Goal: Task Accomplishment & Management: Use online tool/utility

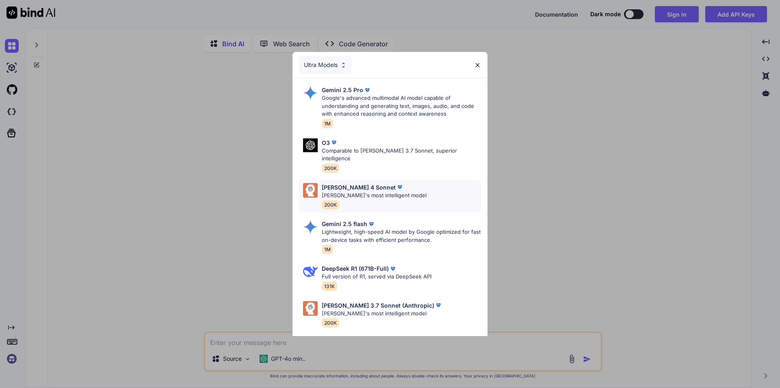
click at [376, 183] on div "Claude 4 Sonnet" at bounding box center [374, 187] width 105 height 9
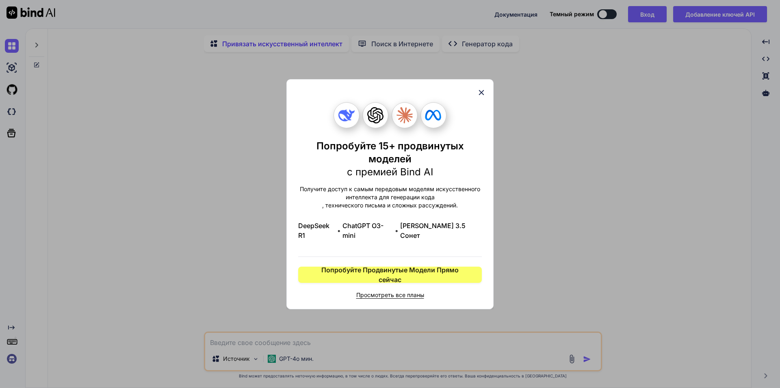
click at [482, 95] on icon at bounding box center [481, 92] width 5 height 5
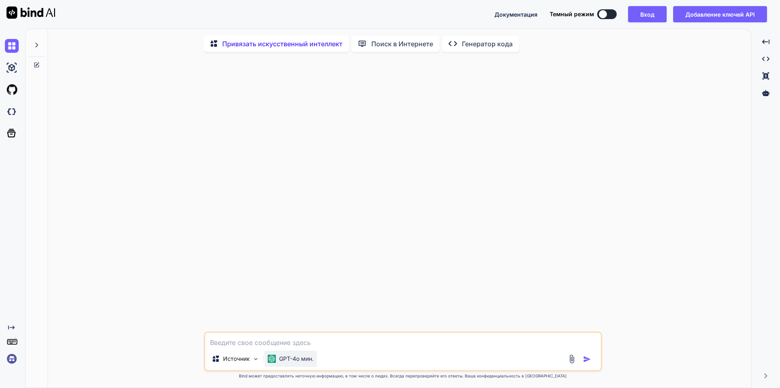
click at [300, 363] on p "GPT-4o мин." at bounding box center [296, 359] width 35 height 8
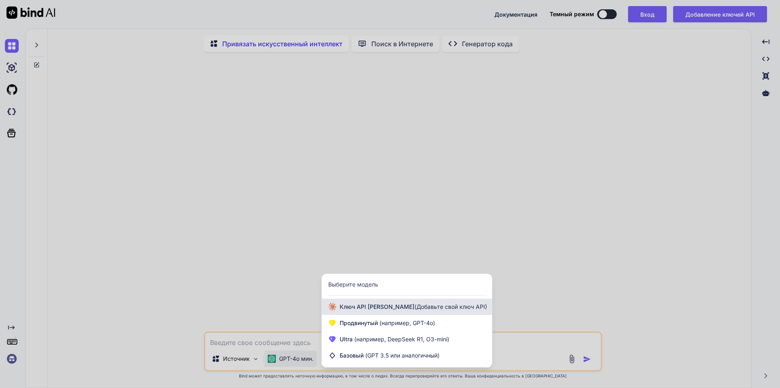
click at [414, 308] on span "(Добавьте свой ключ API)" at bounding box center [450, 307] width 73 height 7
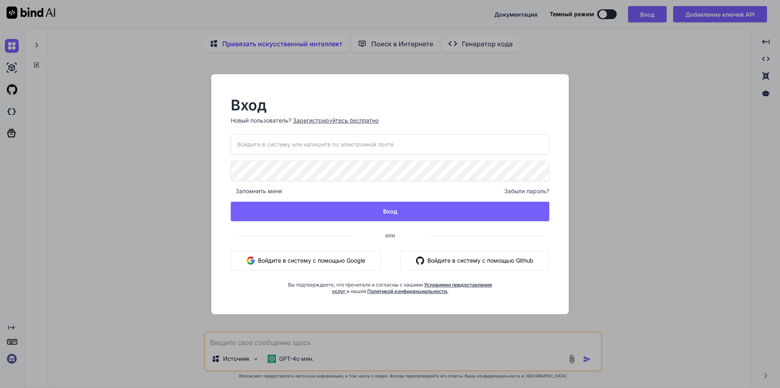
drag, startPoint x: 663, startPoint y: 214, endPoint x: 654, endPoint y: 210, distance: 9.3
click at [661, 214] on div "Вход Новый пользователь? Зарегистрируйтесь бесплатно Запомнить меня Забыли паро…" at bounding box center [390, 194] width 780 height 388
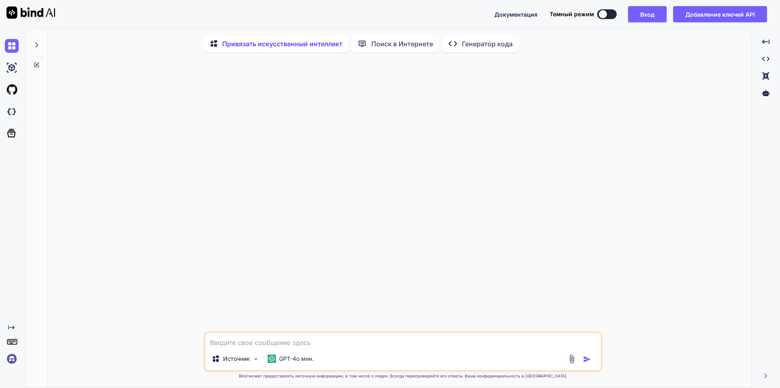
click at [41, 45] on div at bounding box center [36, 43] width 15 height 28
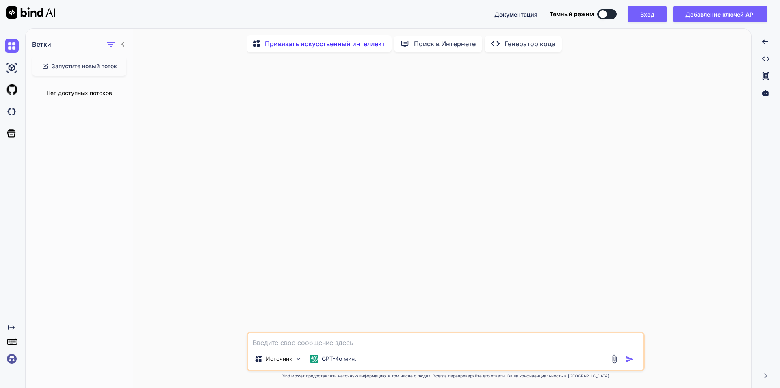
click at [342, 43] on p "Привязать искусственный интеллект" at bounding box center [325, 44] width 120 height 10
type textarea "x"
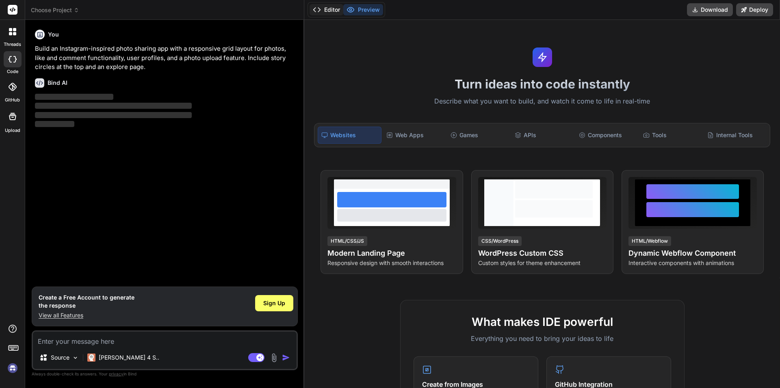
click at [319, 10] on icon at bounding box center [317, 10] width 8 height 8
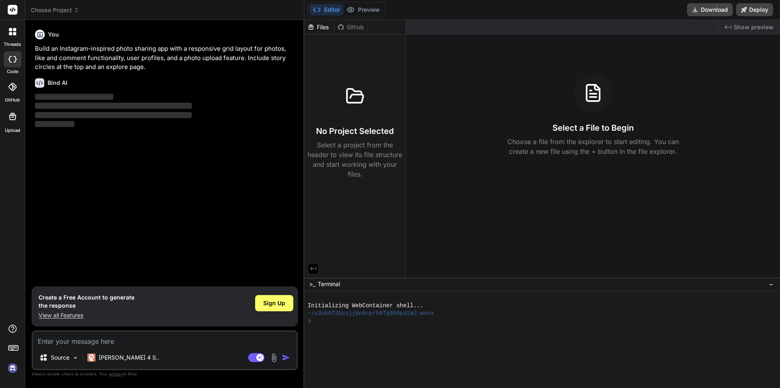
drag, startPoint x: 88, startPoint y: 309, endPoint x: 37, endPoint y: 302, distance: 51.7
click at [37, 302] on div "Create a Free Account to generate the response View all Features Sign Up" at bounding box center [165, 307] width 266 height 40
click at [45, 304] on h1 "Create a Free Account to generate the response" at bounding box center [87, 302] width 96 height 16
drag, startPoint x: 95, startPoint y: 314, endPoint x: 33, endPoint y: 297, distance: 65.4
click at [32, 297] on div "Create a Free Account to generate the response View all Features Sign Up" at bounding box center [165, 307] width 266 height 40
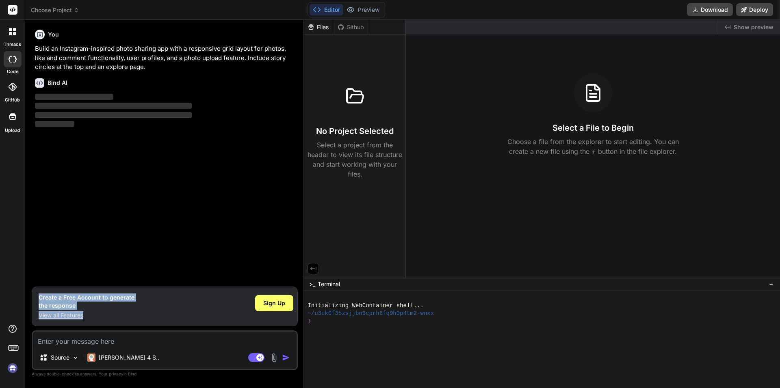
click at [45, 302] on h1 "Create a Free Account to generate the response" at bounding box center [87, 302] width 96 height 16
click at [277, 304] on span "Sign Up" at bounding box center [274, 303] width 22 height 8
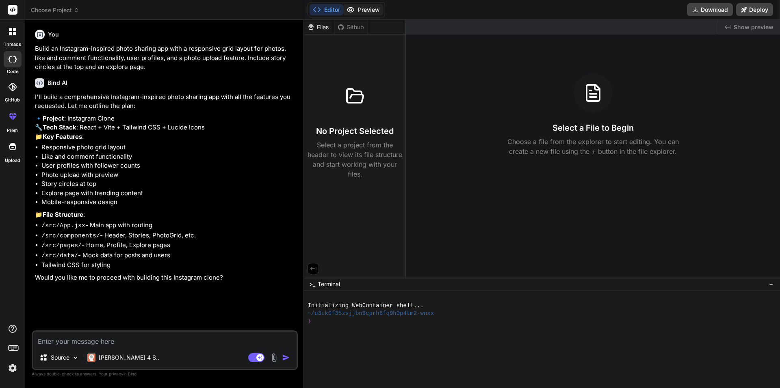
click at [364, 11] on button "Preview" at bounding box center [363, 9] width 40 height 11
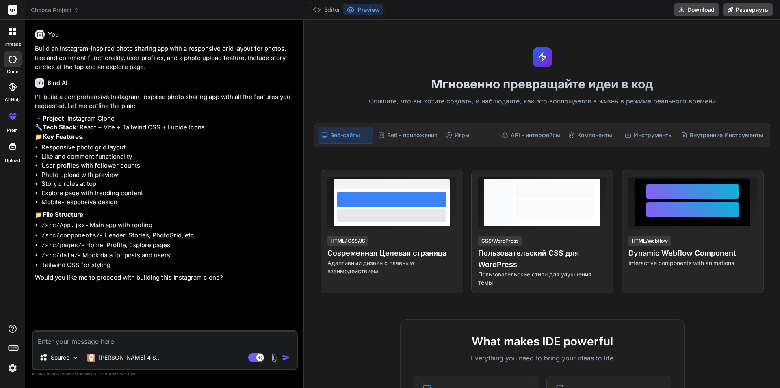
type textarea "x"
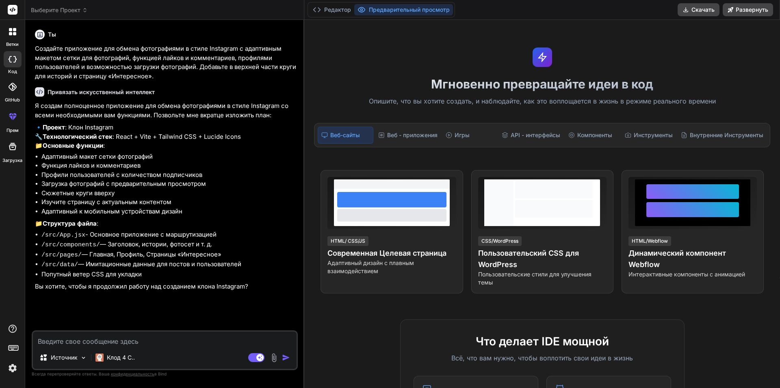
click at [446, 91] on h1 "Мгновенно превращайте идеи в код" at bounding box center [542, 84] width 466 height 15
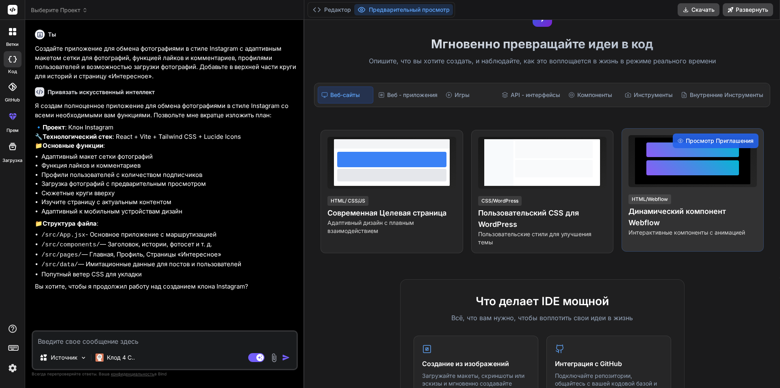
scroll to position [41, 0]
click at [681, 225] on h4 "Динамический компонент Webflow" at bounding box center [693, 217] width 128 height 23
click at [698, 141] on span "Просмотр Приглашения" at bounding box center [720, 141] width 68 height 8
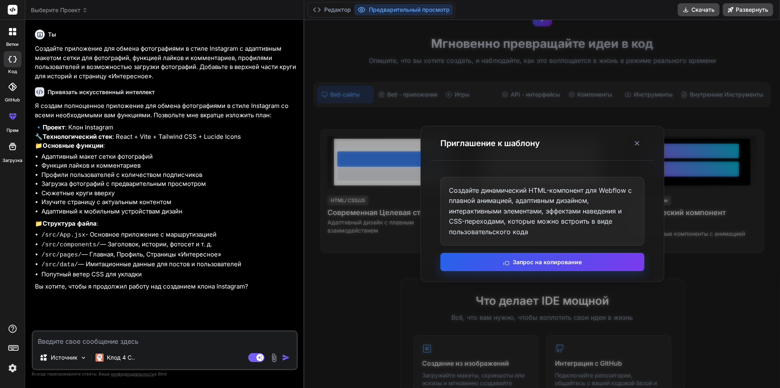
click at [562, 264] on button "Запрос на копирование" at bounding box center [542, 262] width 204 height 18
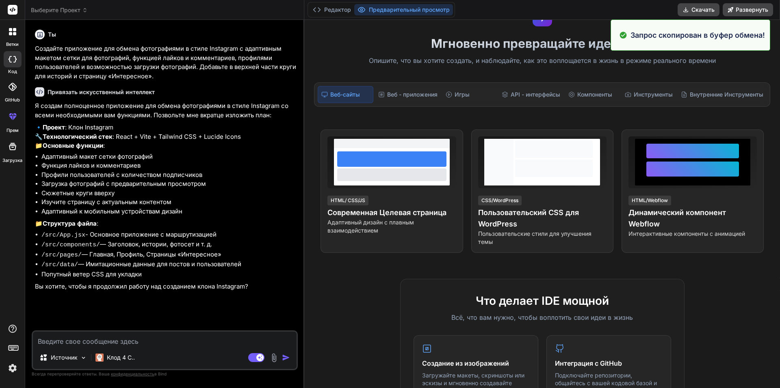
click at [157, 341] on textarea at bounding box center [165, 339] width 264 height 15
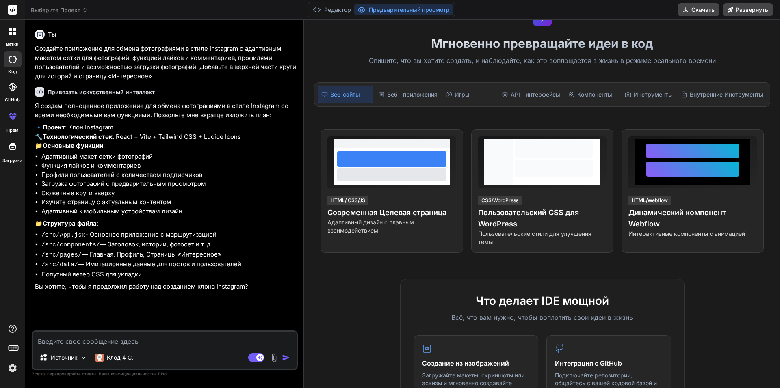
paste textarea "Create a dynamic HTML component for Webflow with smooth animations, responsive …"
type textarea "Create a dynamic HTML component for Webflow with smooth animations, responsive …"
type textarea "x"
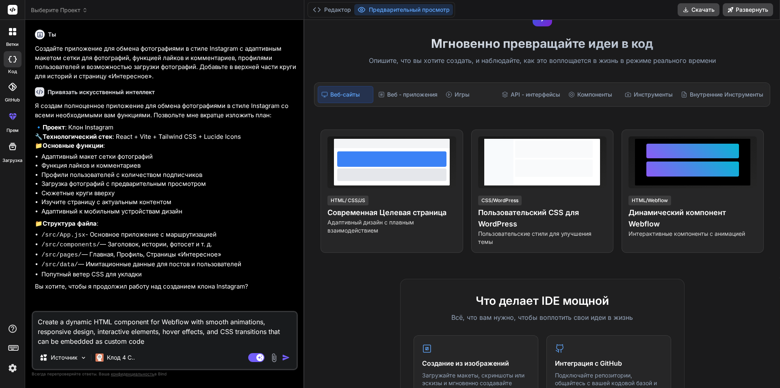
type textarea "Create a dynamic HTML component for Webflow with smooth animations, responsive …"
click at [151, 336] on textarea "Create a dynamic HTML component for Webflow with smooth animations, responsive …" at bounding box center [165, 329] width 264 height 34
type textarea "x"
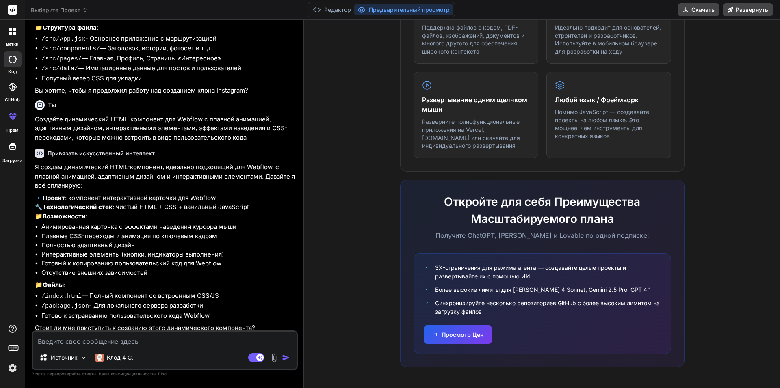
scroll to position [0, 0]
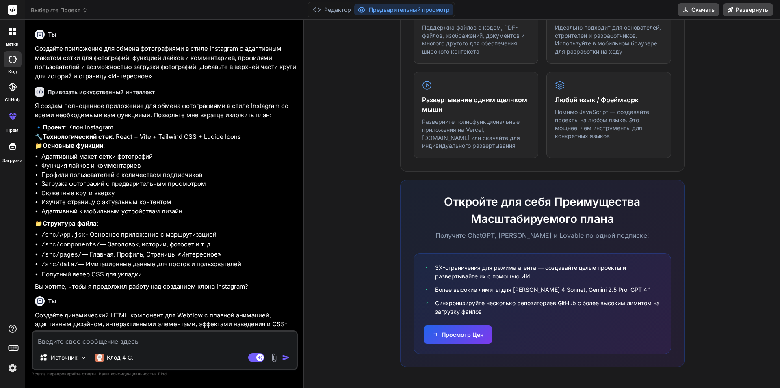
type textarea "x"
click at [158, 164] on li "Функция лайков и комментариев" at bounding box center [168, 165] width 255 height 9
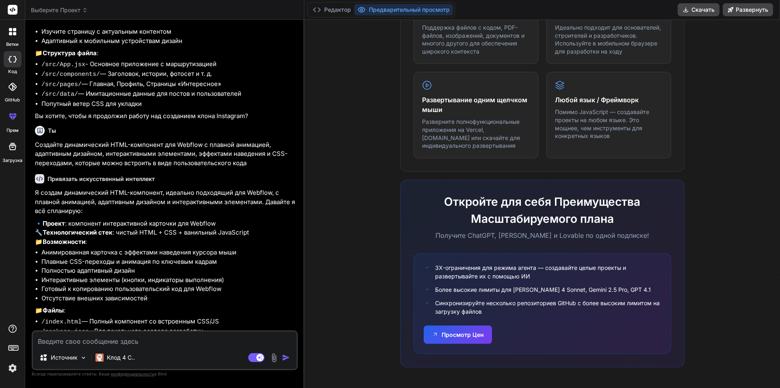
scroll to position [196, 0]
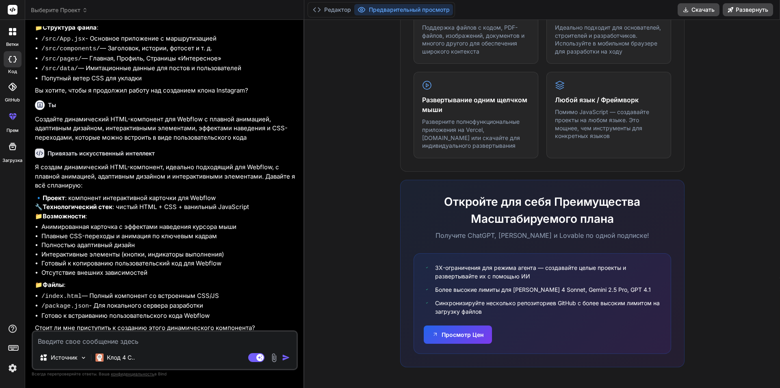
click at [189, 342] on textarea at bounding box center [165, 339] width 264 height 15
type textarea "д"
type textarea "x"
type textarea "де"
type textarea "x"
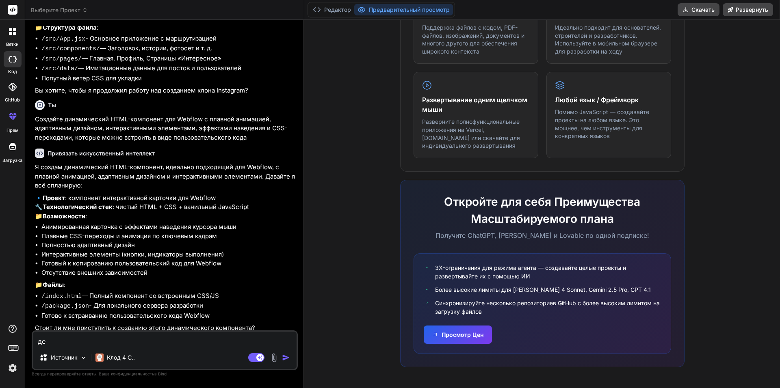
type textarea "дел"
type textarea "x"
type textarea "дела"
type textarea "x"
type textarea "делай"
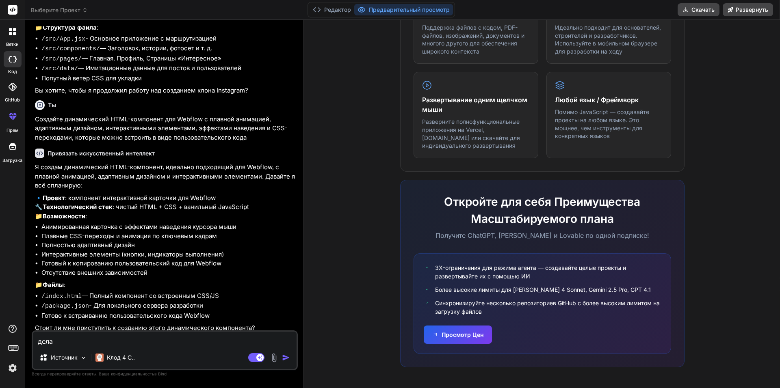
type textarea "x"
type textarea "делай"
type textarea "x"
type textarea "делай п"
type textarea "x"
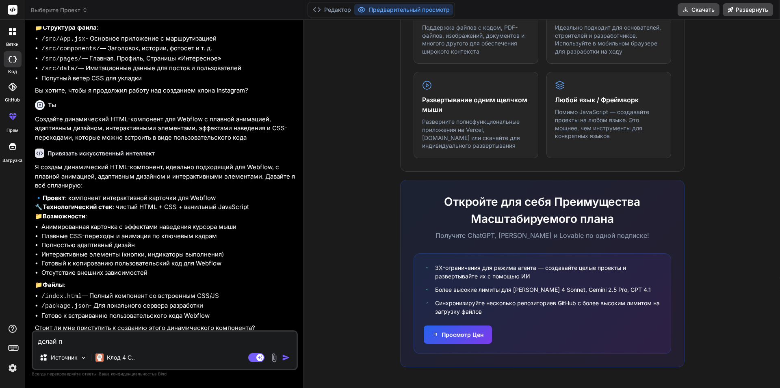
type textarea "делай по"
type textarea "x"
type textarea "делай пол"
type textarea "x"
type textarea "делай полн"
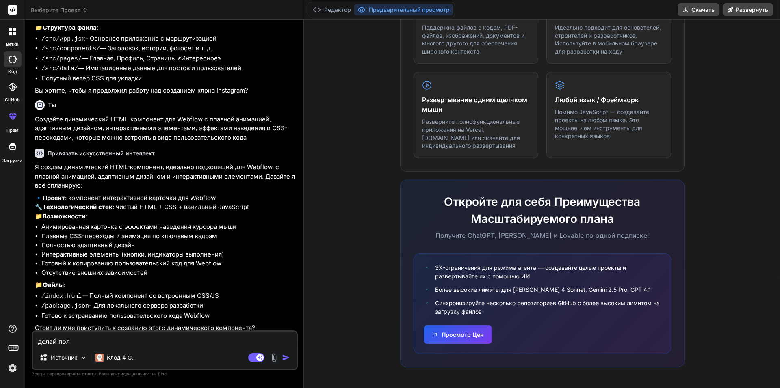
type textarea "x"
type textarea "делай полно"
type textarea "x"
type textarea "делай полнос"
type textarea "x"
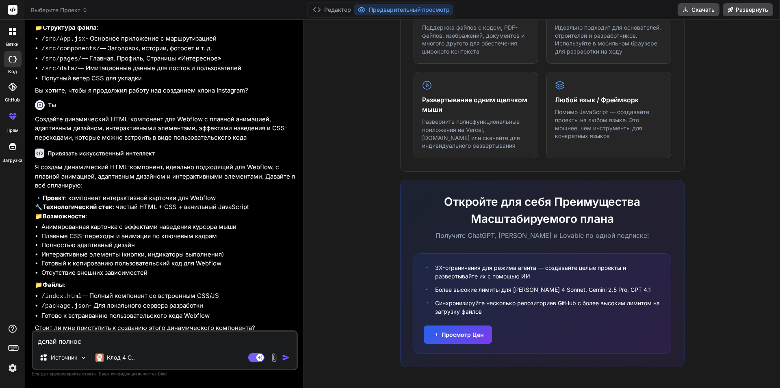
type textarea "делай полност"
type textarea "x"
type textarea "делай полность"
type textarea "x"
type textarea "делай полностью"
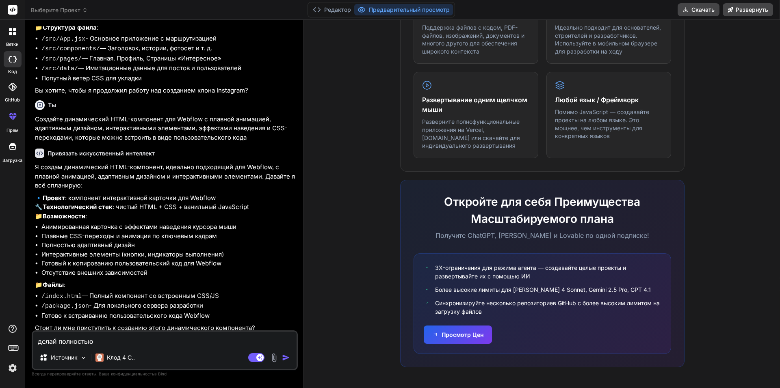
type textarea "x"
type textarea "делай полностью!"
type textarea "x"
type textarea "делай полностью!"
click at [58, 358] on p "Источник" at bounding box center [64, 358] width 27 height 8
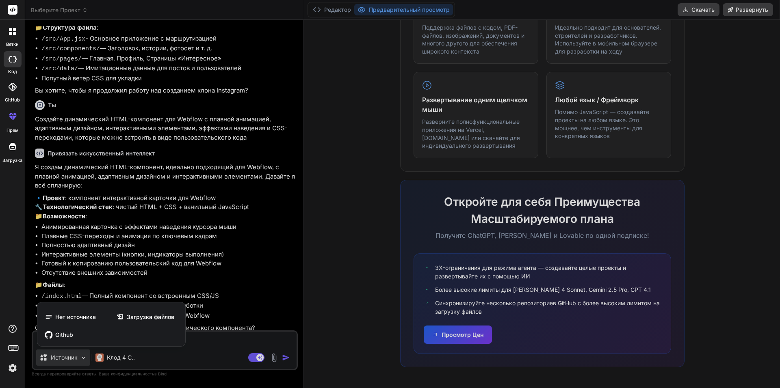
click at [58, 358] on div at bounding box center [390, 194] width 780 height 388
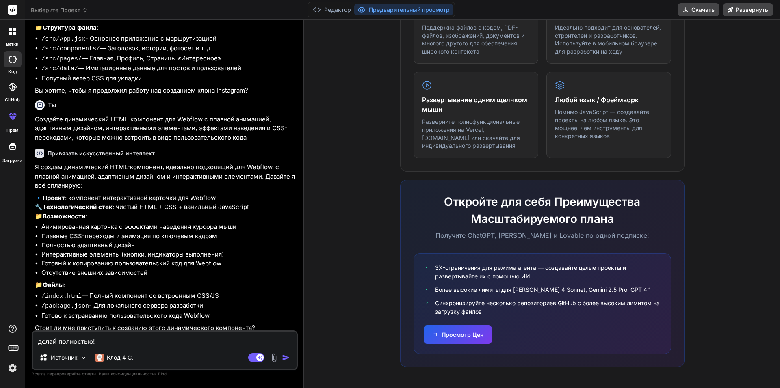
click at [286, 356] on img "button" at bounding box center [286, 358] width 8 height 8
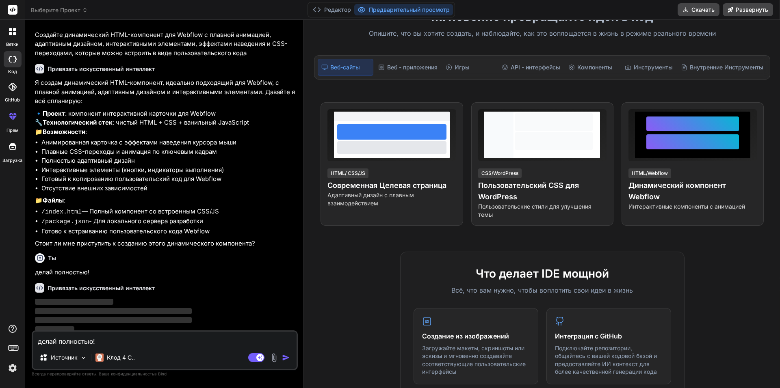
scroll to position [0, 0]
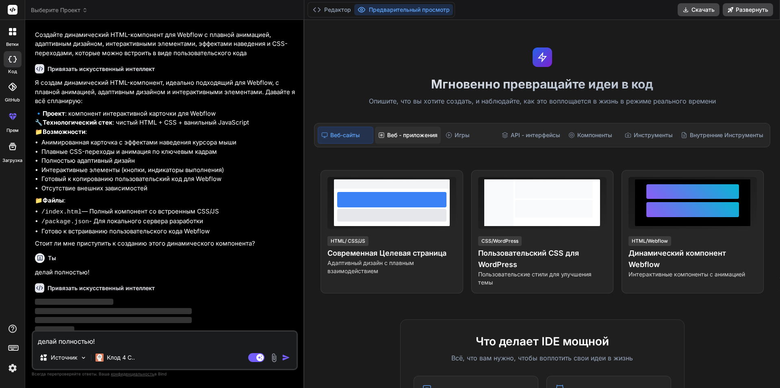
click at [414, 135] on div "Веб - приложения" at bounding box center [408, 135] width 66 height 17
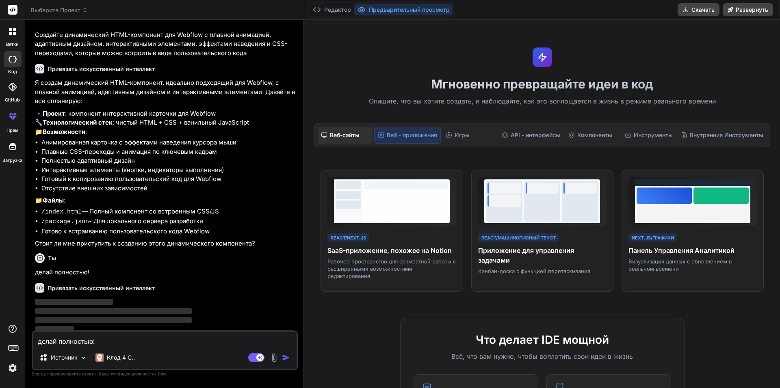
click at [348, 132] on div "Веб-сайты" at bounding box center [345, 135] width 54 height 17
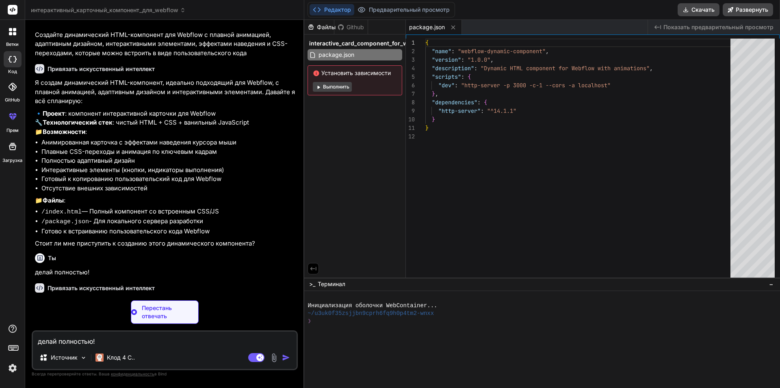
click at [334, 78] on div "Установить зависимости Выполнить" at bounding box center [355, 80] width 95 height 30
click at [336, 87] on button "Выполнить" at bounding box center [332, 87] width 39 height 10
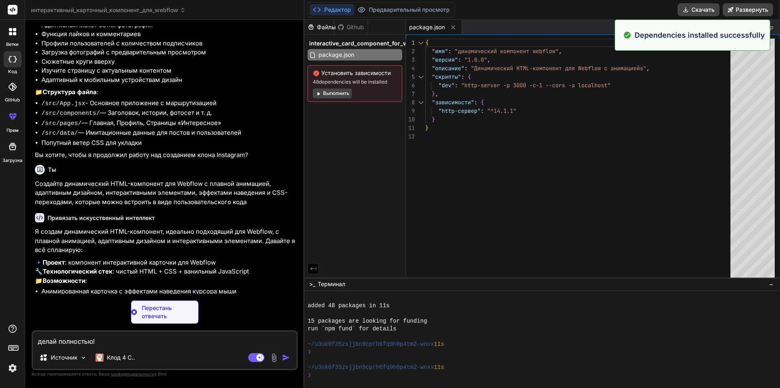
scroll to position [132, 0]
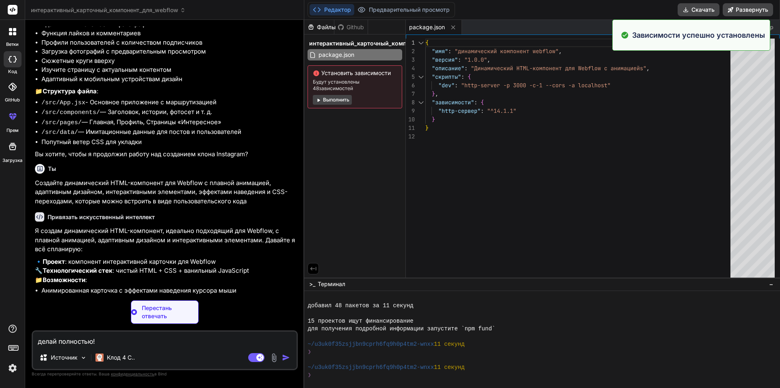
click at [341, 101] on button "Выполнить" at bounding box center [332, 100] width 39 height 10
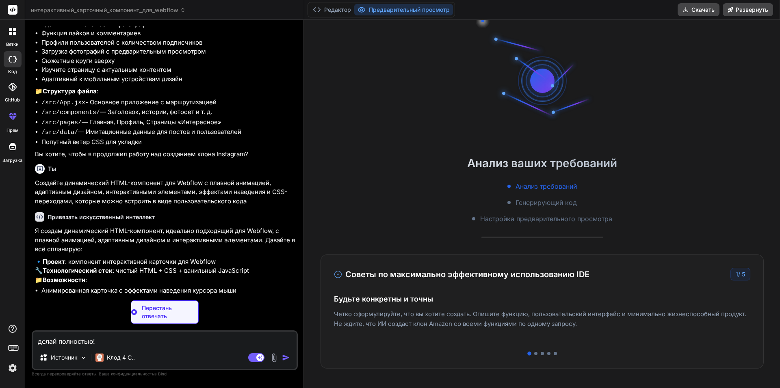
scroll to position [178, 0]
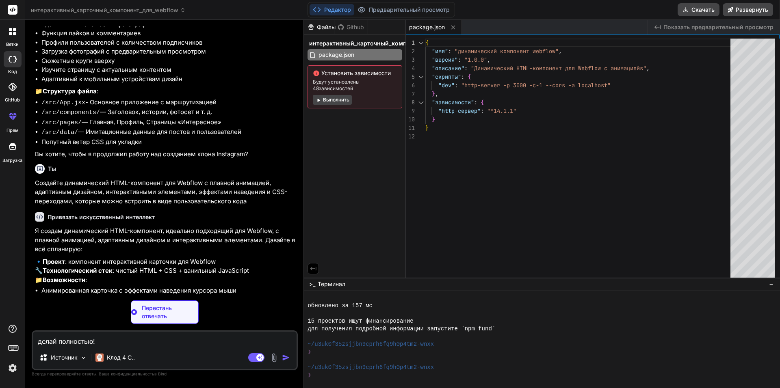
click at [692, 26] on span "Показать предварительный просмотр" at bounding box center [719, 27] width 110 height 8
click at [12, 37] on div at bounding box center [12, 31] width 17 height 17
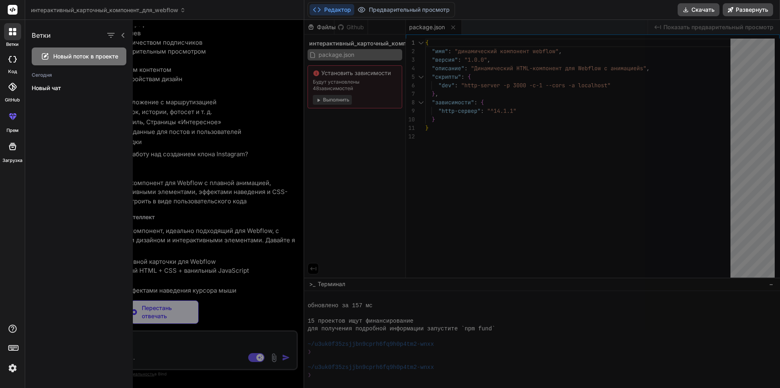
click at [201, 84] on div at bounding box center [469, 204] width 673 height 369
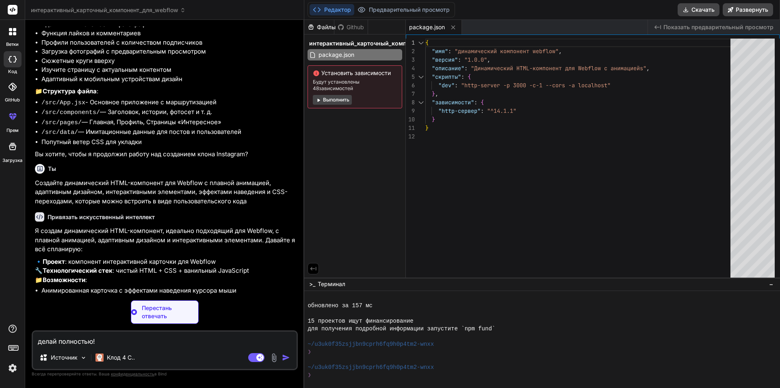
click at [356, 155] on div "Файлы Github интерактивный_карточный_компонент_для_webflow package.json Установ…" at bounding box center [355, 149] width 102 height 258
click at [349, 61] on div "интерактивный_карточный_компонент_для_webflow package.json Установить зависимос…" at bounding box center [354, 73] width 101 height 77
click at [346, 57] on span "package.json" at bounding box center [336, 55] width 37 height 10
click at [358, 92] on div "Установить зависимости Будут установлены 48 зависимостей Выполнить" at bounding box center [355, 86] width 95 height 43
click at [343, 100] on button "Выполнить" at bounding box center [332, 100] width 39 height 10
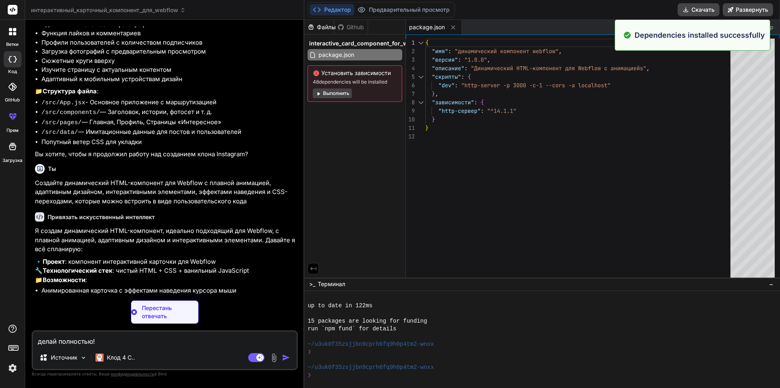
scroll to position [293, 0]
type textarea "x"
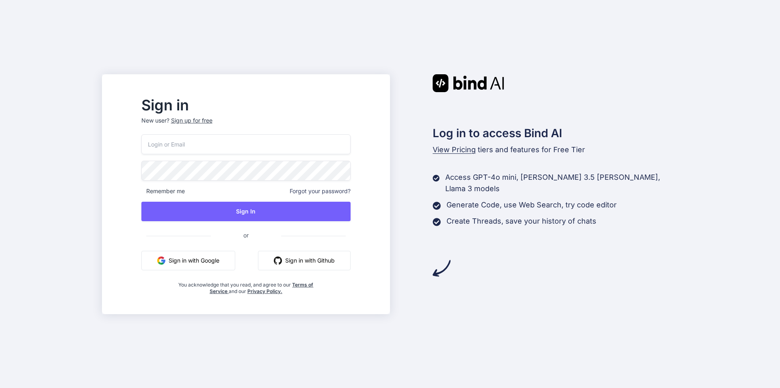
click at [235, 258] on button "Sign in with Google" at bounding box center [188, 261] width 94 height 20
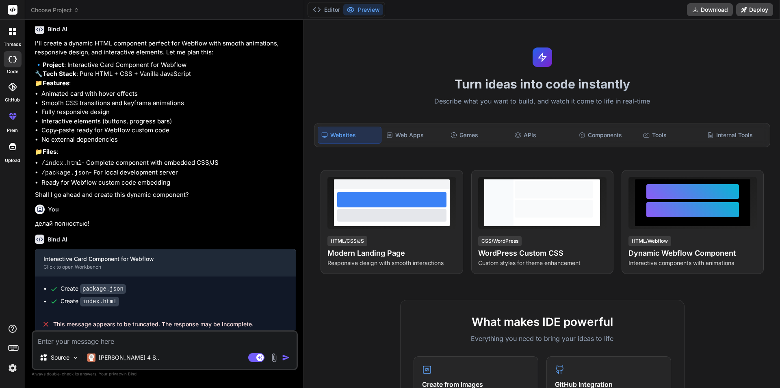
scroll to position [349, 0]
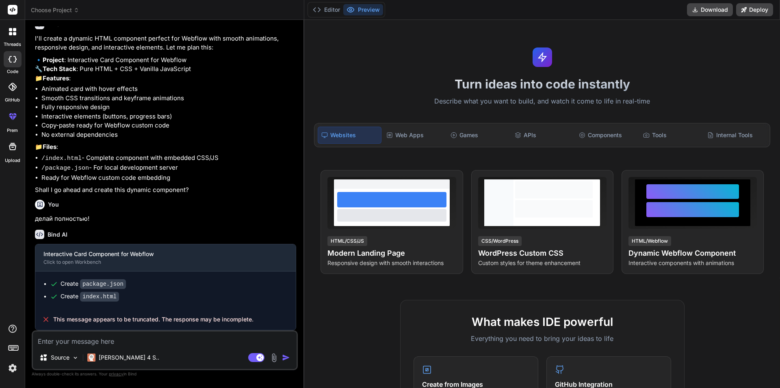
click at [189, 317] on span "This message appears to be truncated. The response may be incomplete." at bounding box center [153, 320] width 200 height 8
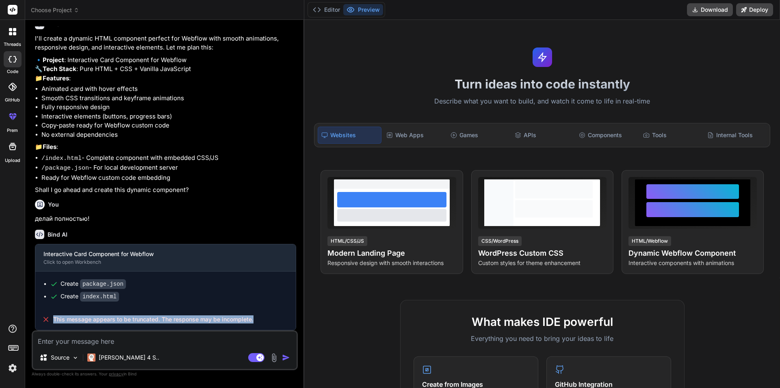
click at [189, 317] on span "This message appears to be truncated. The response may be incomplete." at bounding box center [153, 320] width 200 height 8
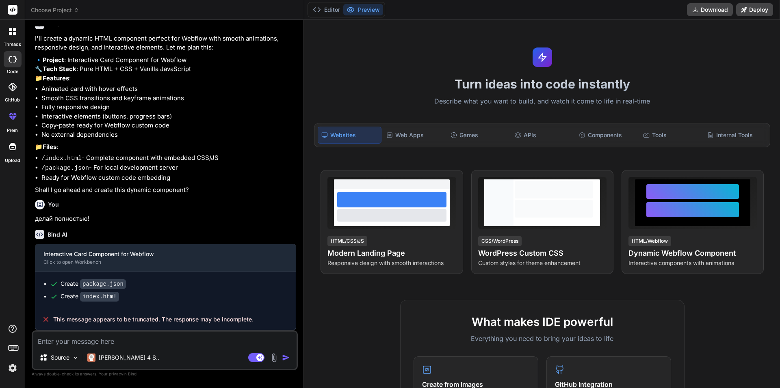
click at [9, 35] on icon at bounding box center [10, 33] width 3 height 3
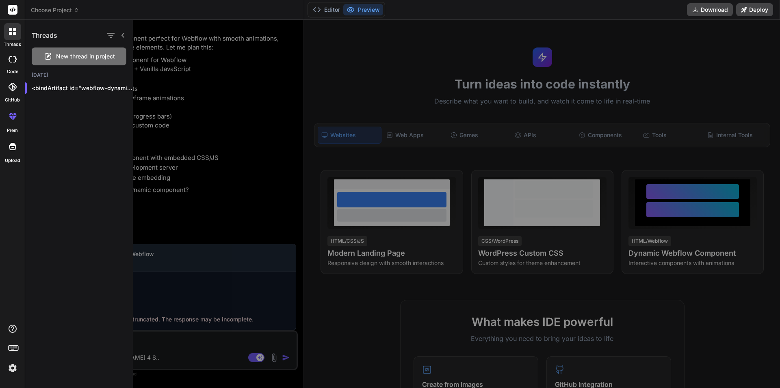
click at [69, 61] on div "New thread in project" at bounding box center [79, 57] width 95 height 18
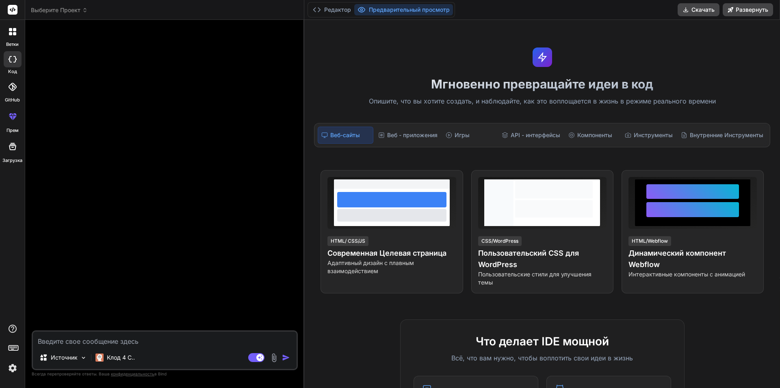
drag, startPoint x: 708, startPoint y: 339, endPoint x: 699, endPoint y: 320, distance: 20.7
click at [593, 127] on div "Компоненты" at bounding box center [592, 135] width 54 height 17
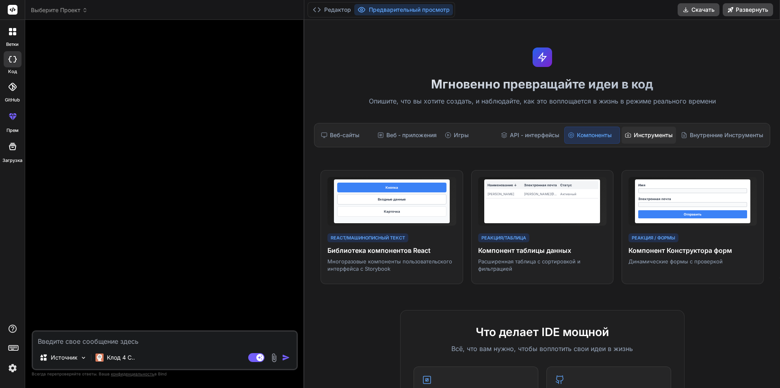
click at [640, 132] on div "Инструменты" at bounding box center [649, 135] width 54 height 17
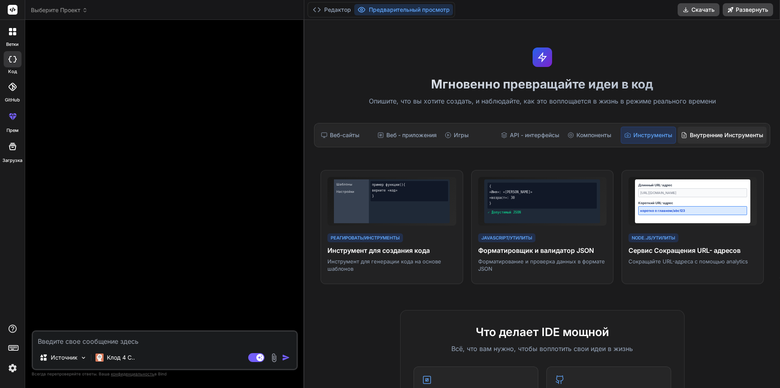
click at [688, 132] on div "Внутренние Инструменты" at bounding box center [722, 135] width 89 height 17
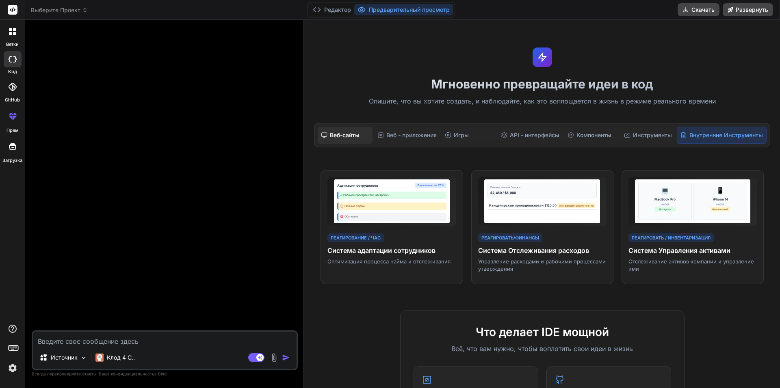
click at [343, 130] on div "Веб-сайты" at bounding box center [345, 135] width 54 height 17
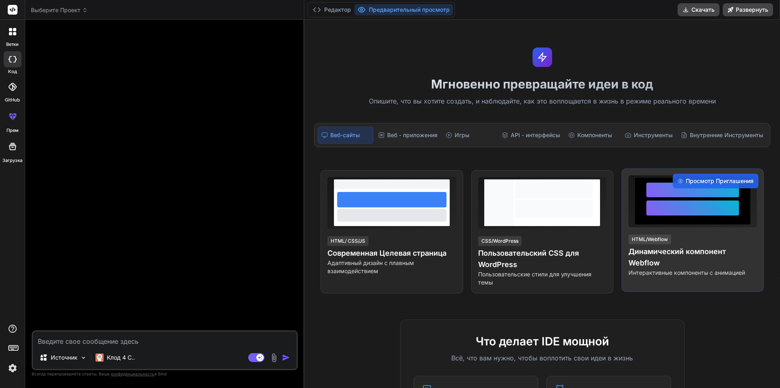
click at [674, 221] on div at bounding box center [693, 201] width 116 height 47
click at [665, 220] on div at bounding box center [693, 201] width 93 height 37
click at [688, 178] on span "Просмотр Приглашения" at bounding box center [720, 181] width 68 height 8
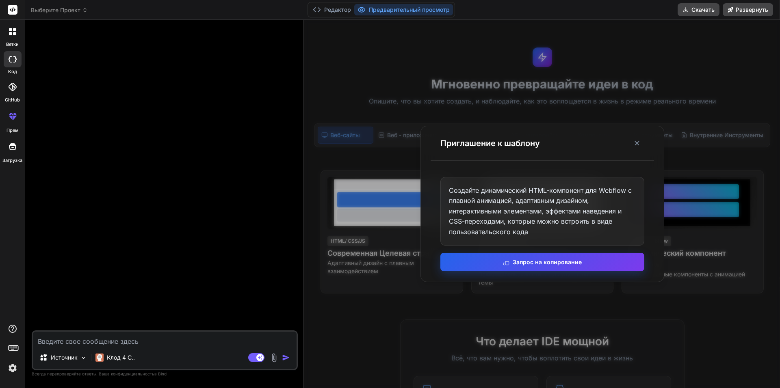
click at [548, 263] on button "Запрос на копирование" at bounding box center [542, 262] width 204 height 18
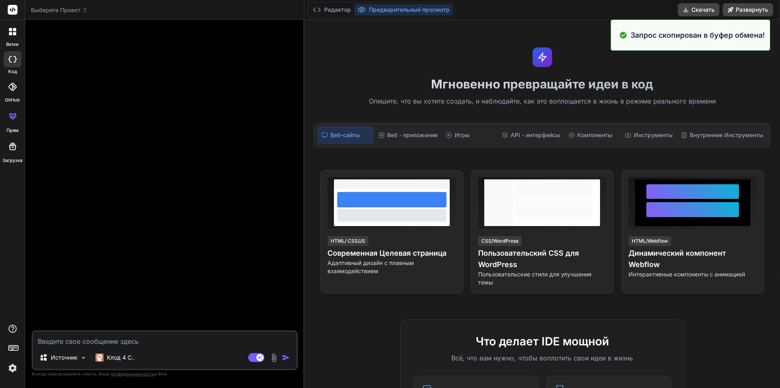
click at [171, 341] on textarea at bounding box center [165, 339] width 264 height 15
click at [60, 361] on p "Источник" at bounding box center [64, 358] width 27 height 8
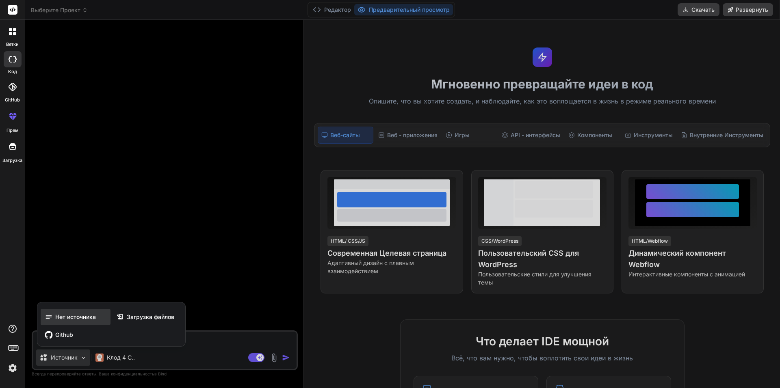
click at [54, 311] on div "Нет источника" at bounding box center [76, 317] width 70 height 16
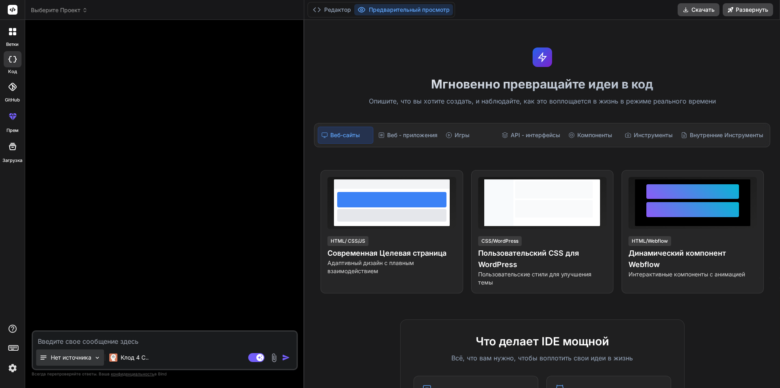
click at [72, 358] on p "Нет источника" at bounding box center [71, 358] width 41 height 8
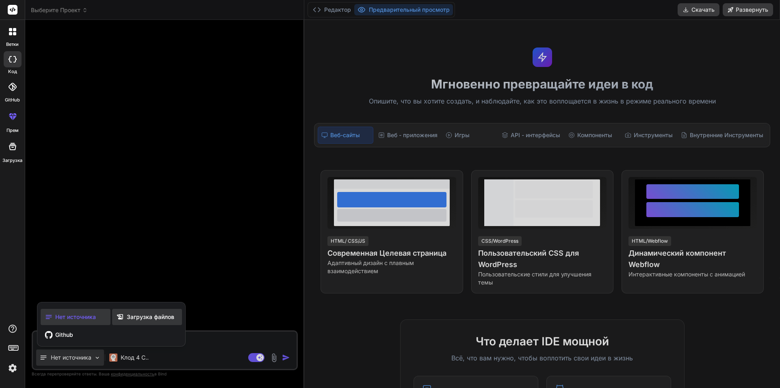
click at [126, 319] on icon at bounding box center [121, 317] width 11 height 8
type textarea "x"
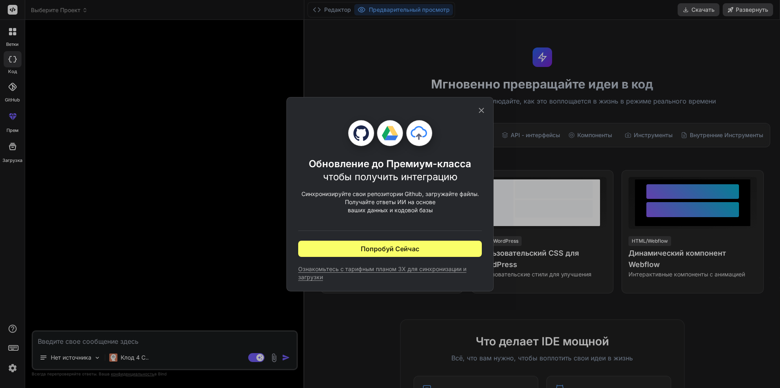
click at [483, 108] on icon at bounding box center [481, 110] width 5 height 5
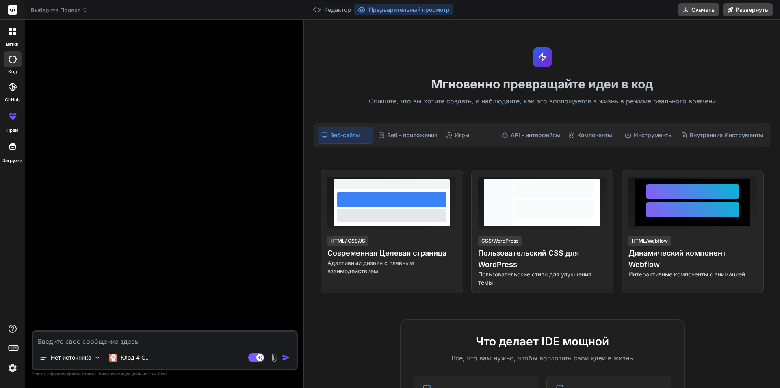
click at [165, 337] on textarea at bounding box center [165, 339] width 264 height 15
paste textarea "Create a dynamic HTML component for Webflow with smooth animations, responsive …"
type textarea "Create a dynamic HTML component for Webflow with smooth animations, responsive …"
type textarea "x"
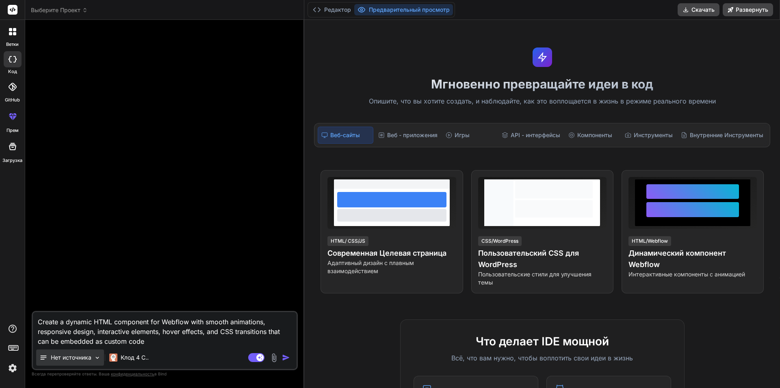
type textarea "Create a dynamic HTML component for Webflow with smooth animations, responsive …"
click at [90, 355] on p "Нет источника" at bounding box center [71, 358] width 41 height 8
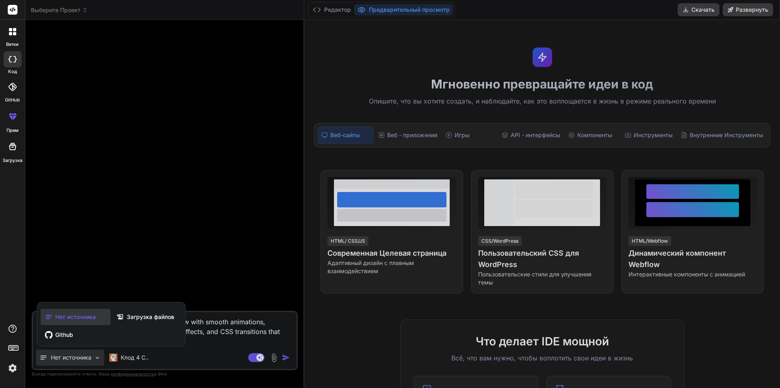
click at [221, 343] on div at bounding box center [390, 194] width 780 height 388
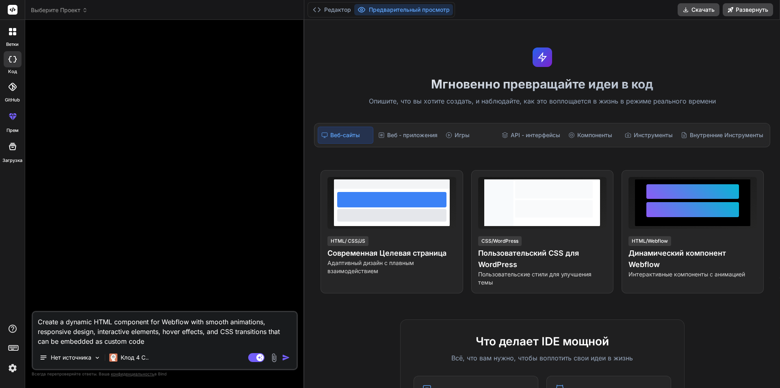
click at [182, 329] on textarea "Create a dynamic HTML component for Webflow with smooth animations, responsive …" at bounding box center [165, 329] width 264 height 34
type textarea "x"
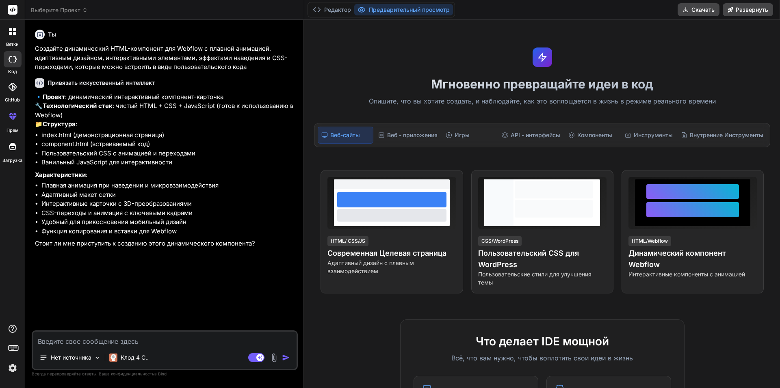
type textarea "x"
click at [136, 341] on textarea at bounding box center [165, 339] width 264 height 15
type textarea "д"
type textarea "x"
type textarea "да"
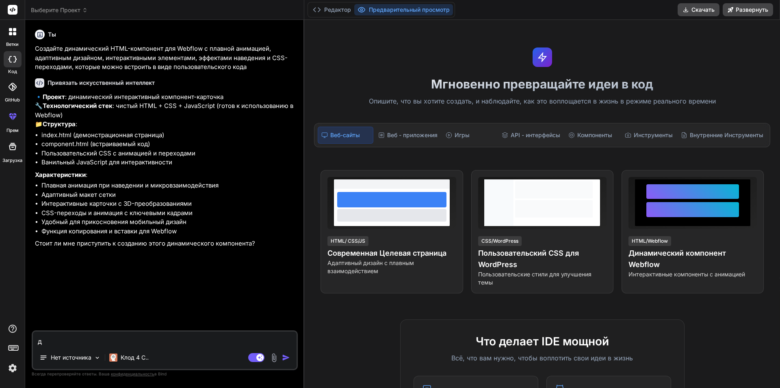
type textarea "x"
type textarea "да"
type textarea "x"
type textarea "да п"
type textarea "x"
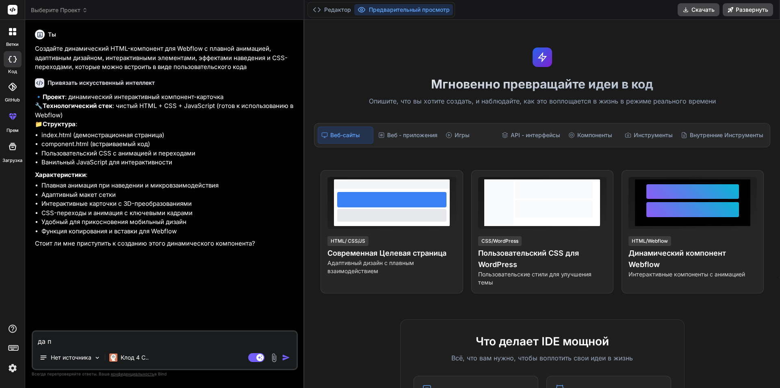
type textarea "да пр"
type textarea "x"
type textarea "да про"
type textarea "x"
type textarea "да прои"
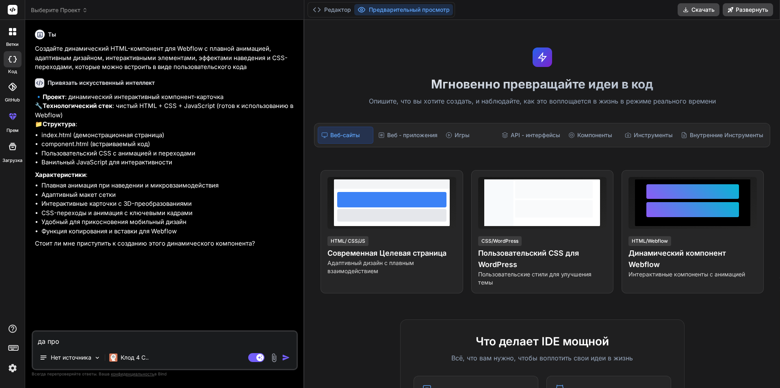
type textarea "x"
type textarea "да про"
type textarea "x"
type textarea "да пр"
type textarea "x"
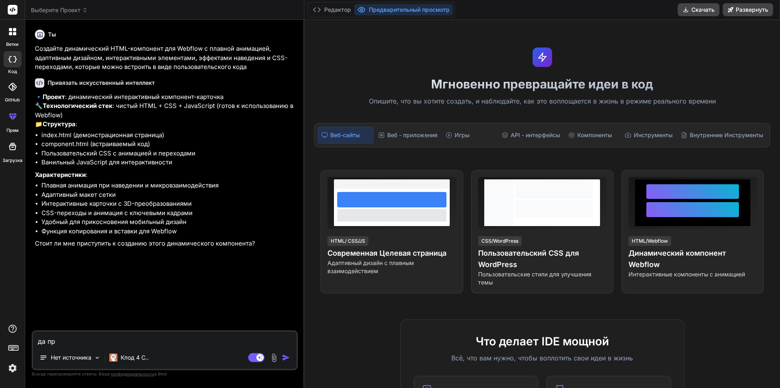
type textarea "да при"
type textarea "x"
type textarea "да прис"
type textarea "x"
type textarea "да прист"
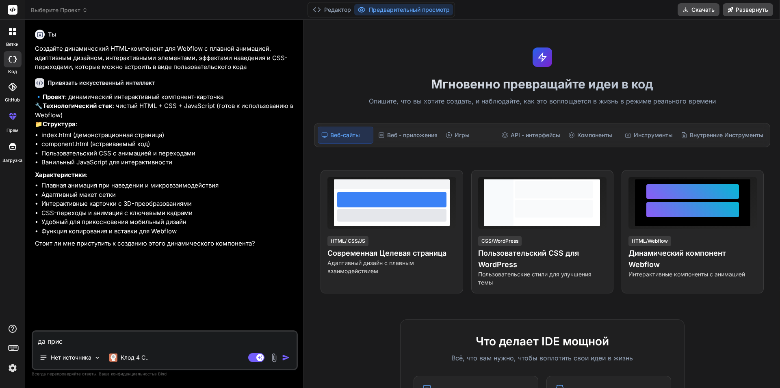
type textarea "x"
type textarea "да присту"
type textarea "x"
type textarea "да приступ"
type textarea "x"
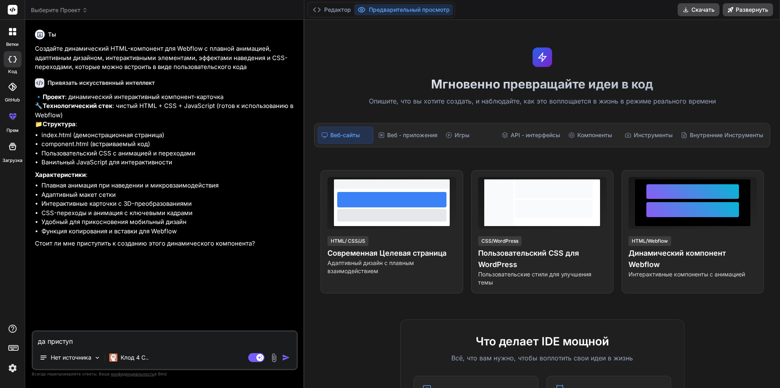
type textarea "да приступа"
type textarea "x"
type textarea "да приступай"
type textarea "x"
type textarea "да приступай!"
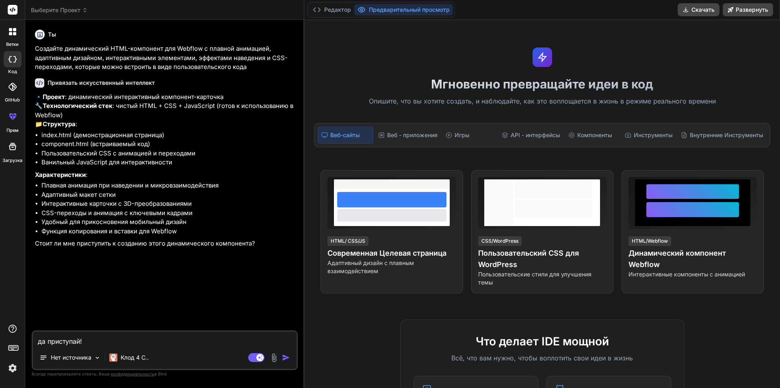
type textarea "x"
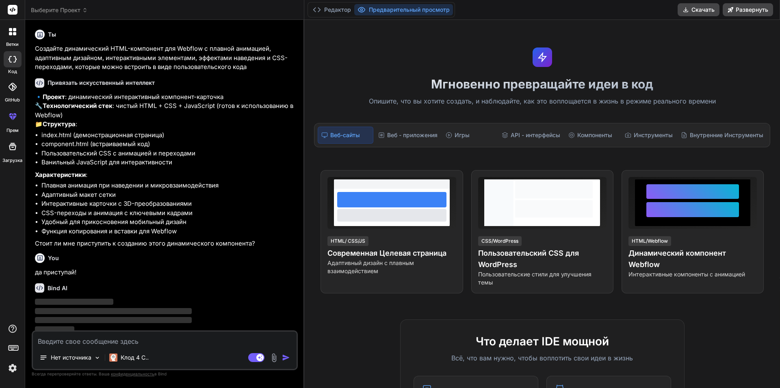
scroll to position [4, 0]
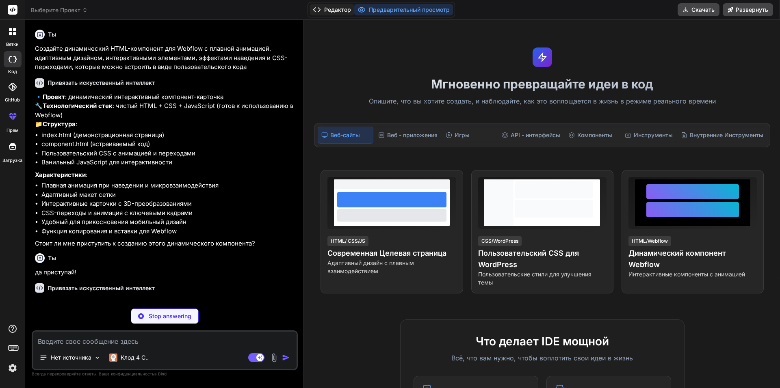
click at [324, 8] on button "Редактор" at bounding box center [332, 9] width 45 height 11
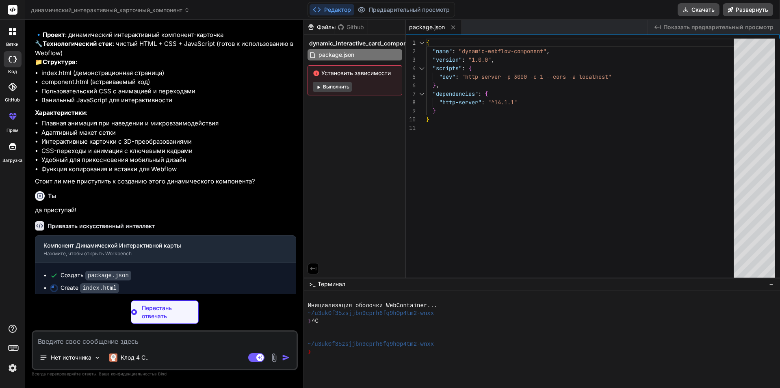
scroll to position [69, 0]
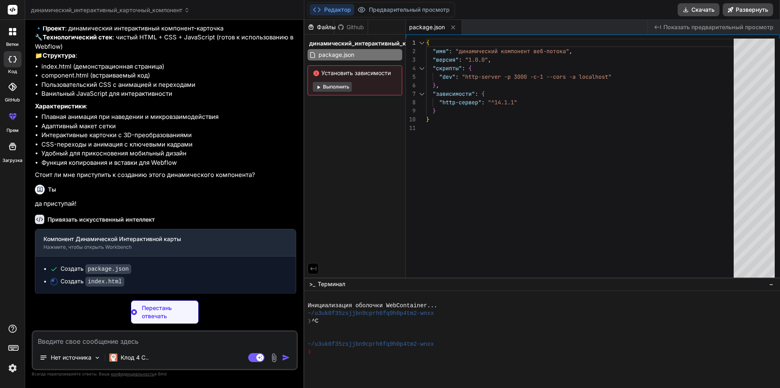
click at [680, 24] on span "Показать предварительный просмотр" at bounding box center [719, 27] width 110 height 8
click at [334, 12] on button "Редактор" at bounding box center [332, 9] width 45 height 11
type textarea "x"
type textarea "</html>"
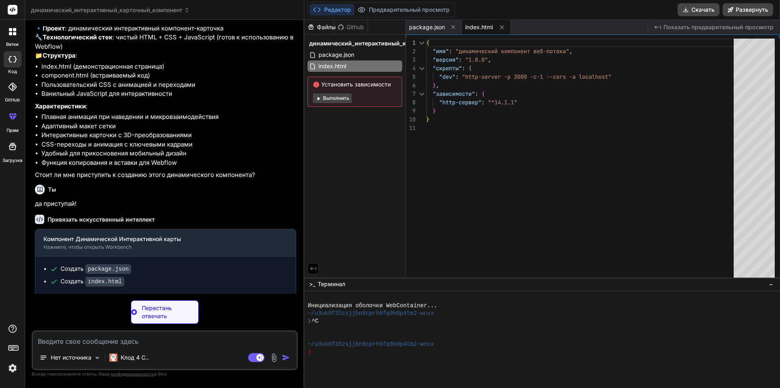
type textarea "x"
type textarea "}); }); } }); </script>"
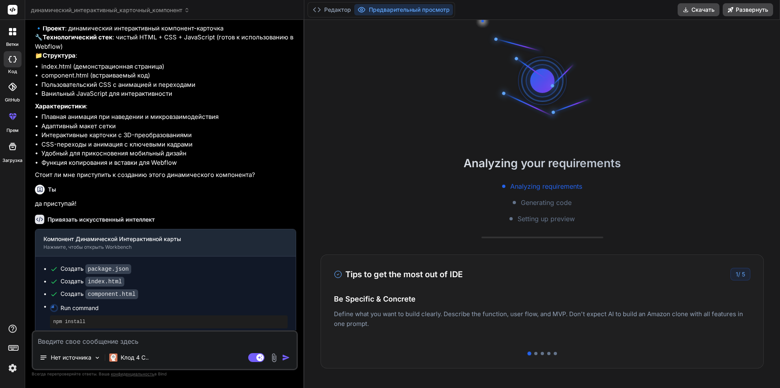
scroll to position [69, 0]
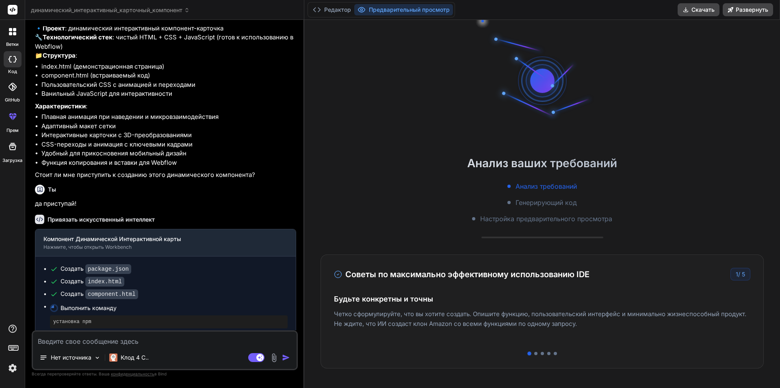
type textarea "x"
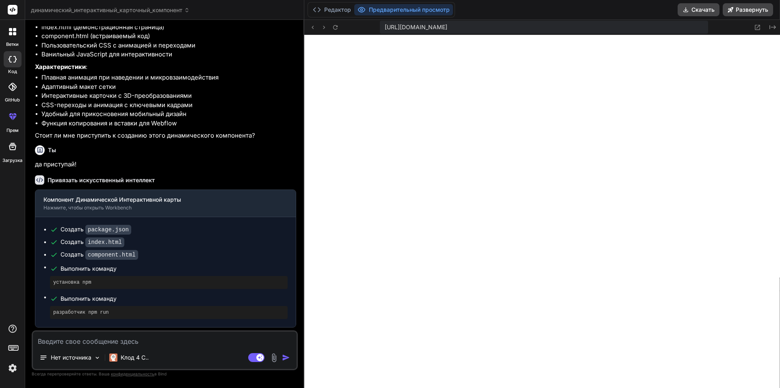
scroll to position [209, 0]
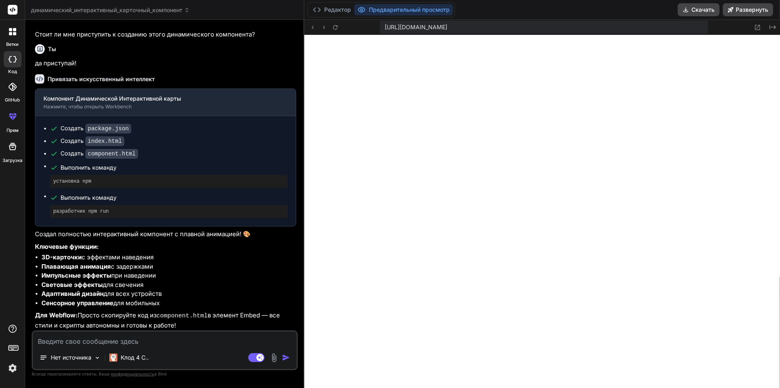
click at [160, 338] on textarea at bounding box center [165, 339] width 264 height 15
type textarea "с"
type textarea "x"
type textarea "са"
type textarea "x"
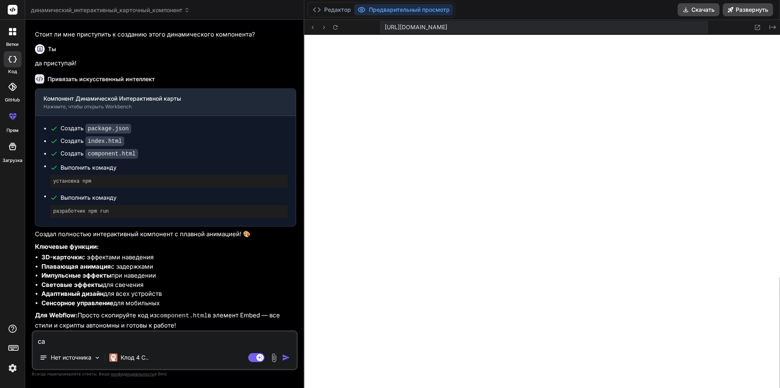
type textarea "сай"
type textarea "x"
type textarea "сайт"
type textarea "x"
type textarea "сайт"
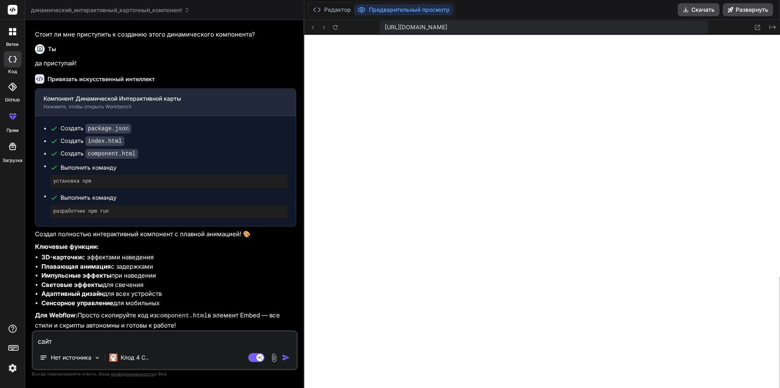
type textarea "x"
type textarea "сайт п"
type textarea "x"
type textarea "сайт по"
type textarea "x"
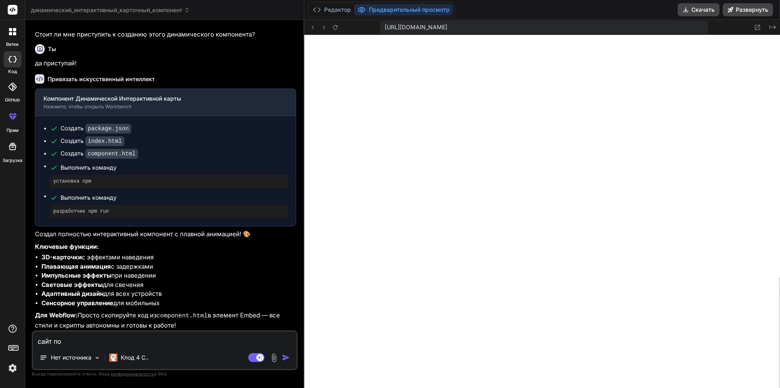
type textarea "сайт по"
type textarea "x"
type textarea "сайт по п"
type textarea "x"
type textarea "сайт по пр"
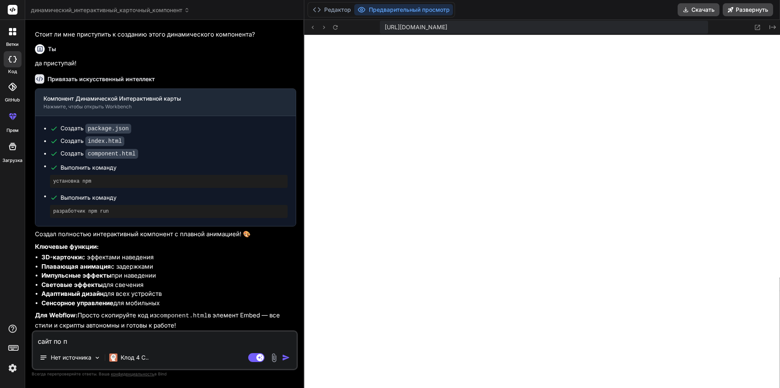
type textarea "x"
type textarea "сайт по про"
type textarea "x"
type textarea "сайт по прод"
type textarea "x"
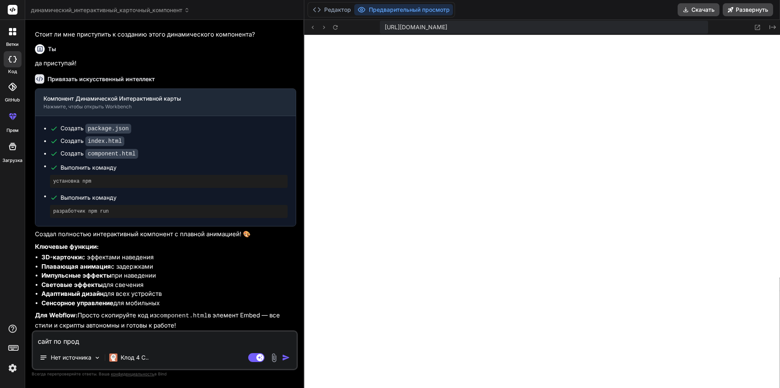
type textarea "сайт по прода"
type textarea "x"
type textarea "сайт по продаж"
type textarea "x"
type textarea "сайт по продаже"
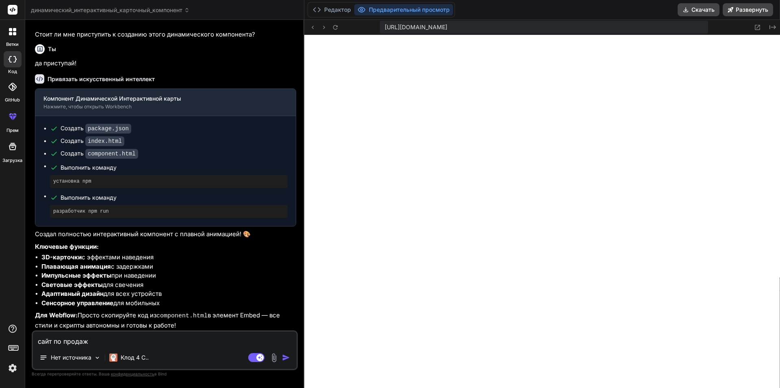
type textarea "x"
type textarea "сайт по продаже"
type textarea "x"
type textarea "сайт по продаже д"
type textarea "x"
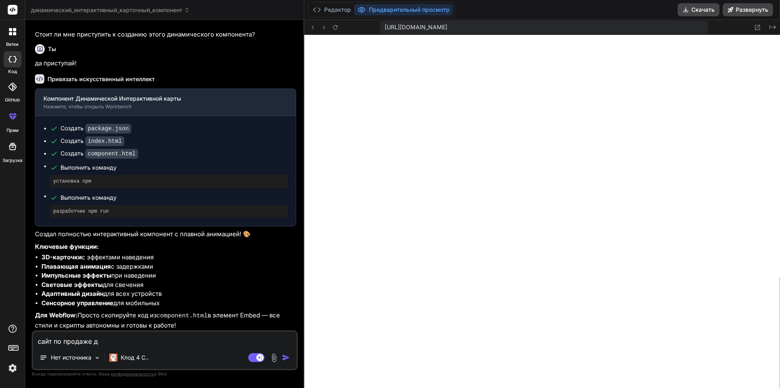
type textarea "сайт по продаже"
type textarea "x"
type textarea "сайт по продаже в"
type textarea "x"
type textarea "сайт по продаже"
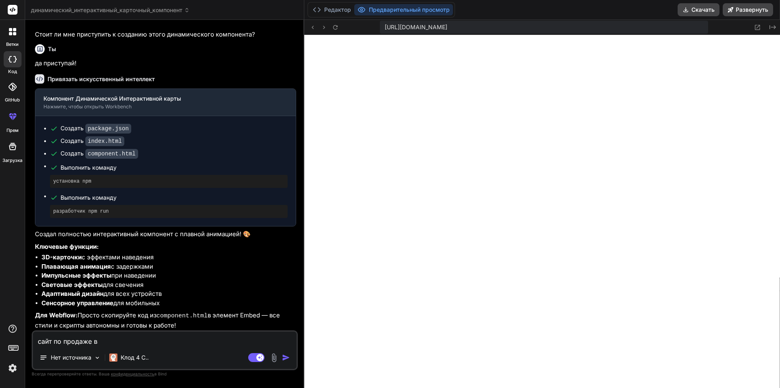
type textarea "x"
type textarea "сайт по продаже в"
type textarea "x"
type textarea "сайт по продаже ви"
type textarea "x"
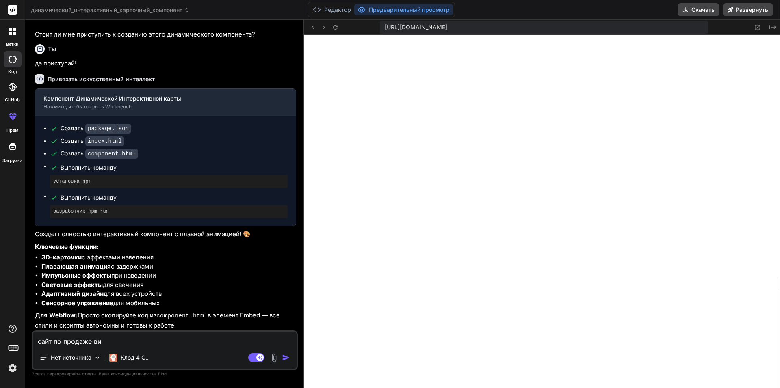
type textarea "сайт по продаже вир"
type textarea "x"
type textarea "сайт по продаже вирт"
type textarea "x"
type textarea "сайт по продаже вирто"
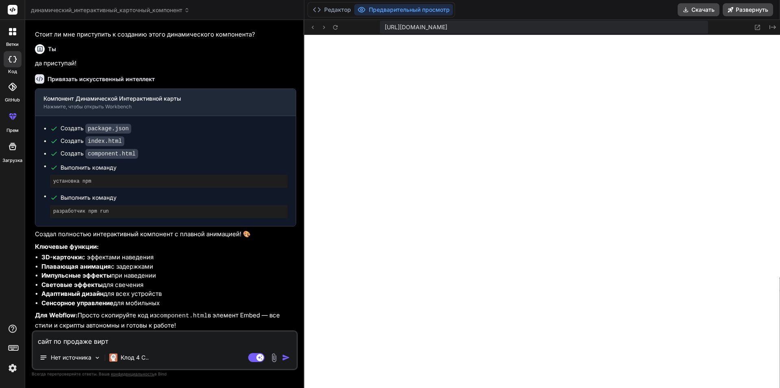
type textarea "x"
type textarea "сайт по продаже виртов"
type textarea "x"
type textarea "сайт по продаже виртов!"
type textarea "x"
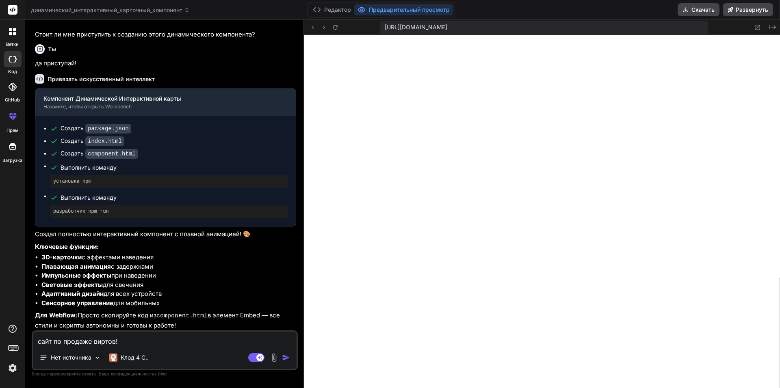
type textarea "сайт по продаже виртов!"
type textarea "x"
type textarea "сайт по продаже виртов! о"
type textarea "x"
type textarea "сайт по продаже виртов! од"
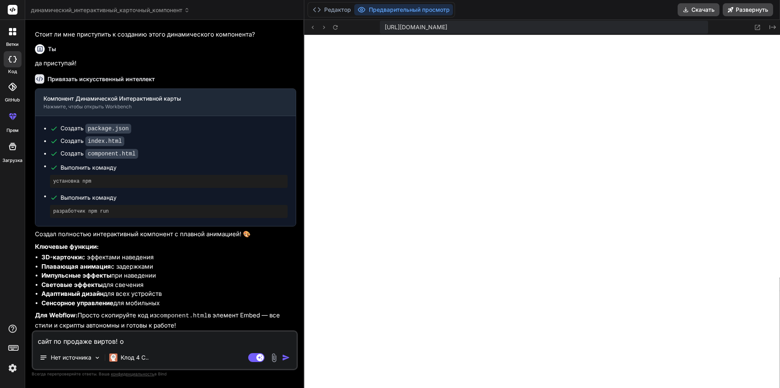
type textarea "x"
type textarea "сайт по продаже виртов! одн"
type textarea "x"
type textarea "сайт по продаже виртов! одно"
type textarea "x"
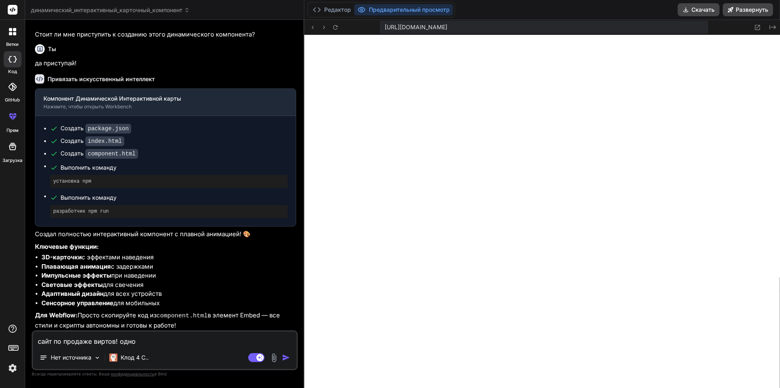
type textarea "сайт по продаже виртов! однос"
type textarea "x"
type textarea "сайт по продаже виртов! одност"
type textarea "x"
type textarea "сайт по продаже виртов! одностр"
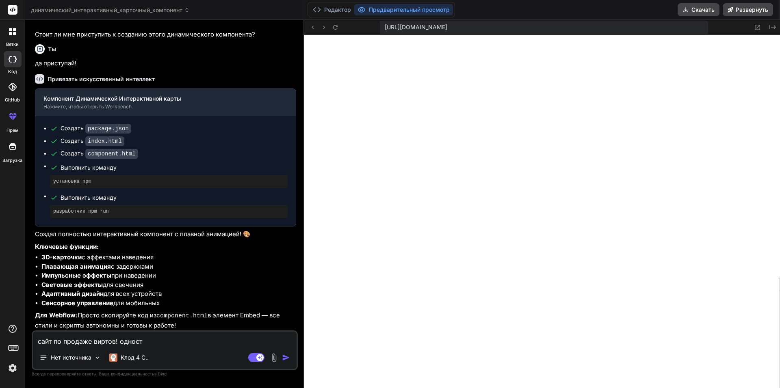
type textarea "x"
type textarea "сайт по продаже виртов! одностра"
type textarea "x"
type textarea "сайт по продаже виртов! одностран"
type textarea "x"
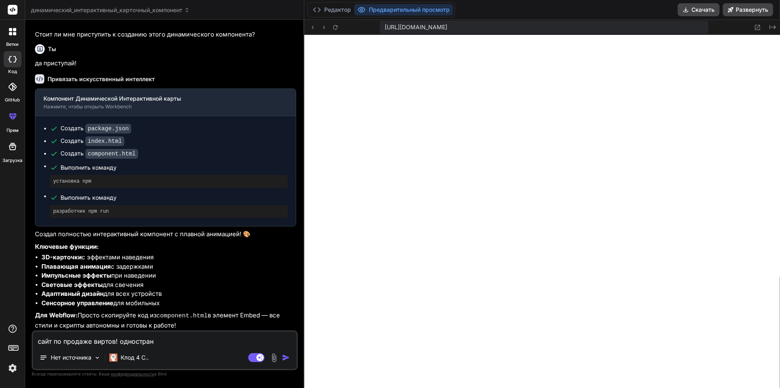
type textarea "сайт по продаже виртов! однострани"
type textarea "x"
type textarea "сайт по продаже виртов! одностранич"
type textarea "x"
type textarea "сайт по продаже виртов! одностраничн"
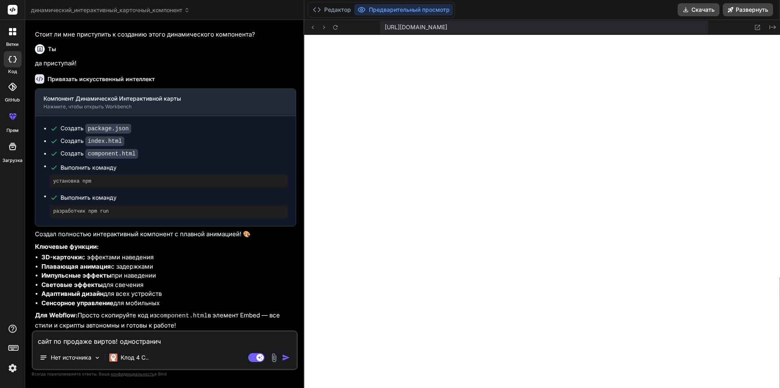
type textarea "x"
type textarea "сайт по продаже виртов! одностранични"
type textarea "x"
type textarea "сайт по продаже виртов! одностраничник"
type textarea "x"
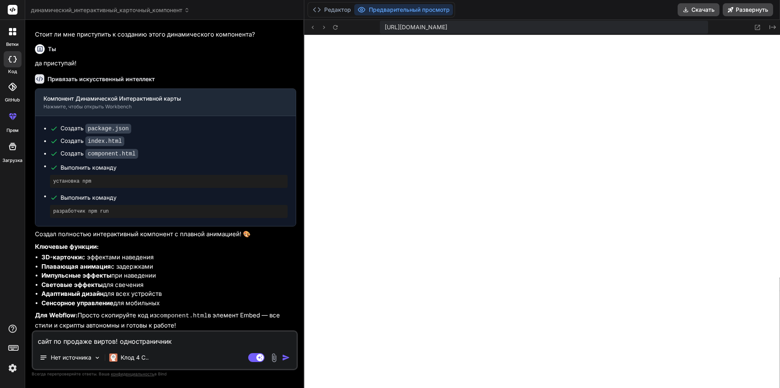
type textarea "сайт по продаже виртов! одностраничник"
type textarea "x"
type textarea "сайт по продаже виртов! одностраничник к"
type textarea "x"
type textarea "сайт по продаже виртов! одностраничник ка"
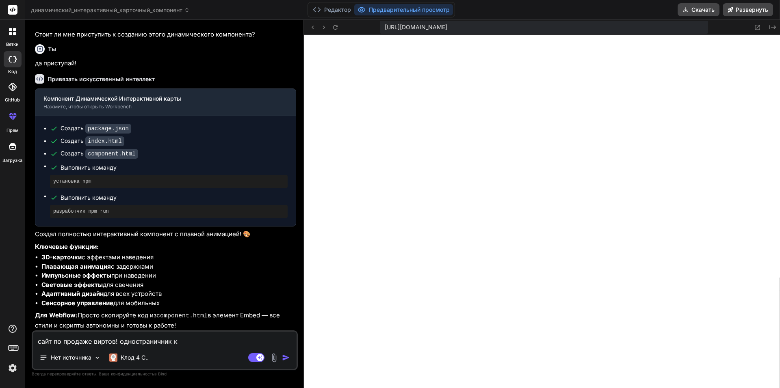
type textarea "x"
type textarea "сайт по продаже виртов! одностраничник кал"
type textarea "x"
type textarea "сайт по продаже виртов! одностраничник каль"
type textarea "x"
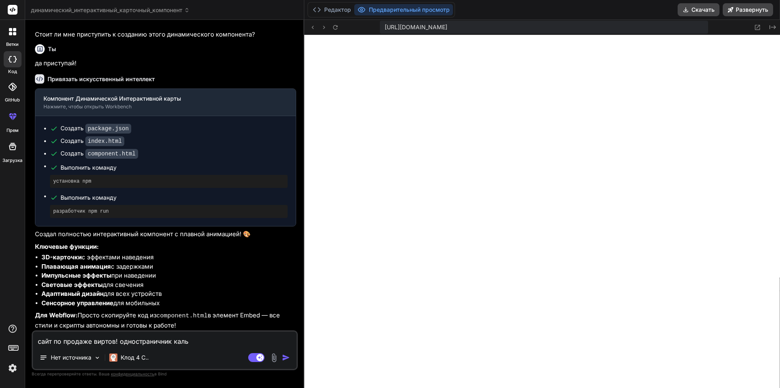
type textarea "сайт по продаже виртов! одностраничник кальк"
type textarea "x"
type textarea "сайт по продаже виртов! одностраничник кальку"
type textarea "x"
type textarea "сайт по продаже виртов! одностраничник калькул"
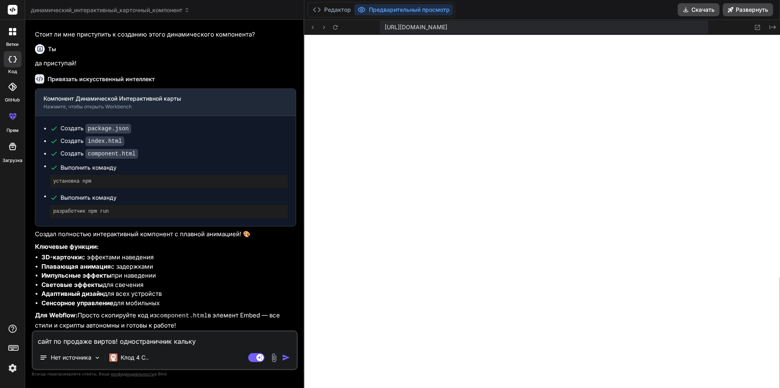
type textarea "x"
type textarea "сайт по продаже виртов! одностраничник калькуля"
type textarea "x"
type textarea "сайт по продаже виртов! одностраничник калькулят"
type textarea "x"
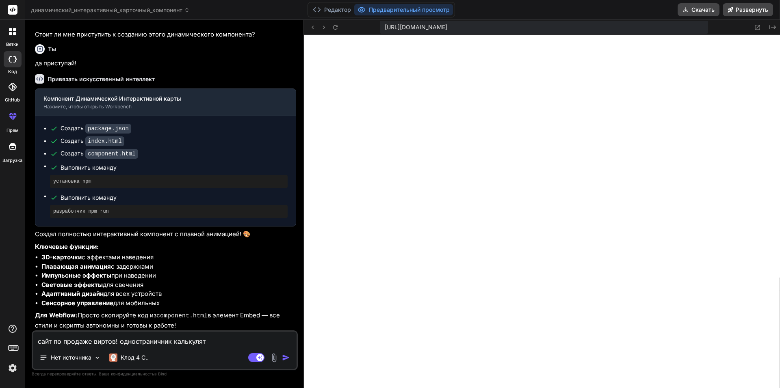
type textarea "сайт по продаже виртов! одностраничник калькулято"
type textarea "x"
type textarea "сайт по продаже виртов! одностраничник калькулятор"
type textarea "x"
type textarea "сайт по продаже виртов! одностраничник калькуляторр"
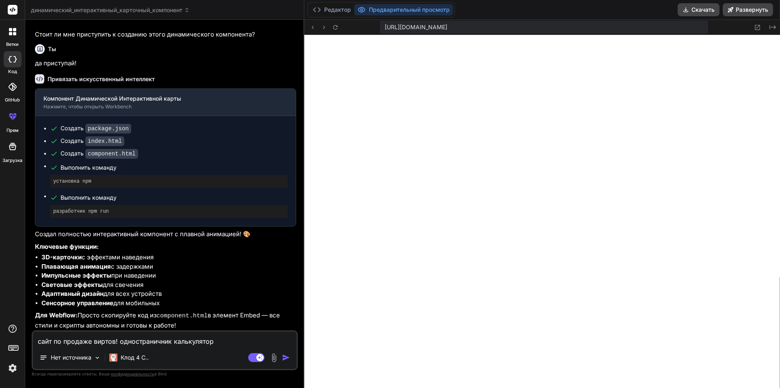
type textarea "x"
type textarea "сайт по продаже виртов! одностраничник калькулятор"
type textarea "x"
type textarea "сайт по продаже виртов! одностраничник калькулятор!"
type textarea "x"
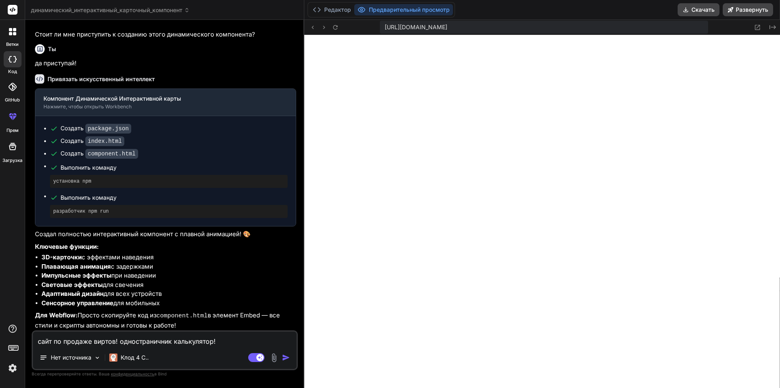
type textarea "сайт по продаже виртов! одностраничник калькулятор!"
type textarea "x"
type textarea "сайт по продаже виртов! одностраничник калькулятор! ц"
type textarea "x"
type textarea "сайт по продаже виртов! одностраничник калькулятор! це"
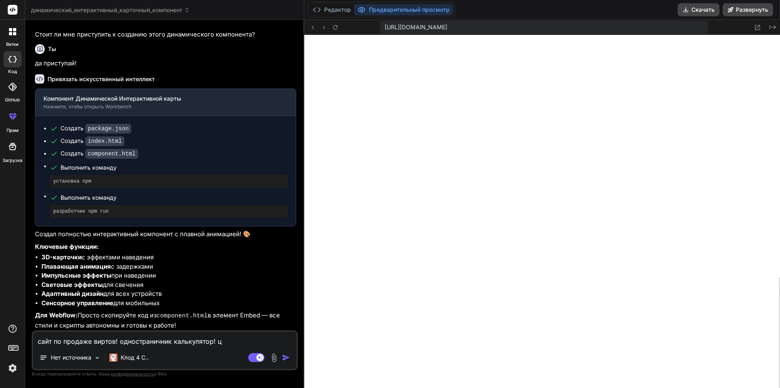
type textarea "x"
type textarea "сайт по продаже виртов! одностраничник калькулятор! цен"
type textarea "x"
type textarea "сайт по продаже виртов! одностраничник калькулятор! цен!"
type textarea "x"
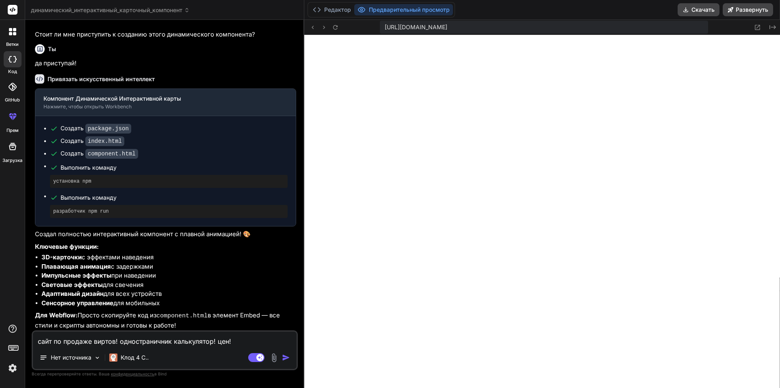
type textarea "сайт по продаже виртов! одностраничник калькулятор! цен!"
type textarea "x"
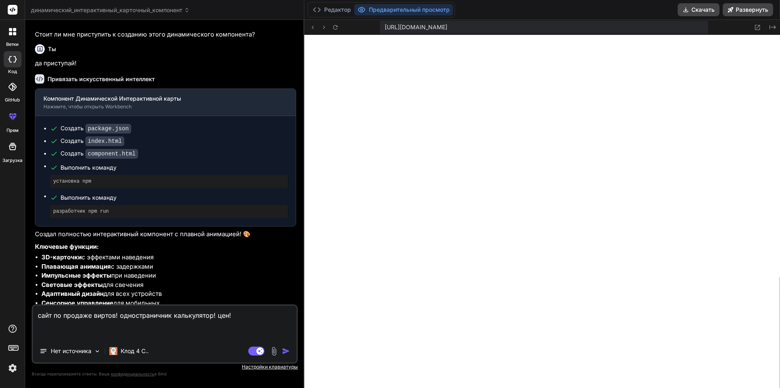
type textarea "сайт по продаже виртов! одностраничник калькулятор! цен! к"
type textarea "x"
type textarea "сайт по продаже виртов! одностраничник калькулятор! цен! ка"
type textarea "x"
type textarea "сайт по продаже виртов! одностраничник калькулятор! цен! кат"
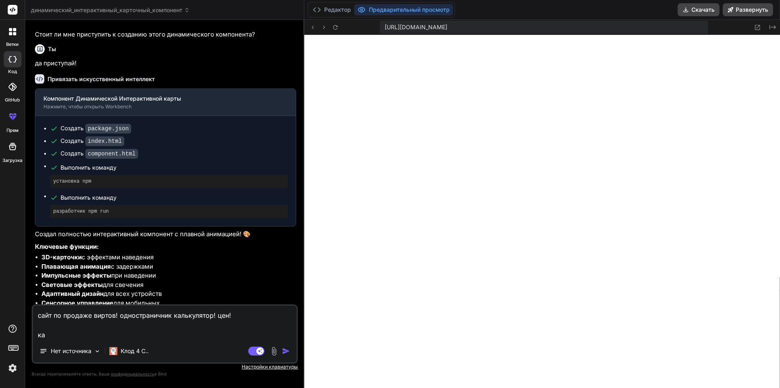
type textarea "x"
type textarea "сайт по продаже виртов! одностраничник калькулятор! цен! кати"
type textarea "x"
type textarea "сайт по продаже виртов! одностраничник калькулятор! цен! катир"
type textarea "x"
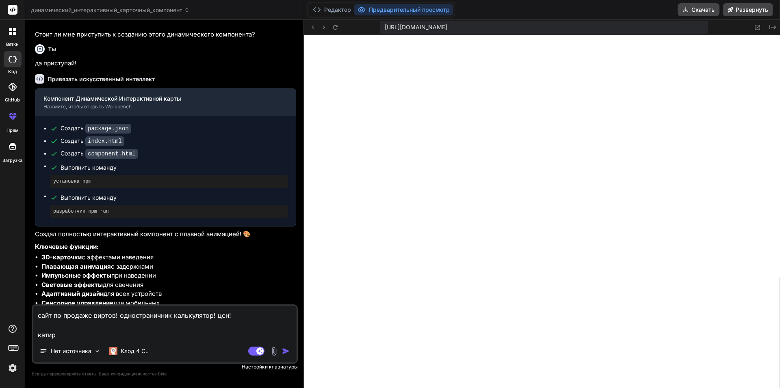
type textarea "сайт по продаже виртов! одностраничник калькулятор! цен! катиро"
type textarea "x"
type textarea "сайт по продаже виртов! одностраничник калькулятор! цен! катирор"
type textarea "x"
type textarea "сайт по продаже виртов! одностраничник калькулятор! цен! катирорв"
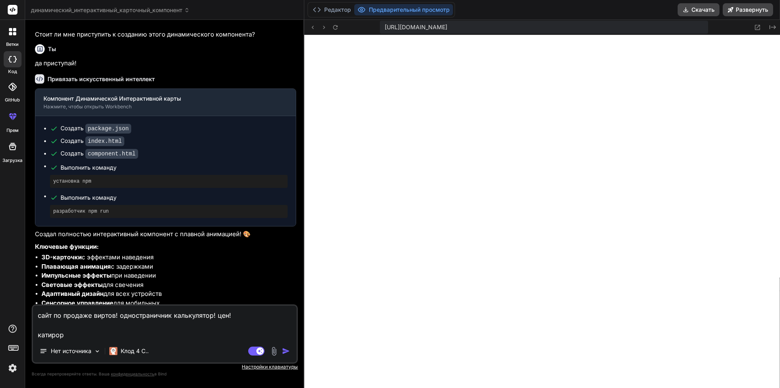
type textarea "x"
type textarea "сайт по продаже виртов! одностраничник калькулятор! цен! катирор"
type textarea "x"
type textarea "сайт по продаже виртов! одностраничник калькулятор! цен! катиро"
type textarea "x"
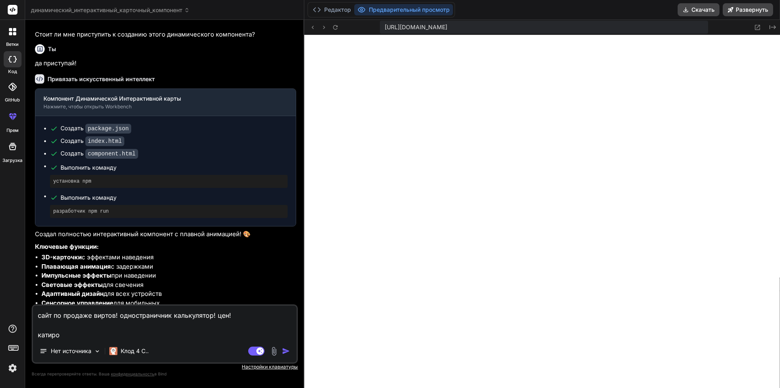
type textarea "сайт по продаже виртов! одностраничник калькулятор! цен! катиров"
type textarea "x"
type textarea "сайт по продаже виртов! одностраничник калькулятор! цен! катировк"
type textarea "x"
type textarea "сайт по продаже виртов! одностраничник калькулятор! цен! катировки"
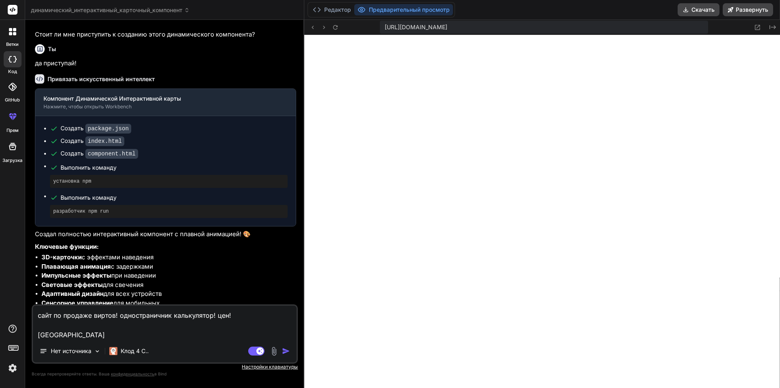
type textarea "x"
type textarea "сайт по продаже виртов! одностраничник калькулятор! цен! катировки"
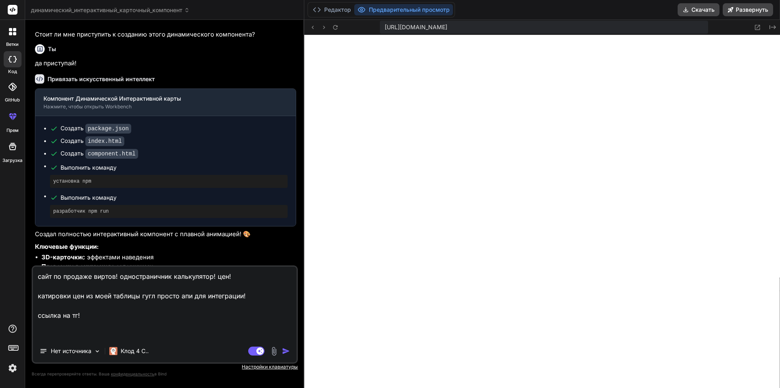
click at [156, 316] on textarea "сайт по продаже виртов! одностраничник калькулятор! цен! катировки цен из моей …" at bounding box center [165, 303] width 264 height 73
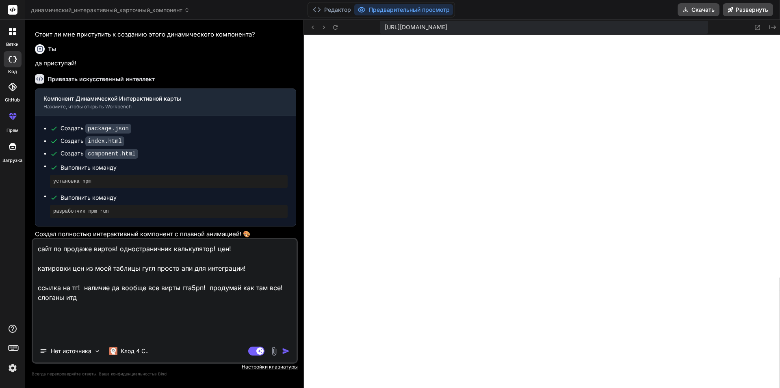
click at [88, 326] on textarea "сайт по продаже виртов! одностраничник калькулятор! цен! катировки цен из моей …" at bounding box center [165, 289] width 264 height 101
paste textarea "784"
click at [145, 323] on textarea "сайт по продаже виртов! одностраничник калькулятор! цен! катировки цен из моей …" at bounding box center [165, 289] width 264 height 101
paste textarea "Наличие 01.Downtown 823 972 02.Strawberry 3 730 644 03.Vinewood 190 257 04.Blac…"
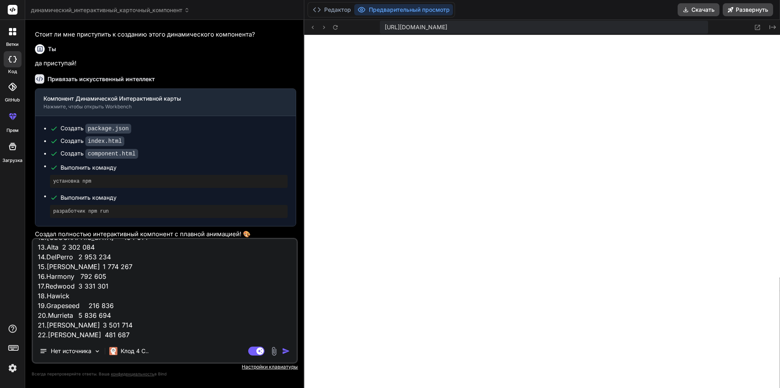
scroll to position [0, 0]
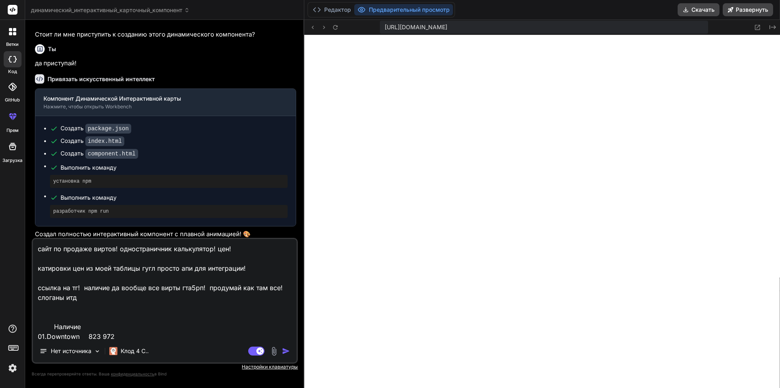
click at [100, 309] on textarea "сайт по продаже виртов! одностраничник калькулятор! цен! катировки цен из моей …" at bounding box center [165, 289] width 264 height 101
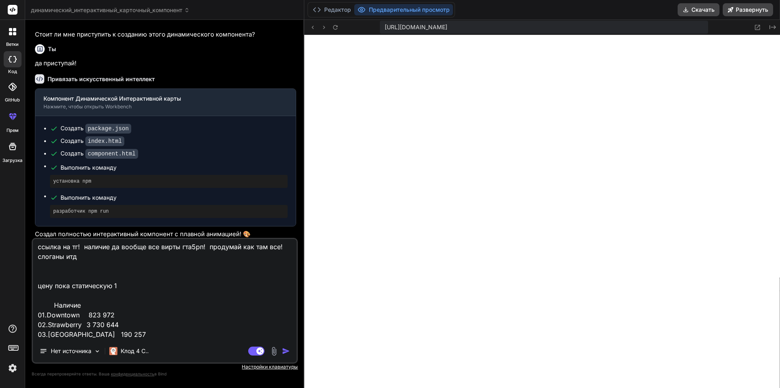
scroll to position [41, 0]
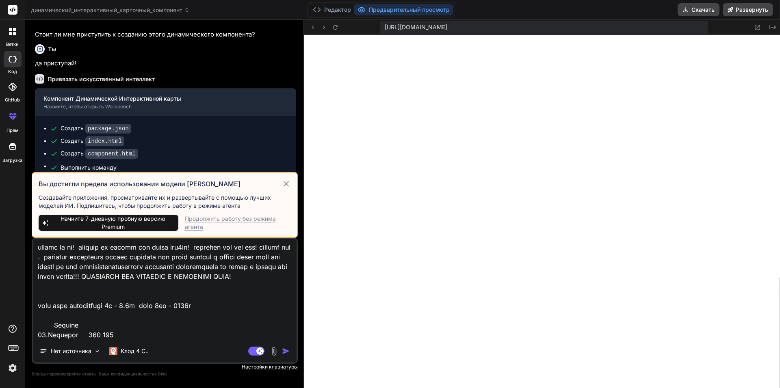
click at [202, 221] on div "Продолжить работу без режима агента" at bounding box center [238, 223] width 106 height 16
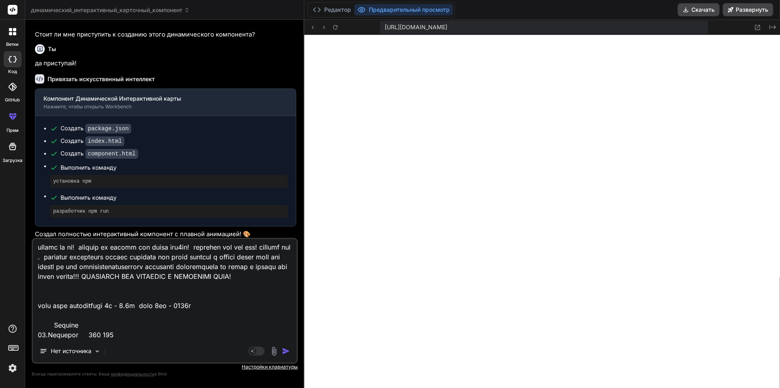
click at [286, 351] on img "button" at bounding box center [286, 351] width 8 height 8
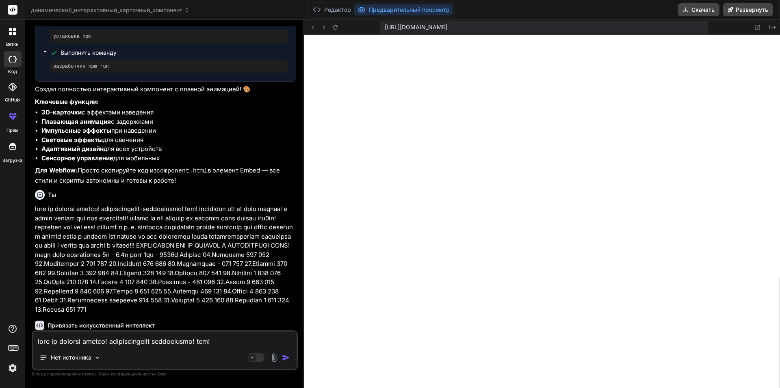
scroll to position [354, 0]
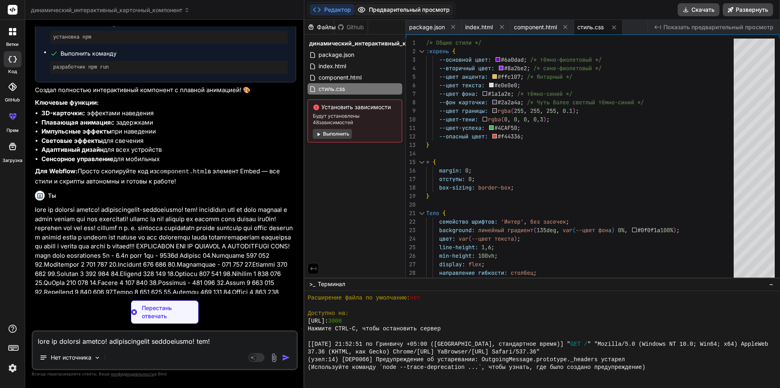
click at [395, 13] on button "Предварительный просмотр" at bounding box center [403, 9] width 99 height 11
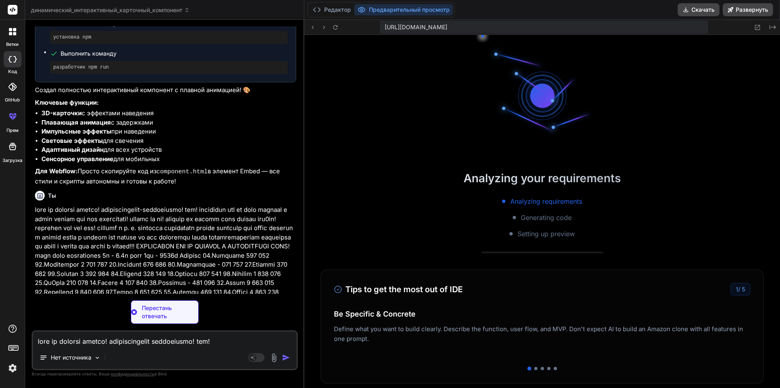
scroll to position [826, 0]
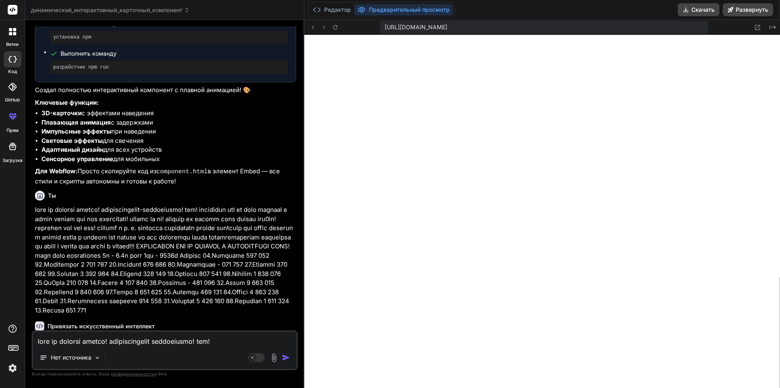
click at [143, 339] on textarea at bounding box center [165, 339] width 264 height 15
click at [219, 340] on textarea "цвет текста черный в выдающем списке!" at bounding box center [165, 339] width 264 height 15
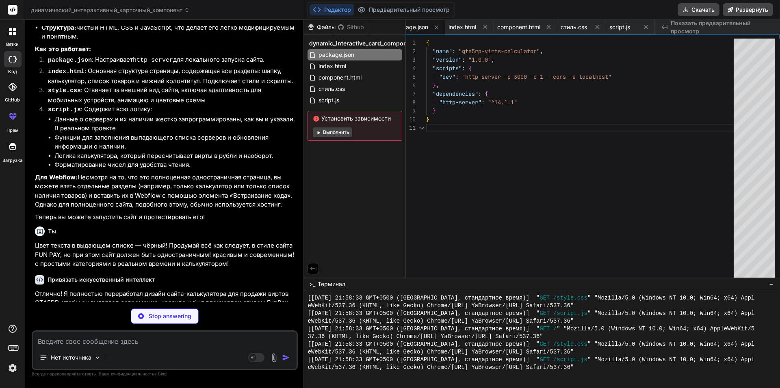
scroll to position [0, 0]
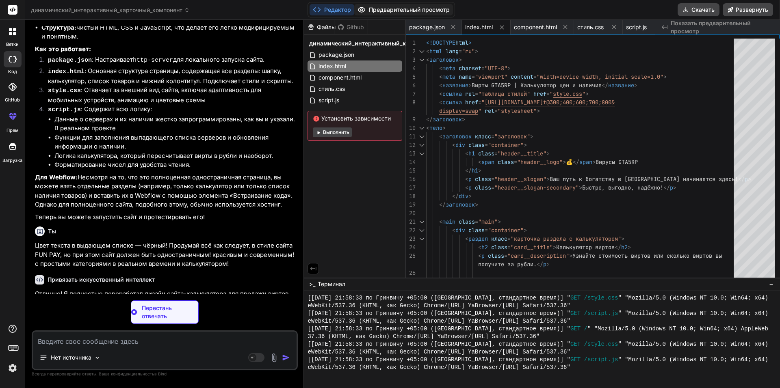
click at [403, 6] on button "Предварительный просмотр" at bounding box center [403, 9] width 99 height 11
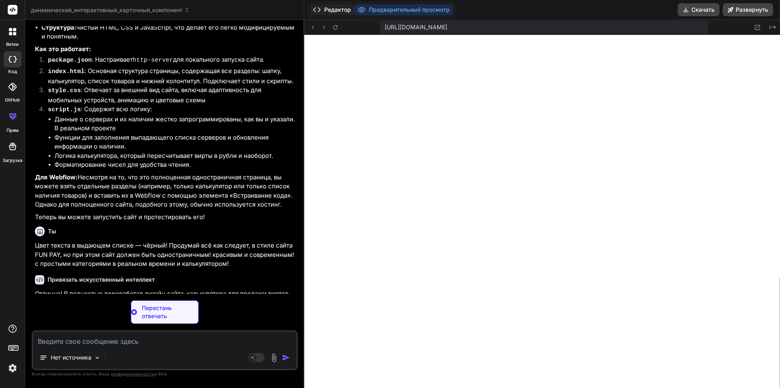
click at [345, 8] on button "Редактор" at bounding box center [332, 9] width 45 height 11
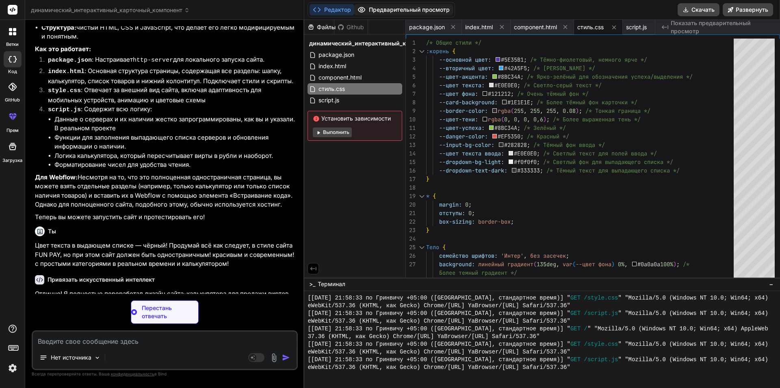
click at [397, 7] on button "Предварительный просмотр" at bounding box center [403, 9] width 99 height 11
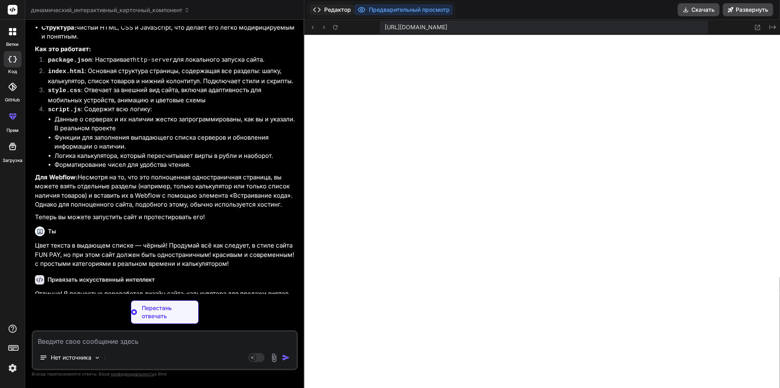
click at [336, 8] on button "Редактор" at bounding box center [332, 9] width 45 height 11
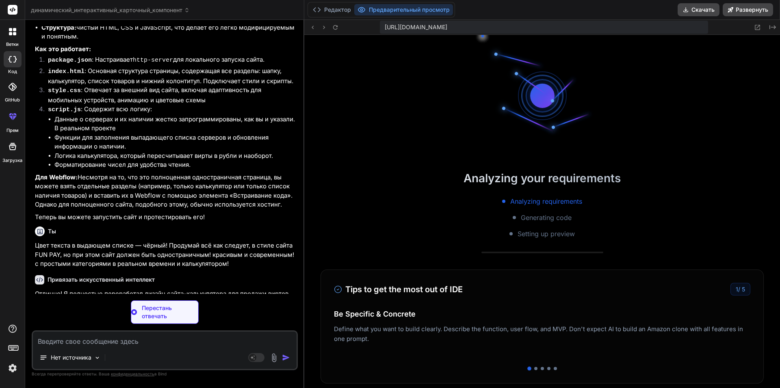
scroll to position [1297, 0]
click at [378, 10] on button "Предварительный просмотр" at bounding box center [403, 9] width 99 height 11
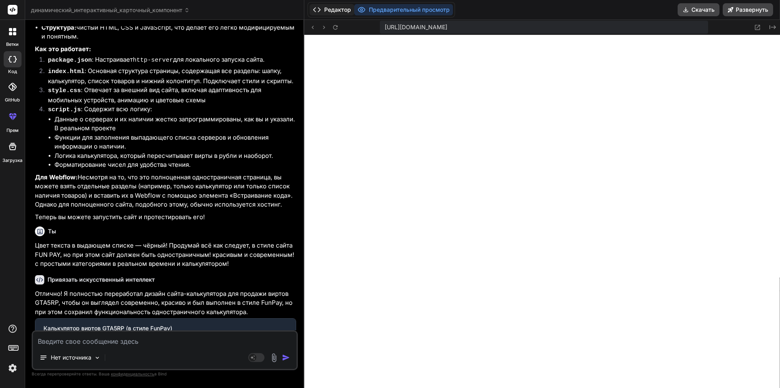
click at [338, 11] on button "Редактор" at bounding box center [332, 9] width 45 height 11
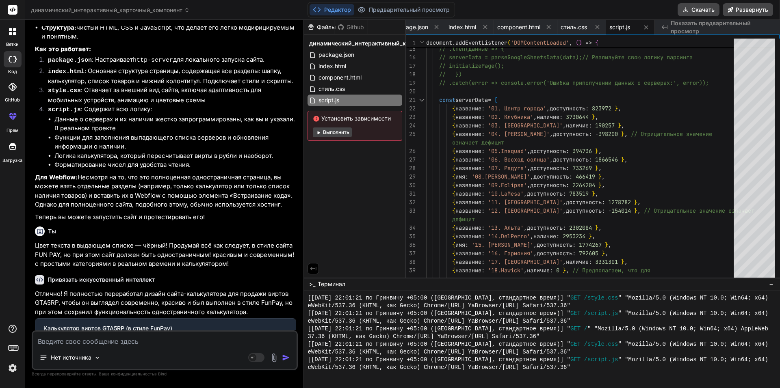
click at [343, 132] on button "Выполнить" at bounding box center [332, 133] width 39 height 10
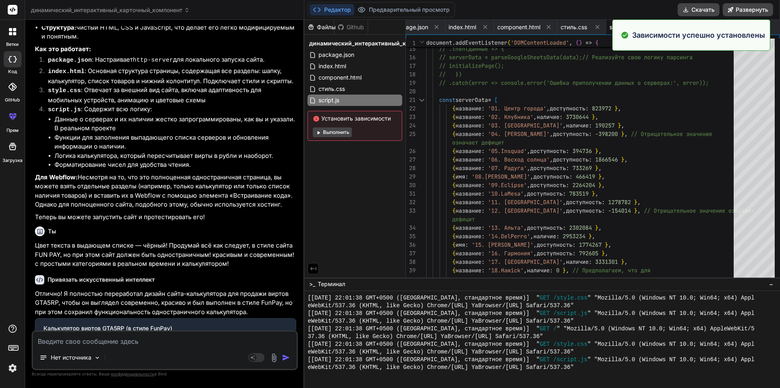
scroll to position [1691, 0]
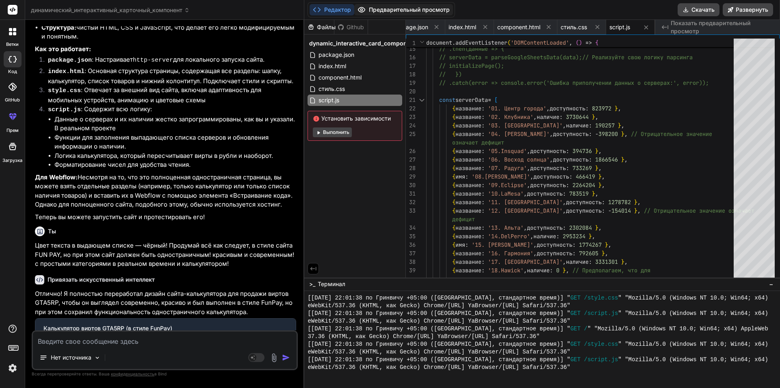
click at [391, 10] on button "Предварительный просмотр" at bounding box center [403, 9] width 99 height 11
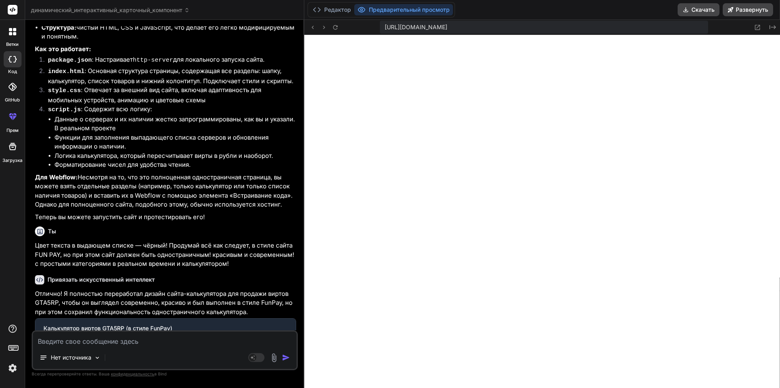
click at [193, 344] on textarea at bounding box center [165, 339] width 264 height 15
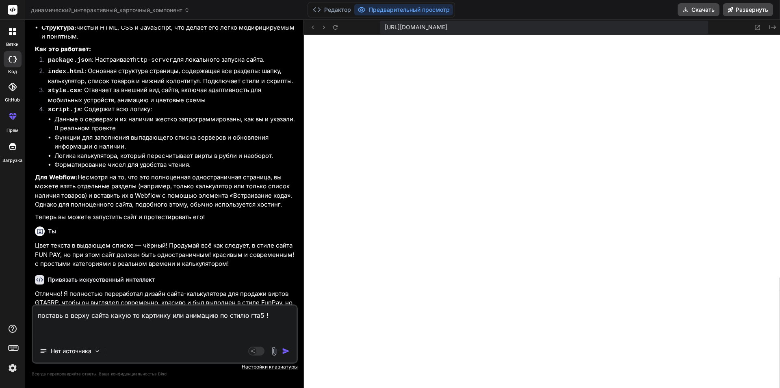
click at [119, 337] on textarea "поставь в верху сайта какую то картинку или анимацию по стилю гта5 !" at bounding box center [165, 323] width 264 height 34
paste textarea "<div class="product-page product-page-with-chat"> <div class="row"> <div class=…"
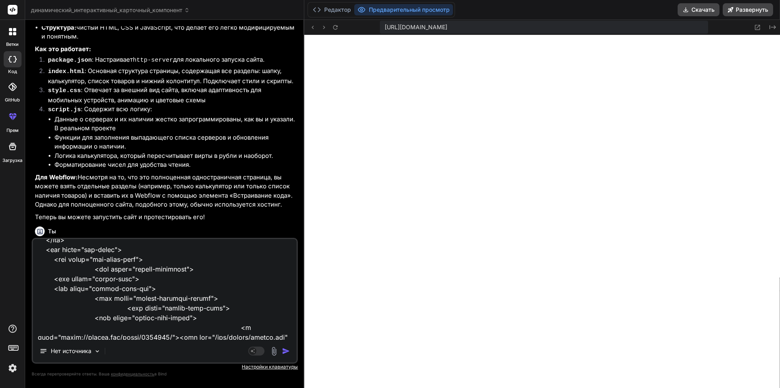
scroll to position [0, 0]
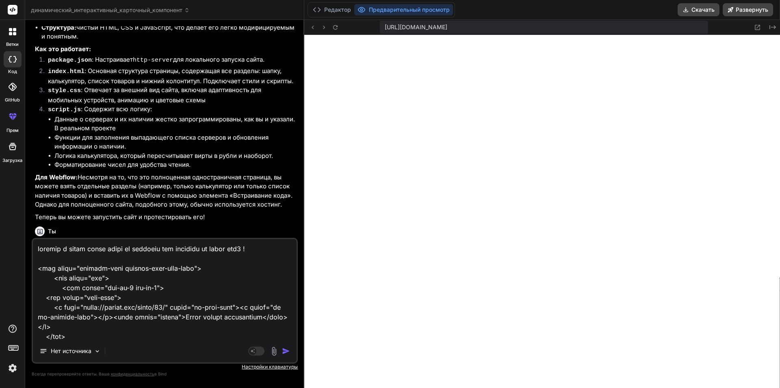
click at [270, 249] on textarea at bounding box center [165, 289] width 264 height 101
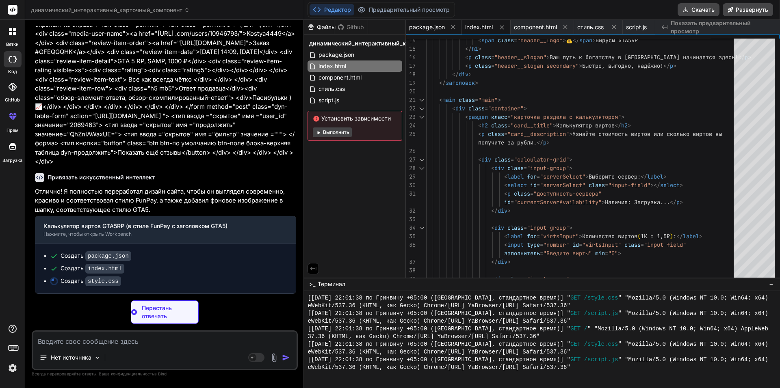
scroll to position [6351, 0]
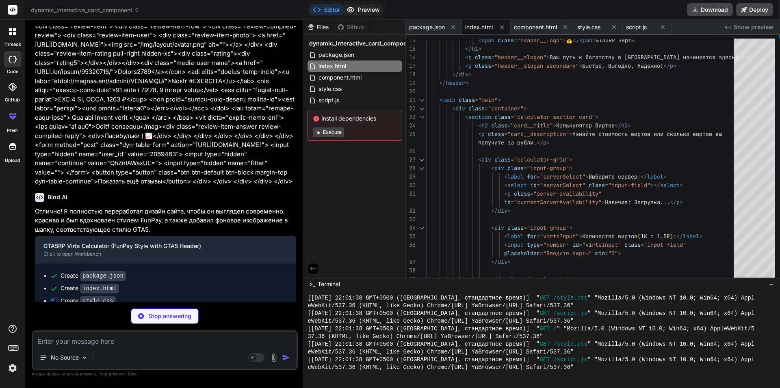
click at [364, 10] on button "Preview" at bounding box center [363, 9] width 40 height 11
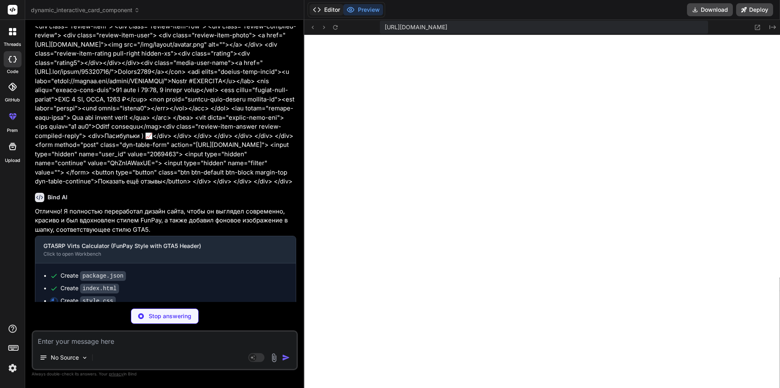
click at [328, 6] on button "Editor" at bounding box center [327, 9] width 34 height 11
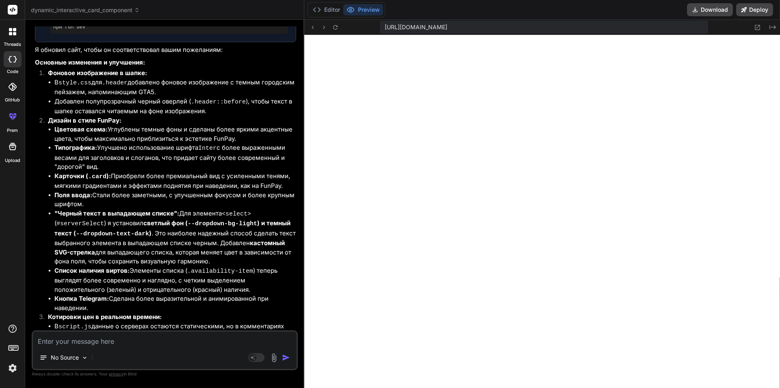
scroll to position [6926, 0]
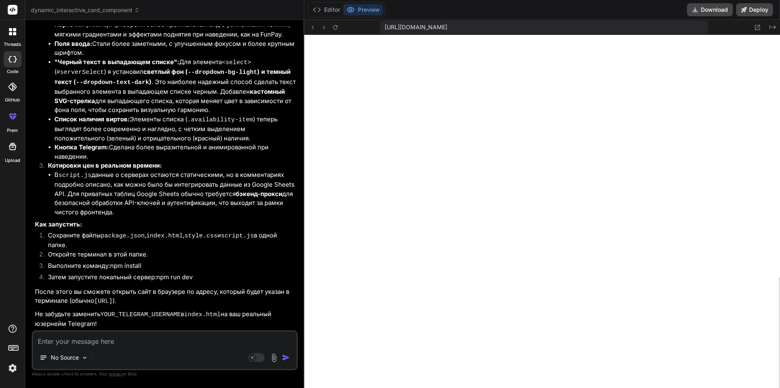
click at [154, 340] on textarea at bounding box center [165, 339] width 264 height 15
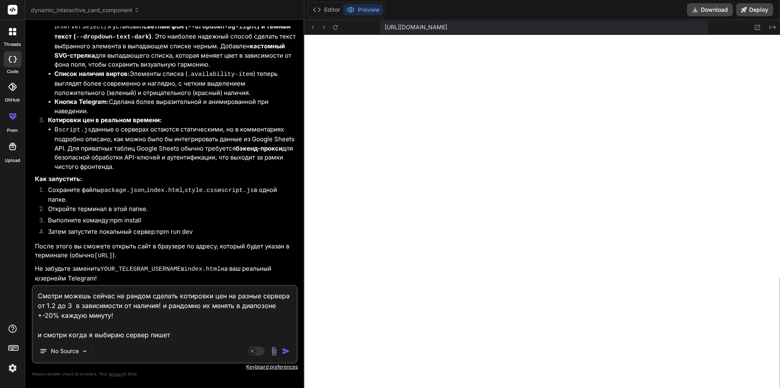
click at [197, 331] on textarea "Смотри можешь сейчас на рандом сделать котировки цен на разные сервера от 1.2 д…" at bounding box center [165, 313] width 264 height 54
click at [186, 333] on textarea "Смотри можешь сейчас на рандом сделать котировки цен на разные сервера от 1.2 д…" at bounding box center [165, 313] width 264 height 54
paste textarea "Текущий курс: 1 000 виртов = 1.5 рублей."
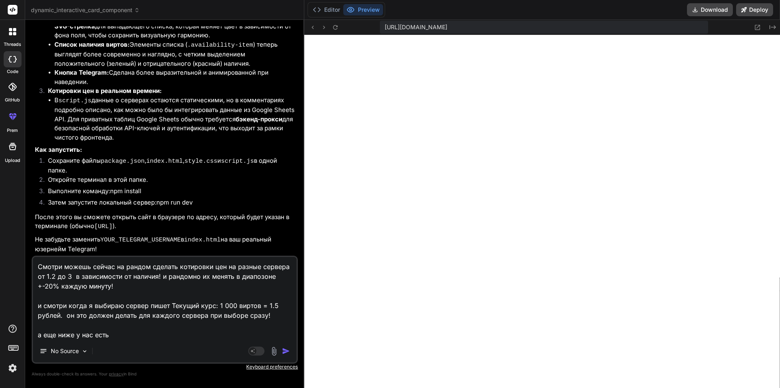
click at [199, 336] on textarea "Смотри можешь сейчас на рандом сделать котировки цен на разные сервера от 1.2 д…" at bounding box center [165, 298] width 264 height 83
paste textarea "Наличие Виртов по Серверам"
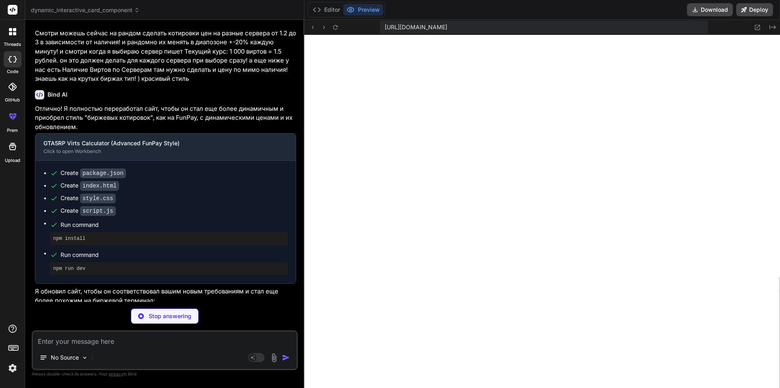
scroll to position [2633, 0]
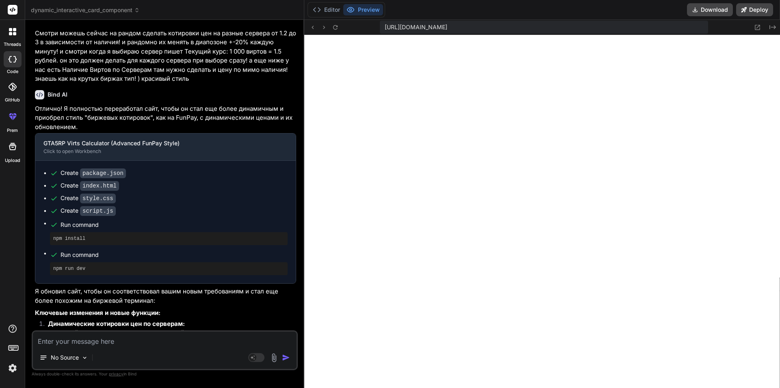
click at [148, 343] on textarea at bounding box center [165, 339] width 264 height 15
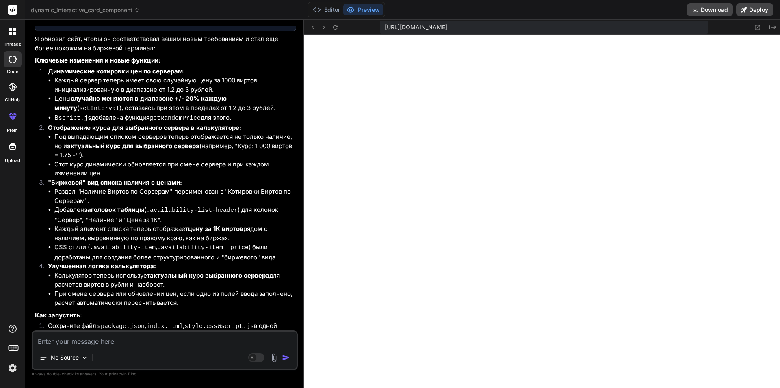
scroll to position [7585, 0]
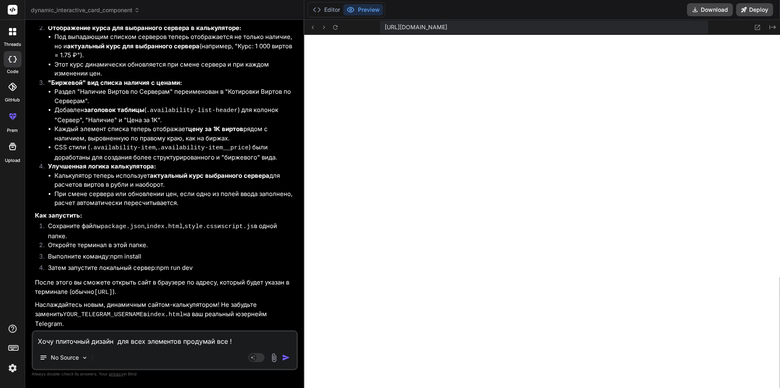
click at [239, 339] on textarea "Хочу плиточный дизайн для всех элементов продумай все !" at bounding box center [165, 339] width 264 height 15
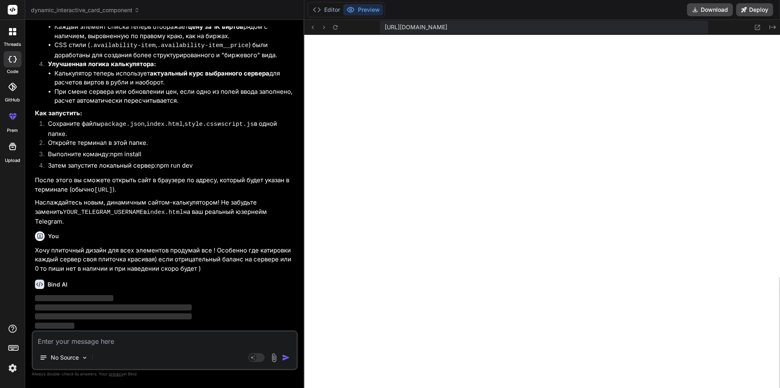
scroll to position [7687, 0]
click at [447, 27] on span "https://u3uk0f35zsjjbn9cprh6fq9h0p4tm2-wnxx--3000--96435430.local-corp.webconta…" at bounding box center [416, 27] width 63 height 8
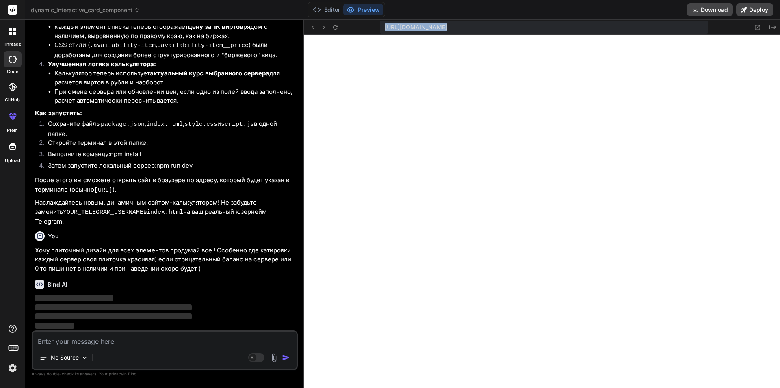
copy div "https://u3uk0f35zsjjbn9cprh6fq9h0p4tm2-wnxx--3000--96435430.local-corp.webconta…"
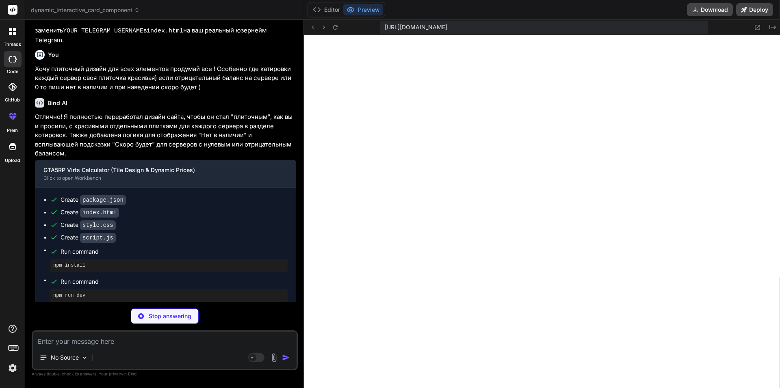
scroll to position [3104, 0]
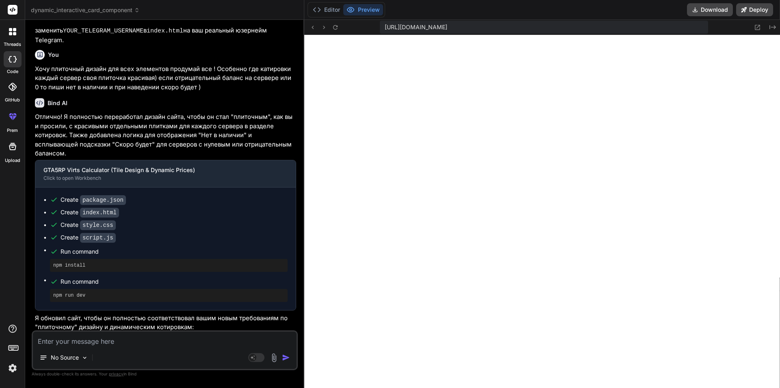
click at [172, 343] on textarea at bounding box center [165, 339] width 264 height 15
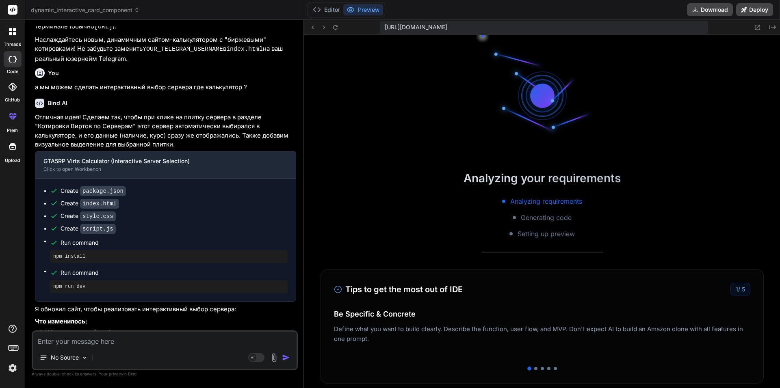
scroll to position [3575, 0]
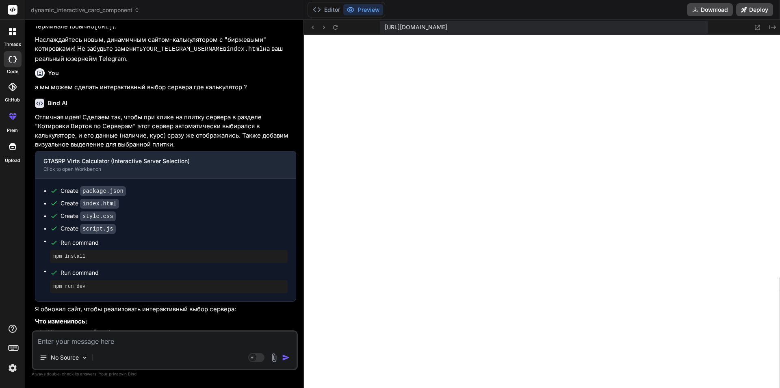
click at [155, 342] on textarea at bounding box center [165, 339] width 264 height 15
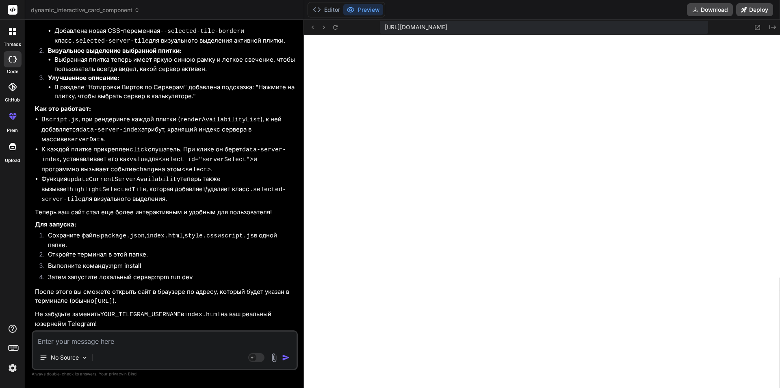
scroll to position [8874, 0]
click at [113, 342] on textarea at bounding box center [165, 339] width 264 height 15
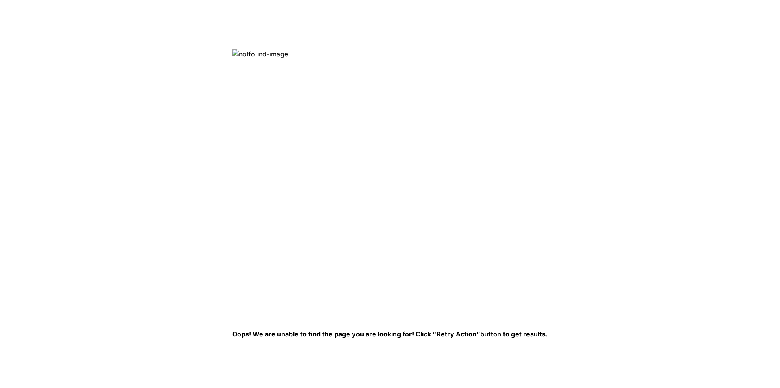
drag, startPoint x: 342, startPoint y: 341, endPoint x: 343, endPoint y: 329, distance: 11.8
click at [341, 0] on html "Oops! We are unable to find the page you are looking for! Click “Retry Action” …" at bounding box center [390, 0] width 780 height 0
click at [343, 329] on div "Oops! We are unable to find the page you are looking for! Click “Retry Action” …" at bounding box center [389, 194] width 315 height 290
click at [367, 297] on img at bounding box center [364, 181] width 264 height 264
click at [330, 287] on img at bounding box center [364, 181] width 264 height 264
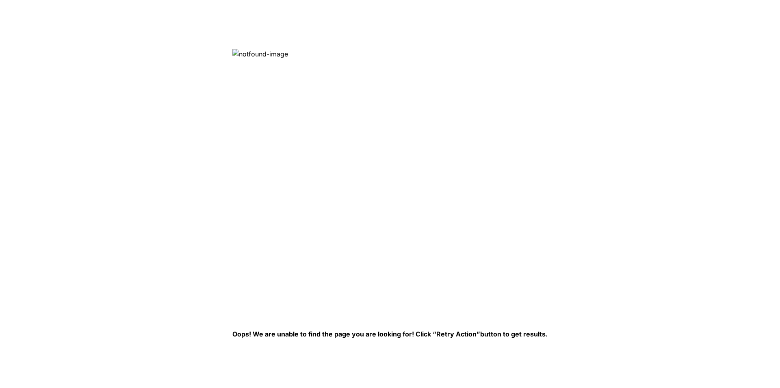
click at [350, 318] on div "Oops! We are unable to find the page you are looking for! Click “Retry Action” …" at bounding box center [389, 194] width 315 height 290
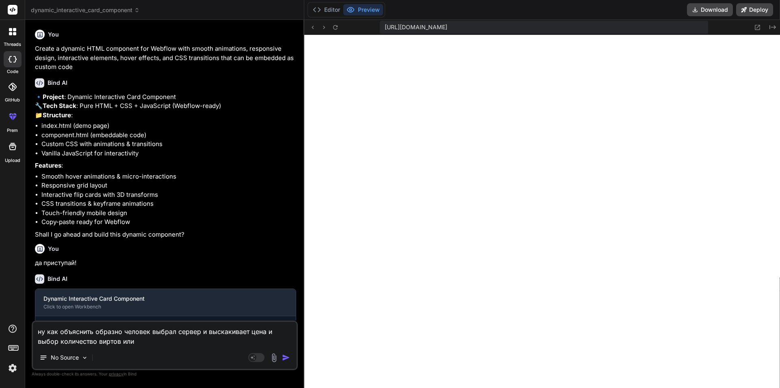
type textarea "ну как объяснить образно человек выбрал сервер и выскакивает цена и выбор колич…"
type textarea "x"
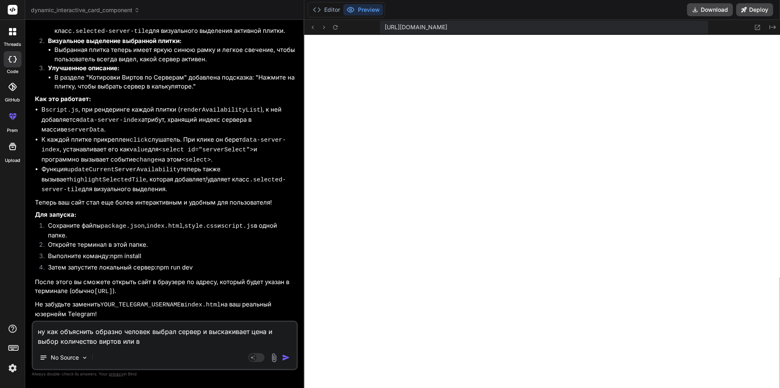
type textarea "ну как объяснить образно человек выбрал сервер и выскакивает цена и выбор колич…"
type textarea "x"
type textarea "ну как объяснить образно человек выбрал сервер и выскакивает цена и выбор колич…"
type textarea "x"
type textarea "ну как объяснить образно человек выбрал сервер и выскакивает цена и выбор колич…"
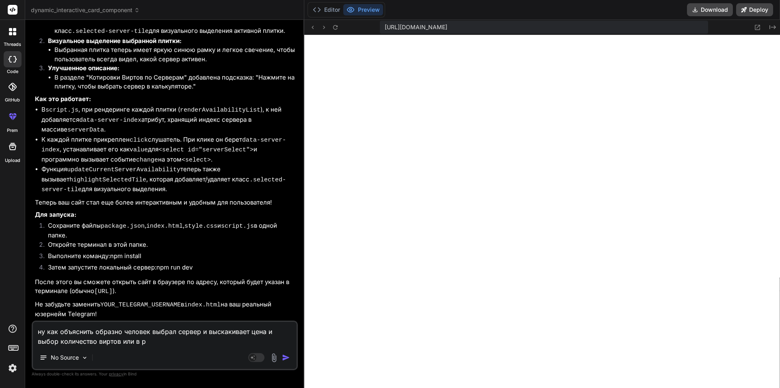
type textarea "x"
type textarea "ну как объяснить образно человек выбрал сервер и выскакивает цена и выбор колич…"
type textarea "x"
type textarea "ну как объяснить образно человек выбрал сервер и выскакивает цена и выбор колич…"
type textarea "x"
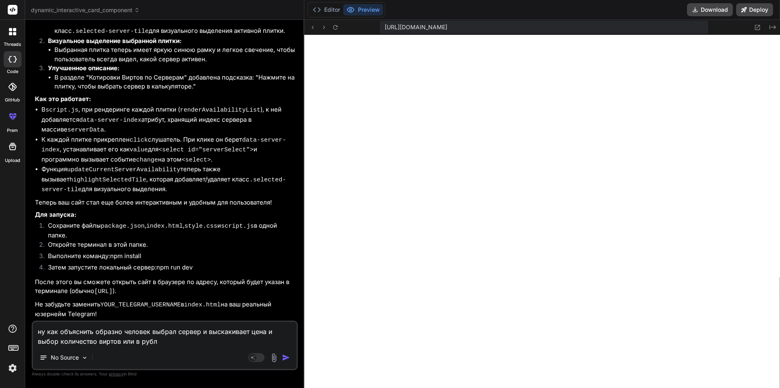
type textarea "ну как объяснить образно человек выбрал сервер и выскакивает цена и выбор колич…"
type textarea "x"
type textarea "ну как объяснить образно человек выбрал сервер и выскакивает цена и выбор колич…"
type textarea "x"
type textarea "ну как объяснить образно человек выбрал сервер и выскакивает цена и выбор колич…"
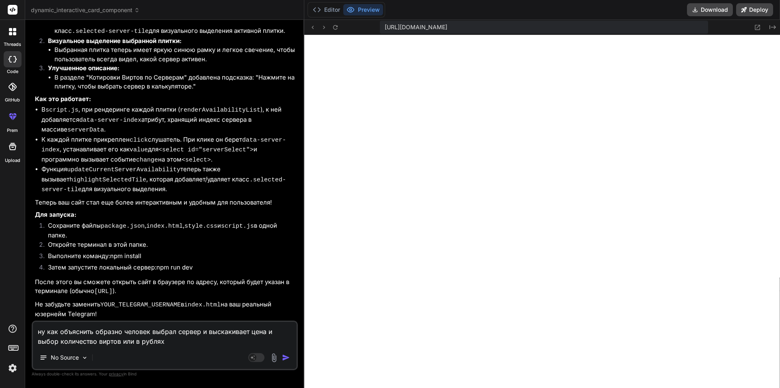
type textarea "x"
type textarea "ну как объяснить образно человек выбрал сервер и выскакивает цена и выбор колич…"
type textarea "x"
type textarea "ну как объяснить образно человек выбрал сервер и выскакивает цена и выбор колич…"
type textarea "x"
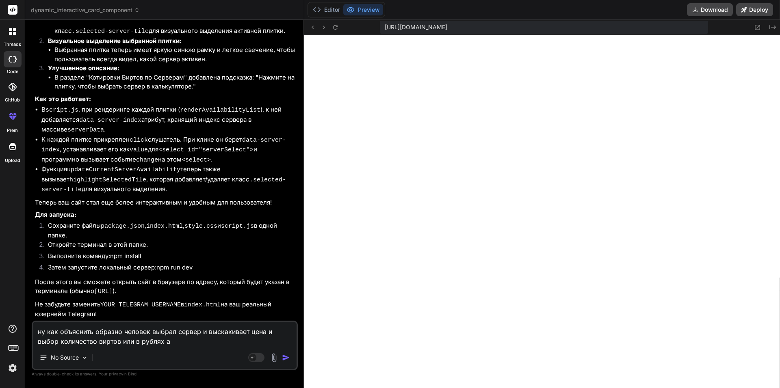
type textarea "ну как объяснить образно человек выбрал сервер и выскакивает цена и выбор колич…"
type textarea "x"
type textarea "ну как объяснить образно человек выбрал сервер и выскакивает цена и выбор колич…"
type textarea "x"
type textarea "ну как объяснить образно человек выбрал сервер и выскакивает цена и выбор колич…"
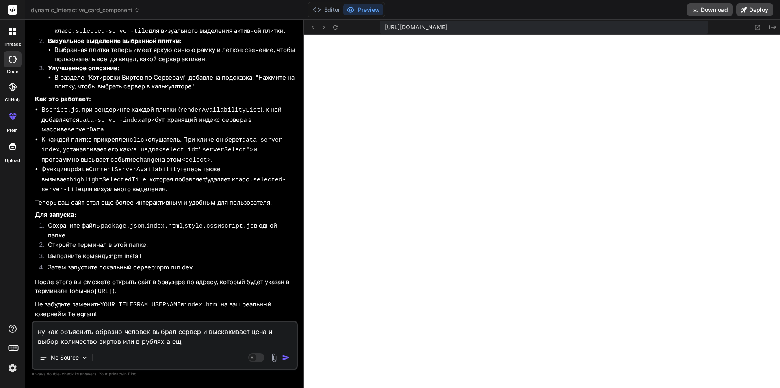
type textarea "x"
type textarea "ну как объяснить образно человек выбрал сервер и выскакивает цена и выбор колич…"
type textarea "x"
type textarea "ну как объяснить образно человек выбрал сервер и выскакивает цена и выбор колич…"
type textarea "x"
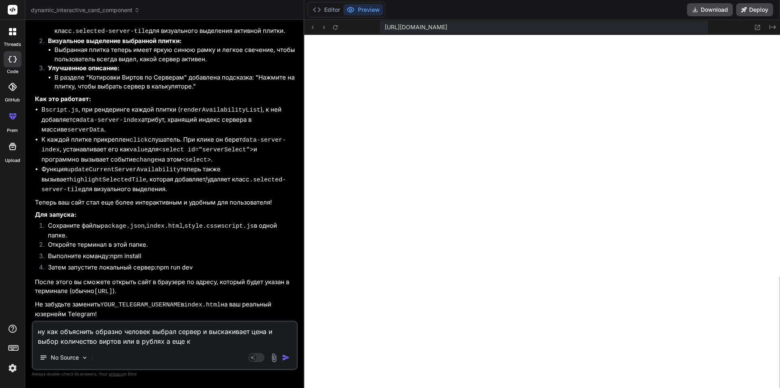
type textarea "ну как объяснить образно человек выбрал сервер и выскакивает цена и выбор колич…"
type textarea "x"
type textarea "ну как объяснить образно человек выбрал сервер и выскакивает цена и выбор колич…"
type textarea "x"
type textarea "ну как объяснить образно человек выбрал сервер и выскакивает цена и выбор колич…"
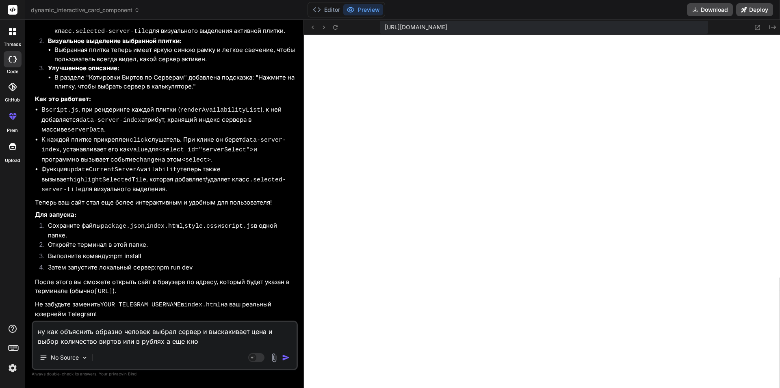
type textarea "x"
type textarea "ну как объяснить образно человек выбрал сервер и выскакивает цена и выбор колич…"
type textarea "x"
type textarea "ну как объяснить образно человек выбрал сервер и выскакивает цена и выбор колич…"
type textarea "x"
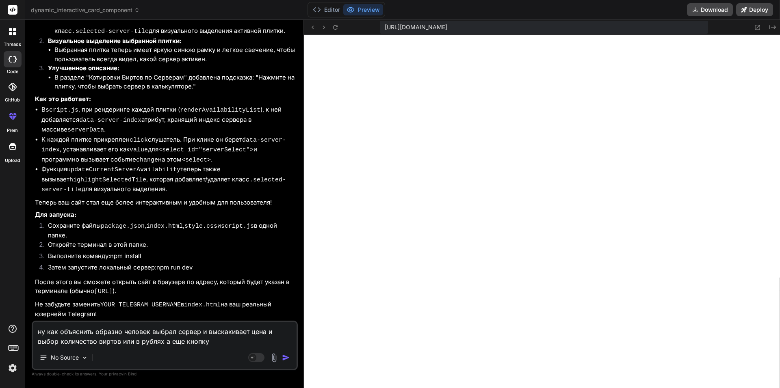
type textarea "ну как объяснить образно человек выбрал сервер и выскакивает цена и выбор колич…"
type textarea "x"
type textarea "ну как объяснить образно человек выбрал сервер и выскакивает цена и выбор колич…"
type textarea "x"
type textarea "ну как объяснить образно человек выбрал сервер и выскакивает цена и выбор колич…"
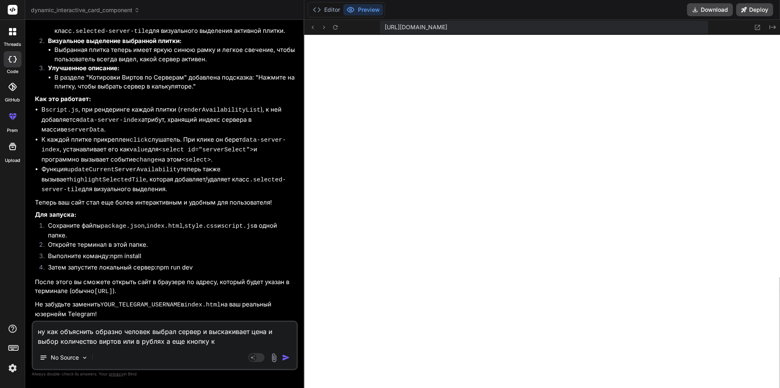
type textarea "x"
type textarea "ну как объяснить образно человек выбрал сервер и выскакивает цена и выбор колич…"
type textarea "x"
type textarea "ну как объяснить образно человек выбрал сервер и выскакивает цена и выбор колич…"
type textarea "x"
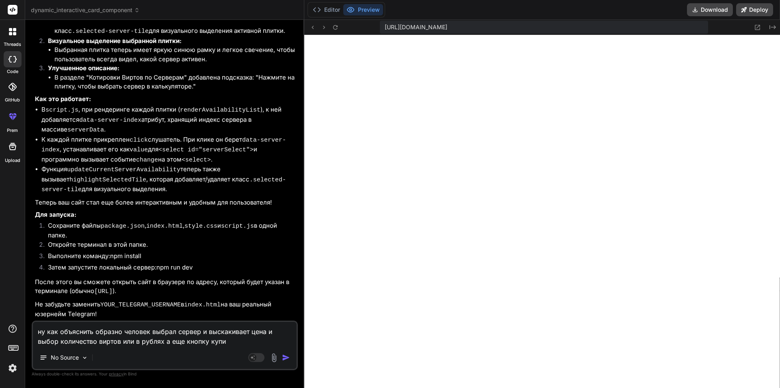
type textarea "ну как объяснить образно человек выбрал сервер и выскакивает цена и выбор колич…"
type textarea "x"
type textarea "ну как объяснить образно человек выбрал сервер и выскакивает цена и выбор колич…"
type textarea "x"
type textarea "ну как объяснить образно человек выбрал сервер и выскакивает цена и выбор колич…"
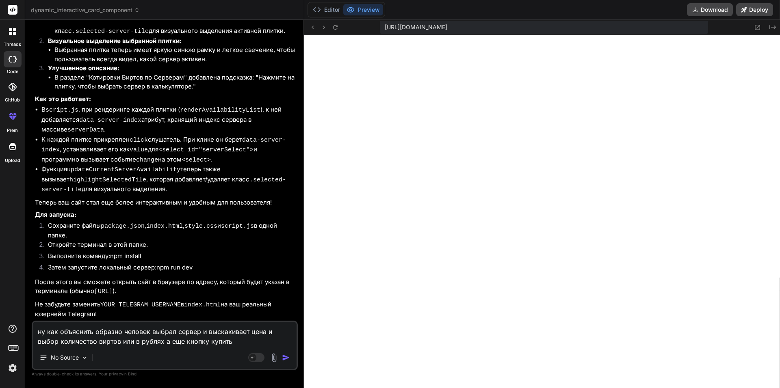
type textarea "x"
type textarea "ну как объяснить образно человек выбрал сервер и выскакивает цена и выбор колич…"
type textarea "x"
type textarea "ну как объяснить образно человек выбрал сервер и выскакивает цена и выбор колич…"
type textarea "x"
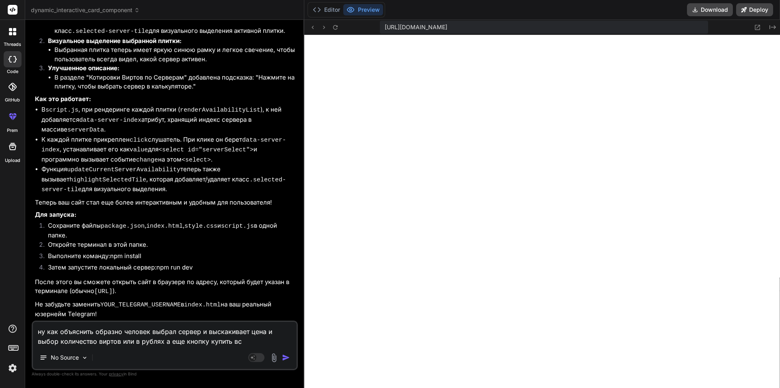
type textarea "ну как объяснить образно человек выбрал сервер и выскакивает цена и выбор колич…"
type textarea "x"
type textarea "ну как объяснить образно человек выбрал сервер и выскакивает цена и выбор колич…"
type textarea "x"
type textarea "ну как объяснить образно человек выбрал сервер и выскакивает цена и выбор колич…"
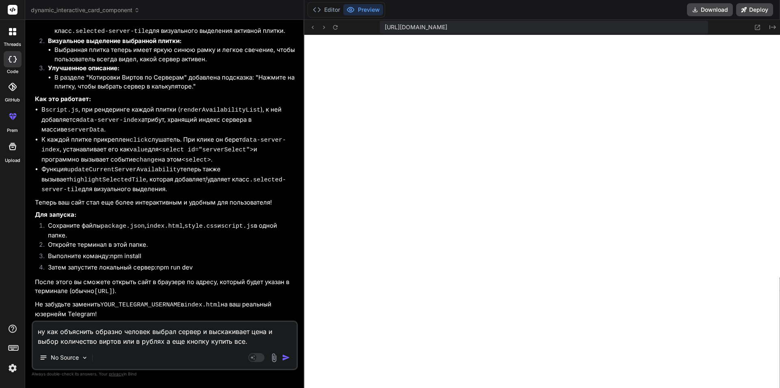
type textarea "x"
type textarea "ну как объяснить образно человек выбрал сервер и выскакивает цена и выбор колич…"
type textarea "x"
type textarea "ну как объяснить образно человек выбрал сервер и выскакивает цена и выбор колич…"
type textarea "x"
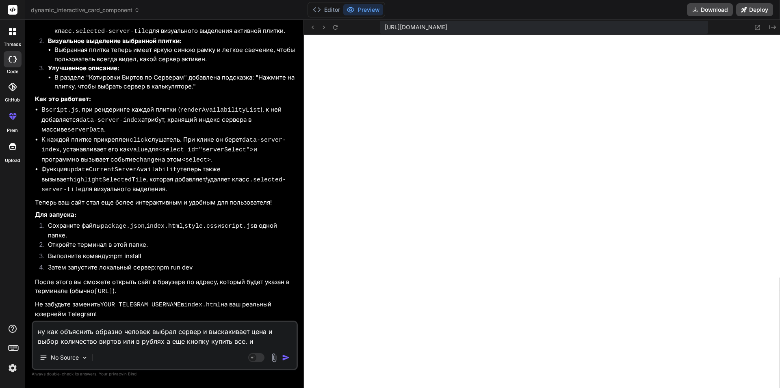
type textarea "ну как объяснить образно человек выбрал сервер и выскакивает цена и выбор колич…"
type textarea "x"
type textarea "ну как объяснить образно человек выбрал сервер и выскакивает цена и выбор колич…"
type textarea "x"
type textarea "ну как объяснить образно человек выбрал сервер и выскакивает цена и выбор колич…"
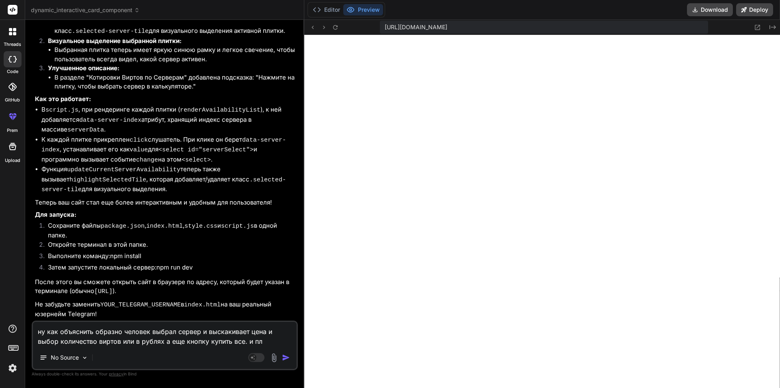
type textarea "x"
type textarea "ну как объяснить образно человек выбрал сервер и выскакивает цена и выбор колич…"
type textarea "x"
type textarea "ну как объяснить образно человек выбрал сервер и выскакивает цена и выбор колич…"
type textarea "x"
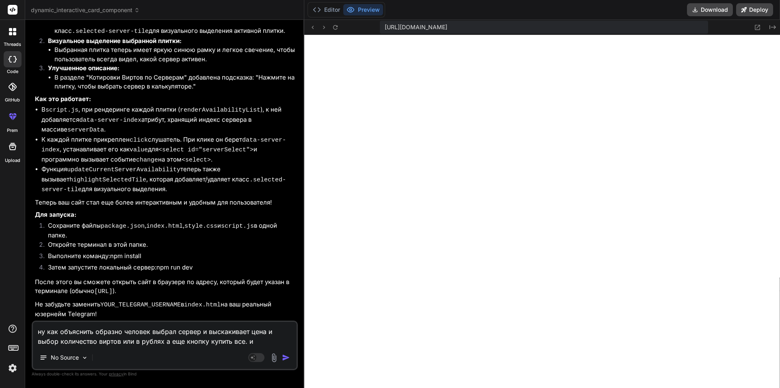
type textarea "ну как объяснить образно человек выбрал сервер и выскакивает цена и выбор колич…"
type textarea "x"
type textarea "ну как объяснить образно человек выбрал сервер и выскакивает цена и выбор колич…"
type textarea "x"
type textarea "ну как объяснить образно человек выбрал сервер и выскакивает цена и выбор колич…"
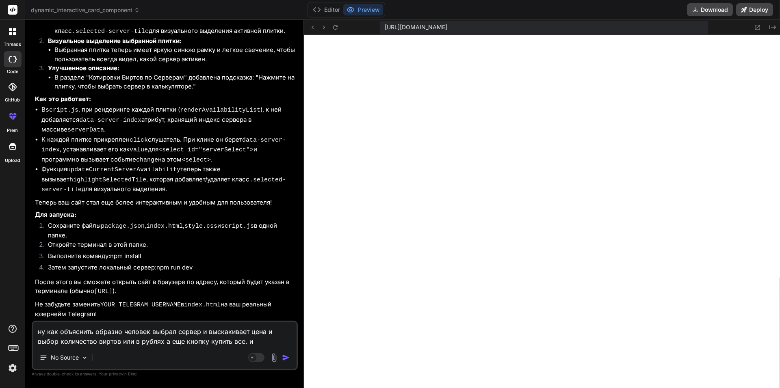
type textarea "x"
type textarea "ну как объяснить образно человек выбрал сервер и выскакивает цена и выбор колич…"
type textarea "x"
type textarea "ну как объяснить образно человек выбрал сервер и выскакивает цена и выбор колич…"
type textarea "x"
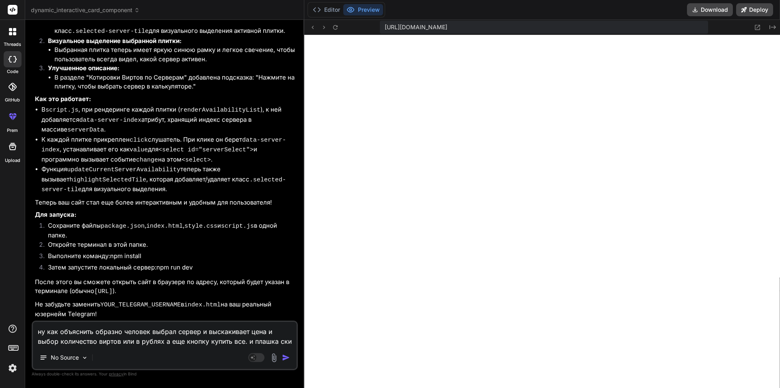
type textarea "ну как объяснить образно человек выбрал сервер и выскакивает цена и выбор колич…"
type textarea "x"
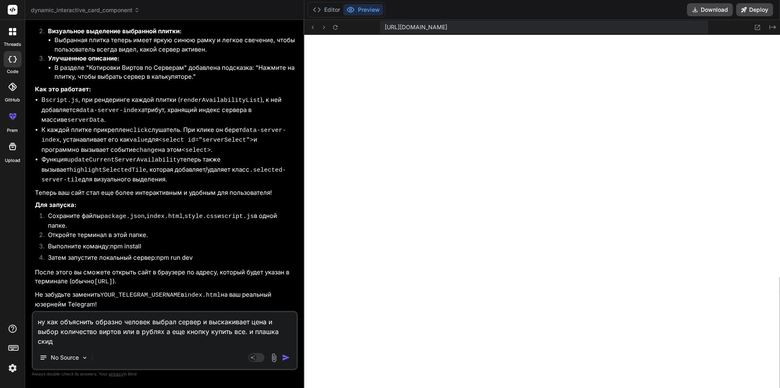
type textarea "ну как объяснить образно человек выбрал сервер и выскакивает цена и выбор колич…"
type textarea "x"
type textarea "ну как объяснить образно человек выбрал сервер и выскакивает цена и выбор колич…"
type textarea "x"
type textarea "ну как объяснить образно человек выбрал сервер и выскакивает цена и выбор колич…"
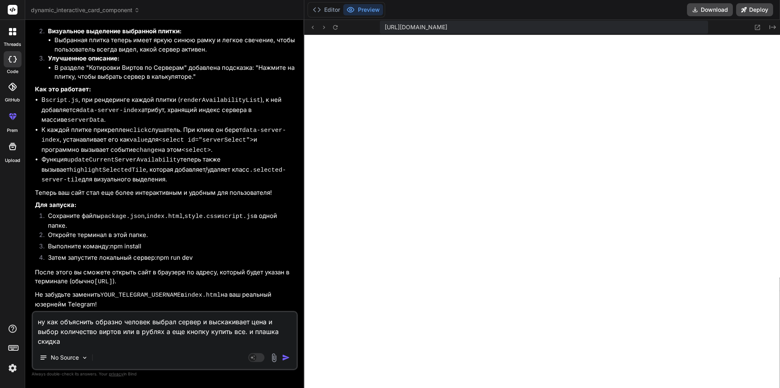
type textarea "x"
type textarea "ну как объяснить образно человек выбрал сервер и выскакивает цена и выбор колич…"
type textarea "x"
type textarea "ну как объяснить образно человек выбрал сервер и выскакивает цена и выбор колич…"
type textarea "x"
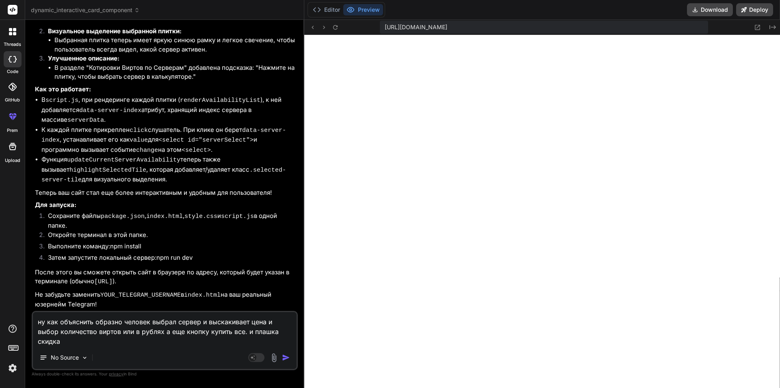
type textarea "ну как объяснить образно человек выбрал сервер и выскакивает цена и выбор колич…"
type textarea "x"
type textarea "ну как объяснить образно человек выбрал сервер и выскакивает цена и выбор колич…"
type textarea "x"
type textarea "ну как объяснить образно человек выбрал сервер и выскакивает цена и выбор колич…"
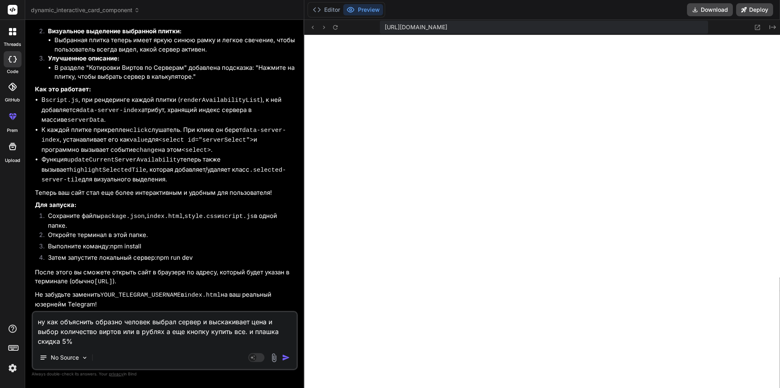
type textarea "x"
type textarea "ну как объяснить образно человек выбрал сервер и выскакивает цена и выбор колич…"
type textarea "x"
type textarea "ну как объяснить образно человек выбрал сервер и выскакивает цена и выбор колич…"
type textarea "x"
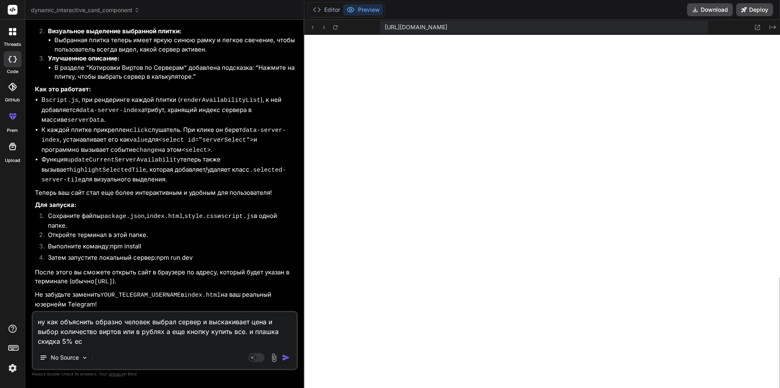
type textarea "ну как объяснить образно человек выбрал сервер и выскакивает цена и выбор колич…"
type textarea "x"
type textarea "ну как объяснить образно человек выбрал сервер и выскакивает цена и выбор колич…"
type textarea "x"
type textarea "ну как объяснить образно человек выбрал сервер и выскакивает цена и выбор колич…"
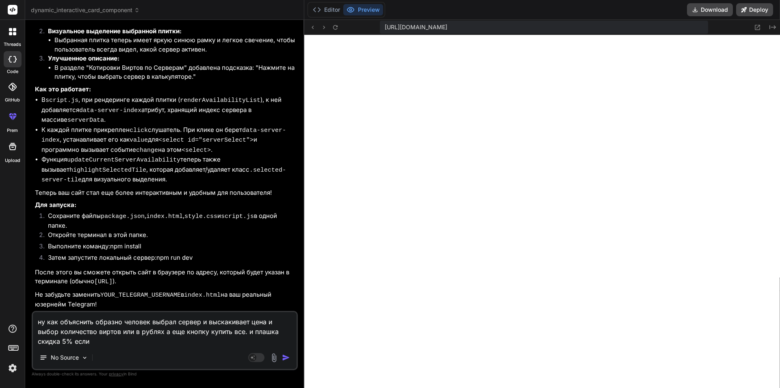
type textarea "x"
type textarea "ну как объяснить образно человек выбрал сервер и выскакивает цена и выбор колич…"
type textarea "x"
type textarea "ну как объяснить образно человек выбрал сервер и выскакивает цена и выбор колич…"
type textarea "x"
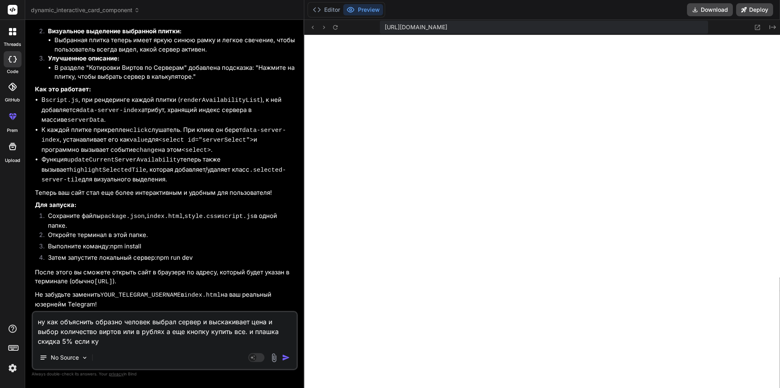
type textarea "ну как объяснить образно человек выбрал сервер и выскакивает цена и выбор колич…"
type textarea "x"
type textarea "ну как объяснить образно человек выбрал сервер и выскакивает цена и выбор колич…"
type textarea "x"
type textarea "ну как объяснить образно человек выбрал сервер и выскакивает цена и выбор колич…"
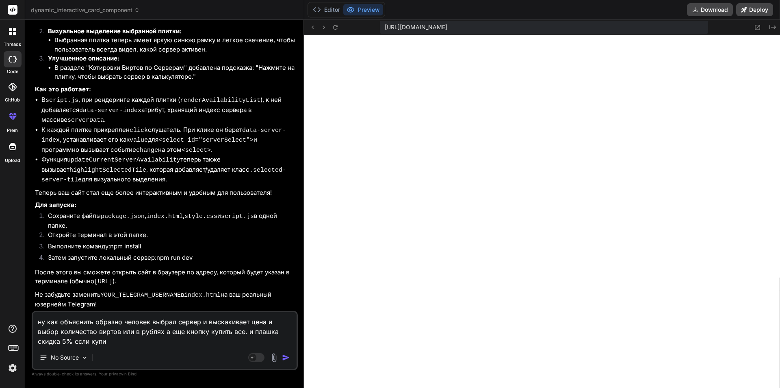
type textarea "x"
type textarea "ну как объяснить образно человек выбрал сервер и выскакивает цена и выбор колич…"
type textarea "x"
type textarea "ну как объяснить образно человек выбрал сервер и выскакивает цена и выбор колич…"
type textarea "x"
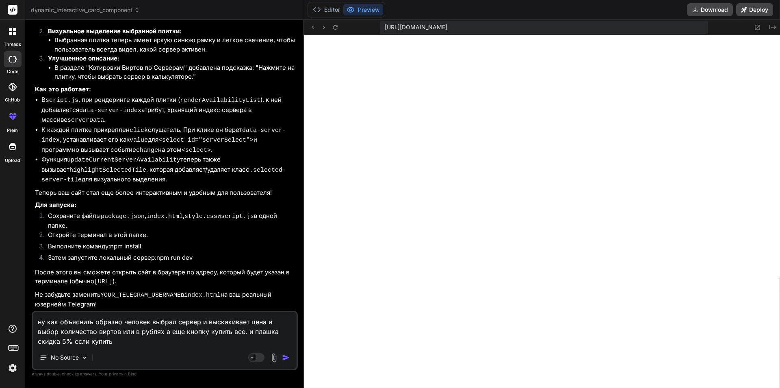
type textarea "ну как объяснить образно человек выбрал сервер и выскакивает цена и выбор колич…"
type textarea "x"
type textarea "ну как объяснить образно человек выбрал сервер и выскакивает цена и выбор колич…"
type textarea "x"
type textarea "ну как объяснить образно человек выбрал сервер и выскакивает цена и выбор колич…"
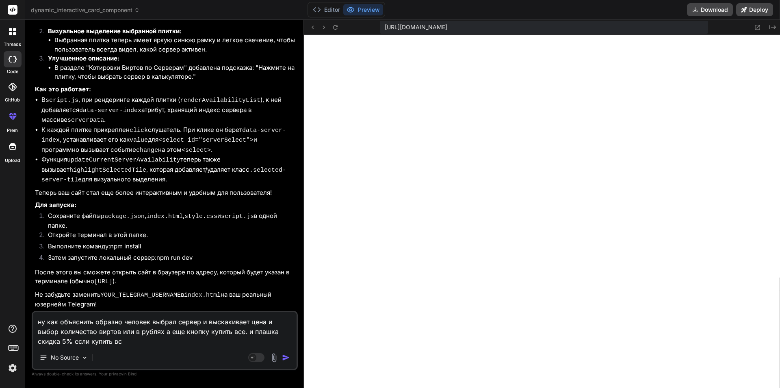
type textarea "x"
type textarea "ну как объяснить образно человек выбрал сервер и выскакивает цена и выбор колич…"
type textarea "x"
type textarea "ну как объяснить образно человек выбрал сервер и выскакивает цена и выбор колич…"
type textarea "x"
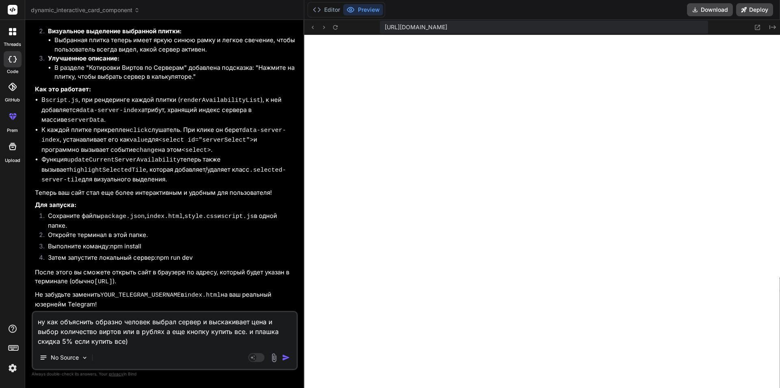
type textarea "ну как объяснить образно человек выбрал сервер и выскакивает цена и выбор колич…"
type textarea "x"
type textarea "ну как объяснить образно человек выбрал сервер и выскакивает цена и выбор колич…"
type textarea "x"
type textarea "ну как объяснить образно человек выбрал сервер и выскакивает цена и выбор колич…"
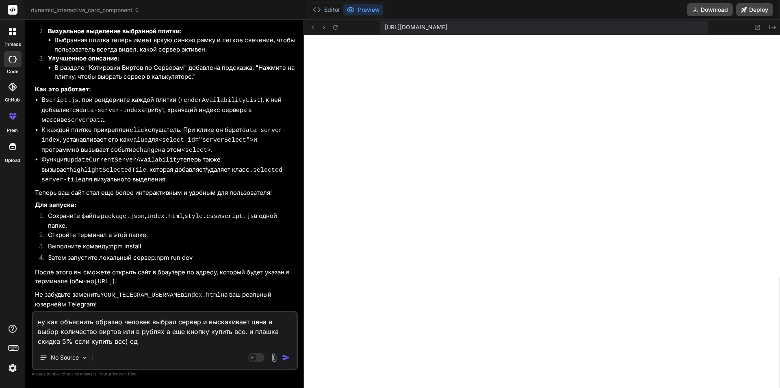
type textarea "x"
type textarea "ну как объяснить образно человек выбрал сервер и выскакивает цена и выбор колич…"
type textarea "x"
type textarea "ну как объяснить образно человек выбрал сервер и выскакивает цена и выбор колич…"
type textarea "x"
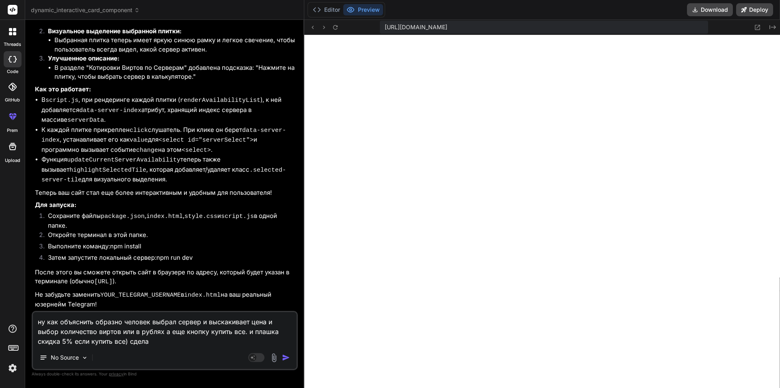
type textarea "ну как объяснить образно человек выбрал сервер и выскакивает цена и выбор колич…"
type textarea "x"
type textarea "ну как объяснить образно человек выбрал сервер и выскакивает цена и выбор колич…"
type textarea "x"
type textarea "ну как объяснить образно человек выбрал сервер и выскакивает цена и выбор колич…"
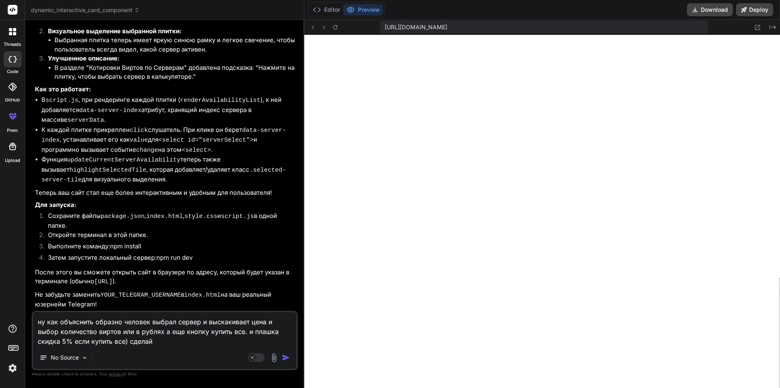
type textarea "x"
type textarea "ну как объяснить образно человек выбрал сервер и выскакивает цена и выбор колич…"
type textarea "x"
type textarea "ну как объяснить образно человек выбрал сервер и выскакивает цена и выбор колич…"
type textarea "x"
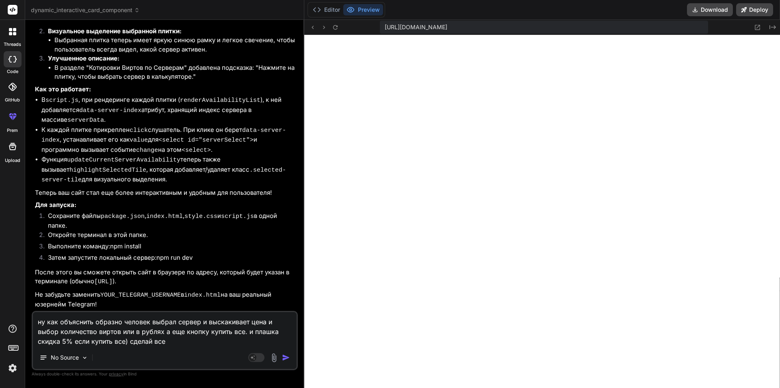
type textarea "ну как объяснить образно человек выбрал сервер и выскакивает цена и выбор колич…"
type textarea "x"
type textarea "ну как объяснить образно человек выбрал сервер и выскакивает цена и выбор колич…"
type textarea "x"
type textarea "ну как объяснить образно человек выбрал сервер и выскакивает цена и выбор колич…"
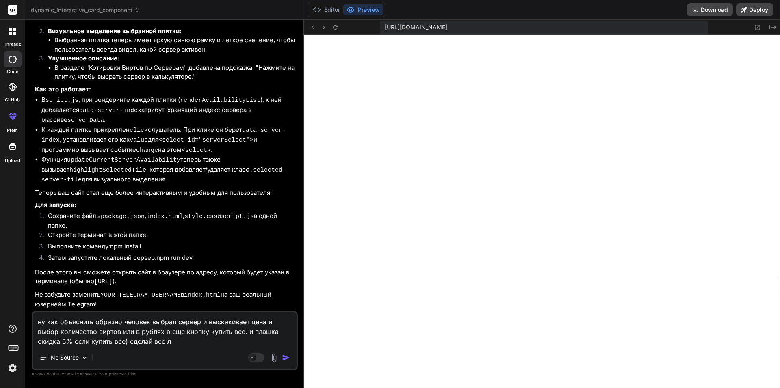
type textarea "x"
type textarea "ну как объяснить образно человек выбрал сервер и выскакивает цена и выбор колич…"
type textarea "x"
type textarea "ну как объяснить образно человек выбрал сервер и выскакивает цена и выбор колич…"
type textarea "x"
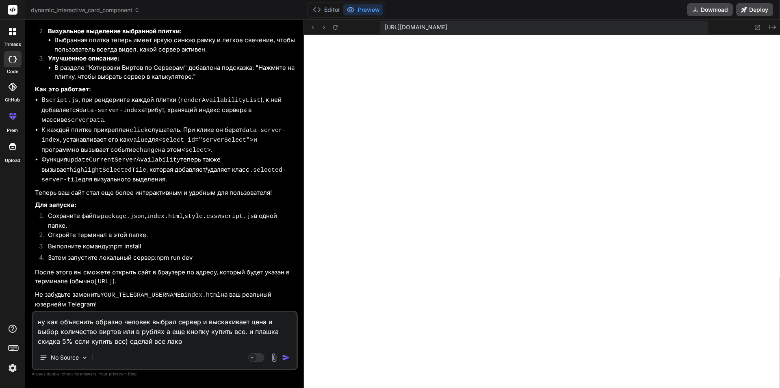
type textarea "ну как объяснить образно человек выбрал сервер и выскакивает цена и выбор колич…"
type textarea "x"
type textarea "ну как объяснить образно человек выбрал сервер и выскакивает цена и выбор колич…"
type textarea "x"
type textarea "ну как объяснить образно человек выбрал сервер и выскакивает цена и выбор колич…"
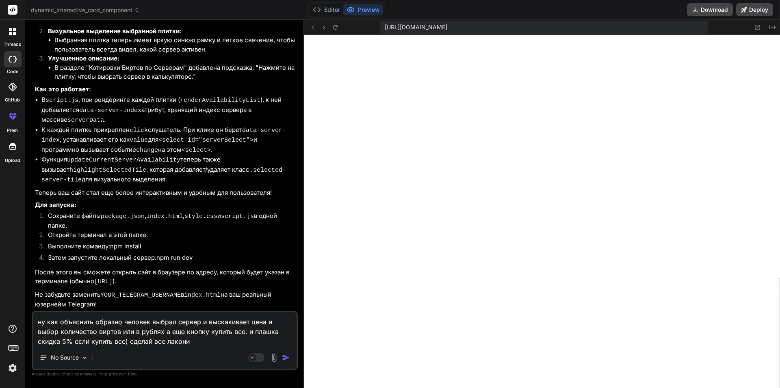
type textarea "x"
type textarea "ну как объяснить образно человек выбрал сервер и выскакивает цена и выбор колич…"
type textarea "x"
type textarea "ну как объяснить образно человек выбрал сервер и выскакивает цена и выбор колич…"
type textarea "x"
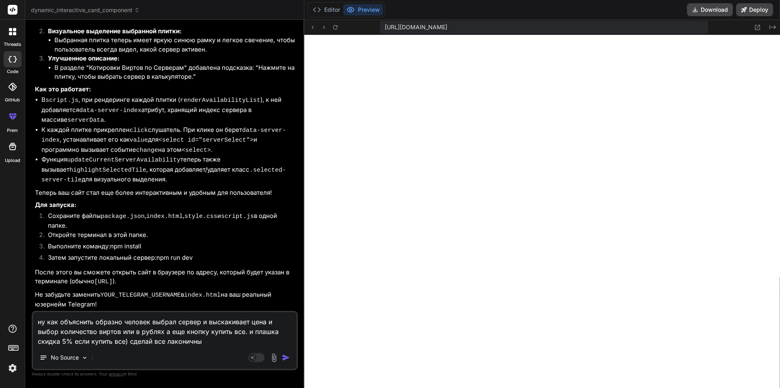
type textarea "ну как объяснить образно человек выбрал сервер и выскакивает цена и выбор колич…"
type textarea "x"
type textarea "ну как объяснить образно человек выбрал сервер и выскакивает цена и выбор колич…"
type textarea "x"
type textarea "ну как объяснить образно человек выбрал сервер и выскакивает цена и выбор колич…"
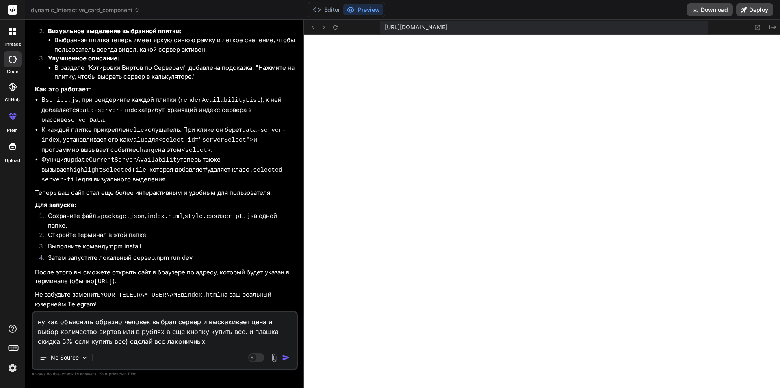
type textarea "x"
type textarea "ну как объяснить образно человек выбрал сервер и выскакивает цена и выбор колич…"
type textarea "x"
type textarea "ну как объяснить образно человек выбрал сервер и выскакивает цена и выбор колич…"
type textarea "x"
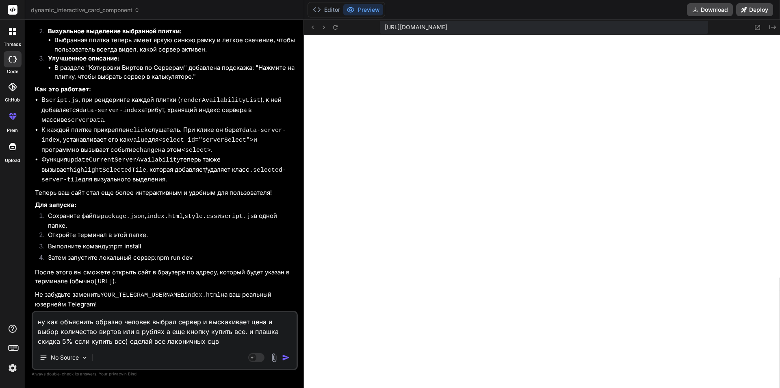
type textarea "ну как объяснить образно человек выбрал сервер и выскакивает цена и выбор колич…"
type textarea "x"
type textarea "ну как объяснить образно человек выбрал сервер и выскакивает цена и выбор колич…"
type textarea "x"
type textarea "ну как объяснить образно человек выбрал сервер и выскакивает цена и выбор колич…"
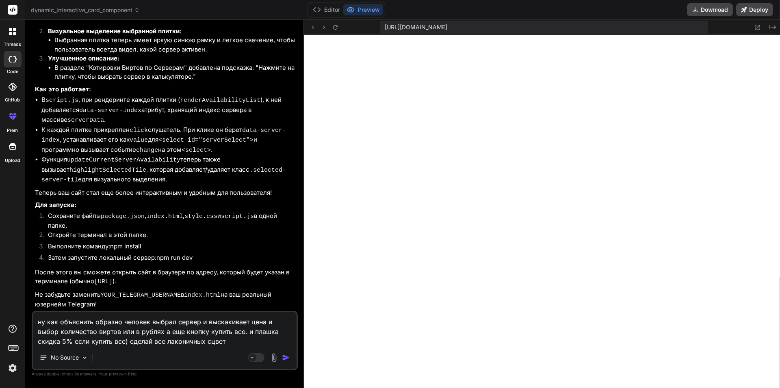
type textarea "x"
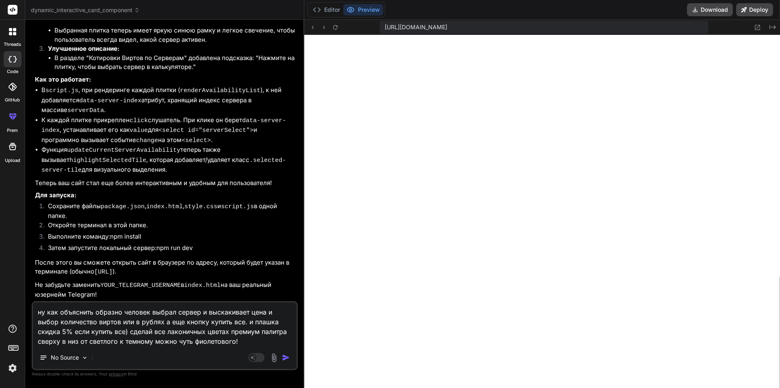
click at [245, 341] on textarea "ну как объяснить образно человек выбрал сервер и выскакивает цена и выбор колич…" at bounding box center [165, 325] width 264 height 44
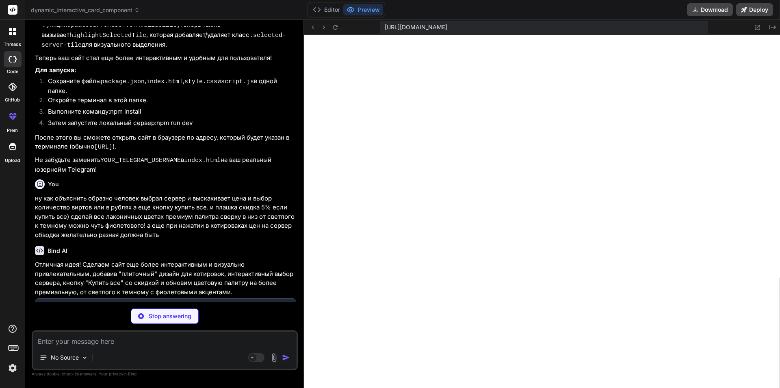
scroll to position [4046, 0]
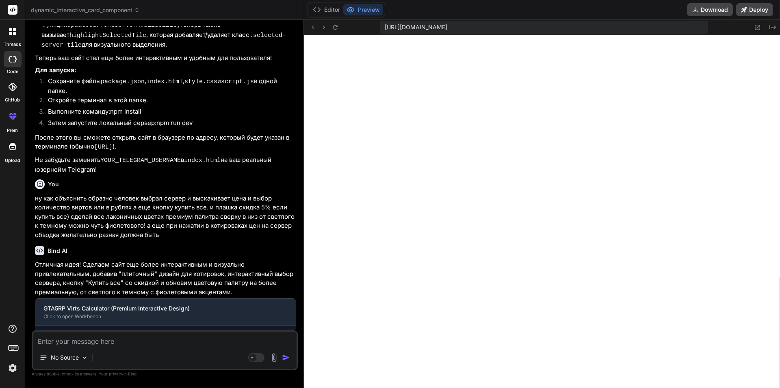
click at [142, 345] on textarea at bounding box center [165, 339] width 264 height 15
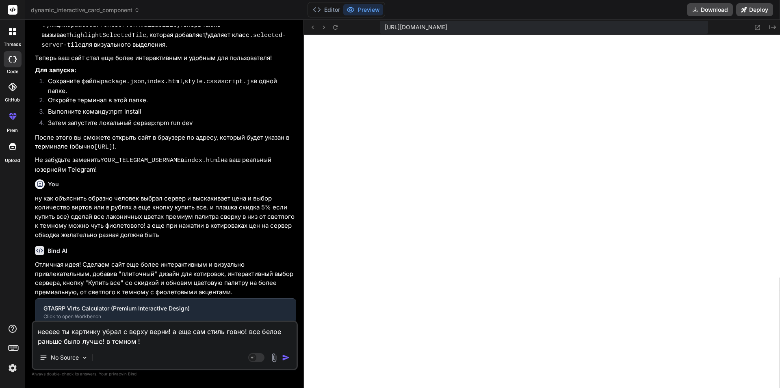
click at [189, 341] on textarea "неееее ты картинку убрал с верху верни! а еще сам стиль говно! все белое раньше…" at bounding box center [165, 334] width 264 height 24
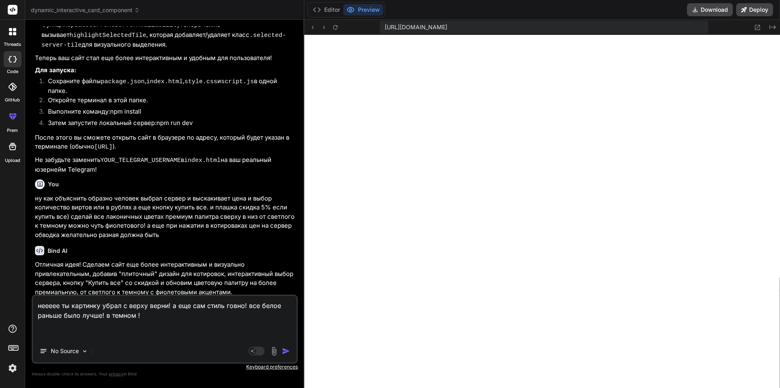
click at [86, 334] on textarea "неееее ты картинку убрал с верху верни! а еще сам стиль говно! все белое раньше…" at bounding box center [165, 318] width 264 height 44
paste textarea "Скидка 5% при покупке всех виртов на сервере!"
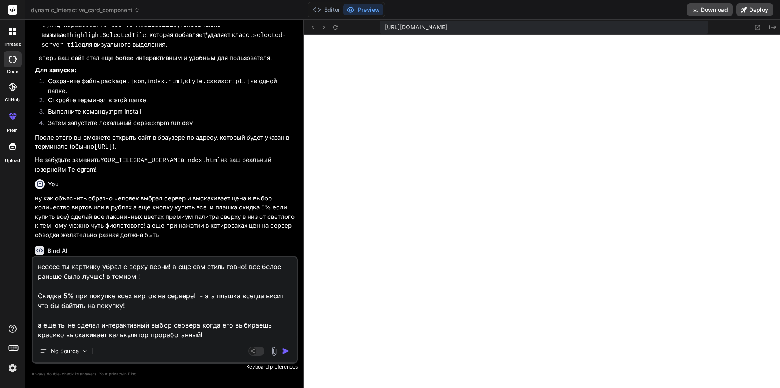
click at [149, 276] on textarea "неееее ты картинку убрал с верху верни! а еще сам стиль говно! все белое раньше…" at bounding box center [165, 298] width 264 height 83
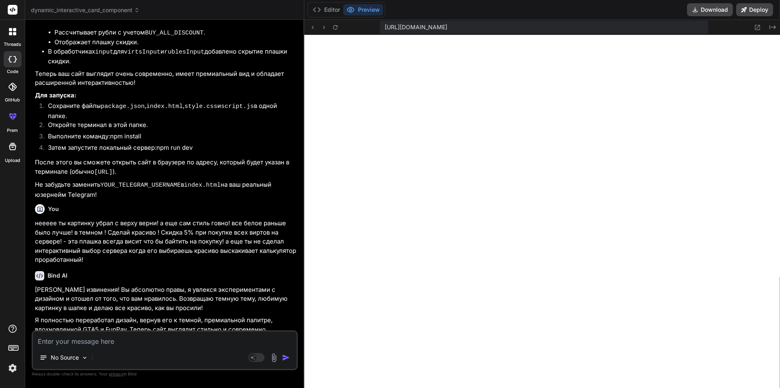
scroll to position [4517, 0]
click at [127, 342] on textarea at bounding box center [165, 339] width 264 height 15
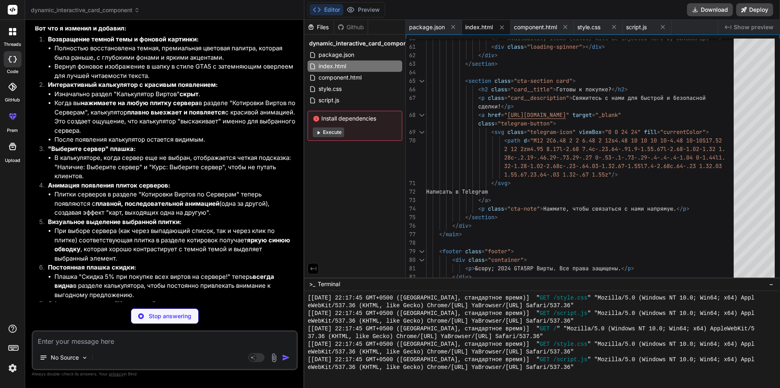
scroll to position [11111, 0]
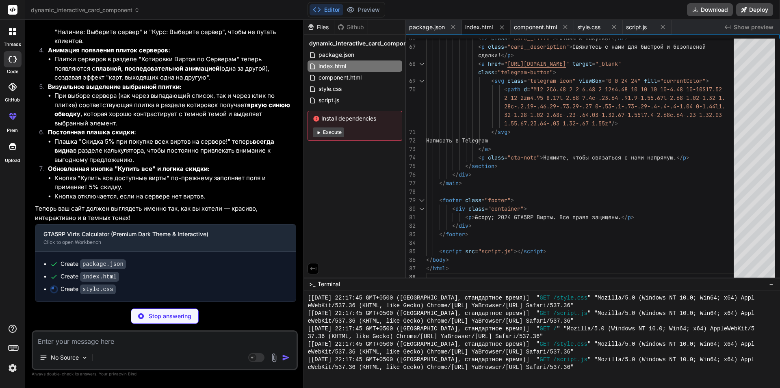
click at [346, 26] on div "Github" at bounding box center [350, 27] width 33 height 8
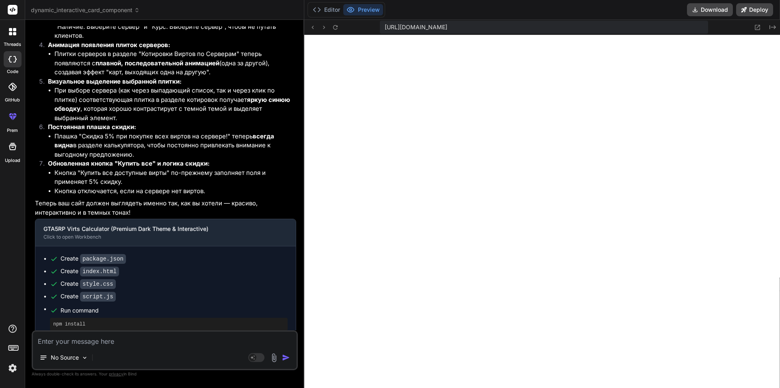
scroll to position [4988, 0]
click at [187, 346] on textarea at bounding box center [165, 339] width 264 height 15
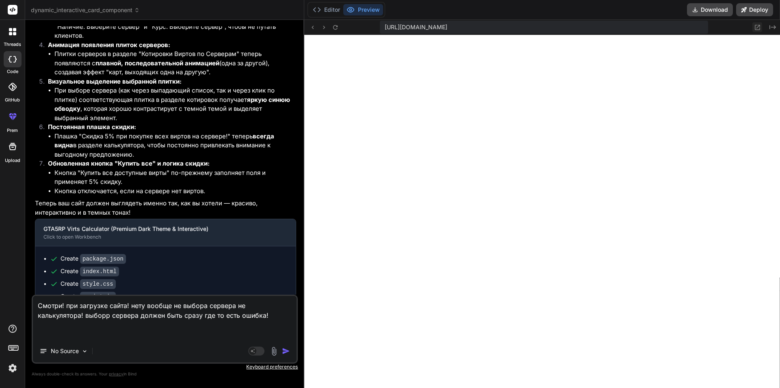
click at [756, 27] on icon at bounding box center [757, 27] width 7 height 7
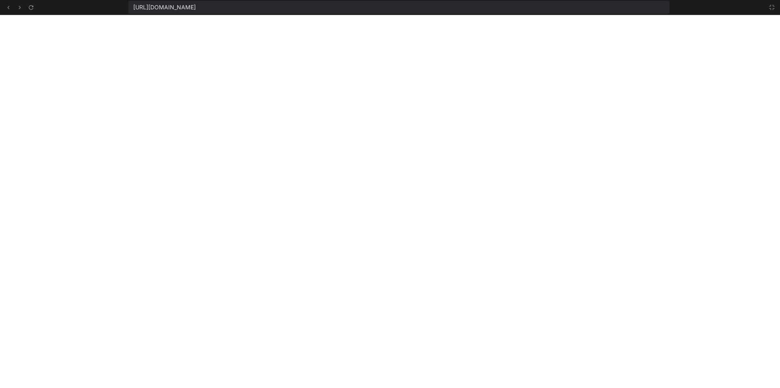
scroll to position [5034, 0]
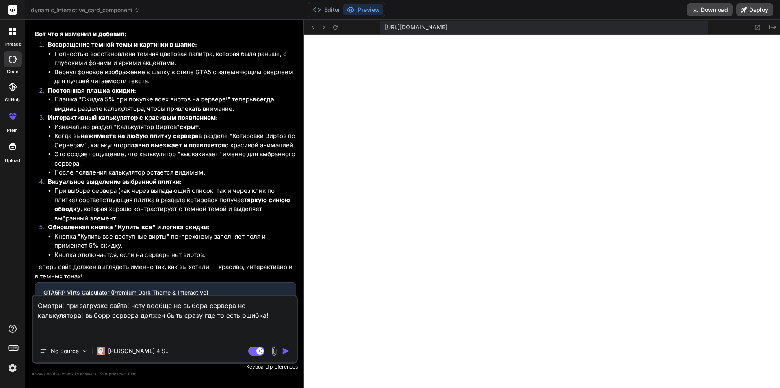
scroll to position [278, 0]
type textarea "x"
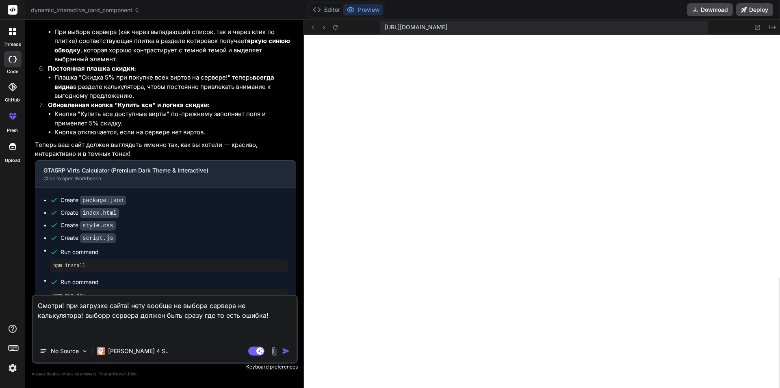
scroll to position [3414, 0]
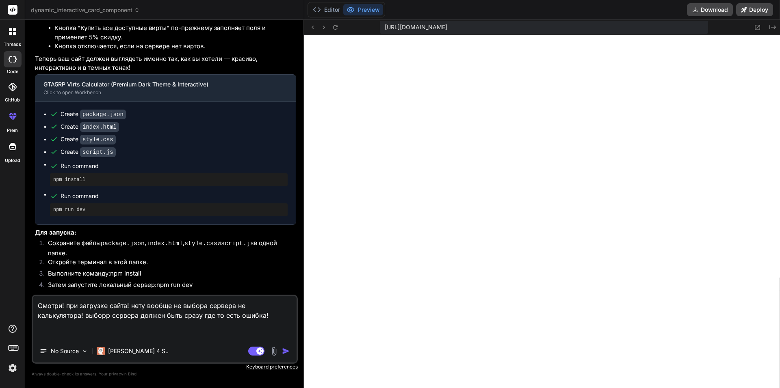
click at [68, 318] on textarea "Смотри! при загрузке сайта! нету вообще не выбора сервера не калькулятора! выбо…" at bounding box center [165, 318] width 264 height 44
click at [238, 318] on textarea "Смотри! при загрузке сайта! нету вообще не выбора сервера не калькулятора! выбо…" at bounding box center [165, 318] width 264 height 44
type textarea "Смотри! при загрузке сайта! нету вообще не выбора сервера не калькулятора! выбо…"
type textarea "x"
type textarea "Смотри! при загрузке сайта! нету вообще не выбора сервера не калькулятора! выбо…"
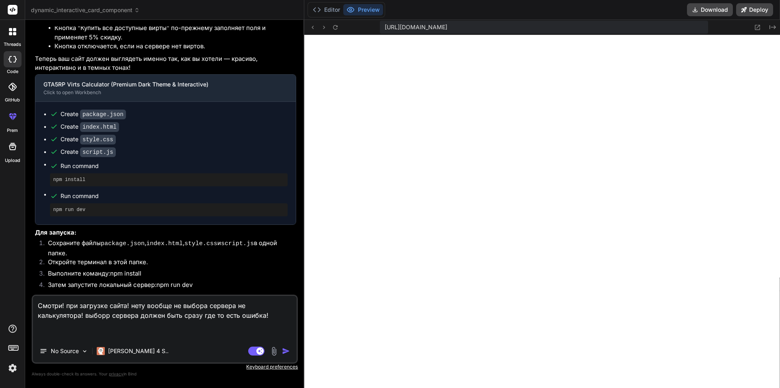
type textarea "x"
type textarea "Смотри! при загрузке сайта! нету вообще не выбора сервера не калькулятора! выбо…"
type textarea "x"
type textarea "Смотри! при загрузке сайта! нету вообще не выбора сервера не калькулятора! выбо…"
type textarea "x"
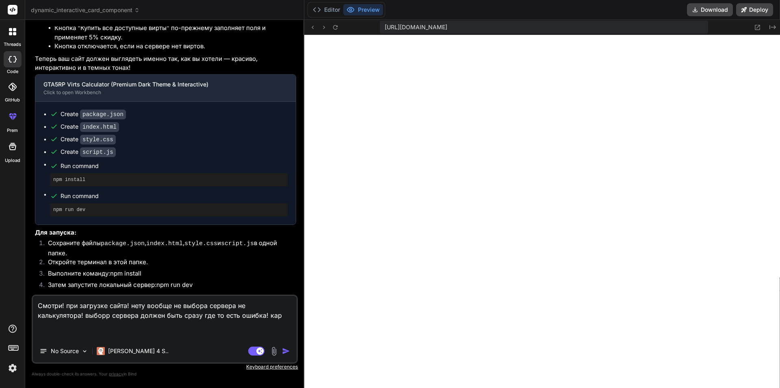
type textarea "Смотри! при загрузке сайта! нету вообще не выбора сервера не калькулятора! выбо…"
type textarea "x"
type textarea "Смотри! при загрузке сайта! нету вообще не выбора сервера не калькулятора! выбо…"
type textarea "x"
type textarea "Смотри! при загрузке сайта! нету вообще не выбора сервера не калькулятора! выбо…"
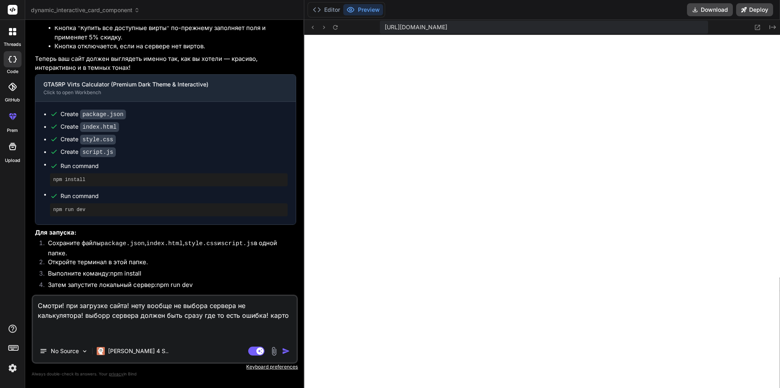
type textarea "x"
type textarea "Смотри! при загрузке сайта! нету вообще не выбора сервера не калькулятора! выбо…"
type textarea "x"
type textarea "Смотри! при загрузке сайта! нету вообще не выбора сервера не калькулятора! выбо…"
type textarea "x"
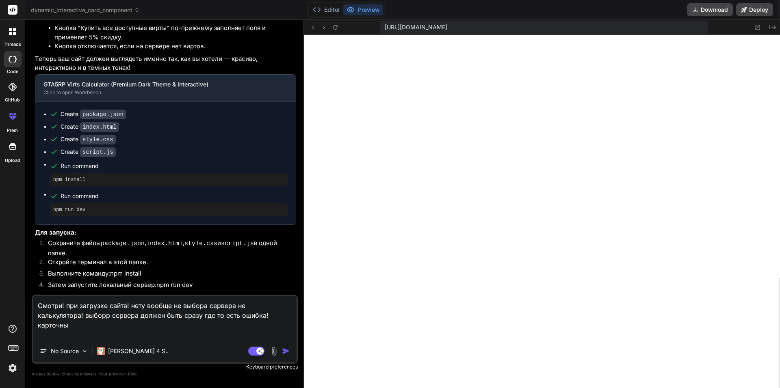
type textarea "Смотри! при загрузке сайта! нету вообще не выбора сервера не калькулятора! выбо…"
type textarea "x"
type textarea "Смотри! при загрузке сайта! нету вообще не выбора сервера не калькулятора! выбо…"
type textarea "x"
type textarea "Смотри! при загрузке сайта! нету вообще не выбора сервера не калькулятора! выбо…"
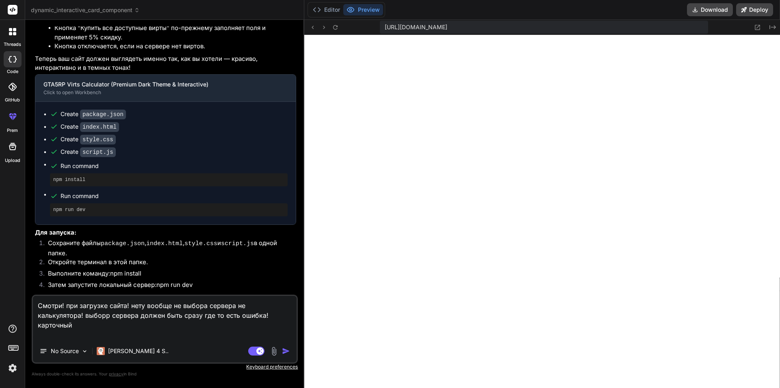
type textarea "x"
type textarea "Смотри! при загрузке сайта! нету вообще не выбора сервера не калькулятора! выбо…"
type textarea "x"
type textarea "Смотри! при загрузке сайта! нету вообще не выбора сервера не калькулятора! выбо…"
type textarea "x"
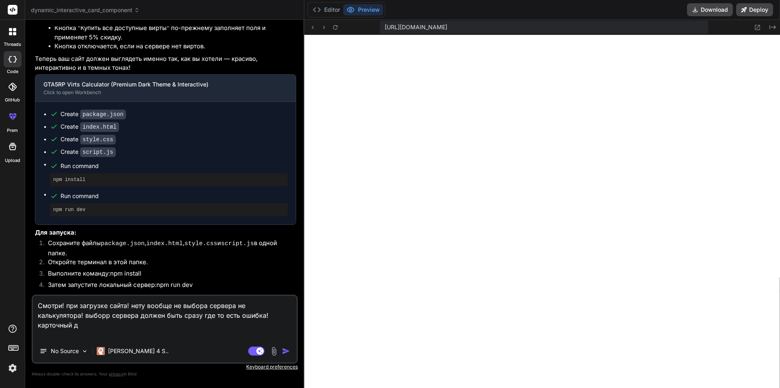
type textarea "Смотри! при загрузке сайта! нету вообще не выбора сервера не калькулятора! выбо…"
type textarea "x"
type textarea "Смотри! при загрузке сайта! нету вообще не выбора сервера не калькулятора! выбо…"
type textarea "x"
type textarea "Смотри! при загрузке сайта! нету вообще не выбора сервера не калькулятора! выбо…"
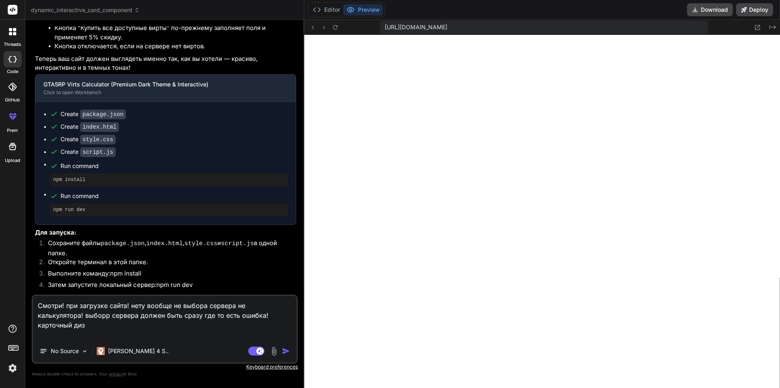
type textarea "x"
type textarea "Смотри! при загрузке сайта! нету вообще не выбора сервера не калькулятора! выбо…"
type textarea "x"
type textarea "Смотри! при загрузке сайта! нету вообще не выбора сервера не калькулятора! выбо…"
type textarea "x"
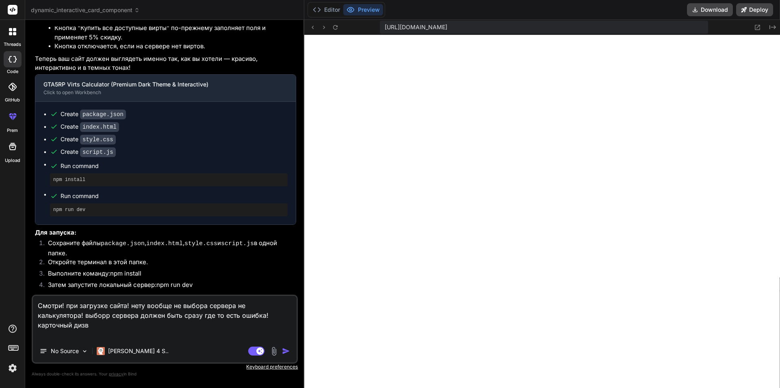
type textarea "Смотри! при загрузке сайта! нету вообще не выбора сервера не калькулятора! выбо…"
type textarea "x"
type textarea "Смотри! при загрузке сайта! нету вообще не выбора сервера не калькулятора! выбо…"
type textarea "x"
type textarea "Смотри! при загрузке сайта! нету вообще не выбора сервера не калькулятора! выбо…"
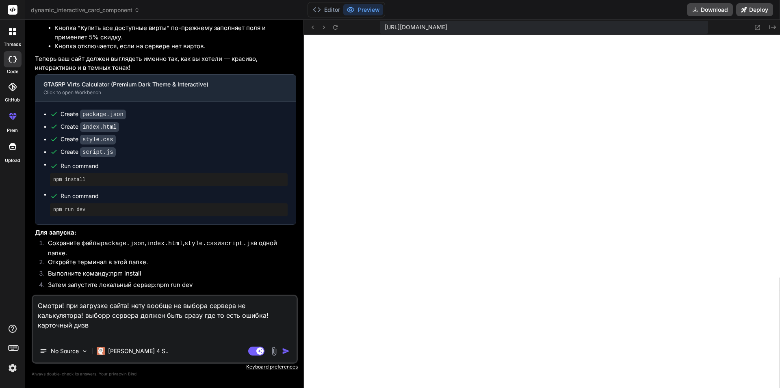
click at [273, 318] on textarea "Смотри! при загрузке сайта! нету вообще не выбора сервера не калькулятора! выбо…" at bounding box center [165, 318] width 264 height 44
type textarea "Смотри! при загрузке сайта! нету вообще не выбора сервера не калькулятора! выбо…"
type textarea "x"
type textarea "Смотри! при загрузке сайта! нету вообще не выбора сервера не калькулятора! выбо…"
type textarea "x"
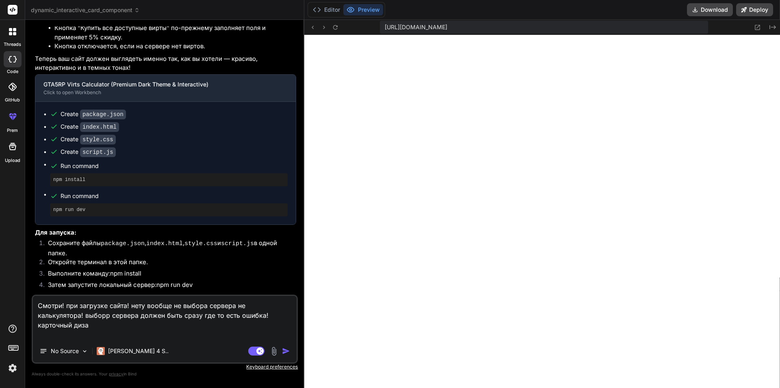
type textarea "Смотри! при загрузке сайта! нету вообще не выбора сервера не калькулятора! выбо…"
type textarea "x"
type textarea "Смотри! при загрузке сайта! нету вообще не выбора сервера не калькулятора! выбо…"
type textarea "x"
type textarea "Смотри! при загрузке сайта! нету вообще не выбора сервера не калькулятора! выбо…"
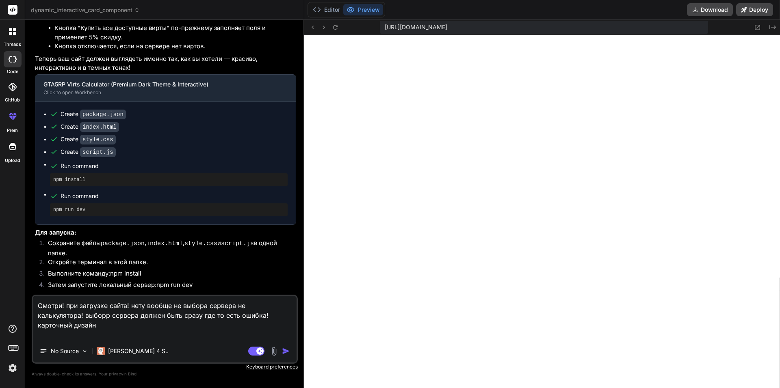
type textarea "x"
type textarea "Смотри! при загрузке сайта! нету вообще не выбора сервера не калькулятора! выбо…"
type textarea "x"
type textarea "Смотри! при загрузке сайта! нету вообще не выбора сервера не калькулятора! выбо…"
type textarea "x"
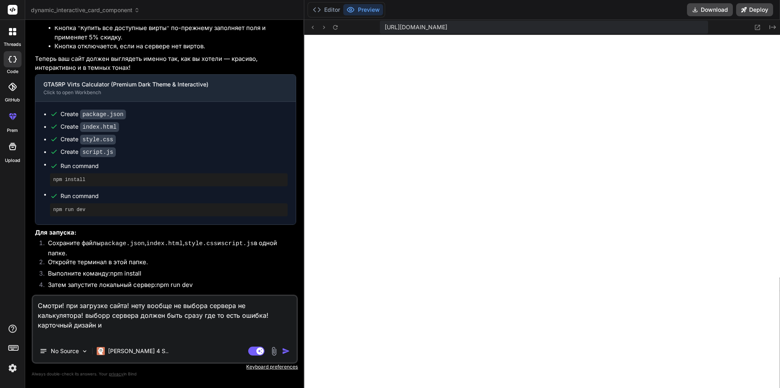
type textarea "Смотри! при загрузке сайта! нету вообще не выбора сервера не калькулятора! выбо…"
type textarea "x"
type textarea "Смотри! при загрузке сайта! нету вообще не выбора сервера не калькулятора! выбо…"
type textarea "x"
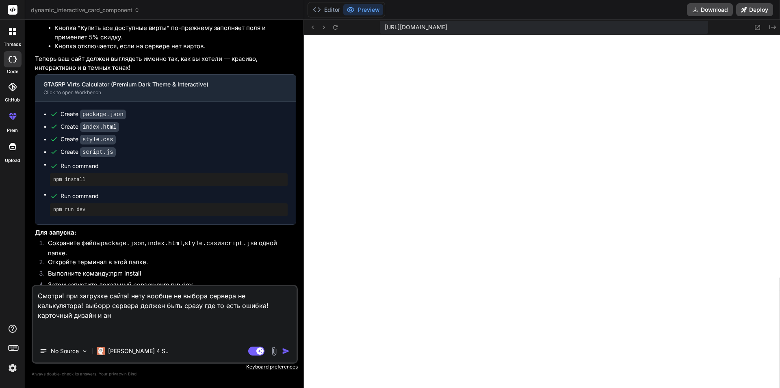
type textarea "Смотри! при загрузке сайта! нету вообще не выбора сервера не калькулятора! выбо…"
type textarea "x"
type textarea "Смотри! при загрузке сайта! нету вообще не выбора сервера не калькулятора! выбо…"
type textarea "x"
type textarea "Смотри! при загрузке сайта! нету вообще не выбора сервера не калькулятора! выбо…"
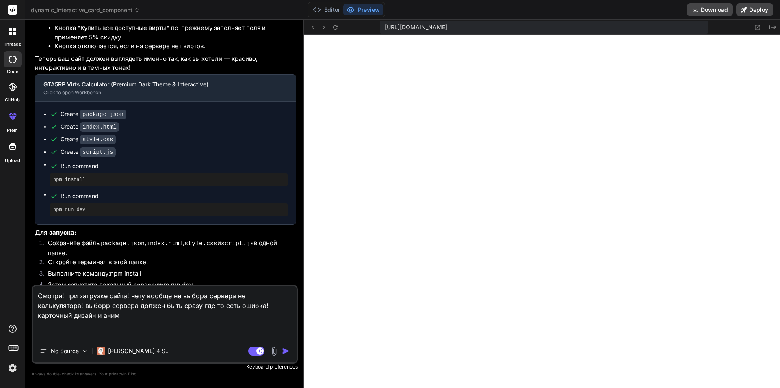
type textarea "x"
type textarea "Смотри! при загрузке сайта! нету вообще не выбора сервера не калькулятора! выбо…"
type textarea "x"
type textarea "Смотри! при загрузке сайта! нету вообще не выбора сервера не калькулятора! выбо…"
type textarea "x"
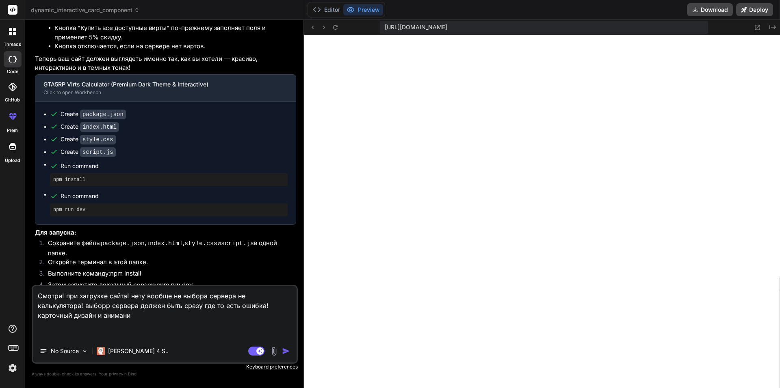
type textarea "Смотри! при загрузке сайта! нету вообще не выбора сервера не калькулятора! выбо…"
type textarea "x"
type textarea "Смотри! при загрузке сайта! нету вообще не выбора сервера не калькулятора! выбо…"
type textarea "x"
type textarea "Смотри! при загрузке сайта! нету вообще не выбора сервера не калькулятора! выбо…"
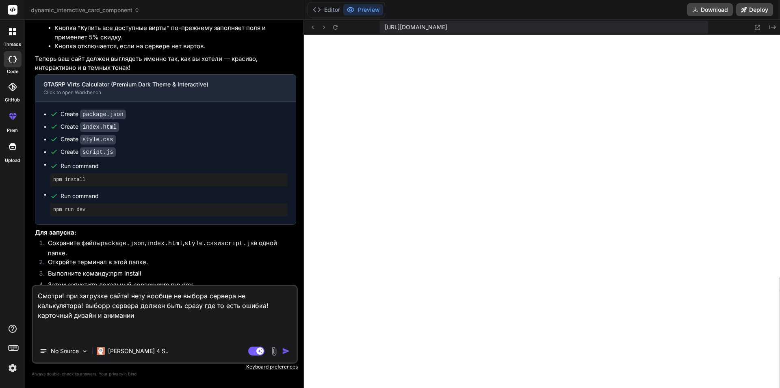
type textarea "x"
type textarea "Смотри! при загрузке сайта! нету вообще не выбора сервера не калькулятора! выбо…"
type textarea "x"
type textarea "Смотри! при загрузке сайта! нету вообще не выбора сервера не калькулятора! выбо…"
type textarea "x"
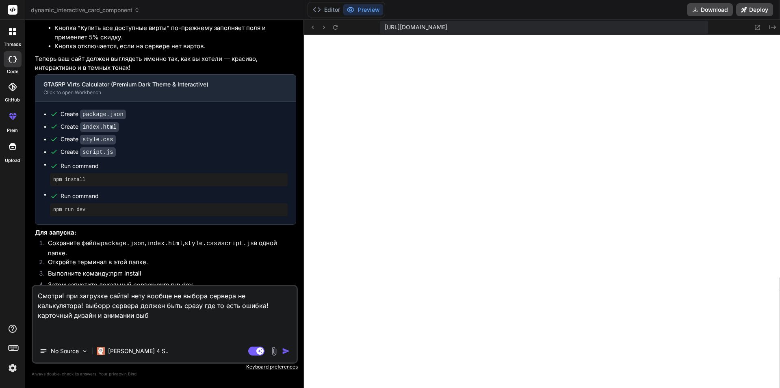
type textarea "Смотри! при загрузке сайта! нету вообще не выбора сервера не калькулятора! выбо…"
type textarea "x"
type textarea "Смотри! при загрузке сайта! нету вообще не выбора сервера не калькулятора! выбо…"
type textarea "x"
type textarea "Смотри! при загрузке сайта! нету вообще не выбора сервера не калькулятора! выбо…"
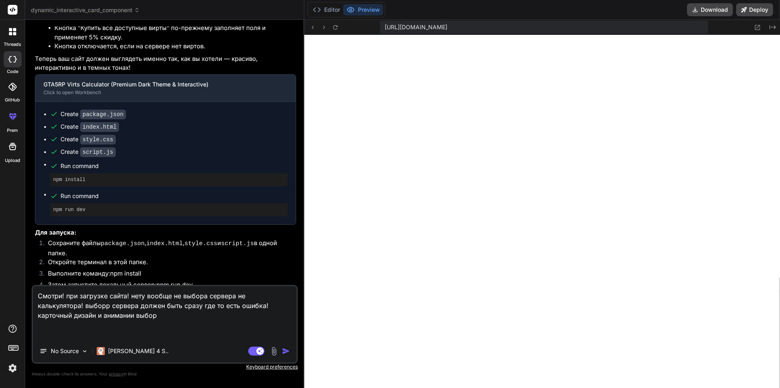
type textarea "x"
type textarea "Смотри! при загрузке сайта! нету вообще не выбора сервера не калькулятора! выбо…"
type textarea "x"
type textarea "Смотри! при загрузке сайта! нету вообще не выбора сервера не калькулятора! выбо…"
type textarea "x"
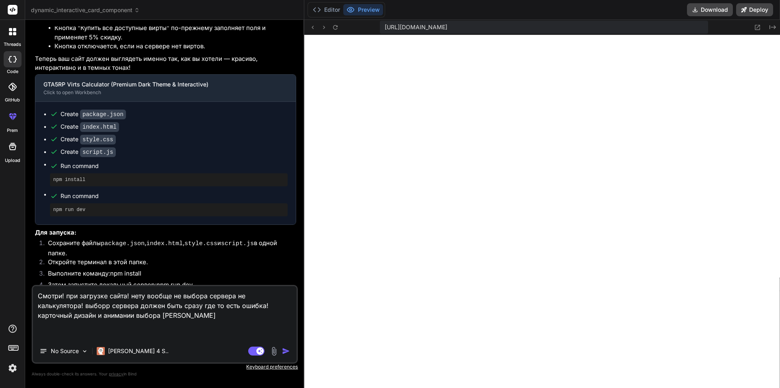
type textarea "Смотри! при загрузке сайта! нету вообще не выбора сервера не калькулятора! выбо…"
type textarea "x"
type textarea "Смотри! при загрузке сайта! нету вообще не выбора сервера не калькулятора! выбо…"
type textarea "x"
type textarea "Смотри! при загрузке сайта! нету вообще не выбора сервера не калькулятора! выбо…"
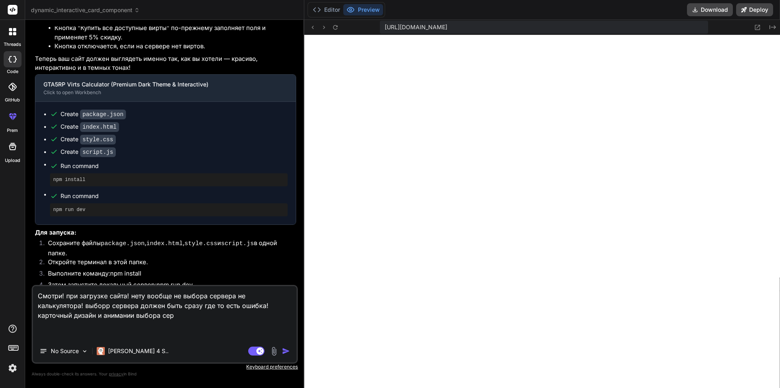
type textarea "x"
type textarea "Смотри! при загрузке сайта! нету вообще не выбора сервера не калькулятора! выбо…"
type textarea "x"
type textarea "Смотри! при загрузке сайта! нету вообще не выбора сервера не калькулятора! выбо…"
type textarea "x"
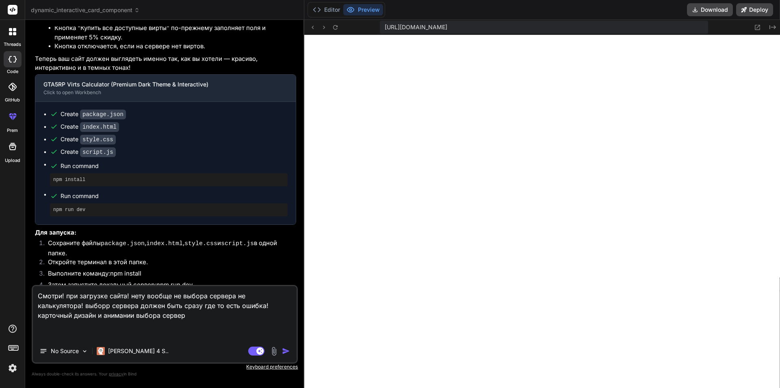
type textarea "Смотри! при загрузке сайта! нету вообще не выбора сервера не калькулятора! выбо…"
type textarea "x"
type textarea "Смотри! при загрузке сайта! нету вообще не выбора сервера не калькулятора! выбо…"
type textarea "x"
type textarea "Смотри! при загрузке сайта! нету вообще не выбора сервера не калькулятора! выбо…"
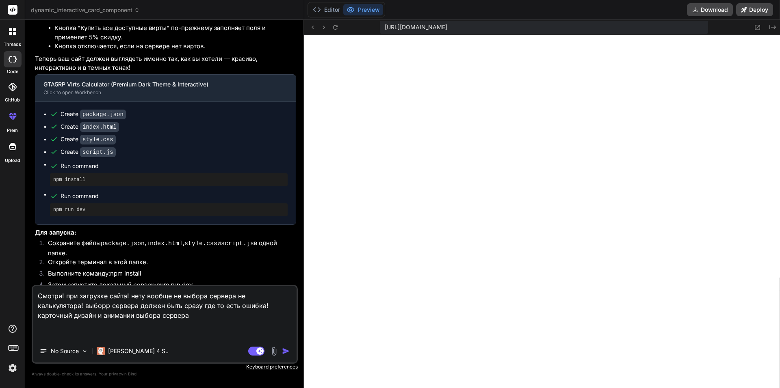
type textarea "x"
type textarea "Смотри! при загрузке сайта! нету вообще не выбора сервера не калькулятора! выбо…"
type textarea "x"
type textarea "Смотри! при загрузке сайта! нету вообще не выбора сервера не калькулятора! выбо…"
type textarea "x"
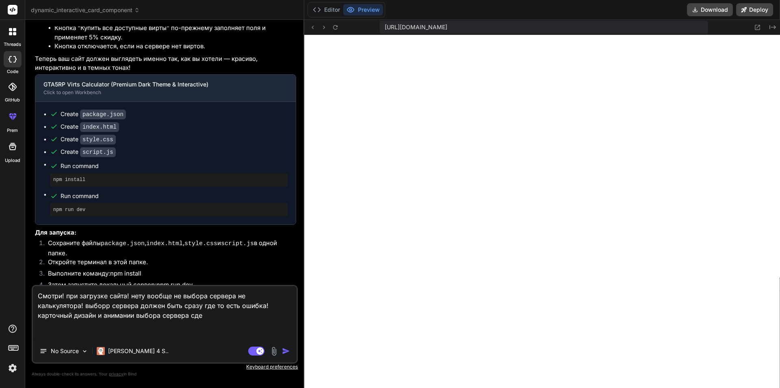
type textarea "Смотри! при загрузке сайта! нету вообще не выбора сервера не калькулятора! выбо…"
type textarea "x"
type textarea "Смотри! при загрузке сайта! нету вообще не выбора сервера не калькулятора! выбо…"
type textarea "x"
type textarea "Смотри! при загрузке сайта! нету вообще не выбора сервера не калькулятора! выбо…"
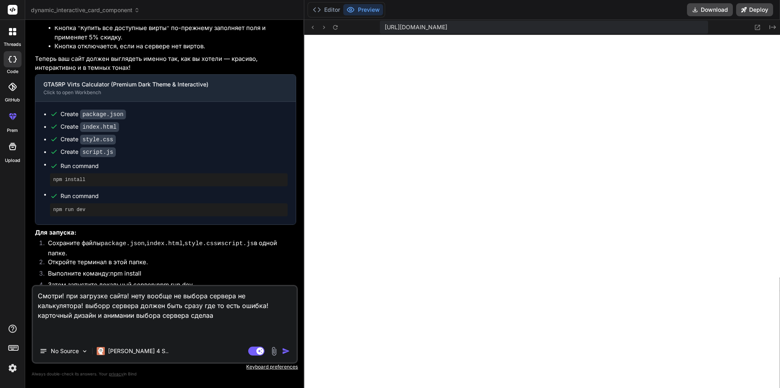
type textarea "x"
type textarea "Смотри! при загрузке сайта! нету вообще не выбора сервера не калькулятора! выбо…"
type textarea "x"
type textarea "Смотри! при загрузке сайта! нету вообще не выбора сервера не калькулятора! выбо…"
type textarea "x"
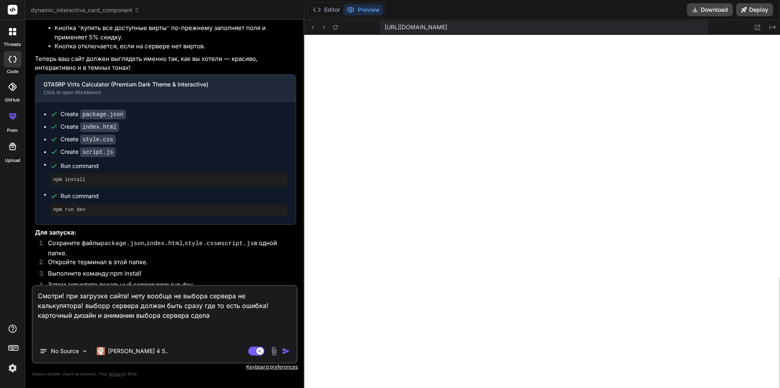
type textarea "Смотри! при загрузке сайта! нету вообще не выбора сервера не калькулятора! выбо…"
type textarea "x"
type textarea "Смотри! при загрузке сайта! нету вообще не выбора сервера не калькулятора! выбо…"
type textarea "x"
type textarea "Смотри! при загрузке сайта! нету вообще не выбора сервера не калькулятора! выбо…"
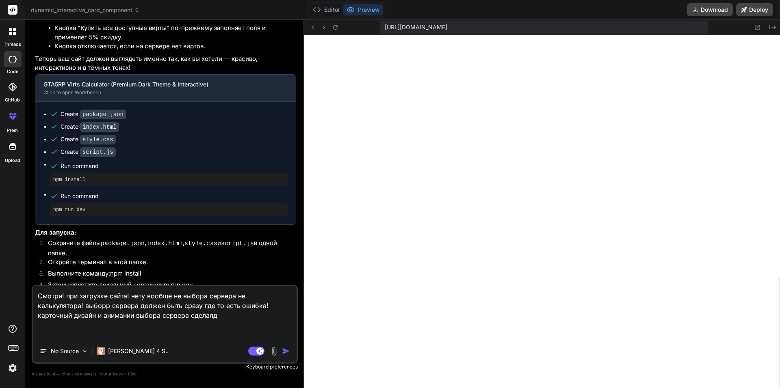
type textarea "x"
type textarea "Смотри! при загрузке сайта! нету вообще не выбора сервера не калькулятора! выбо…"
type textarea "x"
type textarea "Смотри! при загрузке сайта! нету вообще не выбора сервера не калькулятора! выбо…"
type textarea "x"
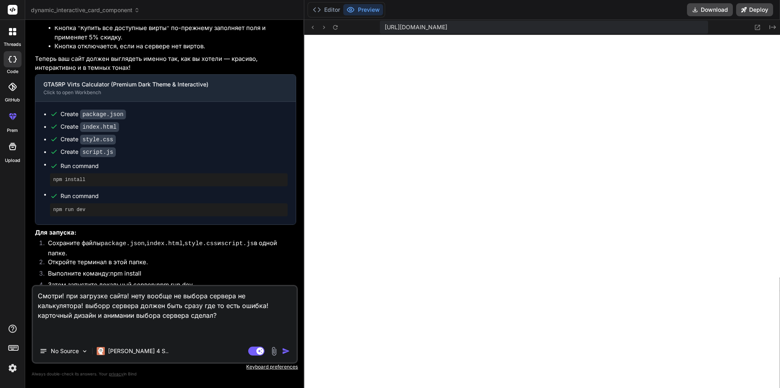
type textarea "Смотри! при загрузке сайта! нету вообще не выбора сервера не калькулятора! выбо…"
type textarea "x"
type textarea "Смотри! при загрузке сайта! нету вообще не выбора сервера не калькулятора! выбо…"
type textarea "x"
type textarea "Смотри! при загрузке сайта! нету вообще не выбора сервера не калькулятора! выбо…"
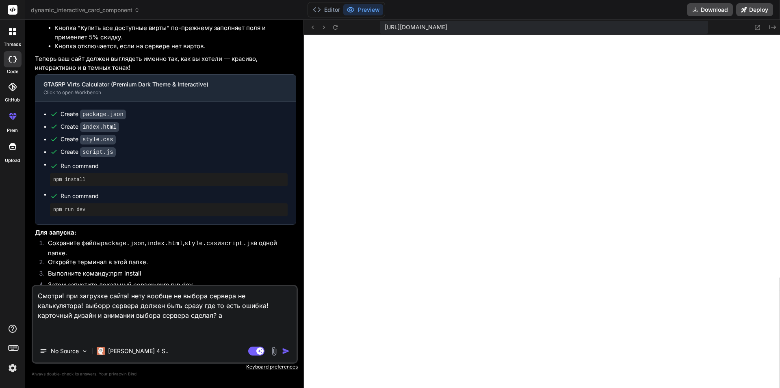
type textarea "x"
type textarea "Смотри! при загрузке сайта! нету вообще не выбора сервера не калькулятора! выбо…"
type textarea "x"
type textarea "Смотри! при загрузке сайта! нету вообще не выбора сервера не калькулятора! выбо…"
type textarea "x"
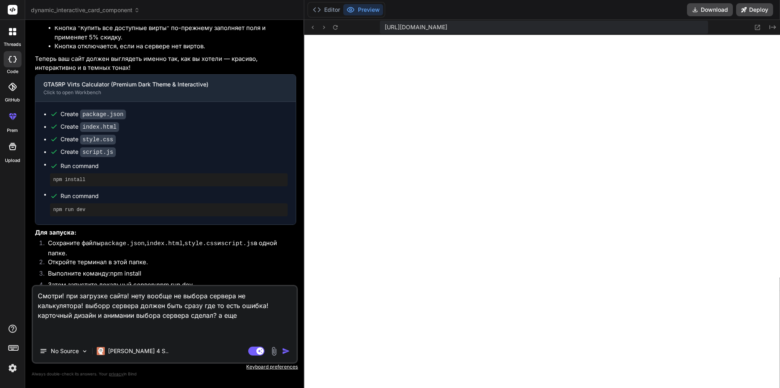
type textarea "Смотри! при загрузке сайта! нету вообще не выбора сервера не калькулятора! выбо…"
type textarea "x"
type textarea "Смотри! при загрузке сайта! нету вообще не выбора сервера не калькулятора! выбо…"
type textarea "x"
type textarea "Смотри! при загрузке сайта! нету вообще не выбора сервера не калькулятора! выбо…"
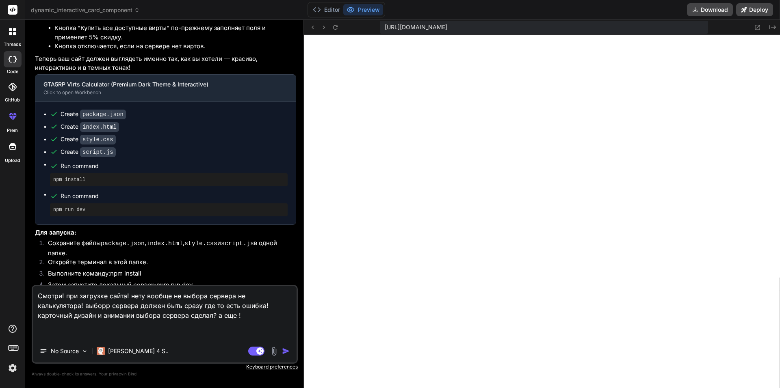
type textarea "x"
type textarea "Смотри! при загрузке сайта! нету вообще не выбора сервера не калькулятора! выбо…"
type textarea "x"
type textarea "Смотри! при загрузке сайта! нету вообще не выбора сервера не калькулятора! выбо…"
type textarea "x"
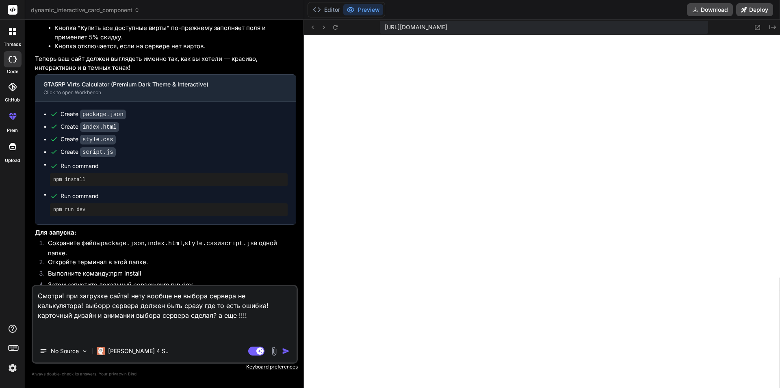
type textarea "Смотри! при загрузке сайта! нету вообще не выбора сервера не калькулятора! выбо…"
type textarea "x"
type textarea "Смотри! при загрузке сайта! нету вообще не выбора сервера не калькулятора! выбо…"
type textarea "x"
type textarea "Смотри! при загрузке сайта! нету вообще не выбора сервера не калькулятора! выбо…"
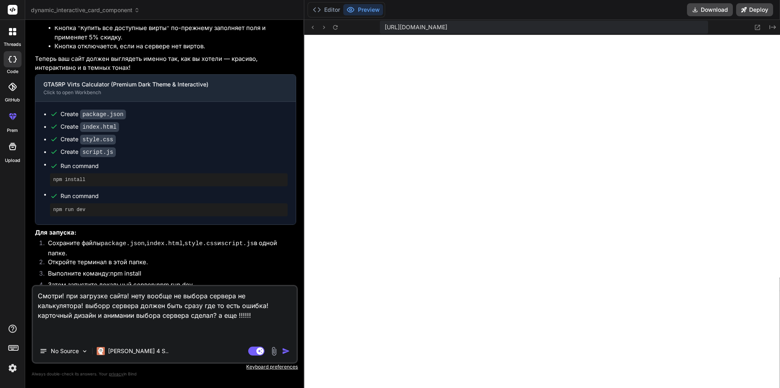
type textarea "x"
type textarea "Смотри! при загрузке сайта! нету вообще не выбора сервера не калькулятора! выбо…"
type textarea "x"
type textarea "Смотри! при загрузке сайта! нету вообще не выбора сервера не калькулятора! выбо…"
type textarea "x"
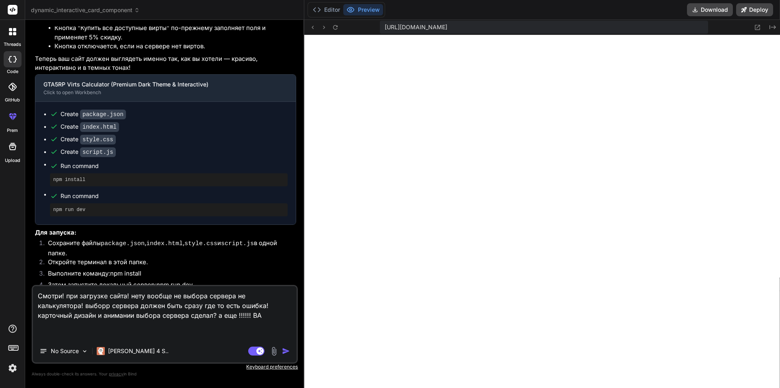
type textarea "Смотри! при загрузке сайта! нету вообще не выбора сервера не калькулятора! выбо…"
type textarea "x"
type textarea "Смотри! при загрузке сайта! нету вообще не выбора сервера не калькулятора! выбо…"
type textarea "x"
type textarea "Смотри! при загрузке сайта! нету вообще не выбора сервера не калькулятора! выбо…"
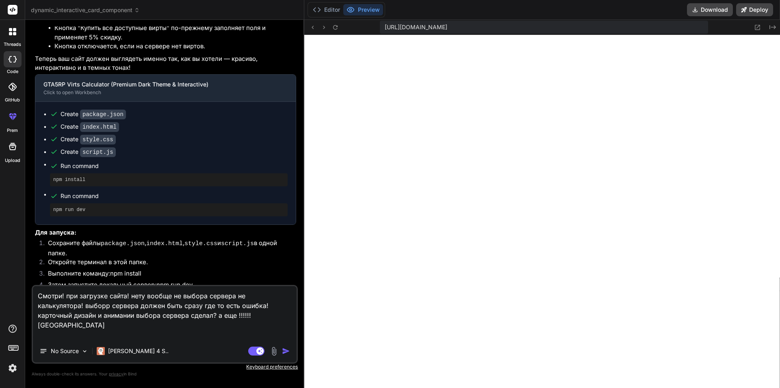
type textarea "x"
type textarea "Смотри! при загрузке сайта! нету вообще не выбора сервера не калькулятора! выбо…"
type textarea "x"
type textarea "Смотри! при загрузке сайта! нету вообще не выбора сервера не калькулятора! выбо…"
type textarea "x"
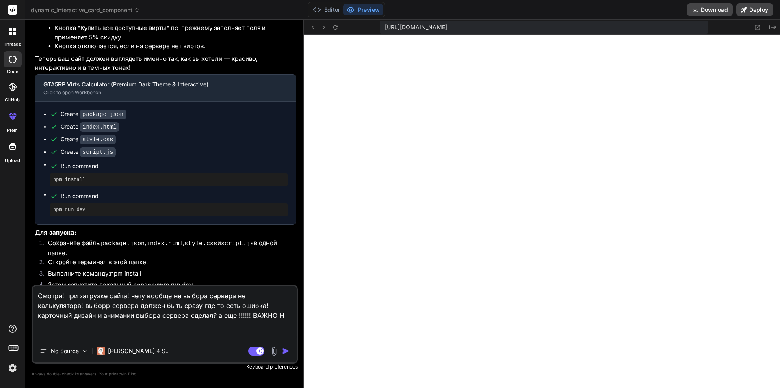
type textarea "Смотри! при загрузке сайта! нету вообще не выбора сервера не калькулятора! выбо…"
type textarea "x"
type textarea "Смотри! при загрузке сайта! нету вообще не выбора сервера не калькулятора! выбо…"
type textarea "x"
type textarea "Смотри! при загрузке сайта! нету вообще не выбора сервера не калькулятора! выбо…"
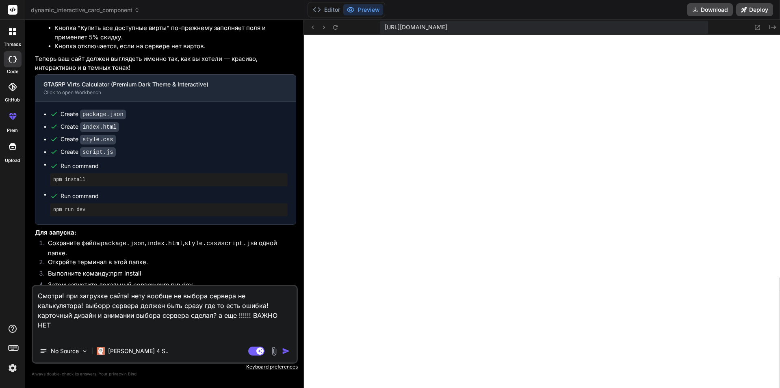
type textarea "x"
type textarea "Смотри! при загрузке сайта! нету вообще не выбора сервера не калькулятора! выбо…"
type textarea "x"
type textarea "Смотри! при загрузке сайта! нету вообще не выбора сервера не калькулятора! выбо…"
type textarea "x"
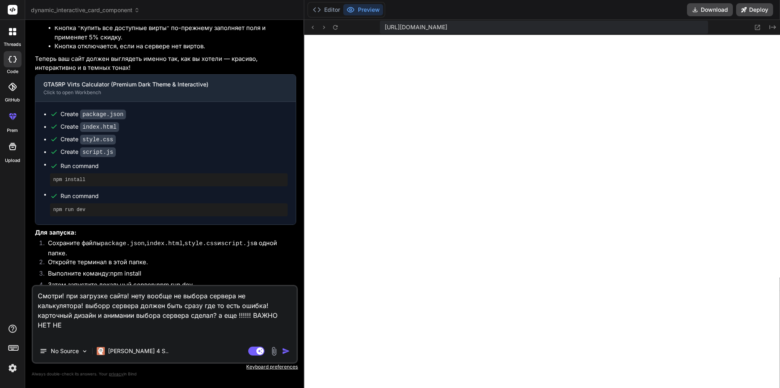
type textarea "Смотри! при загрузке сайта! нету вообще не выбора сервера не калькулятора! выбо…"
type textarea "x"
type textarea "Смотри! при загрузке сайта! нету вообще не выбора сервера не калькулятора! выбо…"
type textarea "x"
type textarea "Смотри! при загрузке сайта! нету вообще не выбора сервера не калькулятора! выбо…"
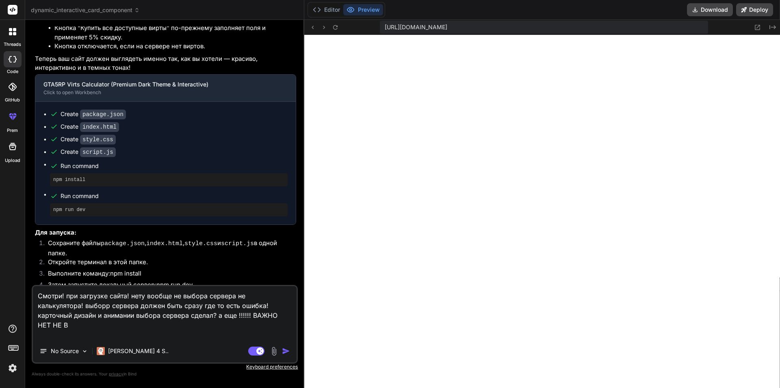
type textarea "x"
type textarea "Смотри! при загрузке сайта! нету вообще не выбора сервера не калькулятора! выбо…"
type textarea "x"
type textarea "Смотри! при загрузке сайта! нету вообще не выбора сервера не калькулятора! выбо…"
type textarea "x"
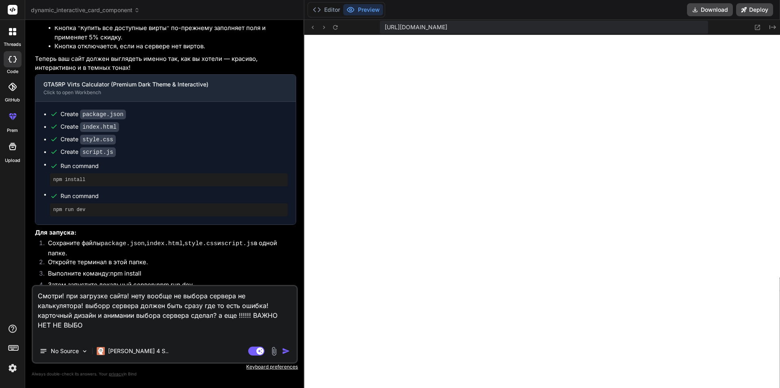
type textarea "Смотри! при загрузке сайта! нету вообще не выбора сервера не калькулятора! выбо…"
type textarea "x"
type textarea "Смотри! при загрузке сайта! нету вообще не выбора сервера не калькулятора! выбо…"
type textarea "x"
type textarea "Смотри! при загрузке сайта! нету вообще не выбора сервера не калькулятора! выбо…"
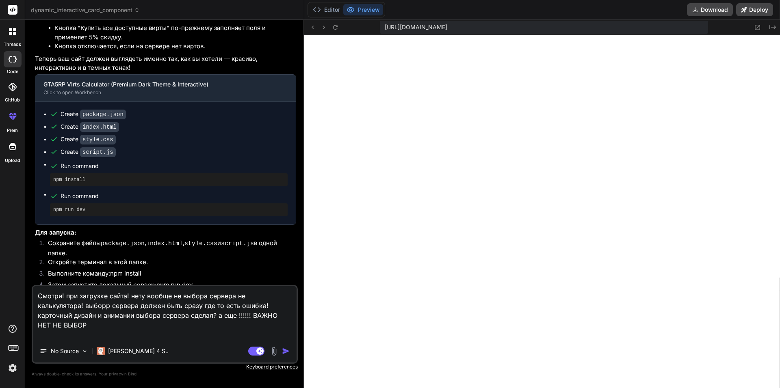
type textarea "x"
type textarea "Смотри! при загрузке сайта! нету вообще не выбора сервера не калькулятора! выбо…"
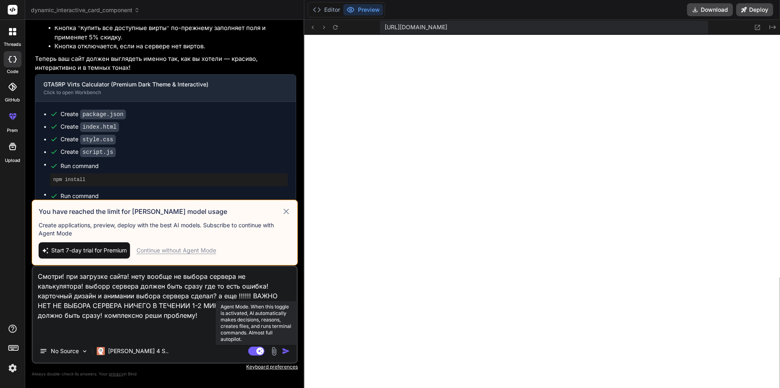
click at [257, 348] on rect at bounding box center [256, 351] width 16 height 9
click at [283, 350] on img "button" at bounding box center [286, 351] width 8 height 8
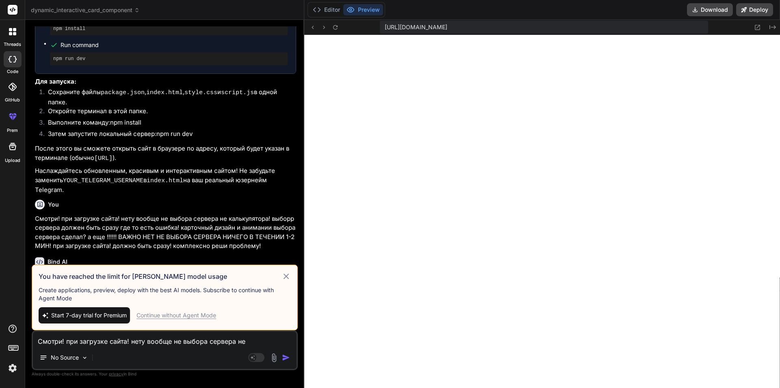
click at [286, 276] on icon at bounding box center [286, 276] width 5 height 5
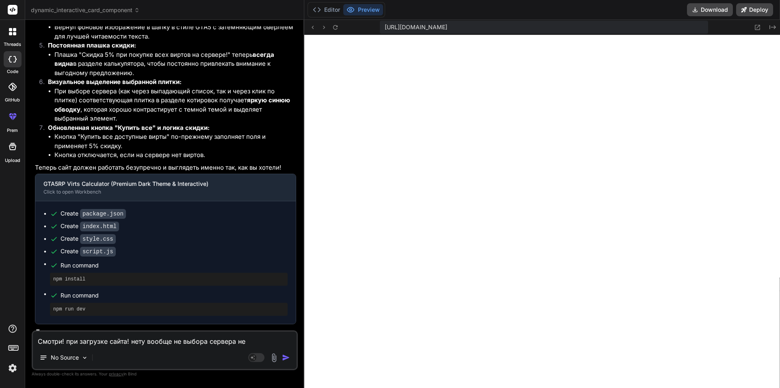
scroll to position [4112, 0]
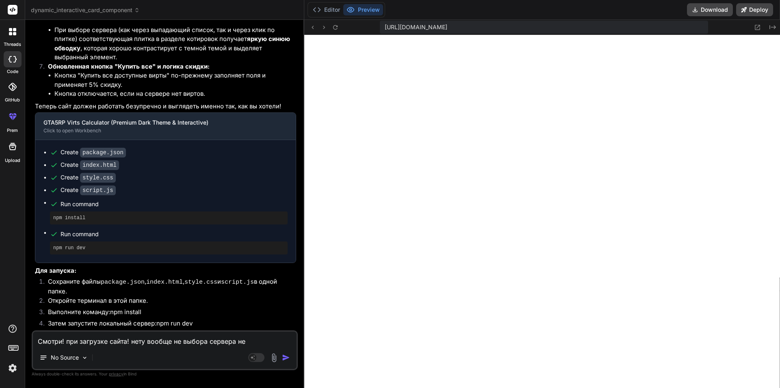
click at [164, 297] on li "Откройте терминал в этой папке." at bounding box center [168, 302] width 255 height 11
click at [146, 337] on textarea "Смотри! при загрузке сайта! нету вообще не выбора сервера не калькулятора! выбо…" at bounding box center [165, 339] width 264 height 15
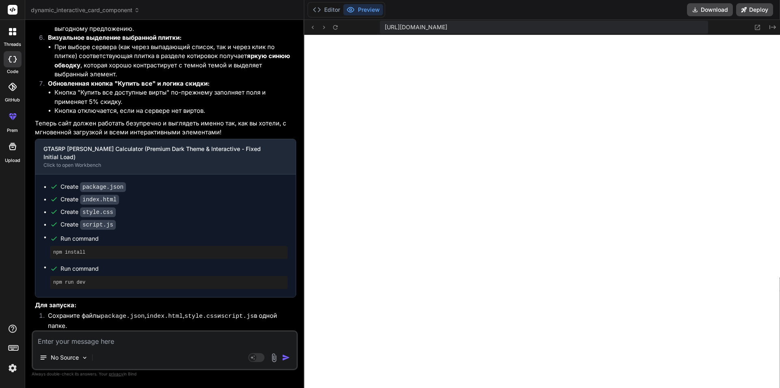
scroll to position [4893, 0]
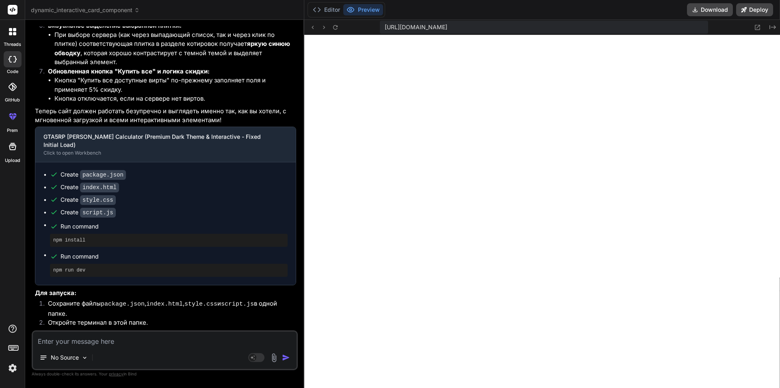
click at [155, 341] on li "Затем запустите локальный сервер: npm run dev" at bounding box center [168, 346] width 255 height 11
click at [165, 347] on div "No Source Agent Mode. When this toggle is activated, AI automatically makes dec…" at bounding box center [165, 351] width 266 height 40
click at [150, 336] on textarea at bounding box center [165, 339] width 264 height 15
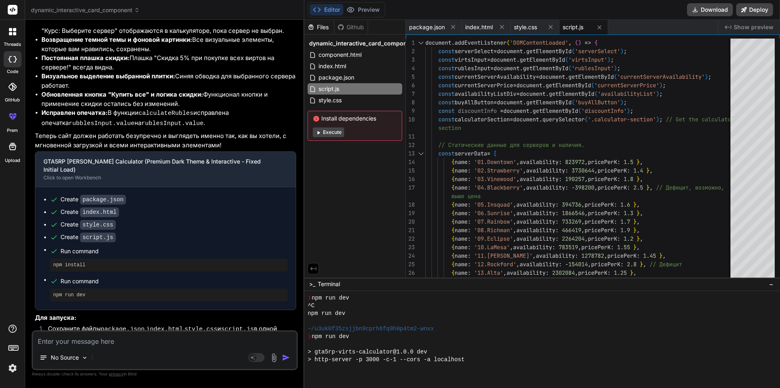
scroll to position [1590, 0]
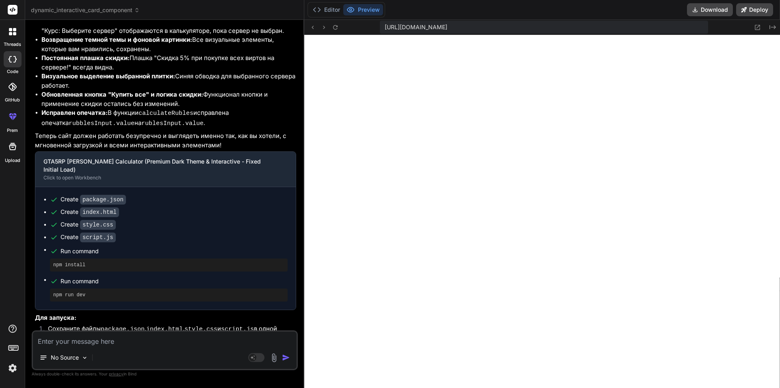
click at [162, 367] on bindaction "npm run dev" at bounding box center [174, 371] width 36 height 8
click at [147, 346] on textarea at bounding box center [165, 339] width 264 height 15
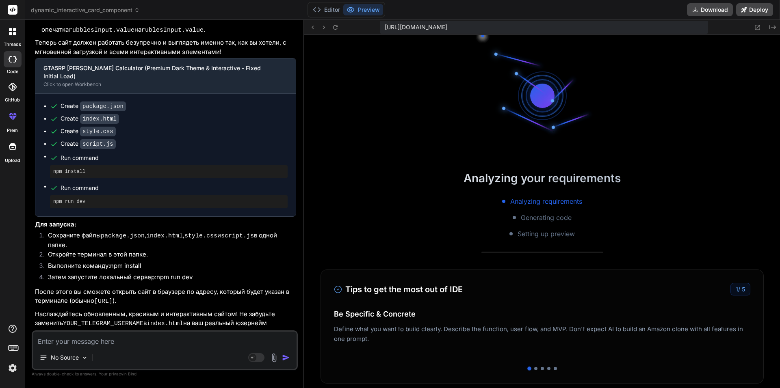
scroll to position [2015, 0]
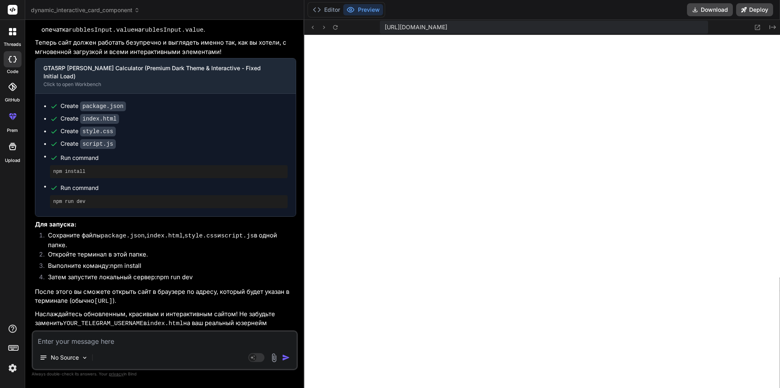
click at [155, 344] on textarea at bounding box center [165, 339] width 264 height 15
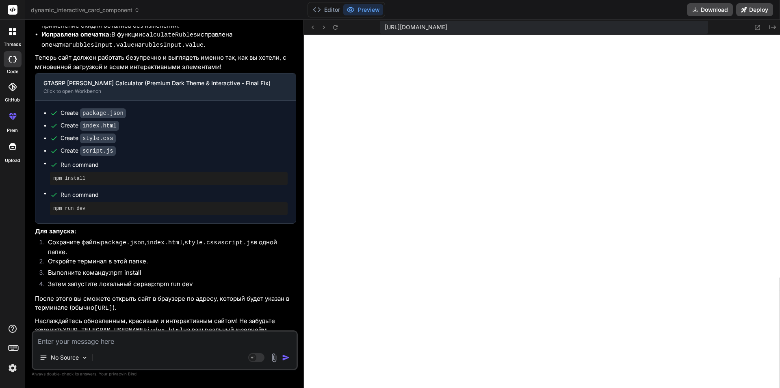
scroll to position [2440, 0]
click at [150, 338] on textarea at bounding box center [165, 339] width 264 height 15
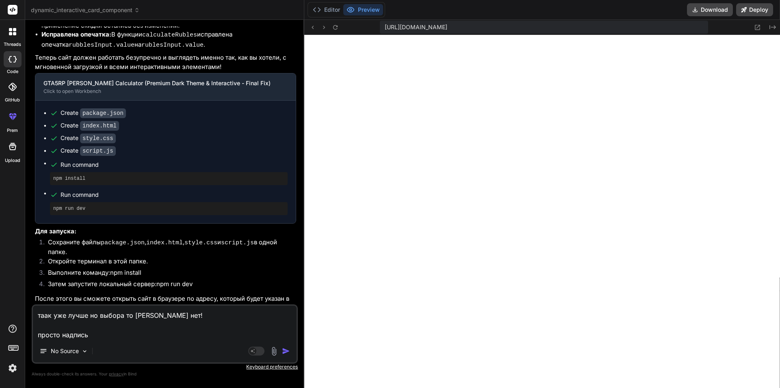
click at [151, 334] on textarea "таак уже лучше но выбора то сервра нет! просто надпись" at bounding box center [165, 323] width 264 height 34
paste textarea "Наличие: Выберите сервер"
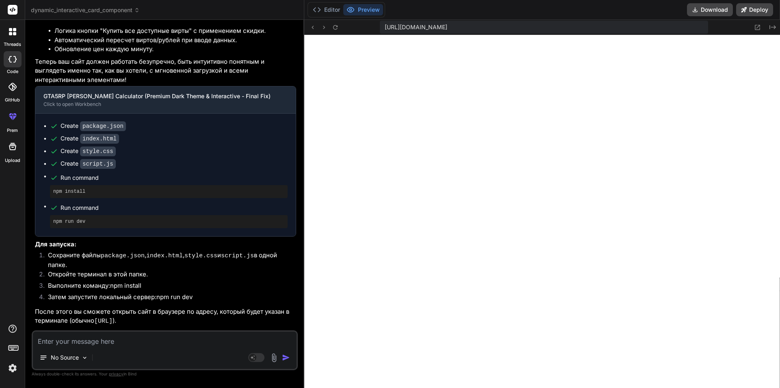
scroll to position [2864, 0]
click at [143, 345] on textarea at bounding box center [165, 339] width 264 height 15
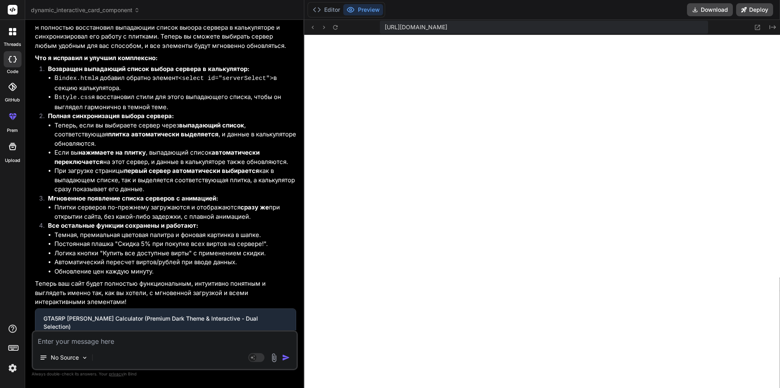
scroll to position [8327, 0]
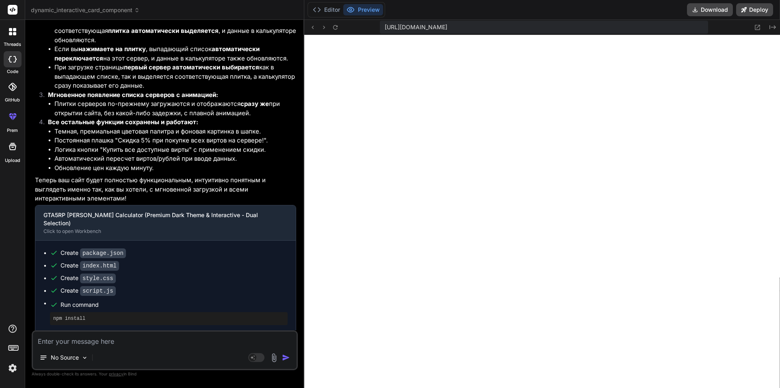
drag, startPoint x: 184, startPoint y: 143, endPoint x: 188, endPoint y: 312, distance: 168.7
click at [137, 338] on textarea at bounding box center [165, 339] width 264 height 15
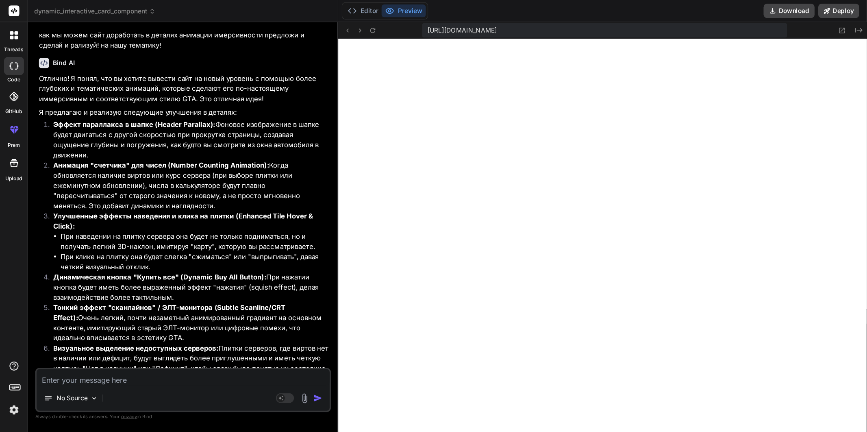
scroll to position [3706, 0]
click at [159, 344] on textarea at bounding box center [165, 339] width 264 height 15
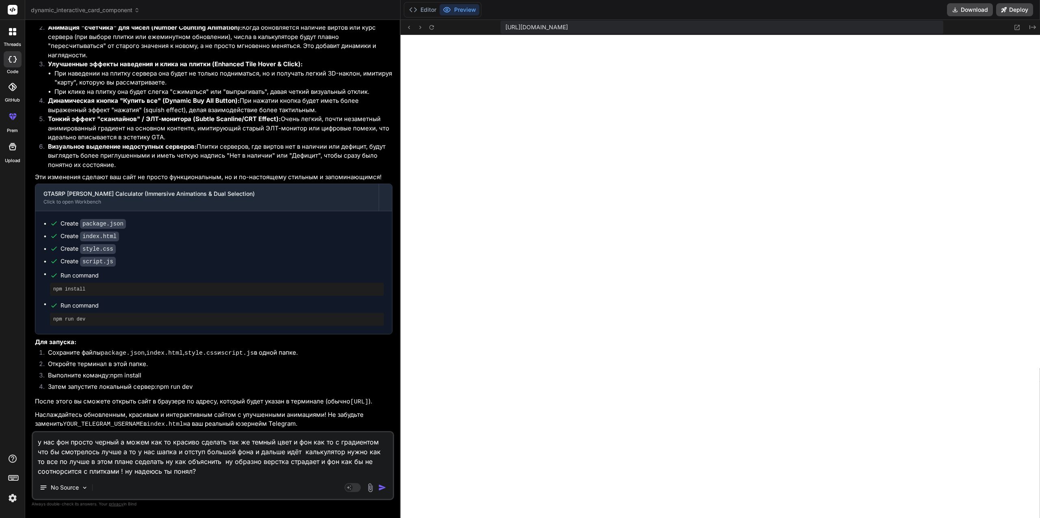
scroll to position [3595, 0]
click at [239, 388] on textarea "у нас фон просто черный а можем как то красиво сделать так же темный цвет и фон…" at bounding box center [213, 454] width 360 height 44
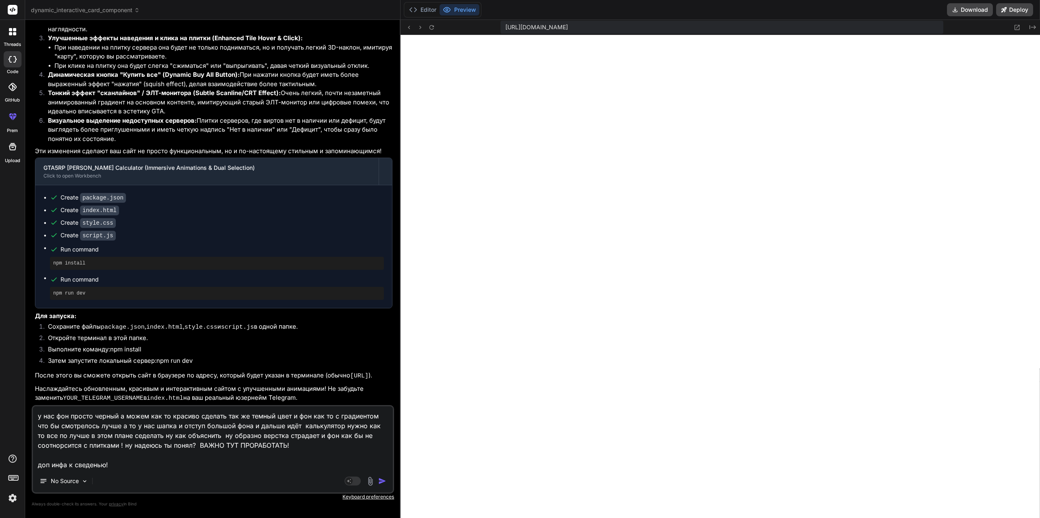
drag, startPoint x: 197, startPoint y: 450, endPoint x: 26, endPoint y: 399, distance: 177.8
click at [26, 388] on div "Bind AI Web Search Created with Pixso. Code Generator You Хочу плиточный дизайн…" at bounding box center [212, 269] width 375 height 498
click at [158, 388] on textarea "у нас фон просто черный а можем как то красиво сделать так же темный цвет и фон…" at bounding box center [213, 437] width 360 height 63
click at [170, 388] on textarea "у нас фон просто черный а можем как то красиво сделать так же темный цвет и фон…" at bounding box center [213, 437] width 360 height 63
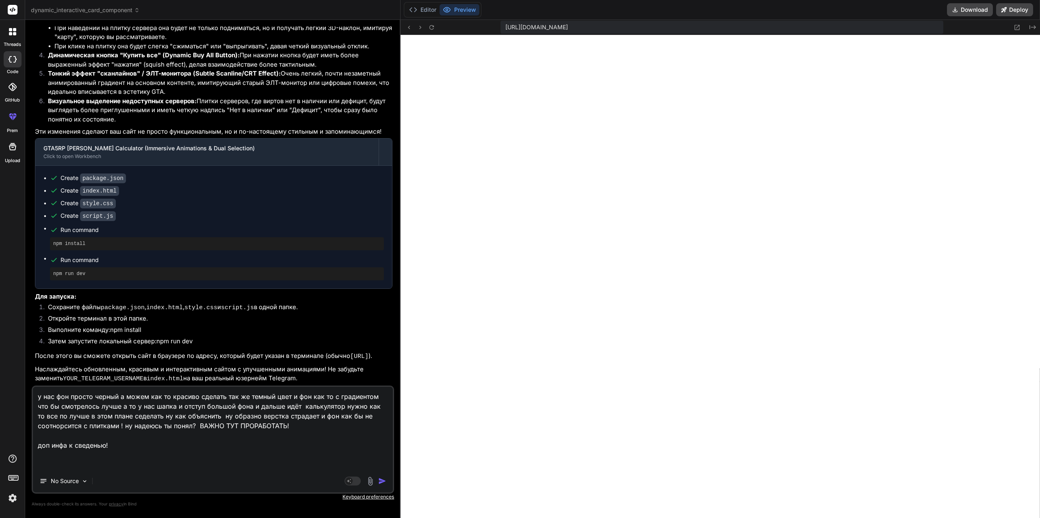
paste textarea ""Сейчас фон просто черный, и это выглядит плоским. Нужно: Заменить фон на темны…"
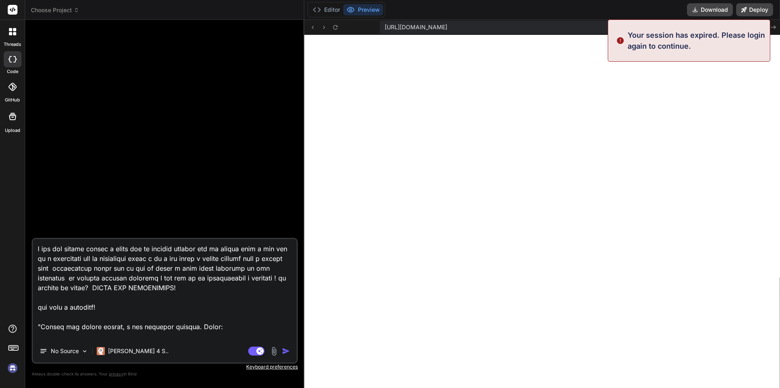
scroll to position [3745, 0]
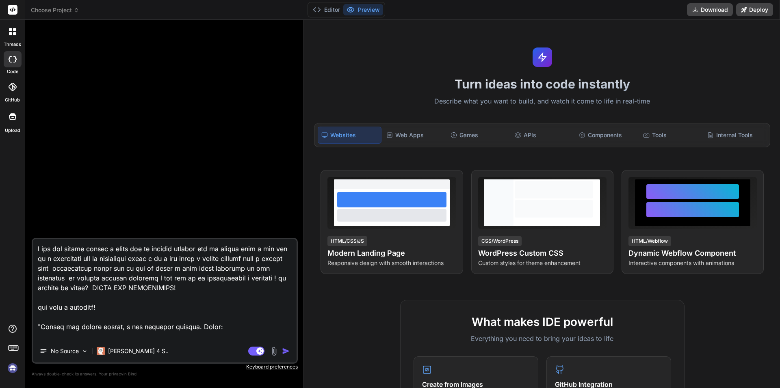
click at [139, 269] on textarea at bounding box center [165, 289] width 264 height 101
click at [8, 34] on div at bounding box center [12, 31] width 17 height 17
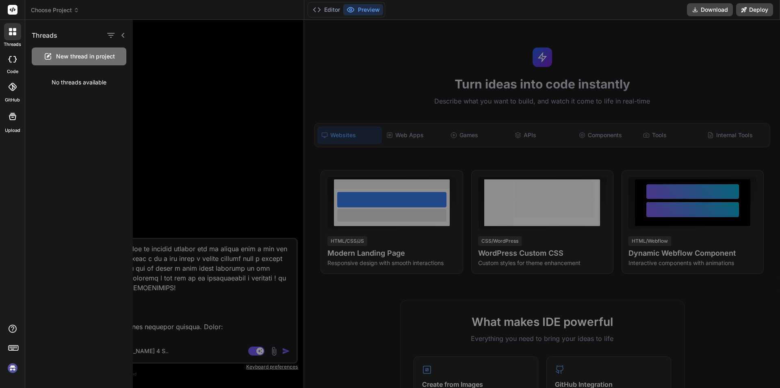
click at [210, 119] on div at bounding box center [469, 204] width 673 height 369
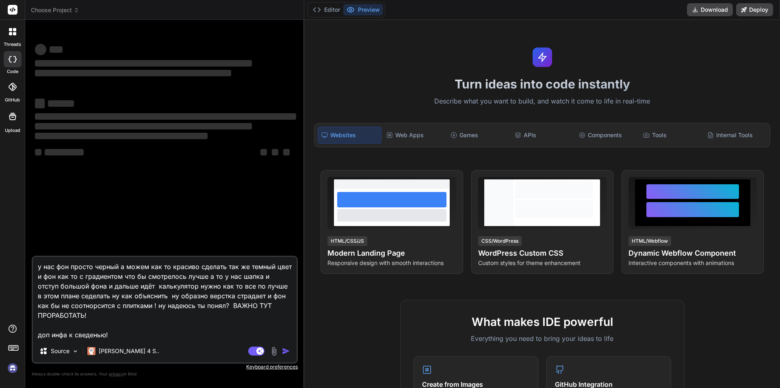
type textarea "x"
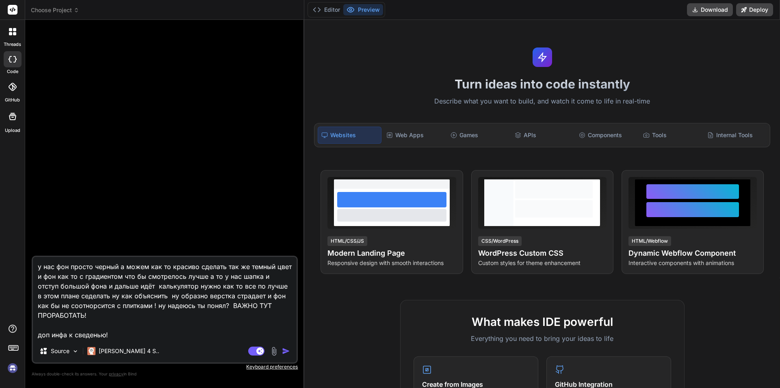
click at [10, 40] on div at bounding box center [12, 31] width 17 height 17
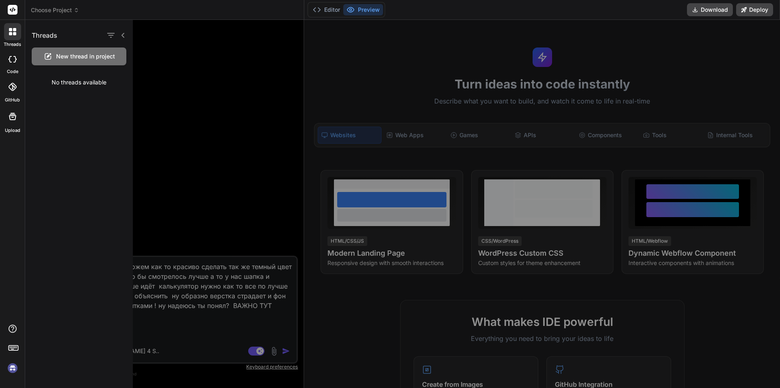
click at [68, 83] on div "No threads available" at bounding box center [79, 82] width 108 height 21
click at [72, 84] on div "No threads available" at bounding box center [79, 82] width 108 height 21
click at [6, 12] on div at bounding box center [12, 10] width 25 height 20
click at [16, 15] on div at bounding box center [12, 10] width 25 height 20
drag, startPoint x: 287, startPoint y: 214, endPoint x: 277, endPoint y: 207, distance: 12.3
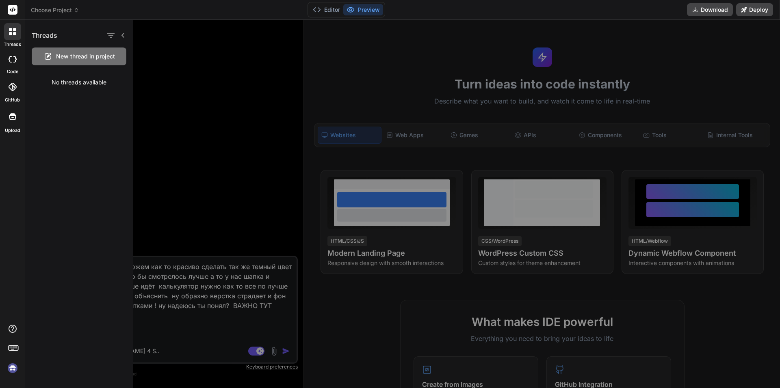
click at [285, 213] on div at bounding box center [469, 204] width 673 height 369
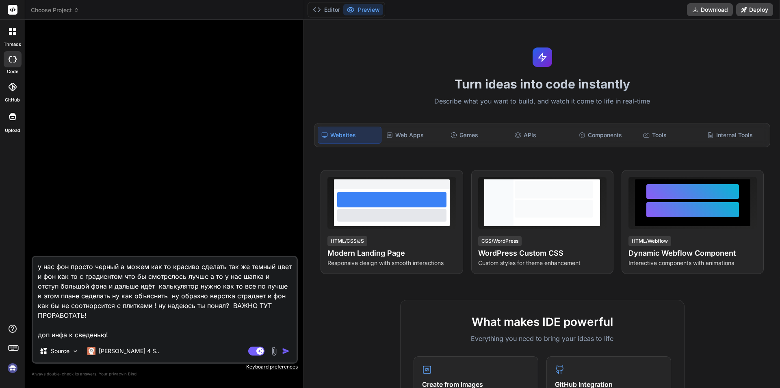
click at [2, 65] on div "code" at bounding box center [12, 61] width 25 height 27
click at [10, 11] on rect at bounding box center [13, 10] width 10 height 10
click at [50, 9] on span "Choose Project" at bounding box center [55, 10] width 48 height 8
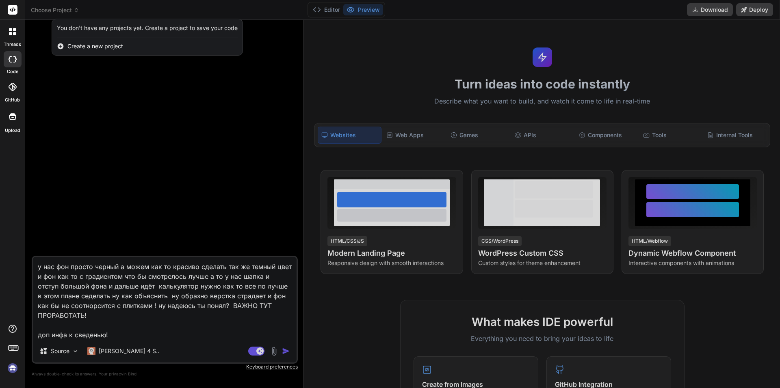
click at [91, 24] on div "You don't have any projects yet. Create a project to save your code" at bounding box center [147, 28] width 181 height 8
click at [88, 29] on div "You don't have any projects yet. Create a project to save your code" at bounding box center [147, 28] width 181 height 8
click at [13, 7] on rect at bounding box center [13, 10] width 10 height 10
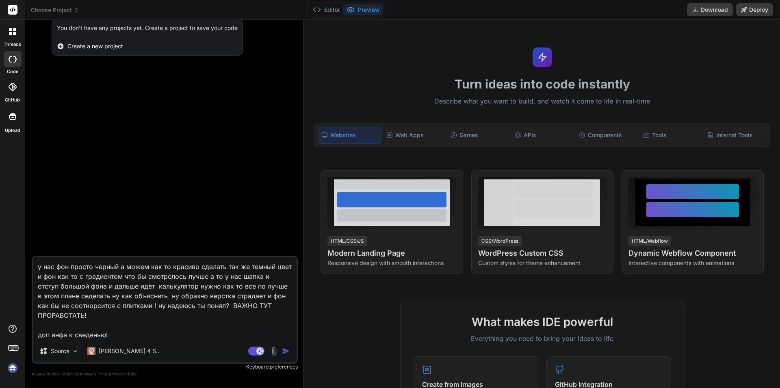
click at [6, 26] on div at bounding box center [12, 31] width 17 height 17
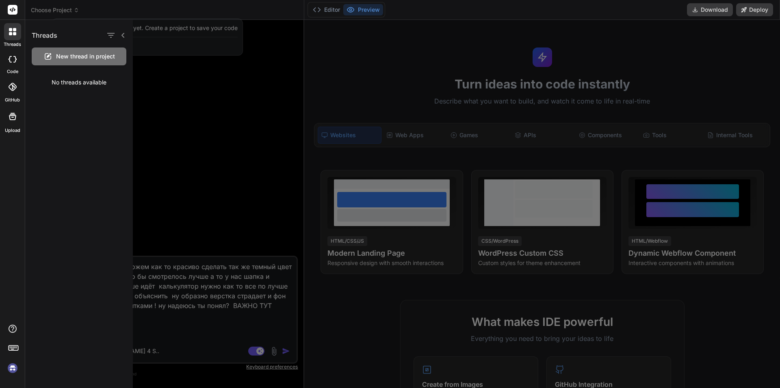
click at [66, 78] on div "No threads available" at bounding box center [79, 82] width 108 height 21
click at [67, 85] on div "No threads available" at bounding box center [79, 82] width 108 height 21
click at [93, 161] on div "Threads New thread in project No threads available" at bounding box center [79, 204] width 108 height 369
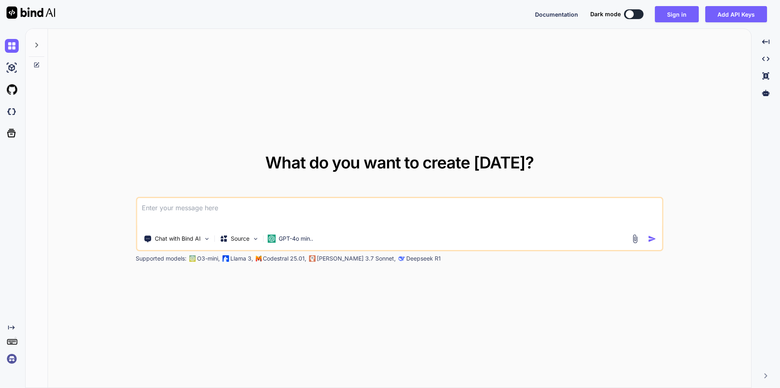
click at [38, 41] on div at bounding box center [36, 43] width 15 height 28
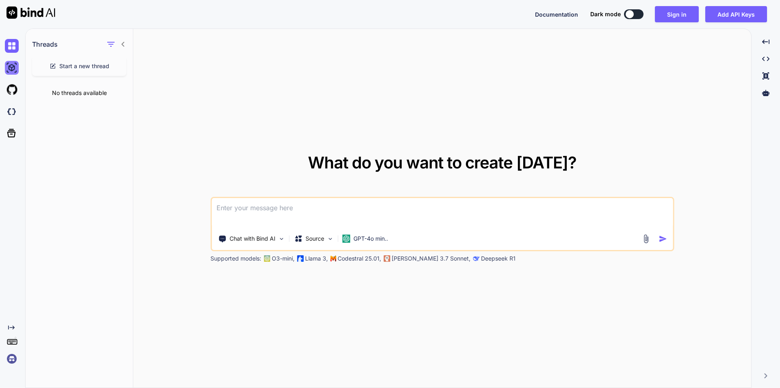
click at [13, 63] on img at bounding box center [12, 68] width 14 height 14
type textarea "x"
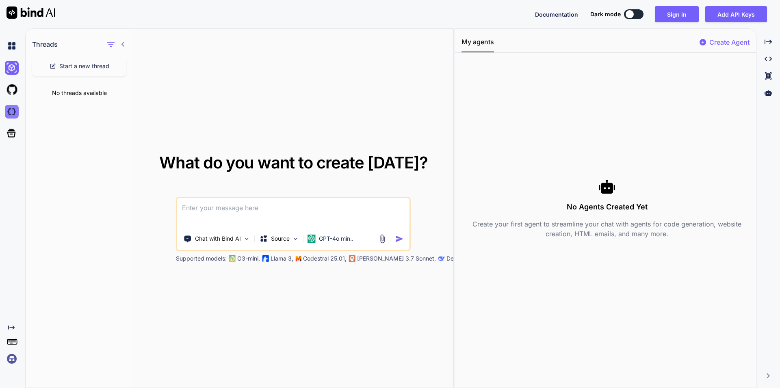
click at [11, 110] on img at bounding box center [12, 112] width 14 height 14
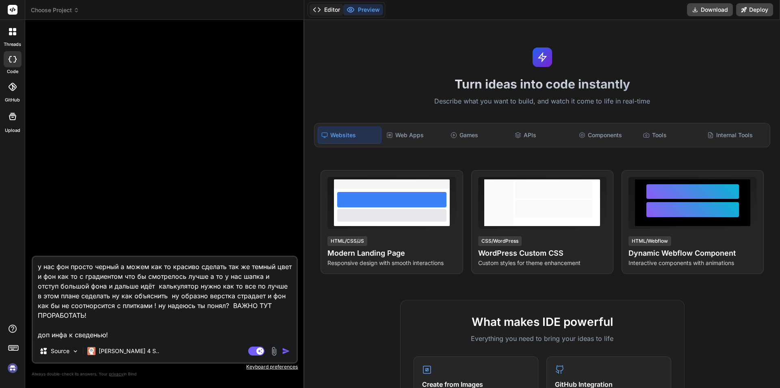
click at [329, 9] on button "Editor" at bounding box center [327, 9] width 34 height 11
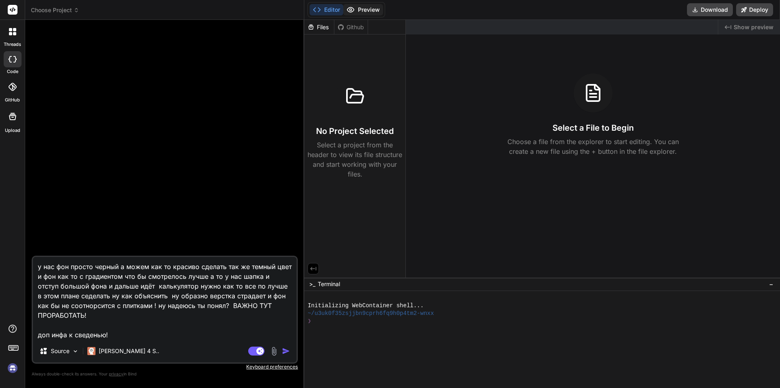
click at [367, 12] on button "Preview" at bounding box center [363, 9] width 40 height 11
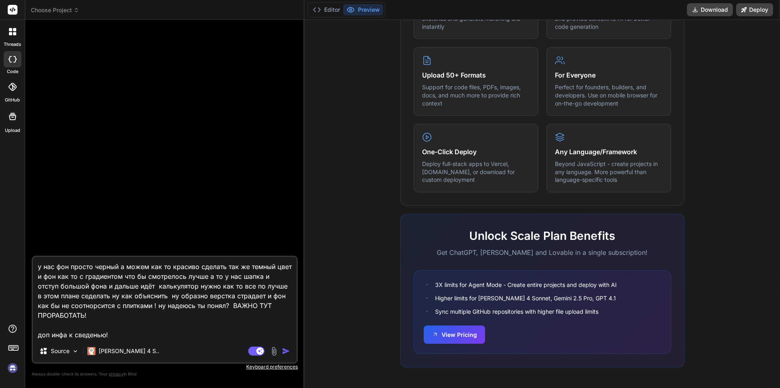
scroll to position [386, 0]
click at [255, 352] on rect at bounding box center [256, 351] width 16 height 9
click at [58, 353] on p "Source" at bounding box center [60, 351] width 19 height 8
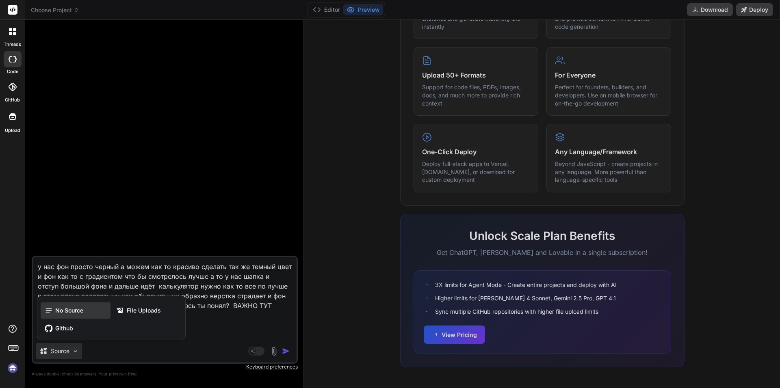
click at [65, 311] on span "No Source" at bounding box center [69, 311] width 28 height 8
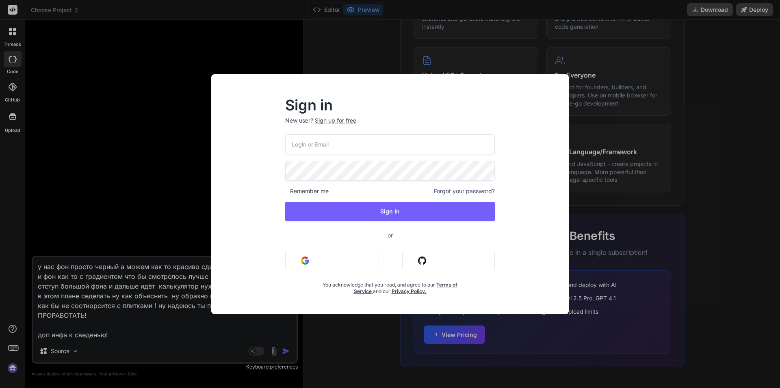
click at [692, 133] on div "Sign in New user? Sign up for free Remember me Forgot your password? Sign In or…" at bounding box center [390, 194] width 780 height 388
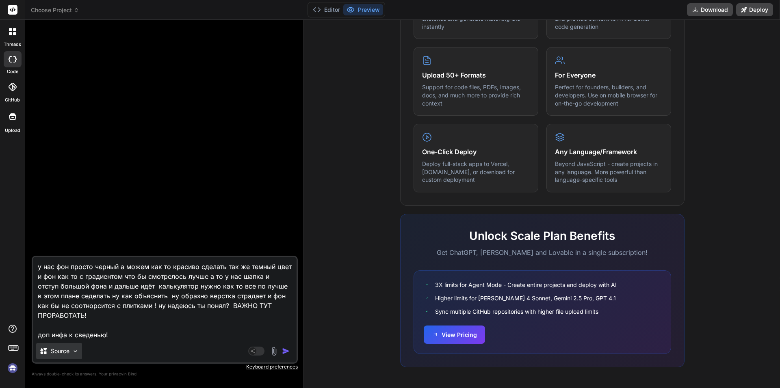
click at [65, 349] on p "Source" at bounding box center [60, 351] width 19 height 8
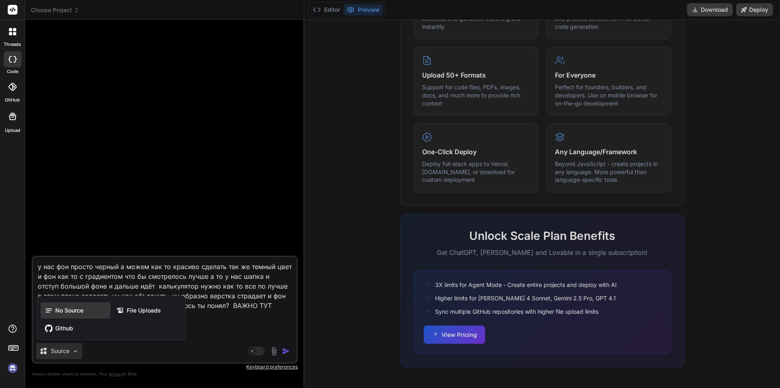
click at [83, 307] on span "No Source" at bounding box center [69, 311] width 28 height 8
type textarea "x"
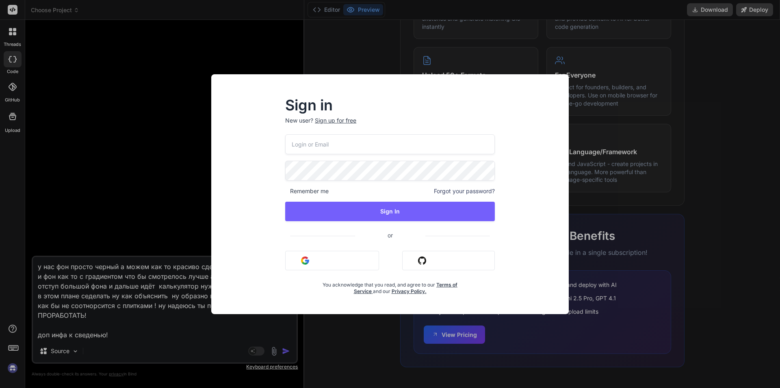
click at [308, 265] on img "button" at bounding box center [305, 261] width 8 height 8
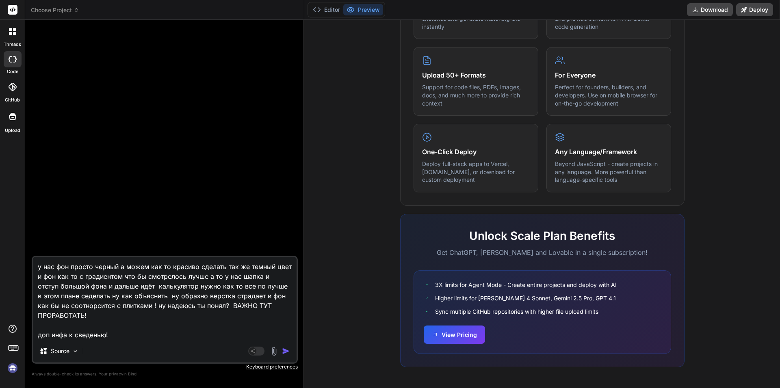
click at [149, 172] on div at bounding box center [165, 141] width 265 height 230
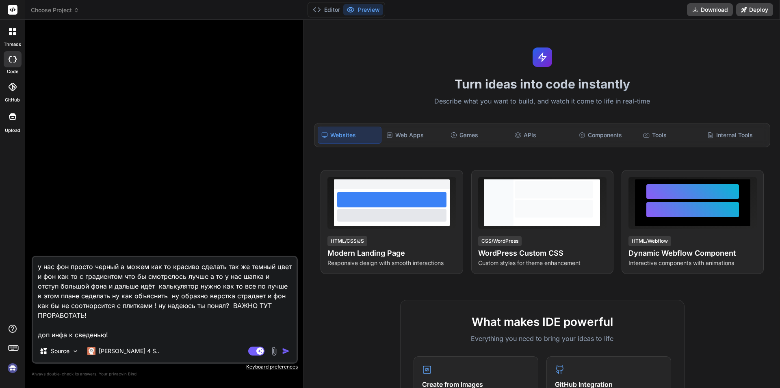
click at [14, 37] on div at bounding box center [12, 31] width 17 height 17
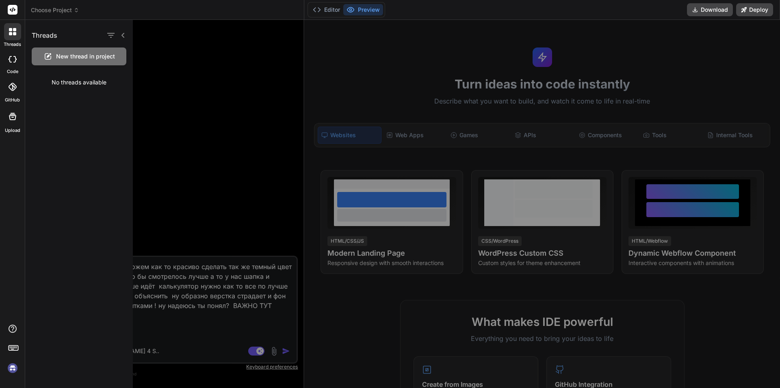
click at [59, 80] on div "No threads available" at bounding box center [79, 82] width 108 height 21
click at [61, 85] on div "No threads available" at bounding box center [79, 82] width 108 height 21
click at [271, 136] on div at bounding box center [469, 204] width 673 height 369
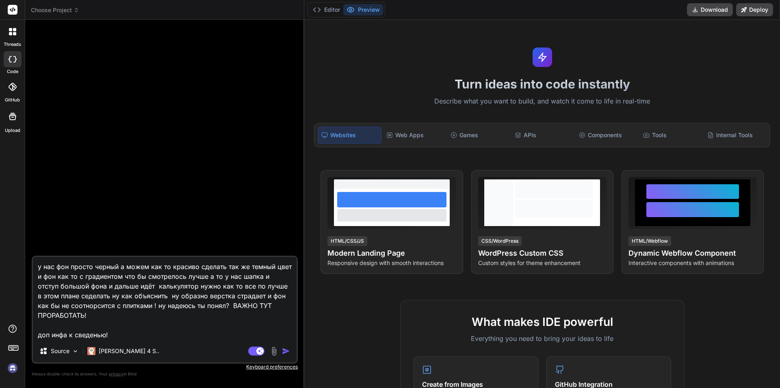
click at [13, 368] on img at bounding box center [13, 369] width 14 height 14
click at [328, 9] on button "Editor" at bounding box center [327, 9] width 34 height 11
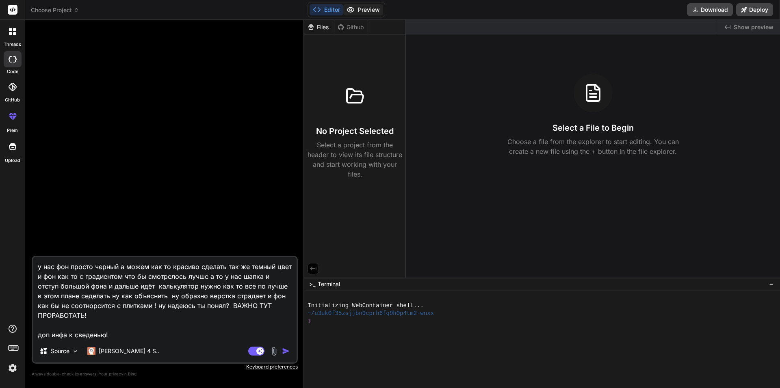
click at [361, 8] on button "Preview" at bounding box center [363, 9] width 40 height 11
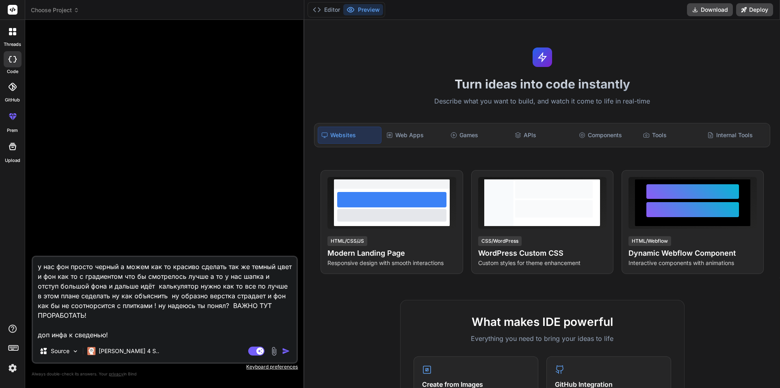
click at [20, 33] on div at bounding box center [12, 31] width 17 height 17
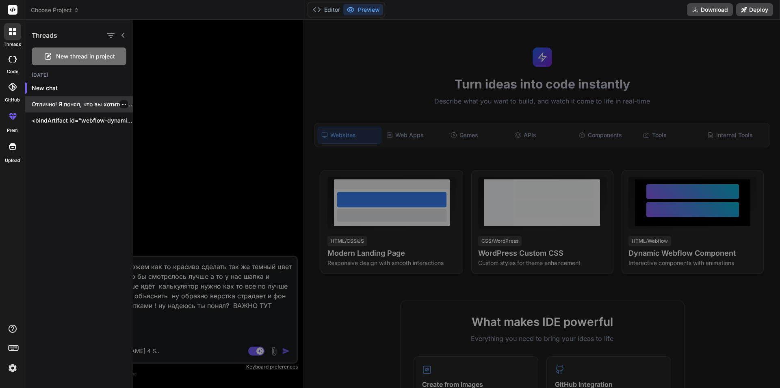
click at [65, 105] on p "Отлично! Я понял, что вы хотите вывести..." at bounding box center [82, 104] width 101 height 8
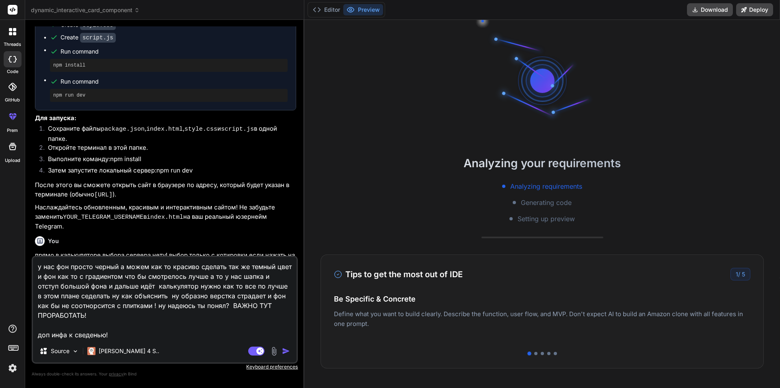
scroll to position [1883, 0]
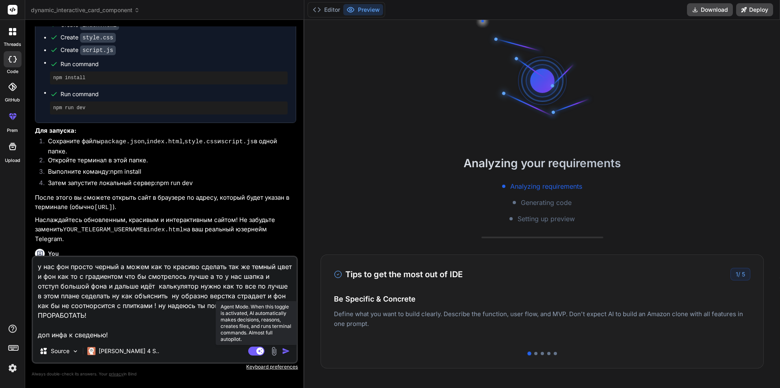
click at [256, 350] on rect at bounding box center [256, 351] width 16 height 9
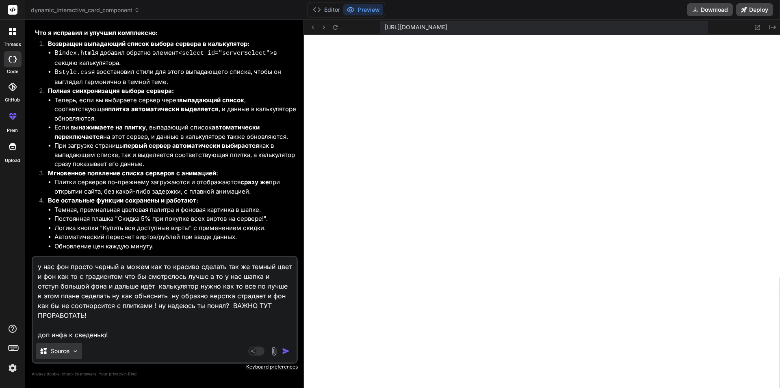
scroll to position [278, 0]
click at [62, 351] on p "Source" at bounding box center [60, 351] width 19 height 8
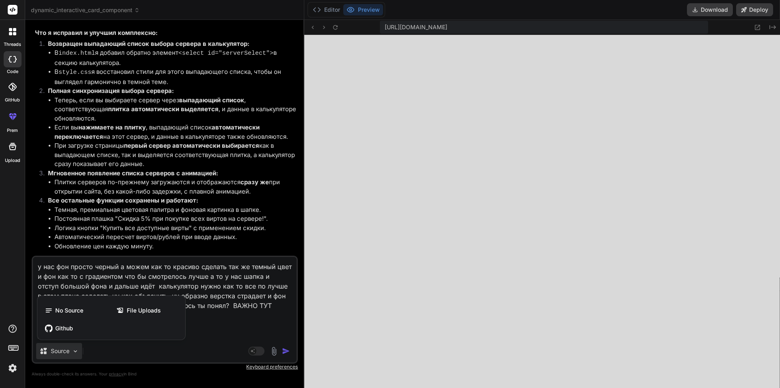
click at [177, 271] on div at bounding box center [390, 194] width 780 height 388
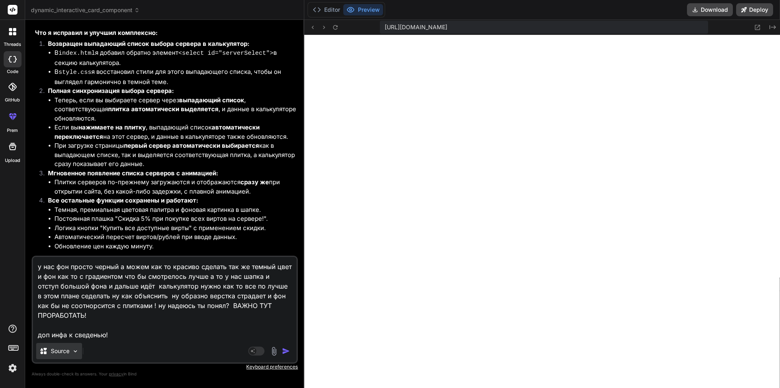
click at [61, 351] on p "Source" at bounding box center [60, 351] width 19 height 8
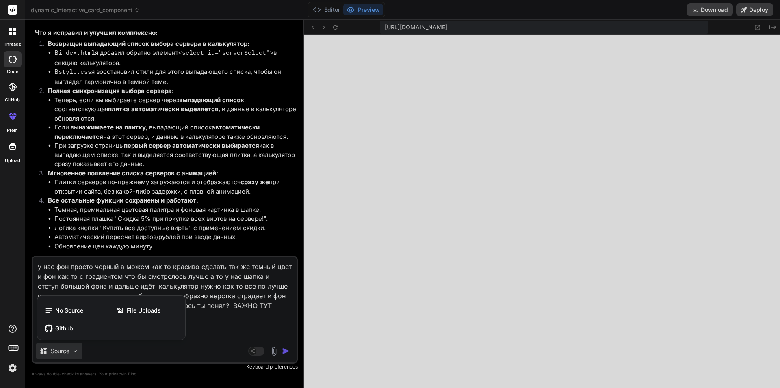
click at [204, 291] on div at bounding box center [390, 194] width 780 height 388
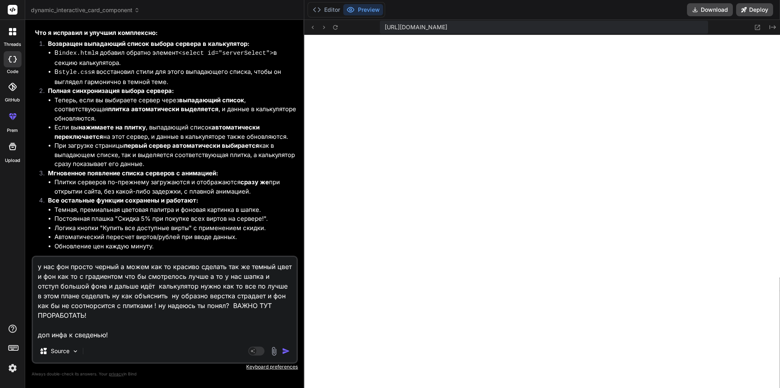
click at [220, 294] on textarea "у нас фон просто черный а можем как то красиво сделать так же темный цвет и фон…" at bounding box center [165, 298] width 264 height 83
type textarea "x"
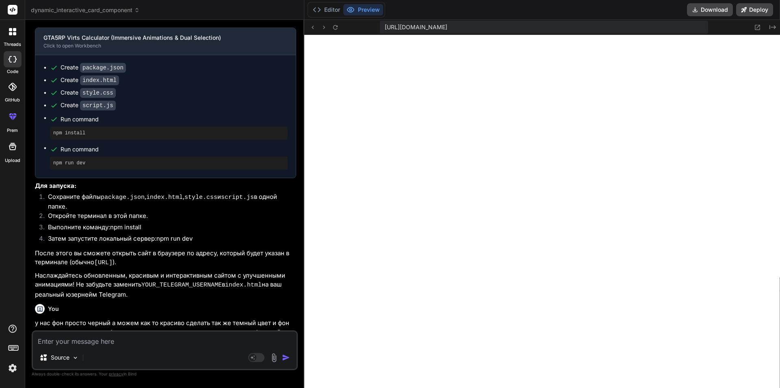
scroll to position [3160, 0]
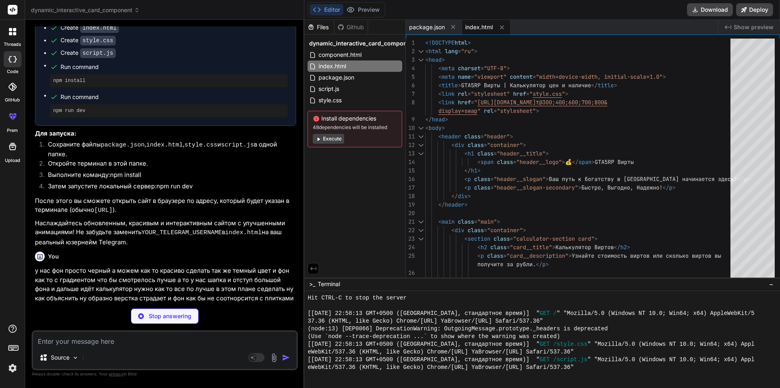
type textarea "x"
type textarea "} }"
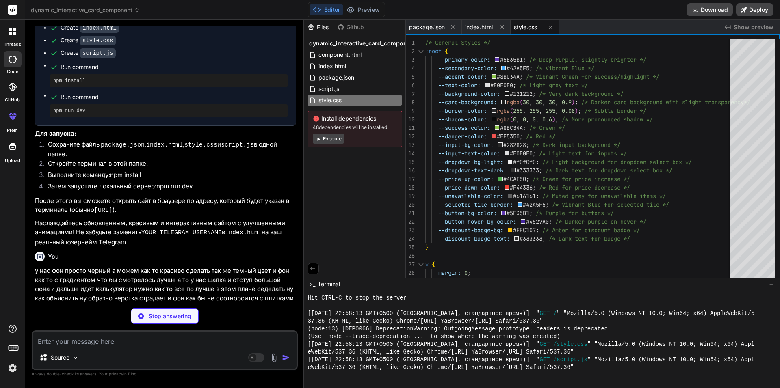
type textarea "x"
type textarea "// Установка интервала для обновления цен каждую минуту setInterval(updateAllSe…"
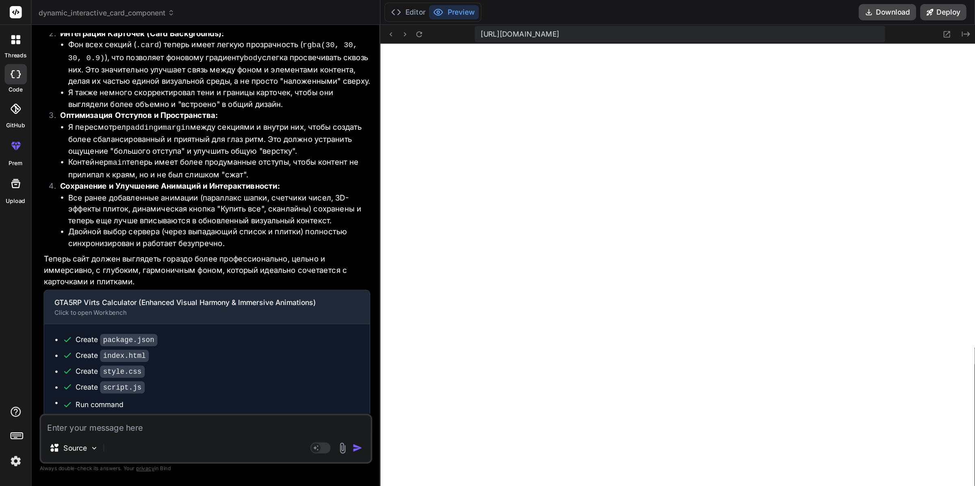
scroll to position [3764, 0]
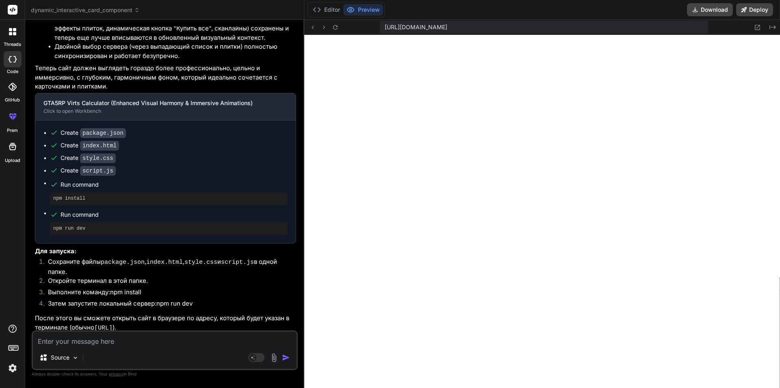
type textarea "x"
type textarea "highlightSelectedTile(currentSelectedServerIndex); // Highlight the first tile …"
type textarea "x"
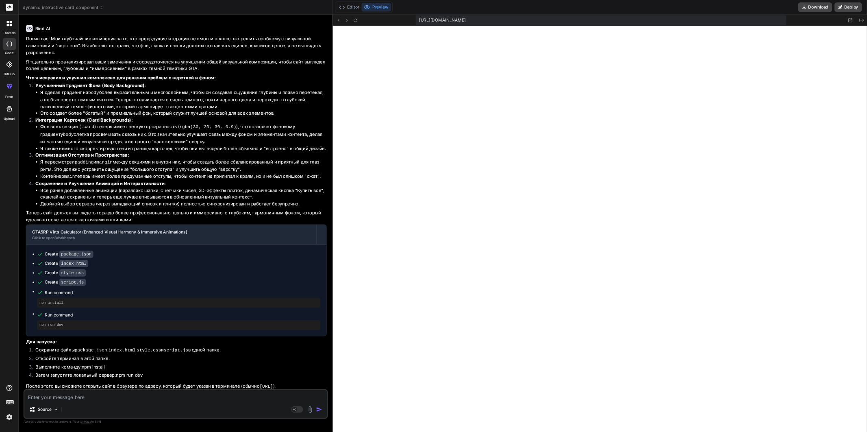
scroll to position [675, 0]
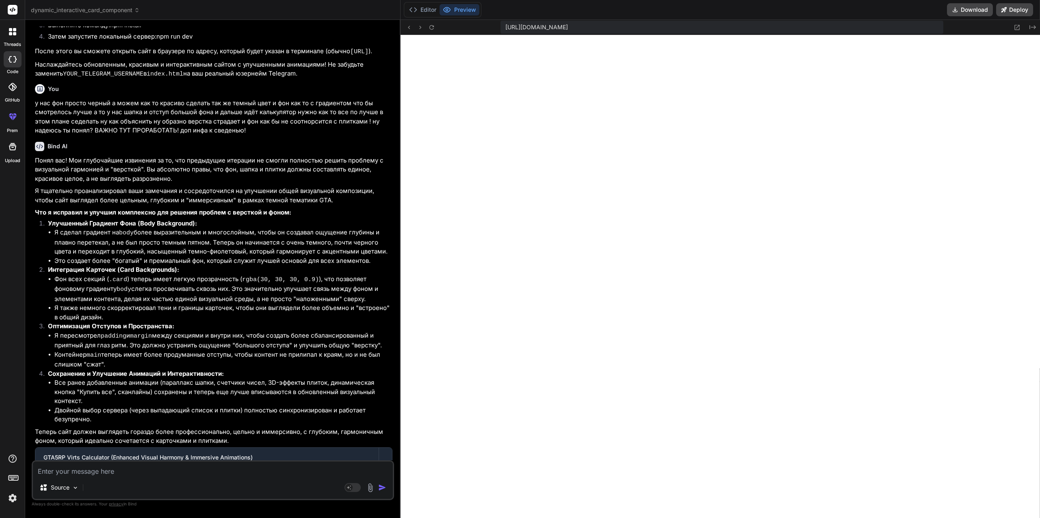
type textarea "x"
type textarea "highlightSelectedTile(currentSelectedServerIndex); // Highlight the first tile …"
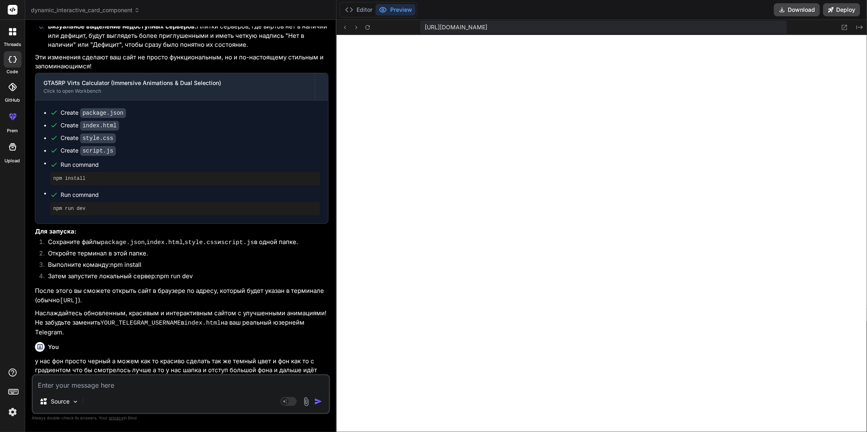
type textarea "x"
type textarea "// Установка интервала для обновления цен каждую минуту setInterval(updateAllSe…"
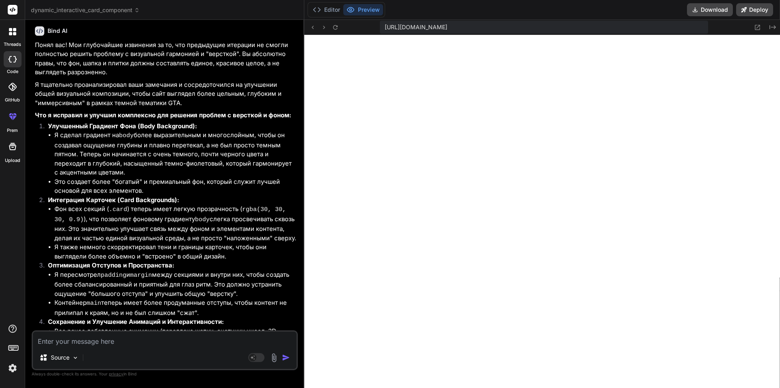
scroll to position [3456, 0]
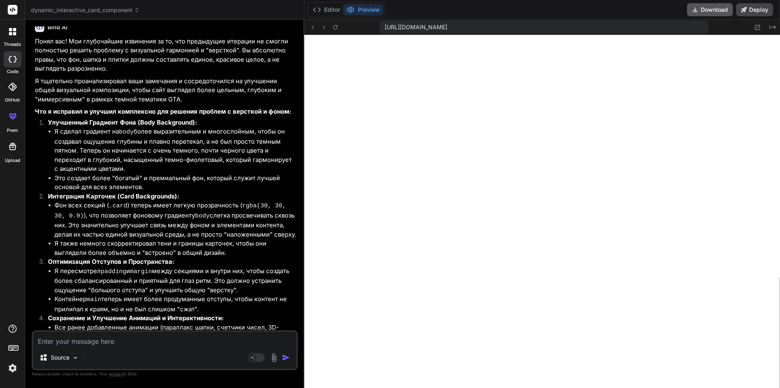
click at [710, 6] on button "Download" at bounding box center [710, 9] width 46 height 13
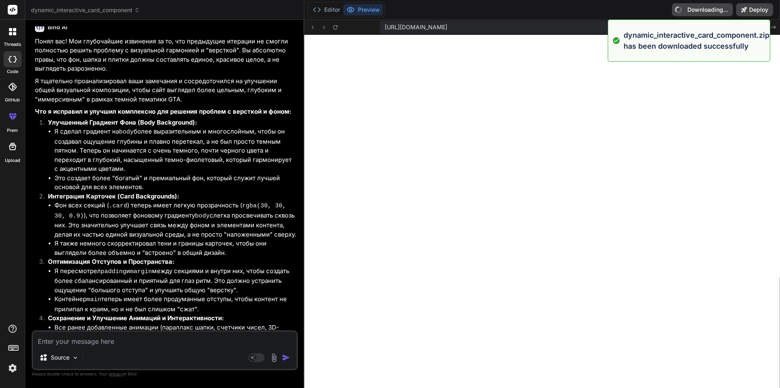
type textarea "x"
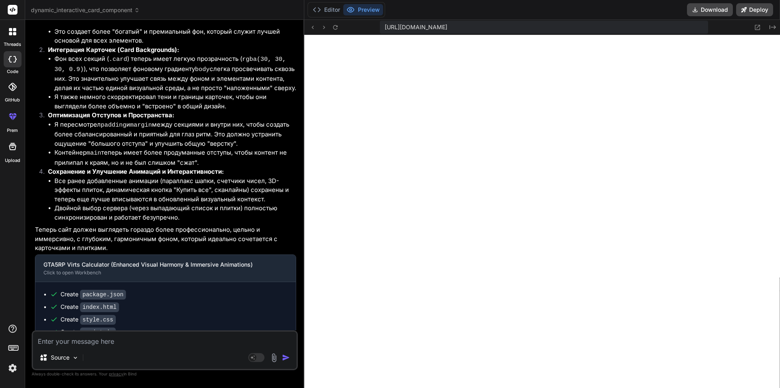
scroll to position [3764, 0]
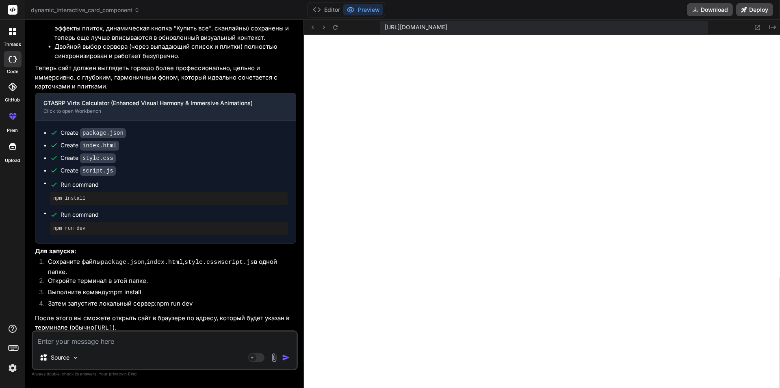
click at [113, 325] on code "[URL]" at bounding box center [103, 328] width 18 height 7
click at [140, 336] on textarea at bounding box center [165, 339] width 264 height 15
type textarea "с"
type textarea "x"
type textarea "сл"
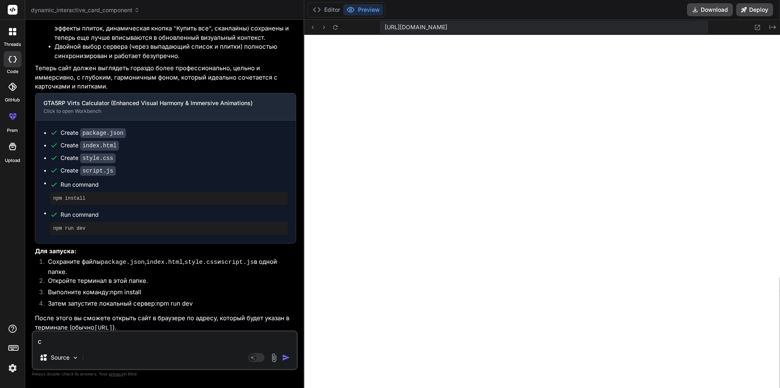
type textarea "x"
type textarea "слу"
type textarea "x"
type textarea "слуш"
type textarea "x"
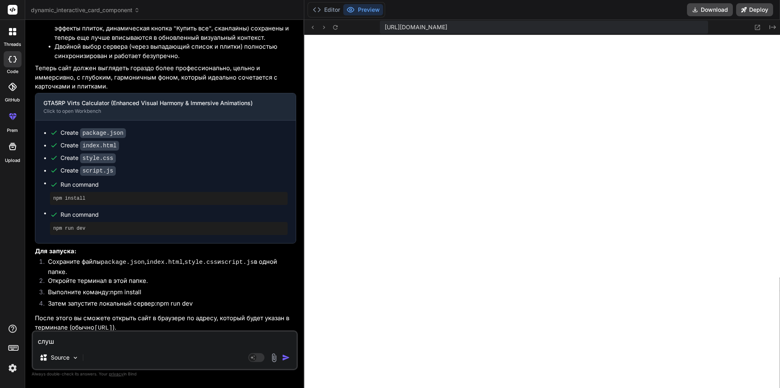
type textarea "слуша"
type textarea "x"
type textarea "слушай"
type textarea "x"
type textarea "слушай"
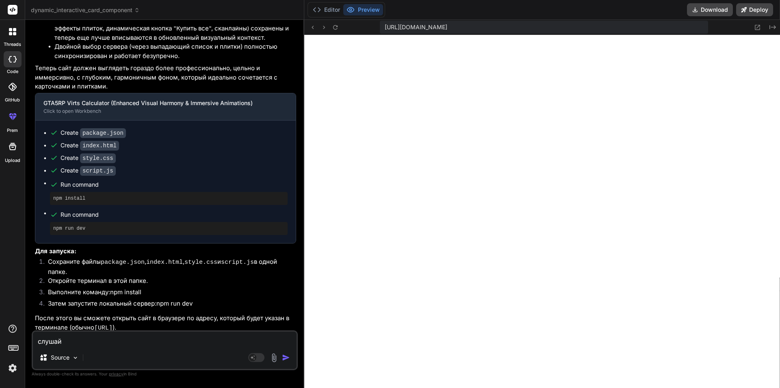
type textarea "x"
type textarea "слушай а"
type textarea "x"
type textarea "слушай а"
type textarea "x"
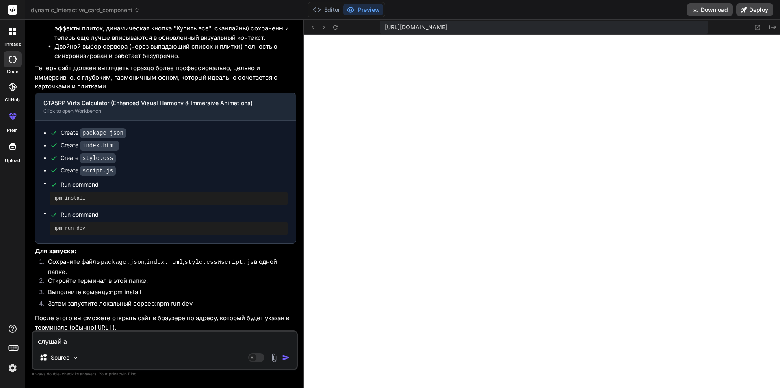
type textarea "слушай а т"
type textarea "x"
type textarea "слушай а ты"
type textarea "x"
type textarea "слушай а ты"
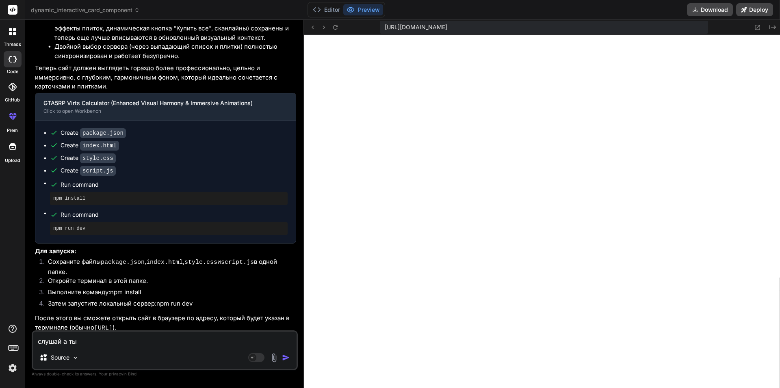
type textarea "x"
type textarea "слушай а ты с"
type textarea "x"
type textarea "слушай а ты сд"
type textarea "x"
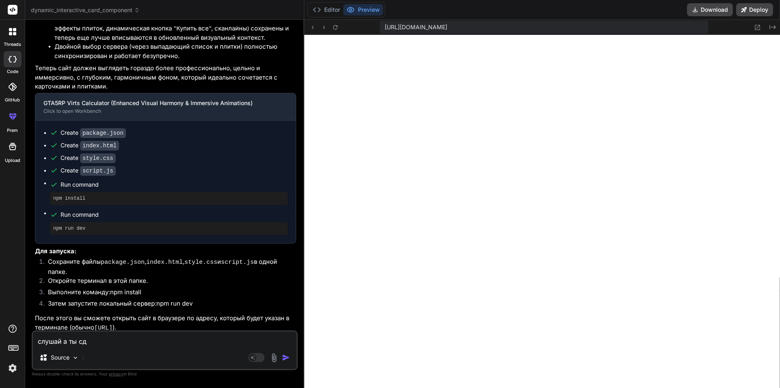
type textarea "слушай а ты сде"
type textarea "x"
type textarea "слушай а ты сдек"
type textarea "x"
type textarea "слушай а ты сде"
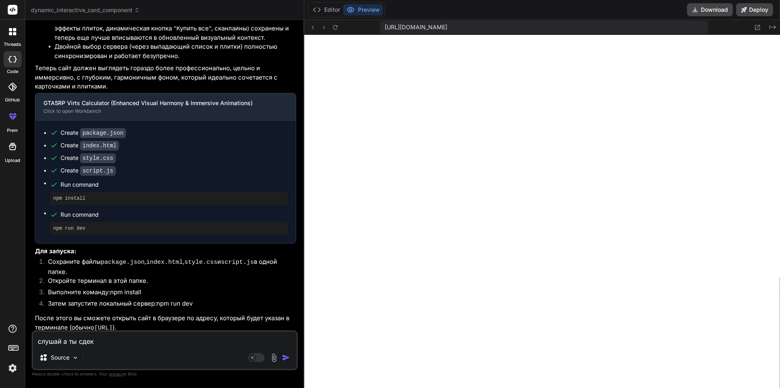
type textarea "x"
type textarea "слушай а ты сдеа"
type textarea "x"
type textarea "слушай а ты сдеал"
type textarea "x"
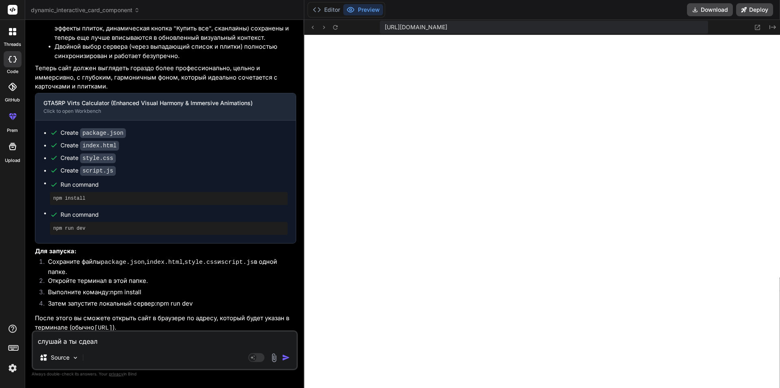
type textarea "слушай а ты сдеал"
type textarea "x"
type textarea "слушай а ты сдеал п"
type textarea "x"
type textarea "слушай а ты сдеал пр"
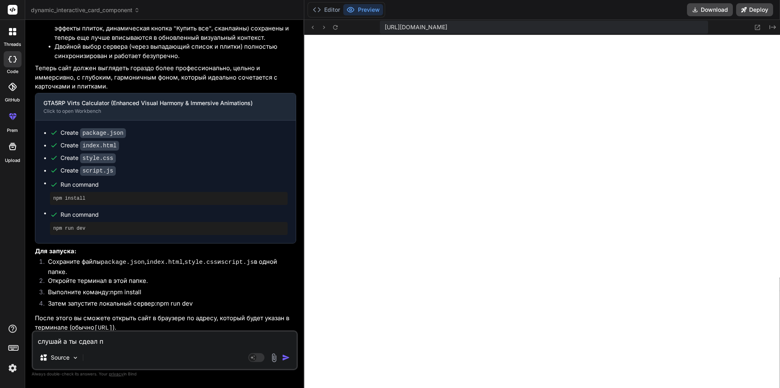
type textarea "x"
type textarea "слушай а ты сдеал про"
type textarea "x"
type textarea "слушай а ты сдеал прос"
type textarea "x"
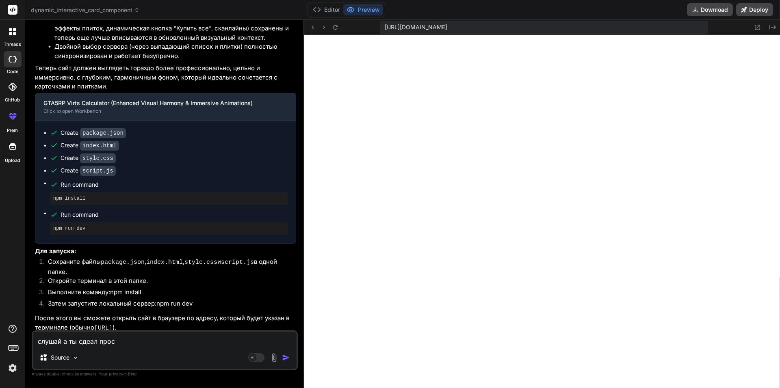
type textarea "слушай а ты сдеал прост"
type textarea "x"
type textarea "слушай а ты сдеал просто"
type textarea "x"
type textarea "слушай а ты сдеал просто"
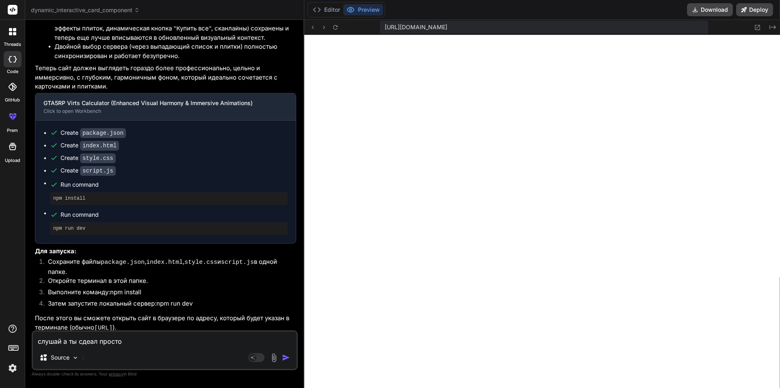
type textarea "x"
type textarea "слушай а ты сдеал просто H"
type textarea "x"
type textarea "слушай а ты сдеал просто HT"
type textarea "x"
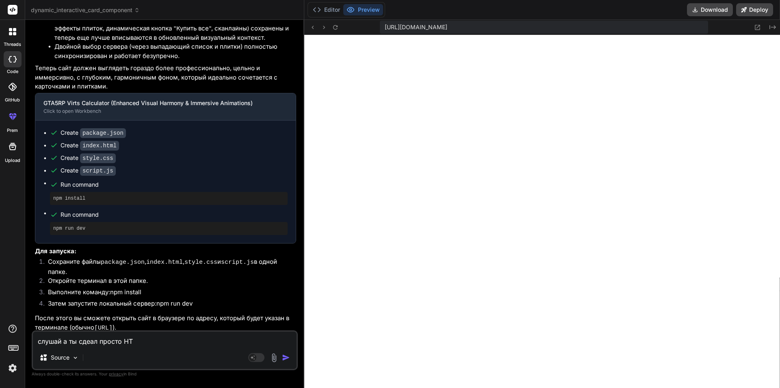
type textarea "слушай а ты сдеал просто H"
type textarea "x"
type textarea "слушай а ты сдеал просто HM"
type textarea "x"
type textarea "слушай а ты сдеал просто H"
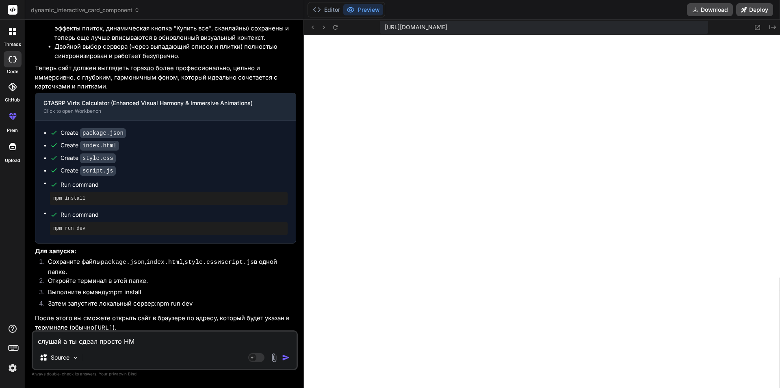
type textarea "x"
type textarea "слушай а ты сдеал просто HT"
type textarea "x"
type textarea "слушай а ты сдеал просто HTM"
type textarea "x"
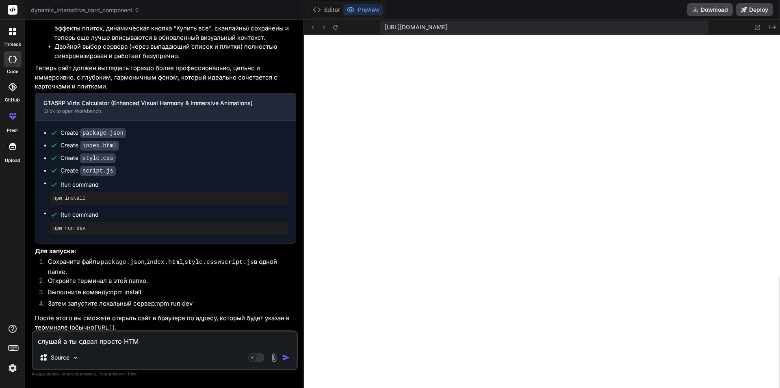
type textarea "слушай а ты сдеал просто HTML"
type textarea "x"
type textarea "слушай а ты сдеал просто HTML"
type textarea "x"
type textarea "слушай а ты сдеал просто HTML"
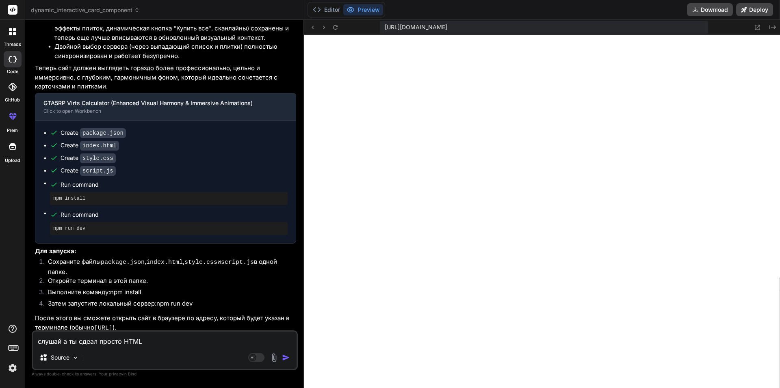
type textarea "x"
type textarea "слушай а ты сдеал просто HTML с"
type textarea "x"
type textarea "слушай а ты сдеал просто HTML ст"
type textarea "x"
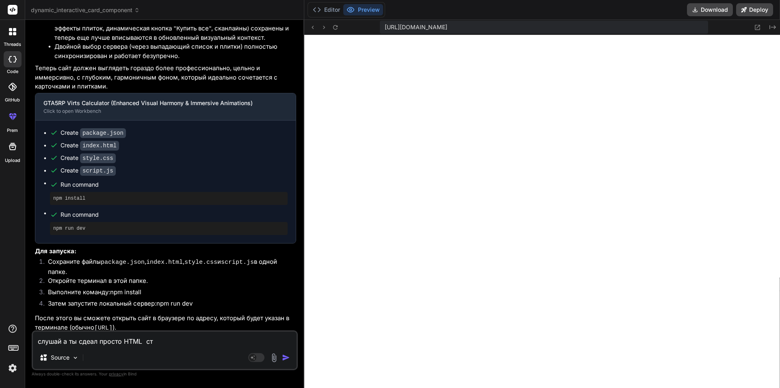
type textarea "слушай а ты сдеал просто HTML стр"
type textarea "x"
type textarea "слушай а ты сдеал просто HTML стра"
type textarea "x"
type textarea "слушай а ты сдеал просто HTML страен"
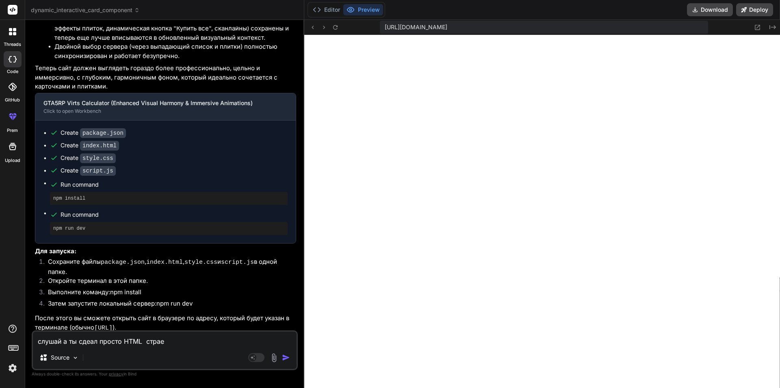
type textarea "x"
type textarea "слушай а ты сдеал просто HTML страени"
type textarea "x"
type textarea "слушай а ты сдеал просто HTML страен"
type textarea "x"
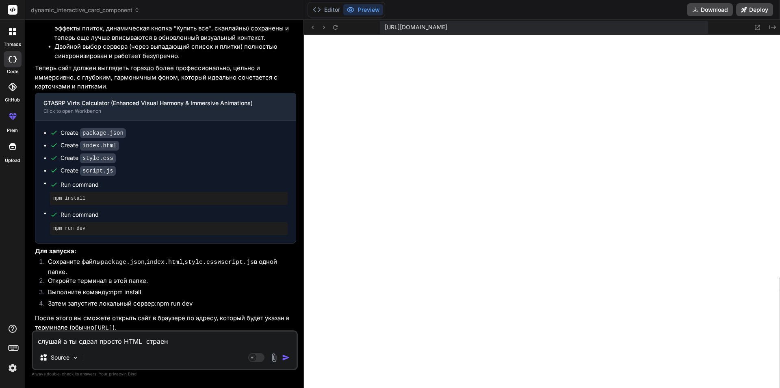
type textarea "слушай а ты сдеал просто HTML страе"
type textarea "x"
type textarea "слушай а ты сдеал просто HTML страен"
type textarea "x"
type textarea "слушай а ты сдеал просто HTML страени"
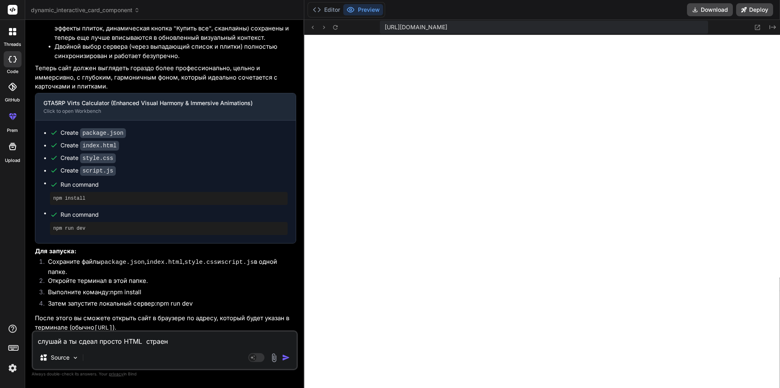
type textarea "x"
type textarea "слушай а ты сдеал просто HTML страен"
type textarea "x"
type textarea "слушай а ты сдеал просто HTML страе"
type textarea "x"
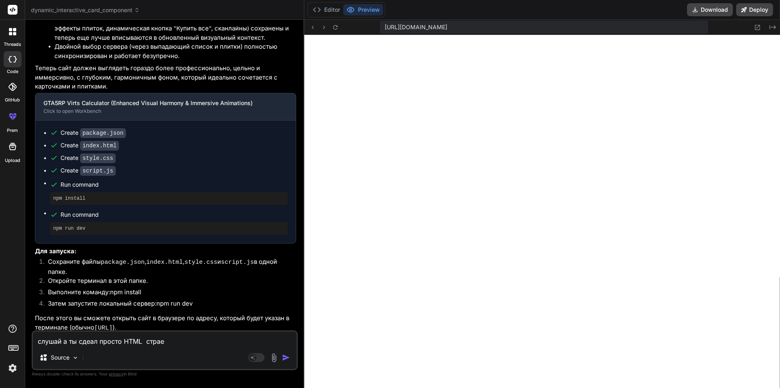
type textarea "слушай а ты сдеал просто HTML стра"
type textarea "x"
type textarea "слушай а ты сдеал просто HTML стран"
type textarea "x"
type textarea "слушай а ты сдеал просто HTML страни"
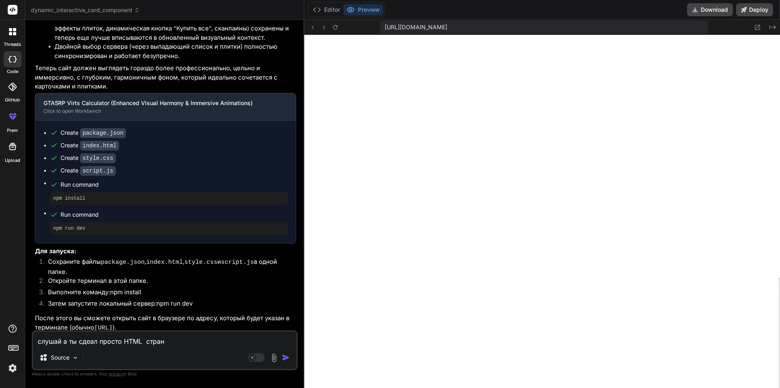
type textarea "x"
type textarea "слушай а ты сдеал просто HTML странич"
type textarea "x"
type textarea "слушай а ты сдеал просто HTML страничс"
type textarea "x"
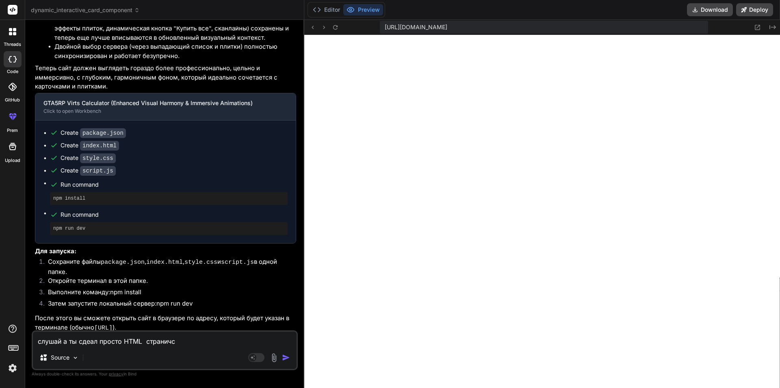
type textarea "слушай а ты сдеал просто HTML страничск"
type textarea "x"
type textarea "слушай а ты сдеал просто HTML страничс"
type textarea "x"
type textarea "слушай а ты сдеал просто HTML странич"
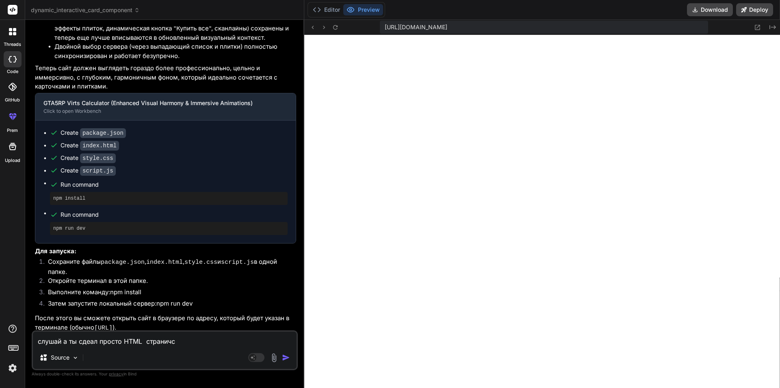
type textarea "x"
type textarea "слушай а ты сдеал просто HTML страничу"
type textarea "x"
type textarea "слушай а ты сдеал просто HTML страничу"
type textarea "x"
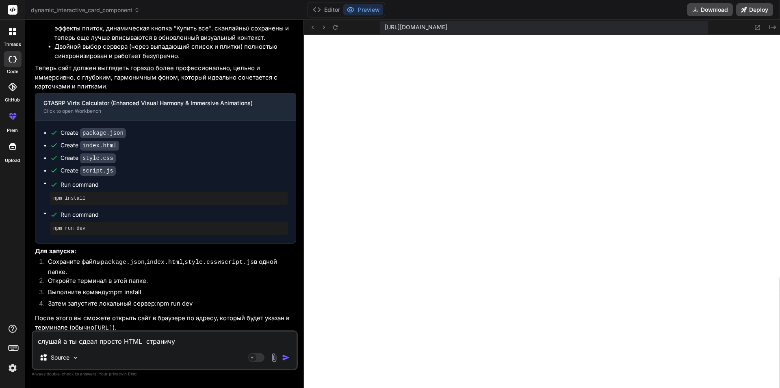
type textarea "слушай а ты сдеал просто HTML страничу"
type textarea "x"
type textarea "слушай а ты сдеал просто HTML странич"
type textarea "x"
type textarea "слушай а ты сдеал просто HTML страничк"
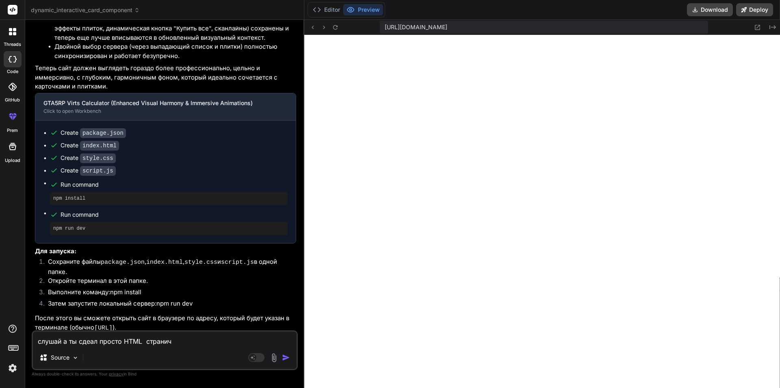
type textarea "x"
type textarea "слушай а ты сдеал просто HTML страничку"
type textarea "x"
type textarea "слушай а ты сдеал просто HTML страничку"
type textarea "x"
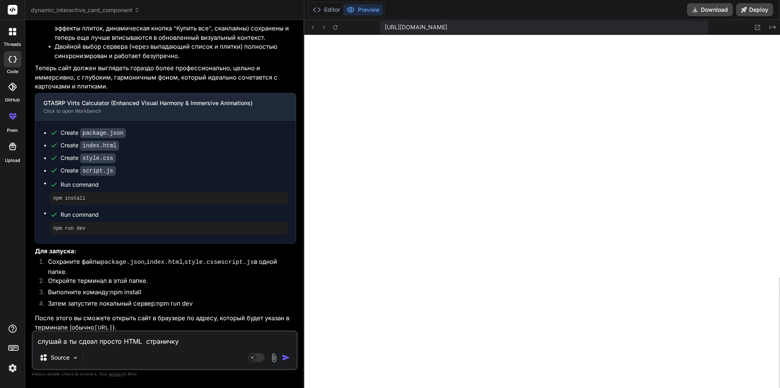
type textarea "слушай а ты сдеал просто HTML страничку ?"
type textarea "x"
type textarea "слушай а ты сдеал просто HTML страничку ?"
type textarea "x"
type textarea "слушай а ты сдеал просто HTML страничку ? а"
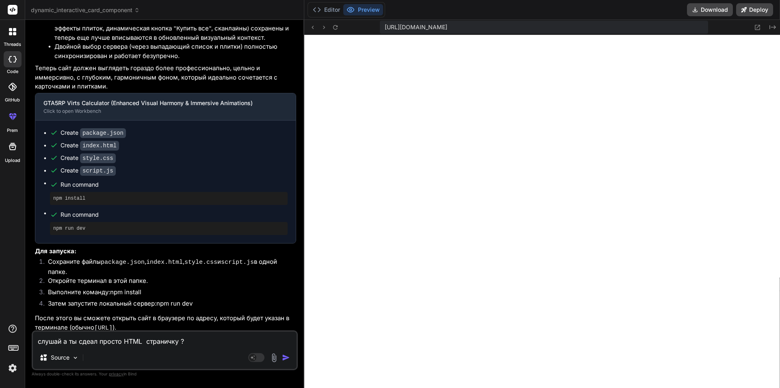
type textarea "x"
type textarea "слушай а ты сдеал просто HTML страничку ? а"
type textarea "x"
type textarea "слушай а ты сдеал просто HTML страничку ? а н"
type textarea "x"
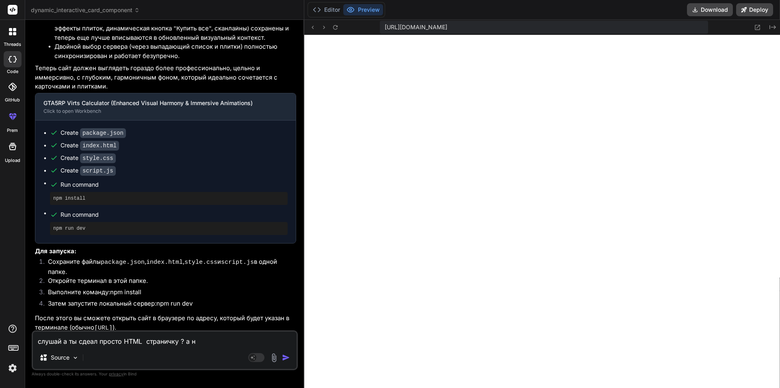
type textarea "слушай а ты сдеал просто HTML страничку ? а на"
type textarea "x"
type textarea "слушай а ты сдеал просто HTML страничку ? а над"
type textarea "x"
type textarea "слушай а ты сдеал просто HTML страничку ? а надо"
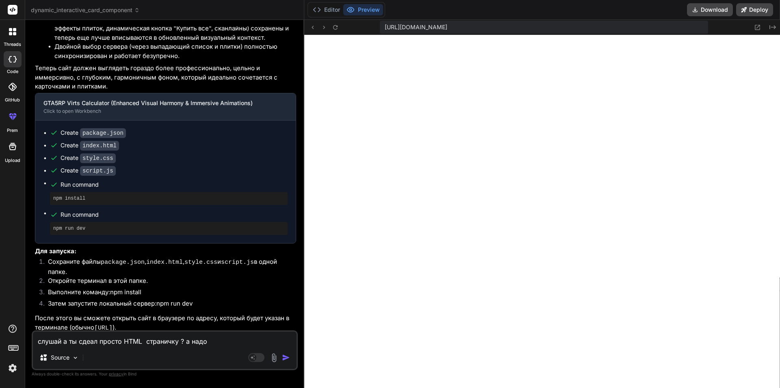
type textarea "x"
type textarea "слушай а ты сдеал просто HTML страничку ? а надо"
type textarea "x"
type textarea "слушай а ты сдеал просто HTML страничку ? а надо п"
type textarea "x"
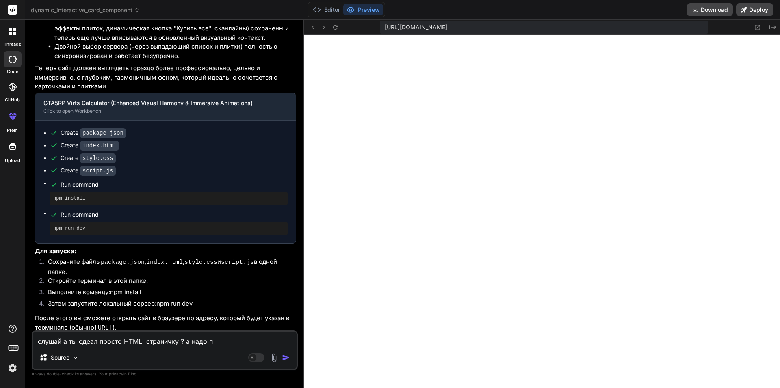
type textarea "слушай а ты сдеал просто HTML страничку ? а надо по"
type textarea "x"
type textarea "слушай а ты сдеал просто HTML страничку ? а надо пол"
type textarea "x"
type textarea "слушай а ты сдеал просто HTML страничку ? а надо полн"
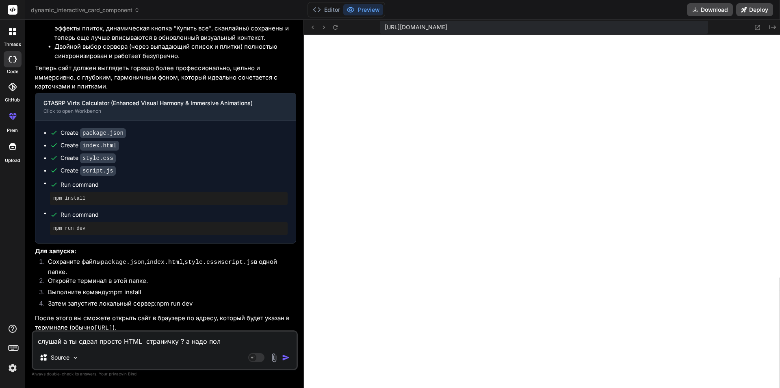
type textarea "x"
type textarea "слушай а ты сдеал просто HTML страничку ? а надо полно"
type textarea "x"
type textarea "слушай а ты сдеал просто HTML страничку ? а надо полноц"
type textarea "x"
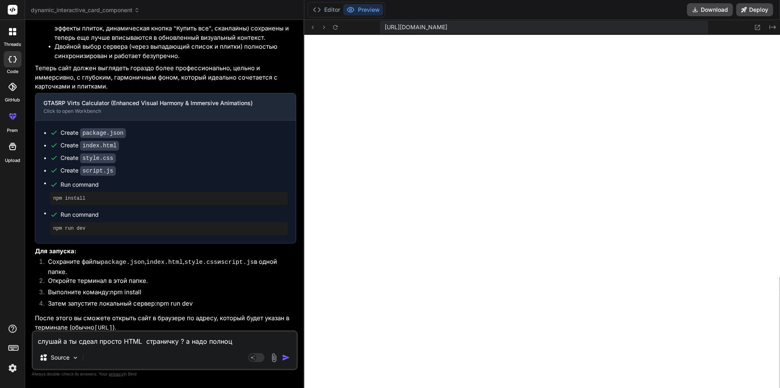
type textarea "слушай а ты сдеал просто HTML страничку ? а надо полноце"
type textarea "x"
type textarea "слушай а ты сдеал просто HTML страничку ? а надо полноцен"
type textarea "x"
type textarea "слушай а ты сдеал просто HTML страничку ? а надо полноценн"
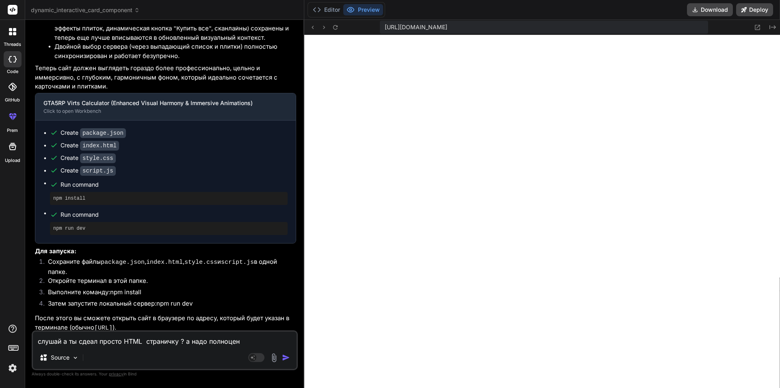
type textarea "x"
type textarea "слушай а ты сдеал просто HTML страничку ? а надо полноценны"
type textarea "x"
type textarea "слушай а ты сдеал просто HTML страничку ? а надо полноценный"
type textarea "x"
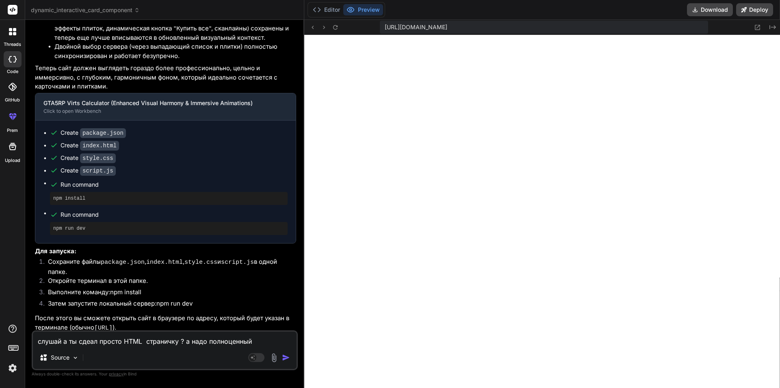
type textarea "слушай а ты сдеал просто HTML страничку ? а надо полноценный"
type textarea "x"
type textarea "слушай а ты сдеал просто HTML страничку ? а надо полноценный ж"
type textarea "x"
type textarea "слушай а ты сдеал просто HTML страничку ? а надо полноценный же"
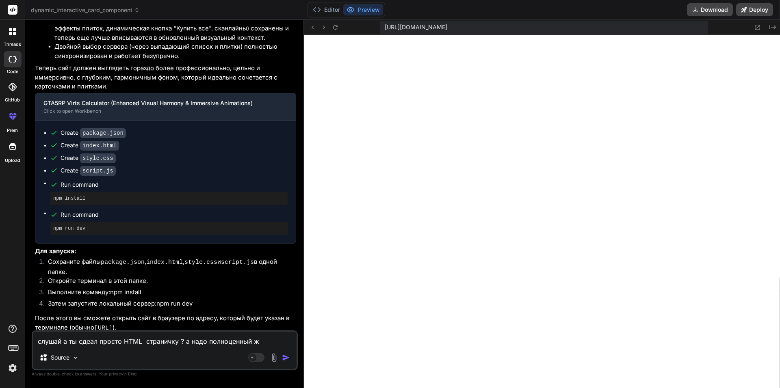
type textarea "x"
type textarea "слушай а ты сдеал просто HTML страничку ? а надо полноценный же"
type textarea "x"
type textarea "слушай а ты сдеал просто HTML страничку ? а надо полноценный же с"
type textarea "x"
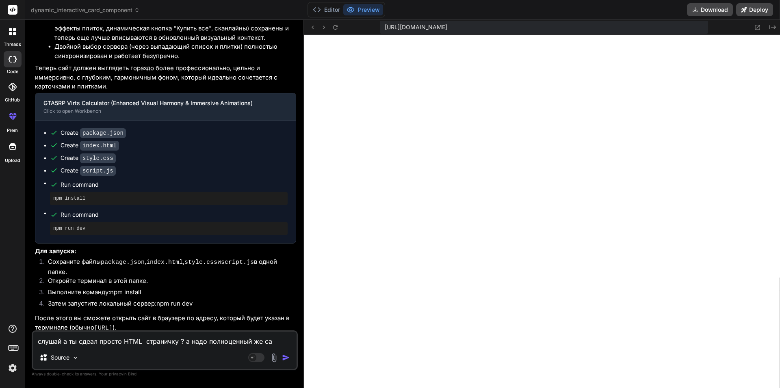
type textarea "слушай а ты сдеал просто HTML страничку ? а надо полноценный же сап"
type textarea "x"
type textarea "слушай а ты сдеал просто HTML страничку ? а надо полноценный же сапй"
type textarea "x"
type textarea "слушай а ты сдеал просто HTML страничку ? а надо полноценный же сап"
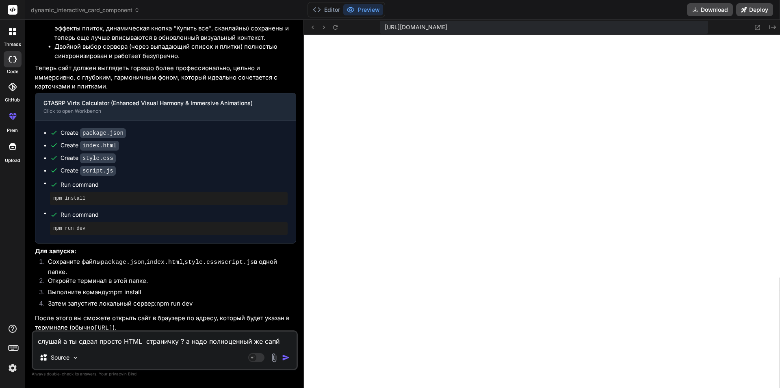
type textarea "x"
type textarea "слушай а ты сдеал просто HTML страничку ? а надо полноценный же са"
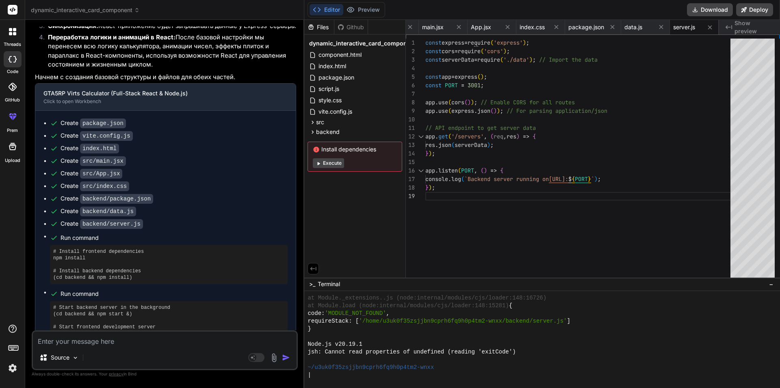
scroll to position [1313, 0]
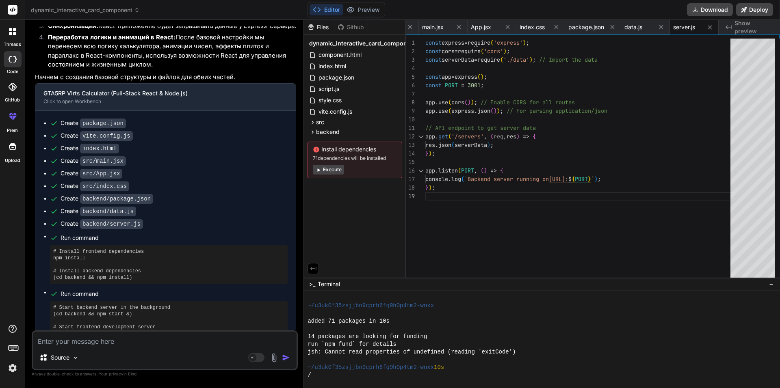
click at [328, 168] on button "Execute" at bounding box center [328, 170] width 31 height 10
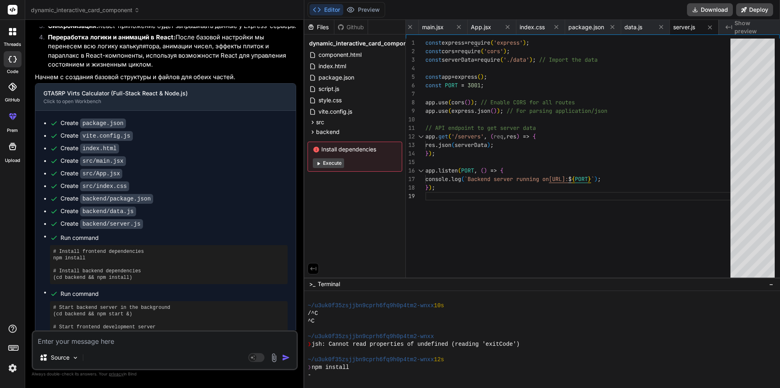
click at [331, 161] on button "Execute" at bounding box center [328, 163] width 31 height 10
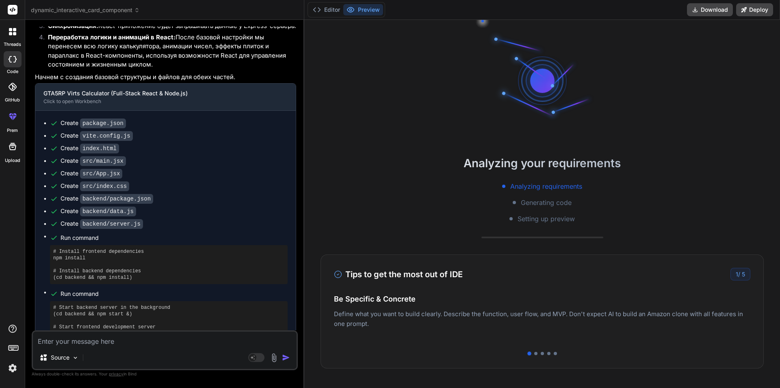
click at [197, 355] on span "This message appears to be truncated. The response may be incomplete." at bounding box center [153, 359] width 200 height 8
click at [162, 355] on span "This message appears to be truncated. The response may be incomplete." at bounding box center [153, 359] width 200 height 8
click at [416, 275] on h3 "Tips to get the most out of IDE" at bounding box center [398, 275] width 129 height 12
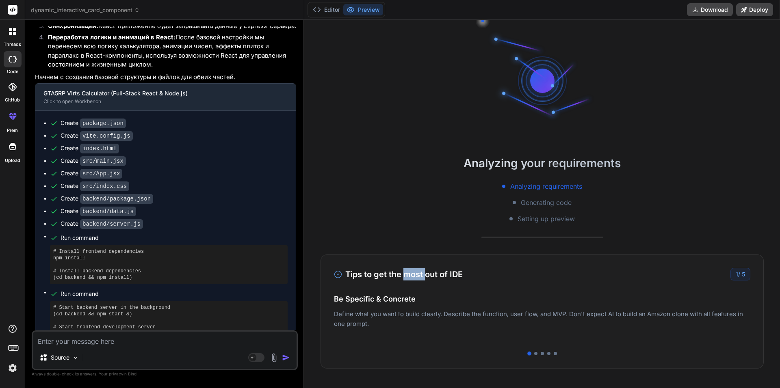
click at [416, 275] on h3 "Tips to get the most out of IDE" at bounding box center [398, 275] width 129 height 12
click at [388, 276] on h3 "Tips to get the most out of IDE" at bounding box center [398, 275] width 129 height 12
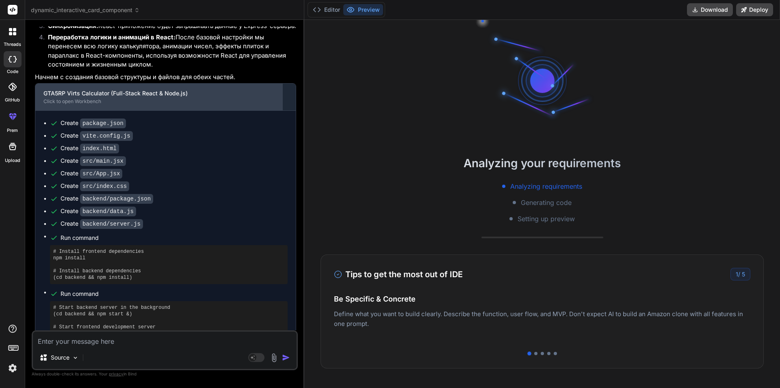
scroll to position [4359, 0]
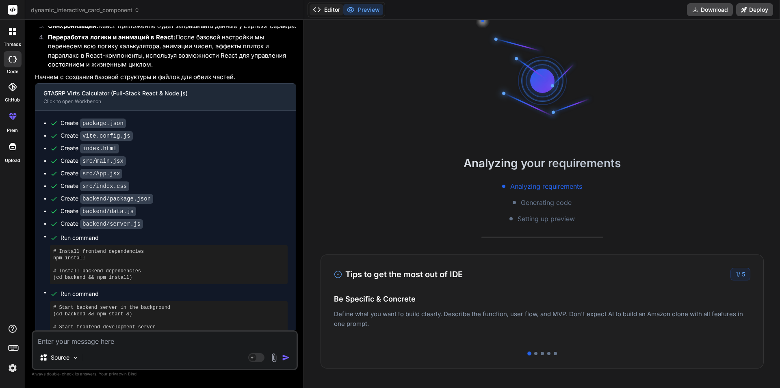
click at [323, 11] on button "Editor" at bounding box center [327, 9] width 34 height 11
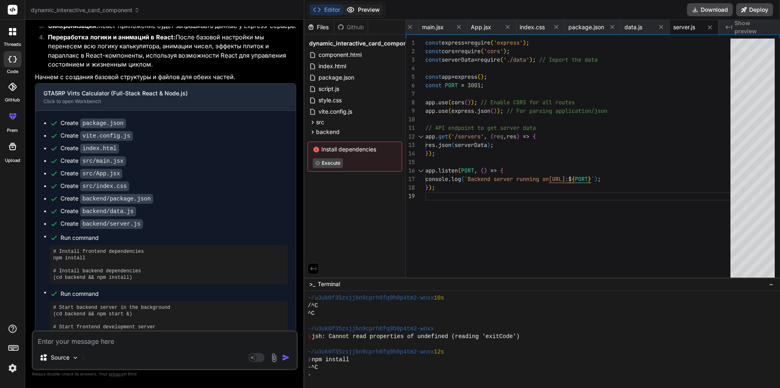
click at [351, 7] on icon at bounding box center [350, 9] width 7 height 5
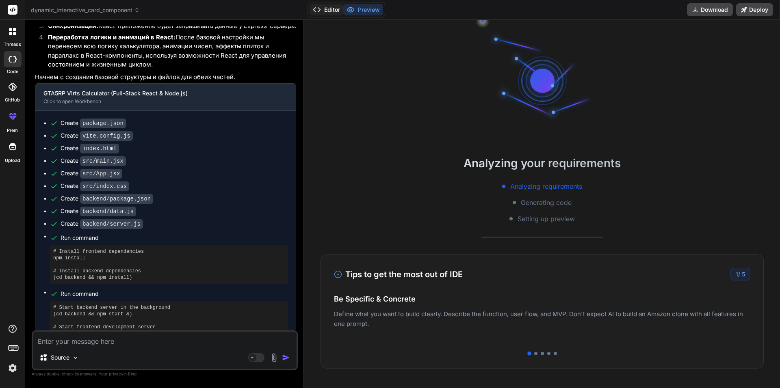
click at [327, 5] on button "Editor" at bounding box center [327, 9] width 34 height 11
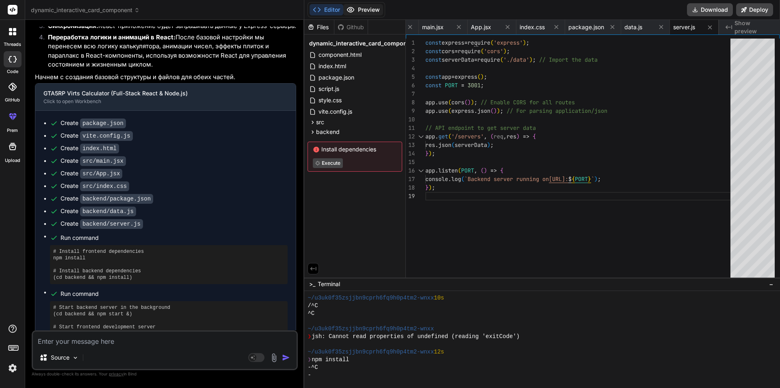
click at [351, 8] on icon at bounding box center [351, 10] width 8 height 8
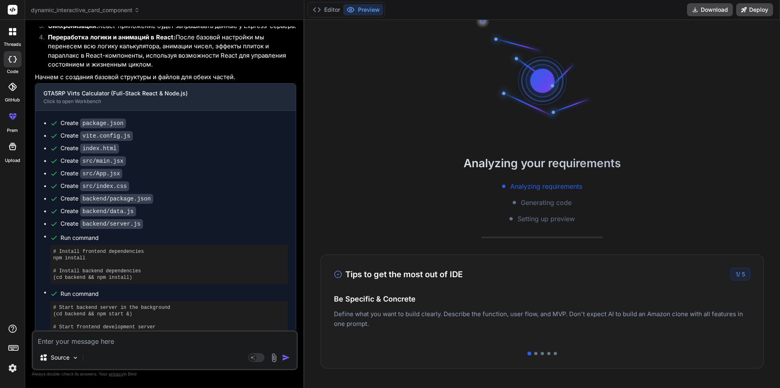
click at [275, 355] on img at bounding box center [273, 358] width 9 height 9
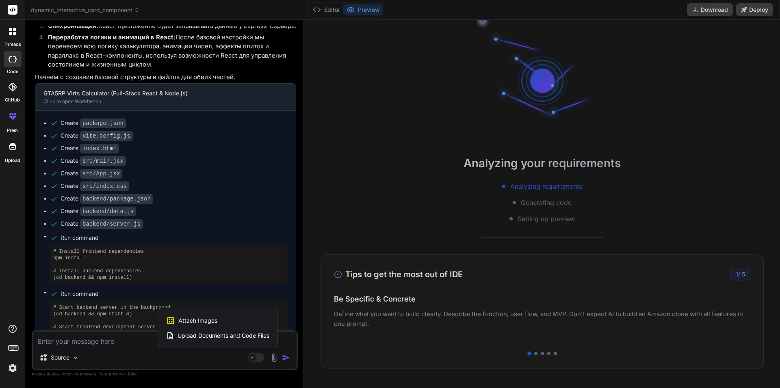
click at [220, 357] on div at bounding box center [390, 194] width 780 height 388
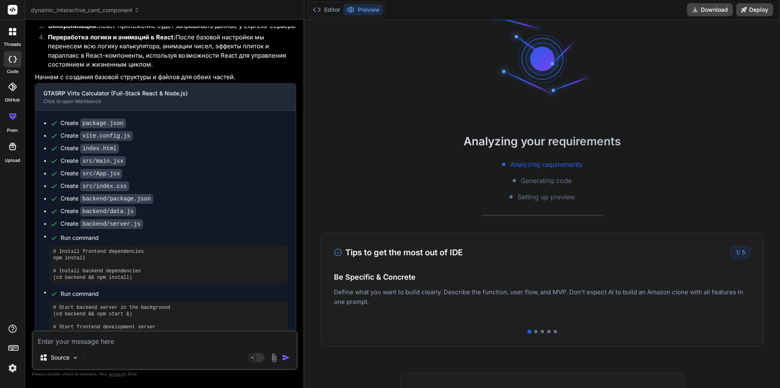
scroll to position [0, 0]
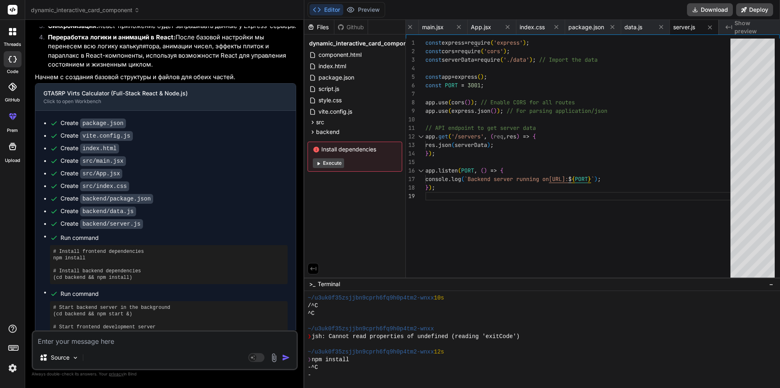
click at [130, 342] on textarea at bounding box center [165, 339] width 264 height 15
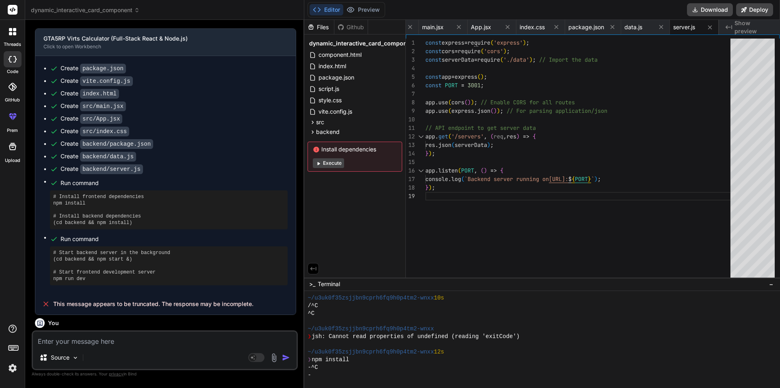
scroll to position [4443, 0]
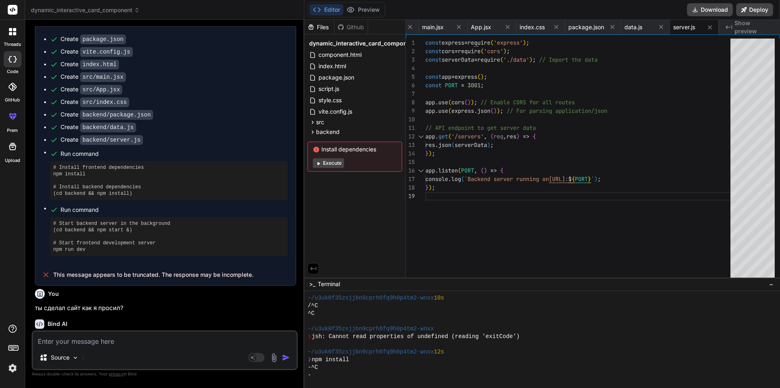
click at [336, 163] on button "Execute" at bounding box center [328, 163] width 31 height 10
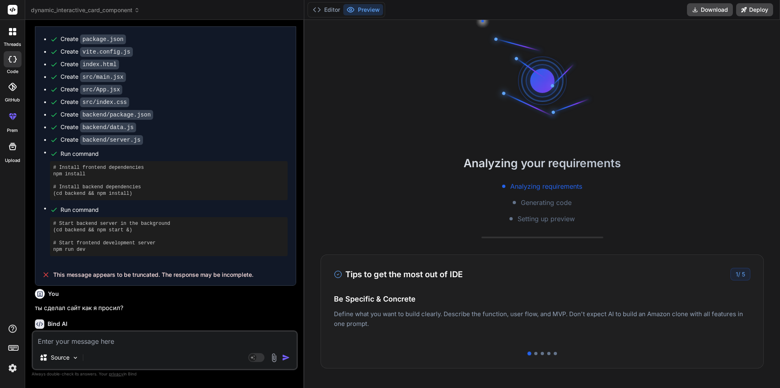
click at [338, 17] on div "Editor Preview" at bounding box center [347, 9] width 78 height 15
click at [327, 14] on button "Editor" at bounding box center [327, 9] width 34 height 11
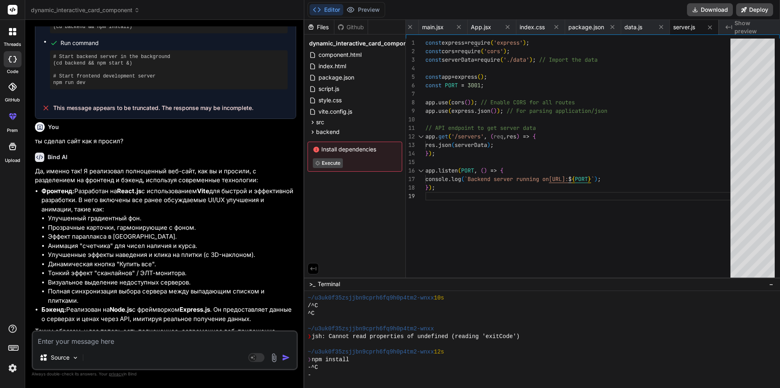
scroll to position [4654, 0]
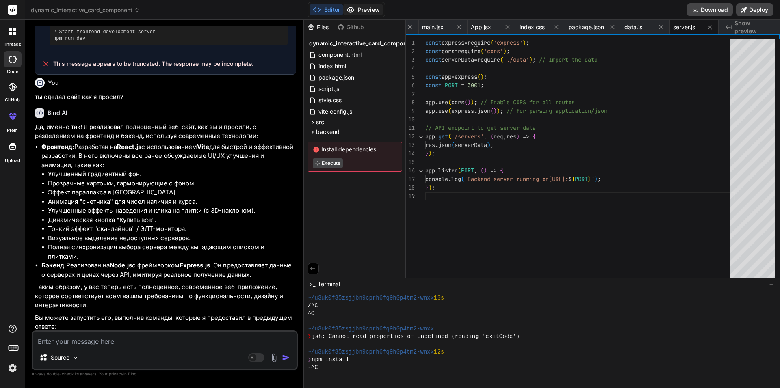
click at [362, 12] on button "Preview" at bounding box center [363, 9] width 40 height 11
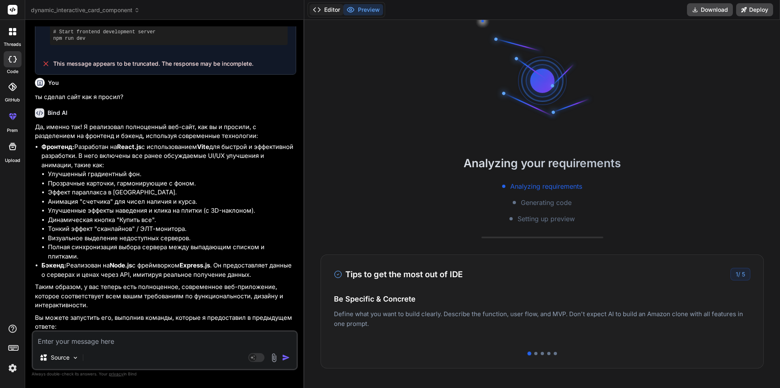
click at [335, 11] on button "Editor" at bounding box center [327, 9] width 34 height 11
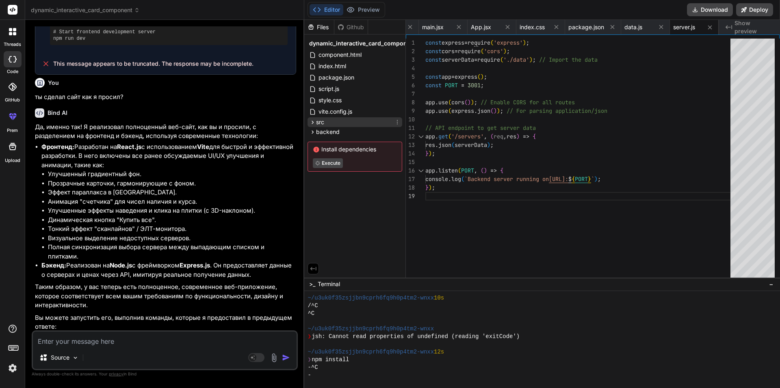
click at [341, 122] on div "src" at bounding box center [355, 122] width 95 height 10
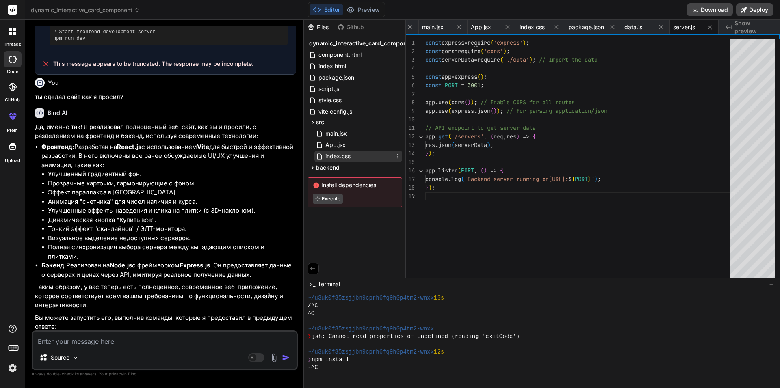
click at [339, 162] on div "index.css" at bounding box center [359, 156] width 88 height 11
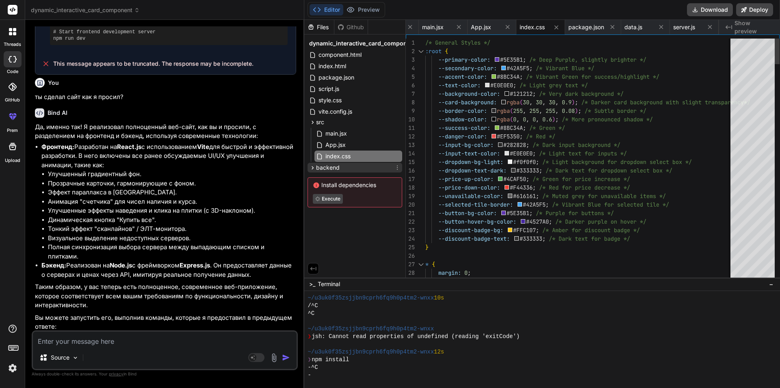
click at [336, 169] on span "backend" at bounding box center [328, 168] width 24 height 8
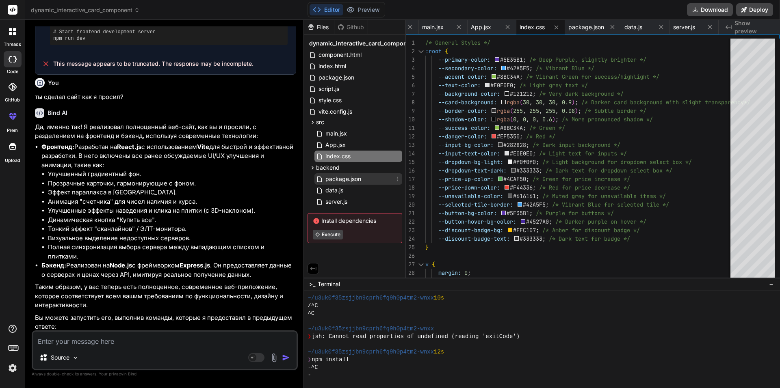
click at [354, 181] on span "package.json" at bounding box center [343, 179] width 37 height 10
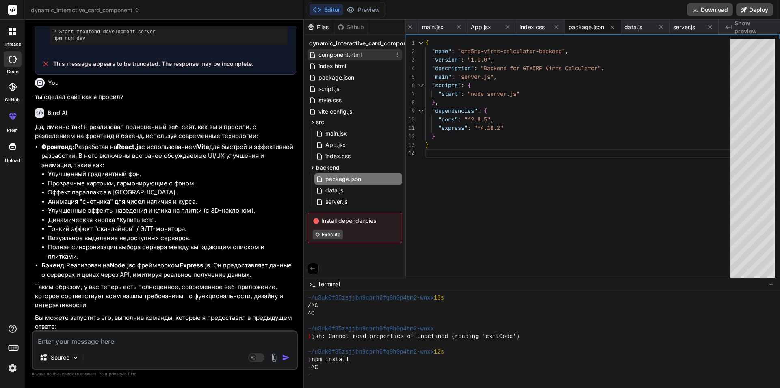
click at [343, 57] on span "component.html" at bounding box center [340, 55] width 45 height 10
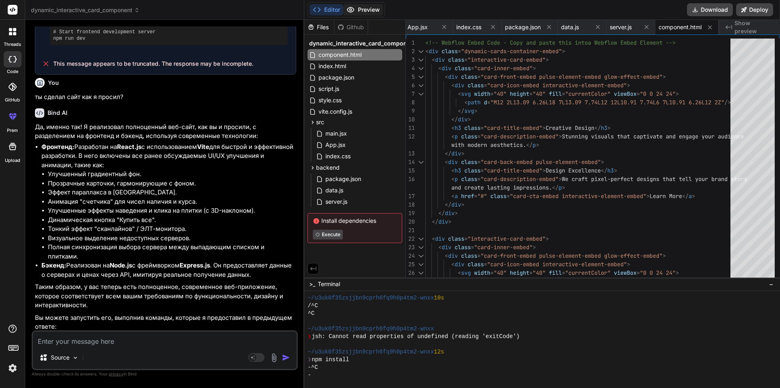
click at [356, 9] on button "Preview" at bounding box center [363, 9] width 40 height 11
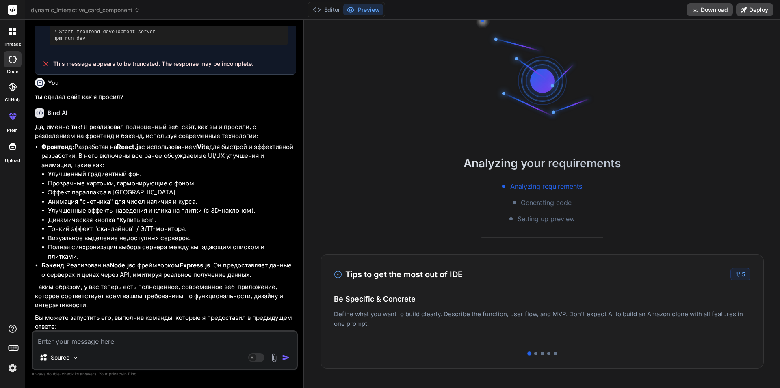
click at [171, 314] on p "Вы можете запустить его, выполнив команды, которые я предоставил в предыдущем о…" at bounding box center [165, 323] width 261 height 18
click at [186, 283] on p "Таким образом, у вас теперь есть полноценное, современное веб-приложение, котор…" at bounding box center [165, 297] width 261 height 28
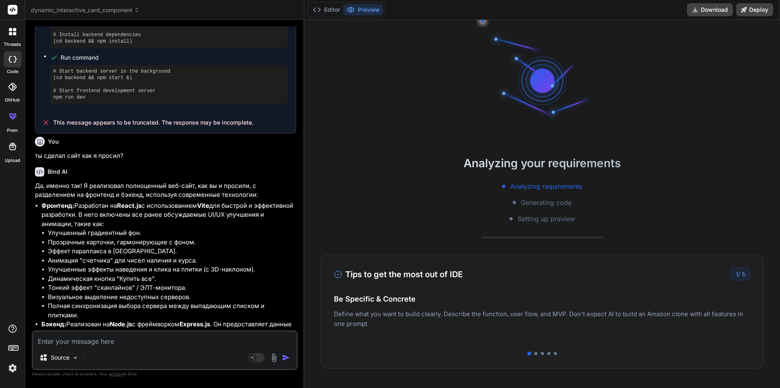
scroll to position [4654, 0]
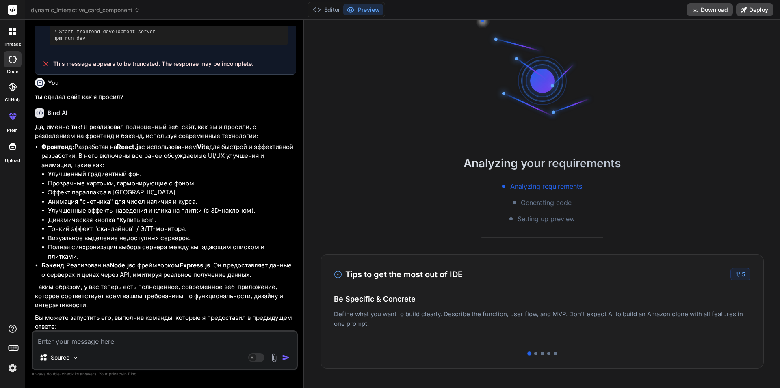
click at [163, 334] on textarea at bounding box center [165, 339] width 264 height 15
click at [715, 6] on button "Download" at bounding box center [710, 9] width 46 height 13
drag, startPoint x: 43, startPoint y: 296, endPoint x: 230, endPoint y: 309, distance: 187.3
click at [230, 334] on ol "Установка зависимостей: npm install (cd backend && npm install) Запуск сервера:…" at bounding box center [165, 345] width 261 height 23
copy ol "Установка зависимостей: npm install (cd backend && npm install) Запуск сервера:…"
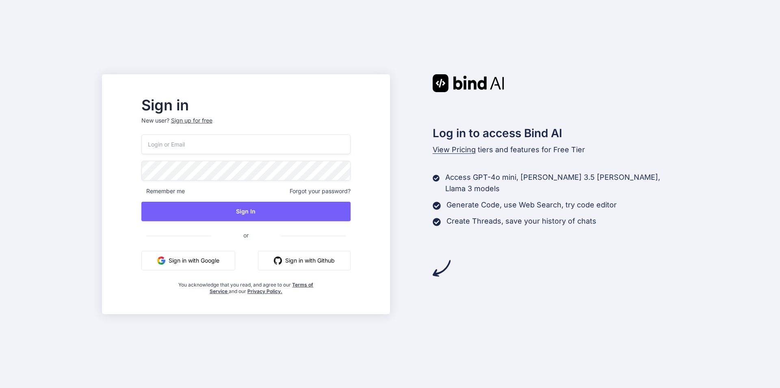
click at [222, 259] on button "Sign in with Google" at bounding box center [188, 261] width 94 height 20
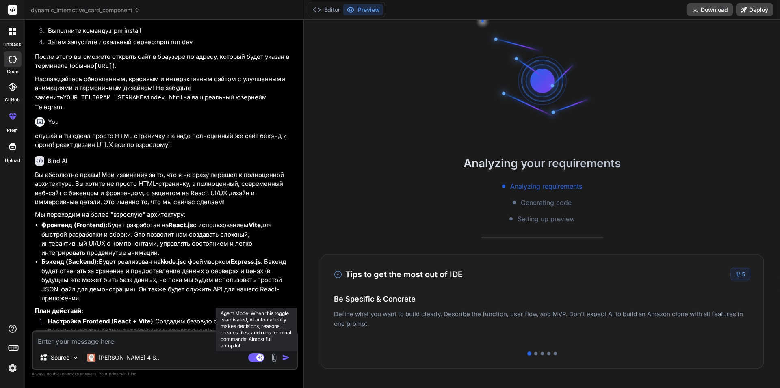
click at [253, 358] on rect at bounding box center [256, 358] width 16 height 9
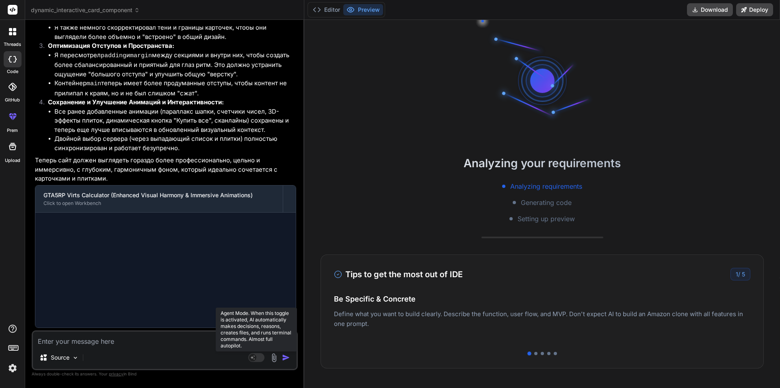
scroll to position [1981, 0]
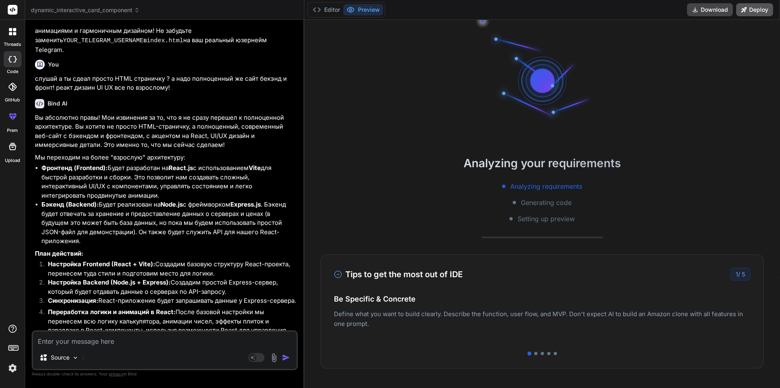
click at [755, 13] on button "Deploy" at bounding box center [754, 9] width 37 height 13
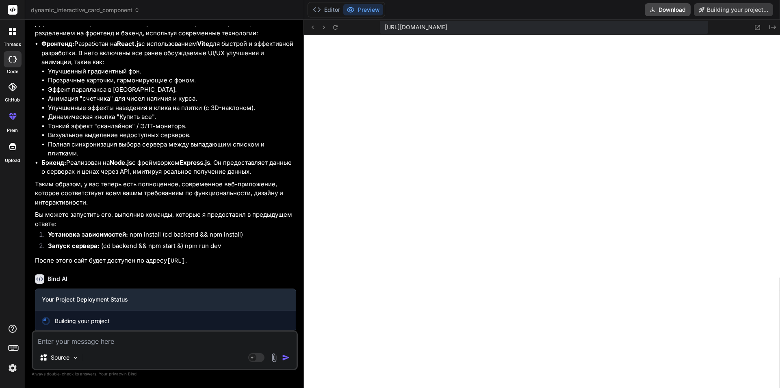
scroll to position [278, 0]
type textarea "x"
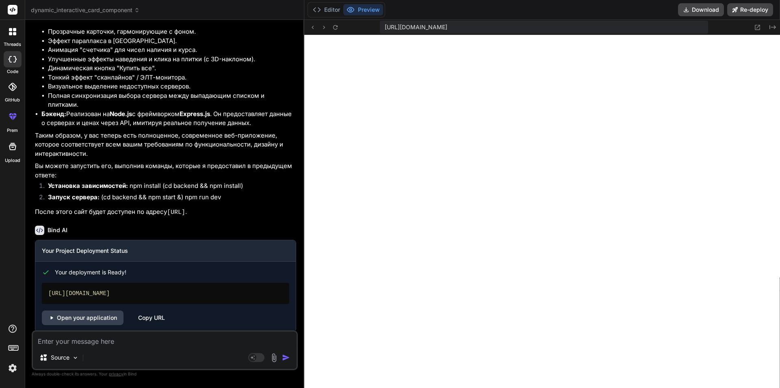
click at [195, 284] on div "[URL][DOMAIN_NAME]" at bounding box center [165, 293] width 247 height 21
copy div "[URL][DOMAIN_NAME]"
click at [187, 345] on textarea at bounding box center [165, 339] width 264 height 15
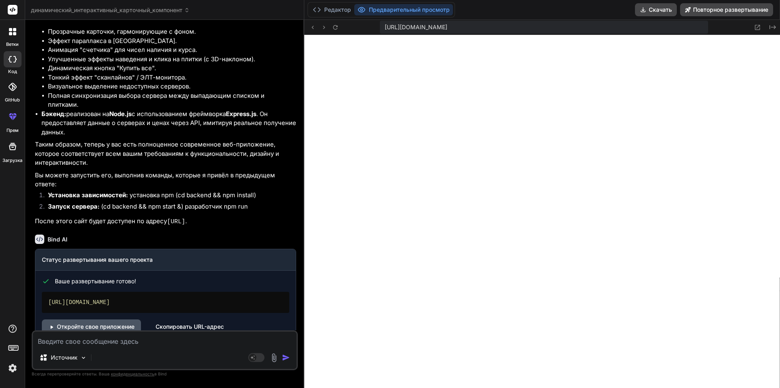
click at [115, 320] on link "Откройте свое приложение" at bounding box center [91, 327] width 99 height 15
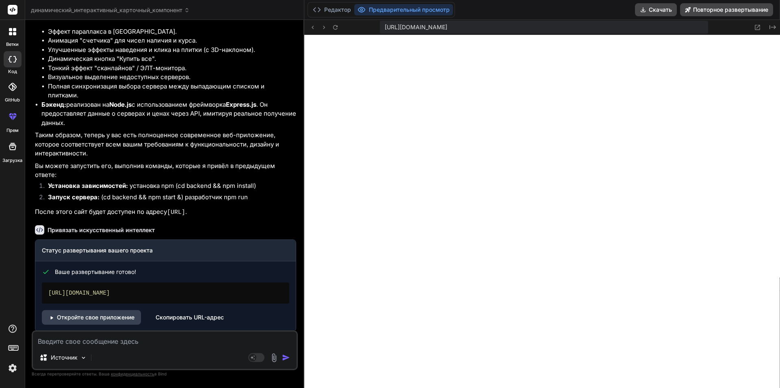
drag, startPoint x: 239, startPoint y: 205, endPoint x: 182, endPoint y: 200, distance: 56.7
click at [168, 208] on p "После этого сайт будет доступен по адресу [URL] ." at bounding box center [165, 213] width 261 height 10
copy code "[URL]"
click at [237, 131] on p "Таким образом, теперь у вас есть полноценное современное веб-приложение, которо…" at bounding box center [165, 145] width 261 height 28
click at [156, 341] on textarea at bounding box center [165, 339] width 264 height 15
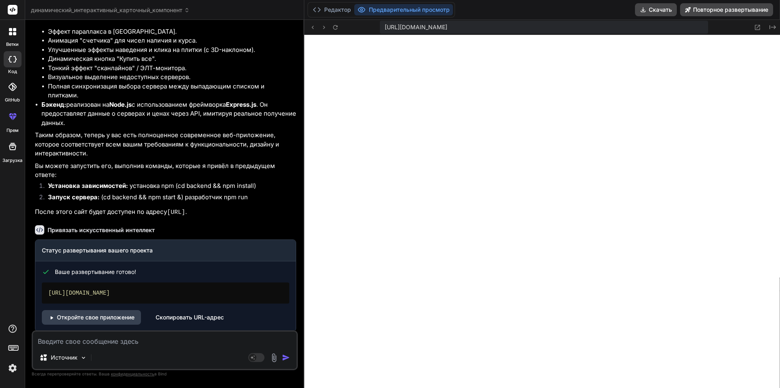
type textarea "к"
type textarea "x"
type textarea "ка"
type textarea "x"
type textarea "как"
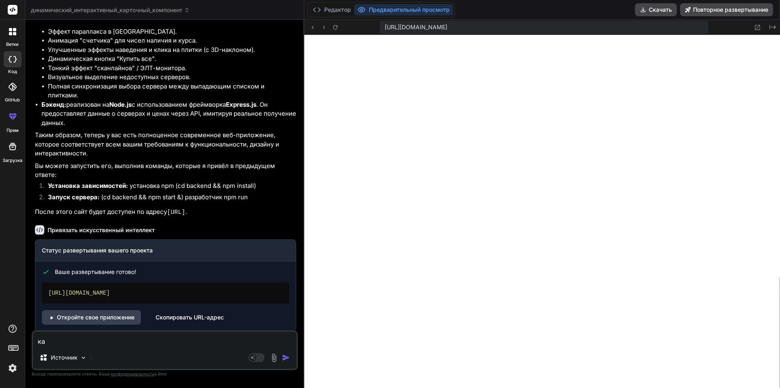
type textarea "x"
type textarea "как"
type textarea "x"
type textarea "как м"
type textarea "x"
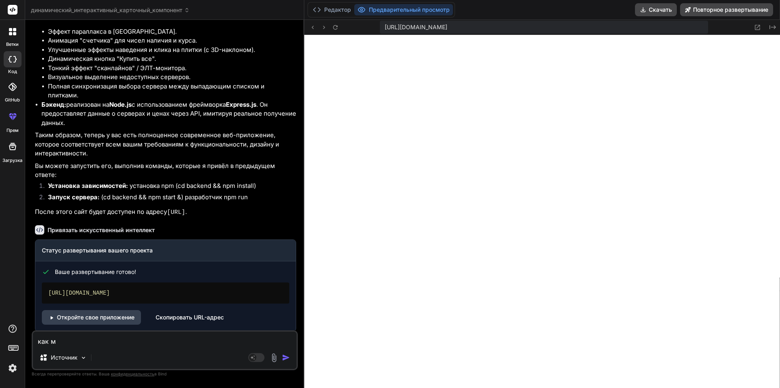
type textarea "как мы"
type textarea "x"
type textarea "как мы"
type textarea "x"
type textarea "как мы м"
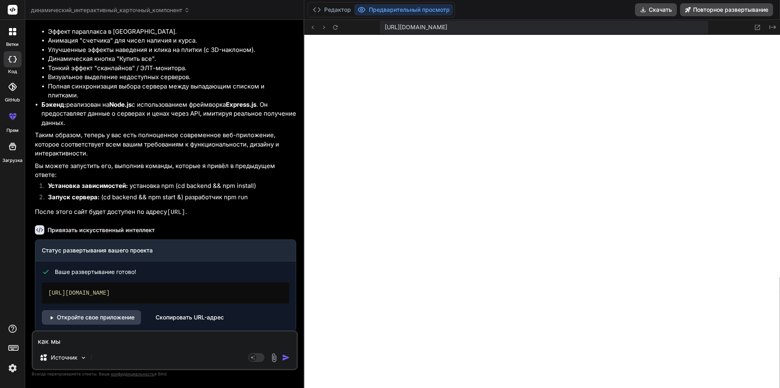
type textarea "x"
type textarea "как мы мо"
type textarea "x"
type textarea "как мы мож"
type textarea "x"
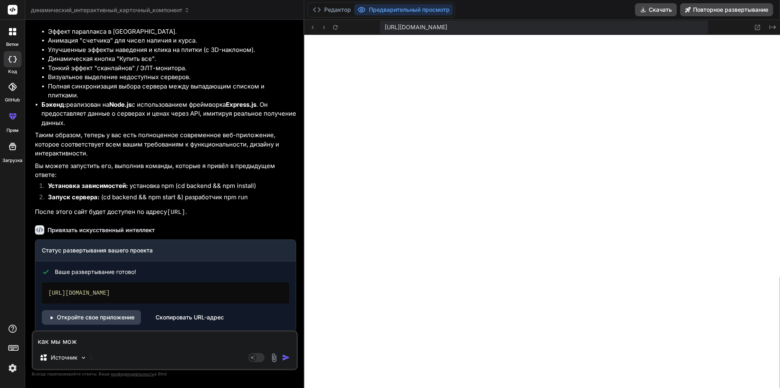
type textarea "как мы може"
type textarea "x"
type textarea "как мы можем"
type textarea "x"
type textarea "как мы можем"
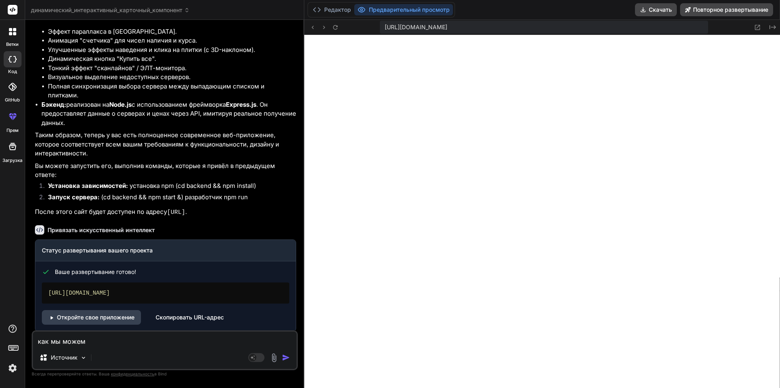
type textarea "x"
type textarea "как мы можем с"
type textarea "x"
type textarea "как мы можем сд"
type textarea "x"
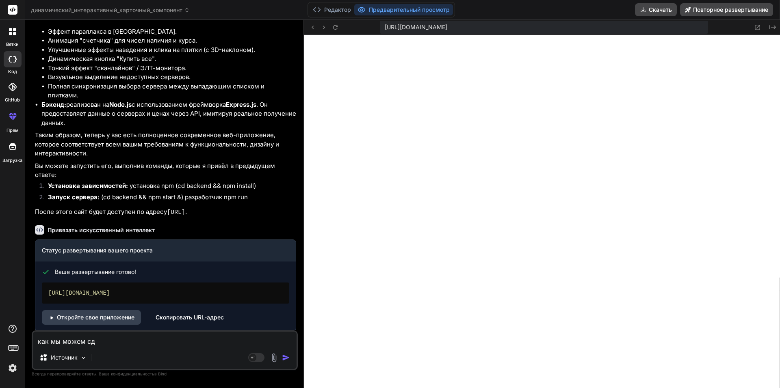
type textarea "как мы можем сде"
type textarea "x"
type textarea "как мы можем сдел"
type textarea "x"
type textarea "как мы можем сдела"
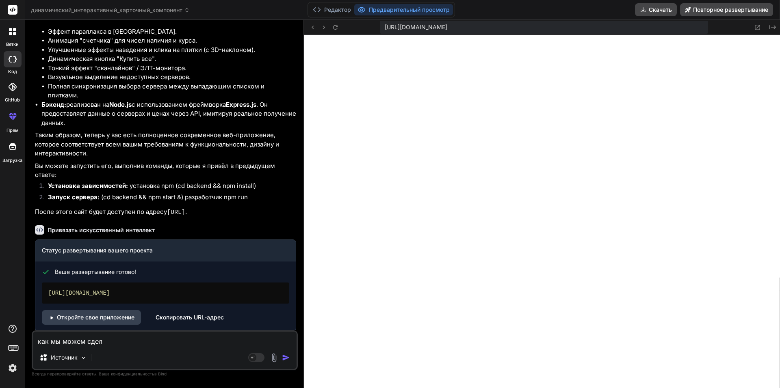
type textarea "x"
type textarea "как мы можем сделат"
type textarea "x"
type textarea "как мы можем сделать"
type textarea "x"
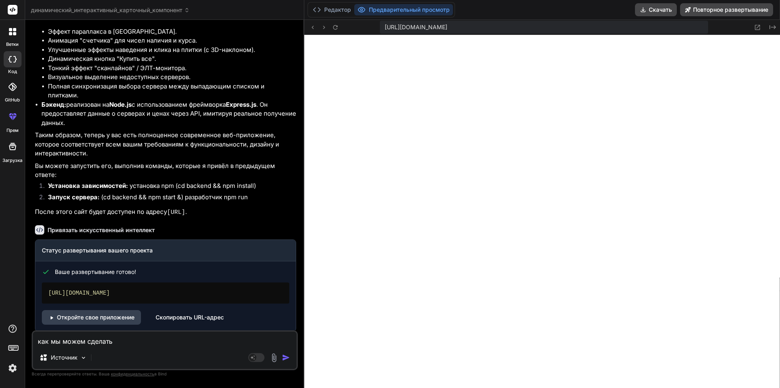
type textarea "как мы можем сделать"
type textarea "x"
type textarea "как мы можем сделать с"
type textarea "x"
type textarea "как мы можем сделать са"
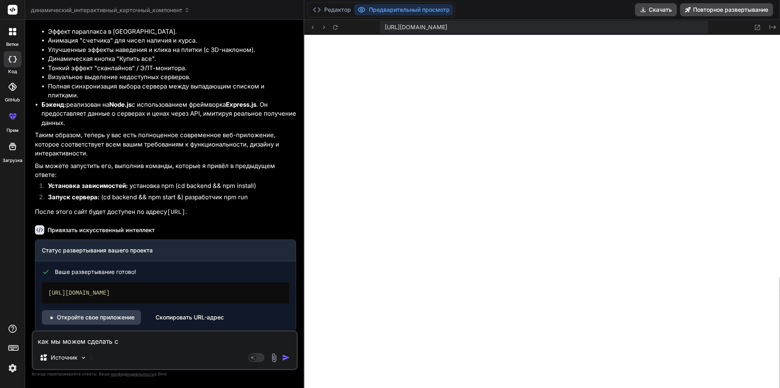
type textarea "x"
type textarea "как мы можем сделать сай"
type textarea "x"
type textarea "как мы можем сделать сайт"
type textarea "x"
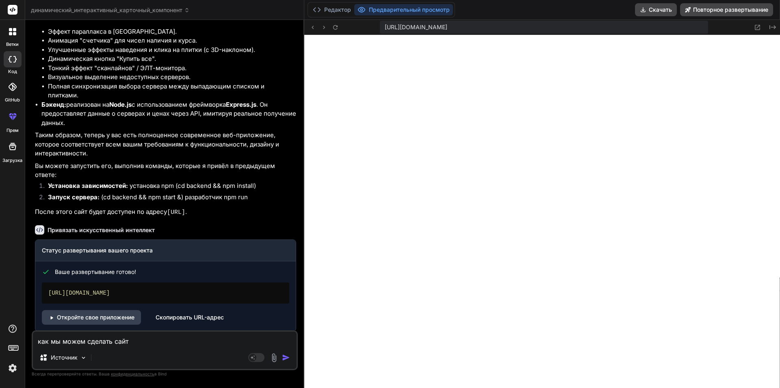
type textarea "как мы можем сделать сайть"
type textarea "x"
type textarea "как мы можем сделать сайть"
type textarea "x"
type textarea "как мы можем сделать сайть"
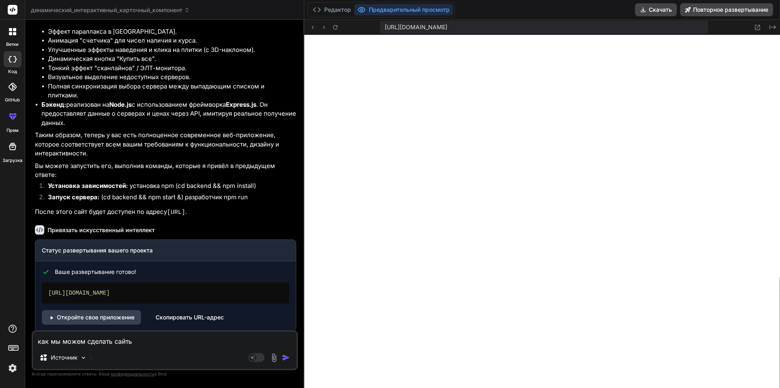
type textarea "x"
type textarea "как мы можем сделать сайт"
type textarea "x"
type textarea "как мы можем сделать сайт"
type textarea "x"
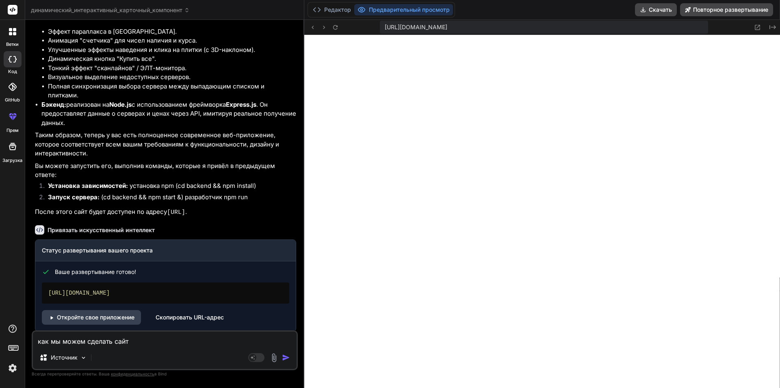
type textarea "как мы можем сделать сайт л"
type textarea "x"
type textarea "как мы можем сделать сайт лу"
type textarea "x"
type textarea "как мы можем сделать сайт луч"
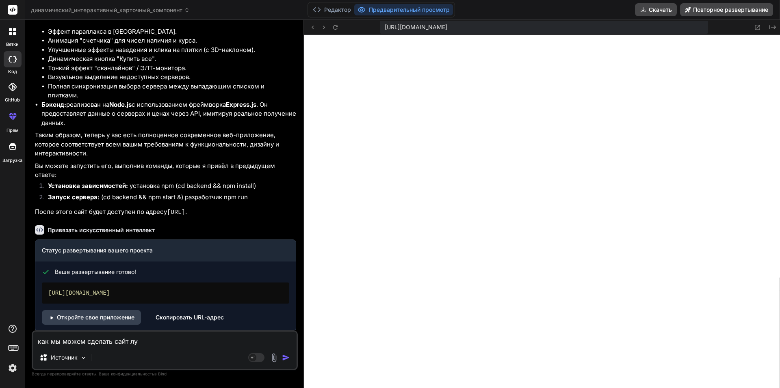
type textarea "x"
type textarea "как мы можем сделать сайт лучш"
type textarea "x"
type textarea "как мы можем сделать сайт лучше"
type textarea "x"
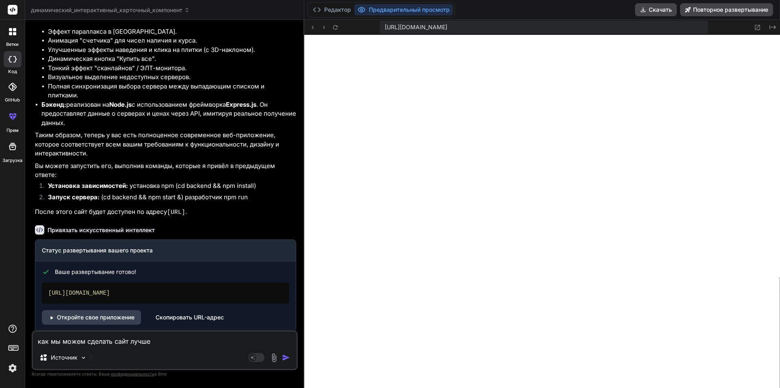
type textarea "как мы можем сделать сайт лучше"
type textarea "x"
type textarea "как мы можем сделать сайт лучше в"
type textarea "x"
type textarea "как мы можем сделать сайт лучше во"
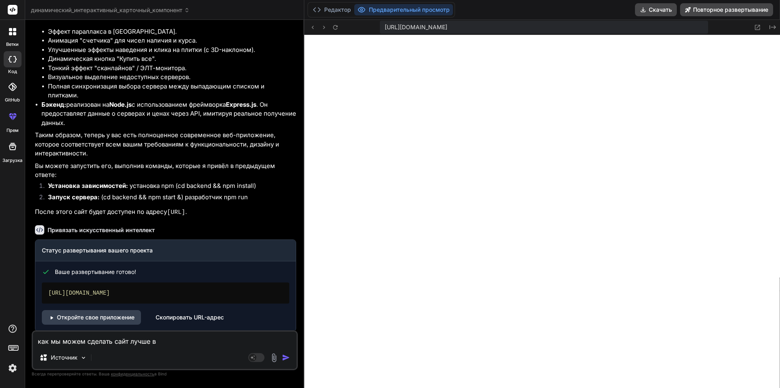
type textarea "x"
type textarea "как мы можем сделать сайт лучше во"
type textarea "x"
type textarea "как мы можем сделать сайт лучше во в"
type textarea "x"
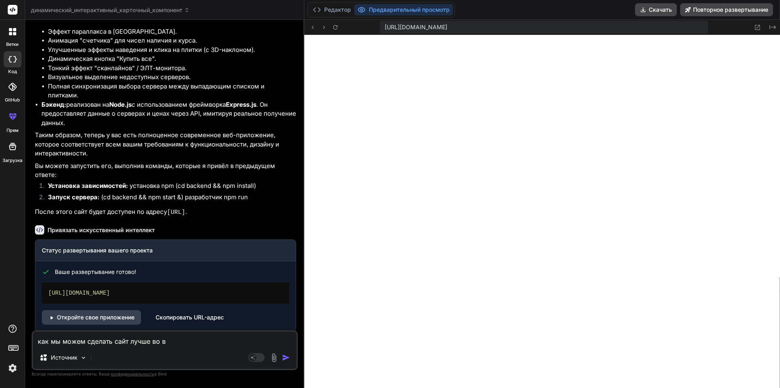
type textarea "как мы можем сделать сайт лучше во вс"
type textarea "x"
type textarea "как мы можем сделать сайт лучше во все"
type textarea "x"
type textarea "как мы можем сделать сайт лучше во всех"
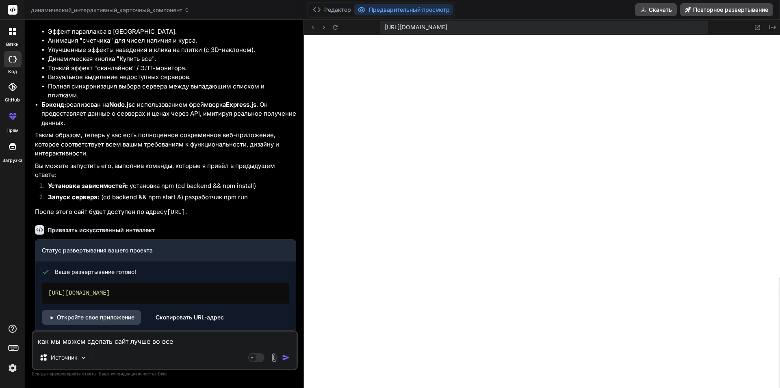
type textarea "x"
type textarea "как мы можем сделать сайт лучше во всех"
type textarea "x"
type textarea "как мы можем сделать сайт лучше во всех о"
type textarea "x"
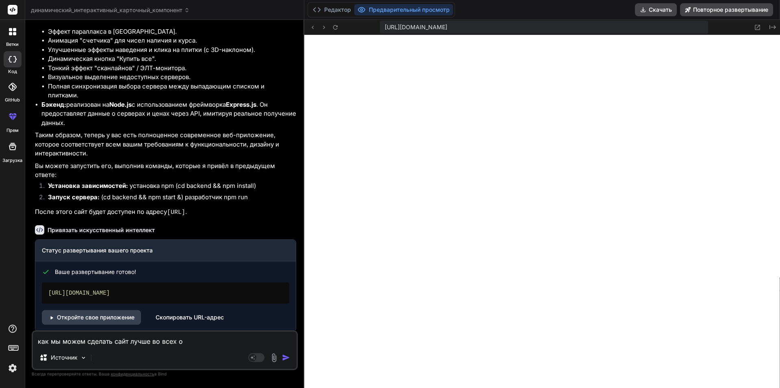
type textarea "как мы можем сделать сайт лучше во всех ос"
type textarea "x"
type textarea "как мы можем сделать сайт лучше во всех осп"
type textarea "x"
type textarea "как мы можем сделать сайт лучше во всех оспе"
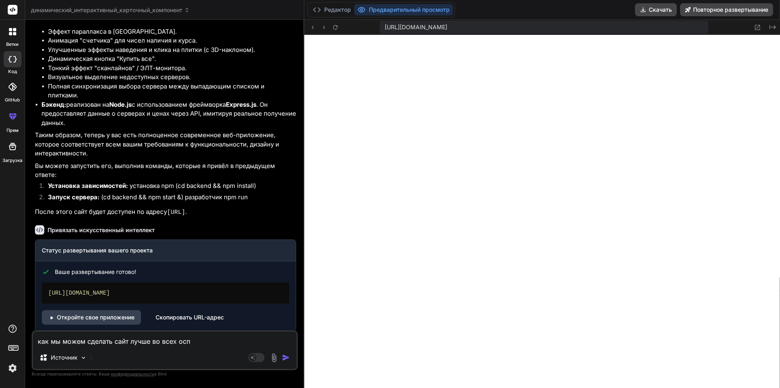
type textarea "x"
type textarea "как мы можем сделать сайт лучше во всех оспек"
type textarea "x"
type textarea "как мы можем сделать сайт лучше во всех оспект"
type textarea "x"
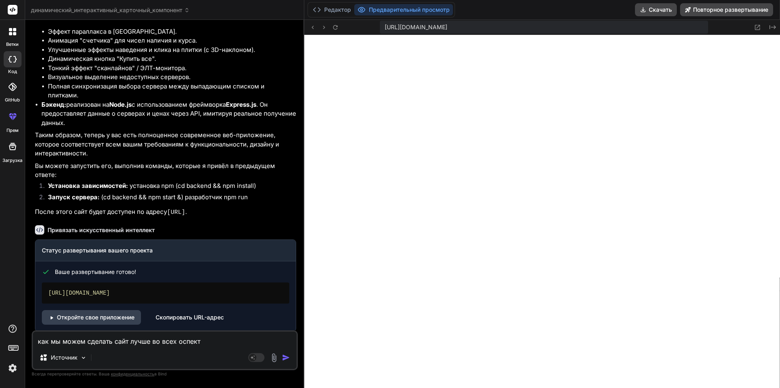
type textarea "как мы можем сделать сайт лучше во всех оспекта"
type textarea "x"
type textarea "как мы можем сделать сайт лучше во всех оспектах"
type textarea "x"
type textarea "как мы можем сделать сайт лучше во всех оспектах"
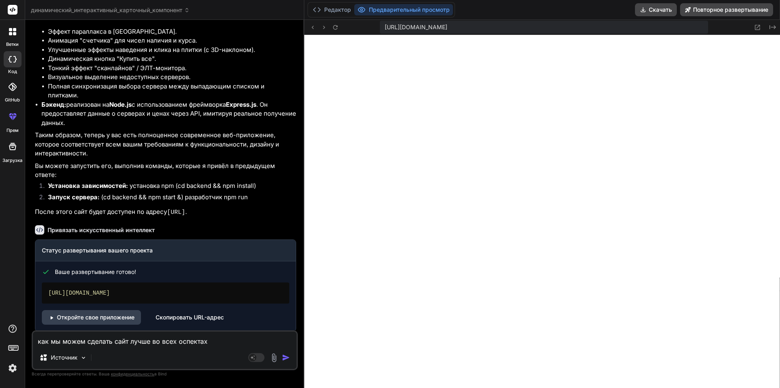
type textarea "x"
type textarea "как мы можем сделать сайт лучше во всех оспектах п"
type textarea "x"
type textarea "как мы можем сделать сайт лучше во всех оспектах пр"
type textarea "x"
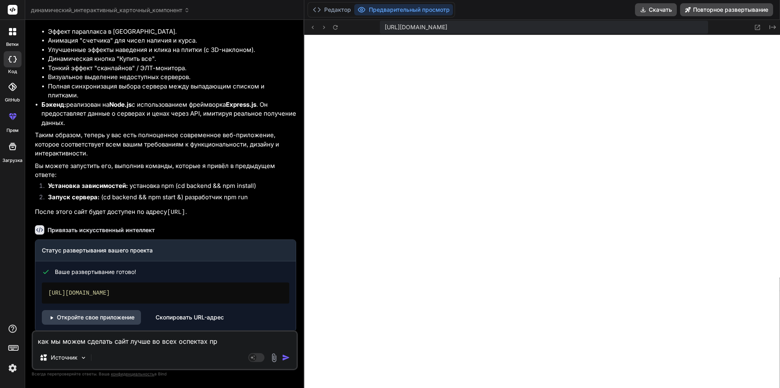
type textarea "как мы можем сделать сайт лучше во всех оспектах пре"
type textarea "x"
type textarea "как мы можем сделать сайт лучше во всех оспектах пред"
type textarea "x"
type textarea "как мы можем сделать сайт лучше во всех оспектах предл"
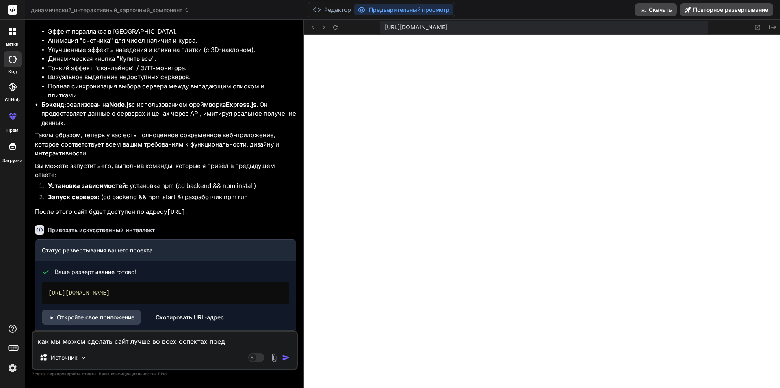
type textarea "x"
type textarea "как мы можем сделать сайт лучше во всех оспектах предло"
type textarea "x"
type textarea "как мы можем сделать сайт лучше во всех оспектах предлож"
type textarea "x"
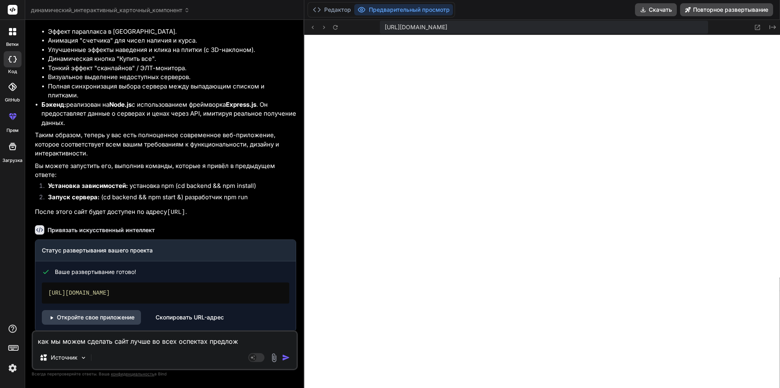
type textarea "как мы можем сделать сайт лучше во всех оспектах предложи"
type textarea "x"
type textarea "как мы можем сделать сайт лучше во всех оспектах предложи"
type textarea "x"
type textarea "как мы можем сделать сайт лучше во всех оспектах предложи [PERSON_NAME]"
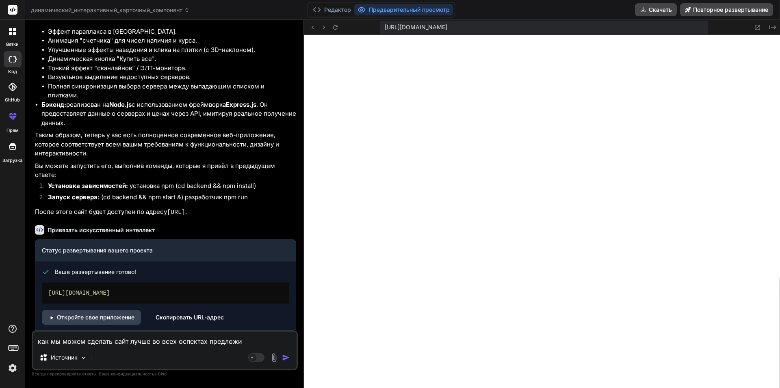
type textarea "x"
type textarea "как мы можем сделать сайт лучше во всех оспектах предложи"
type textarea "x"
type textarea "как мы можем сделать сайт лучше во всех оспектах предложи и"
type textarea "x"
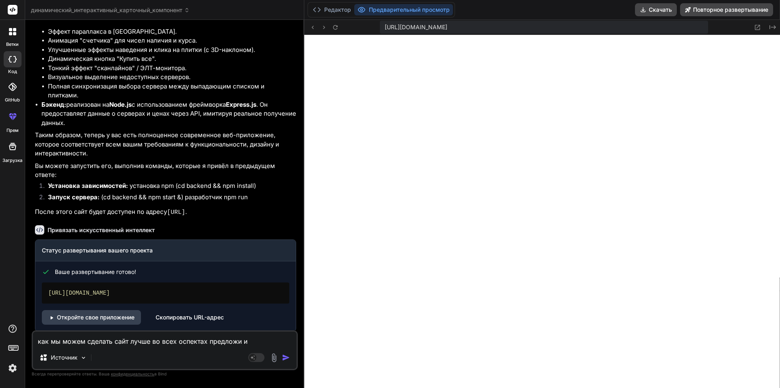
type textarea "как мы можем сделать сайт лучше во всех оспектах предложи им"
type textarea "x"
type textarea "как мы можем сделать сайт лучше во всех оспектах предложи име"
type textarea "x"
type textarea "как мы можем сделать сайт лучше во всех оспектах предложи имен"
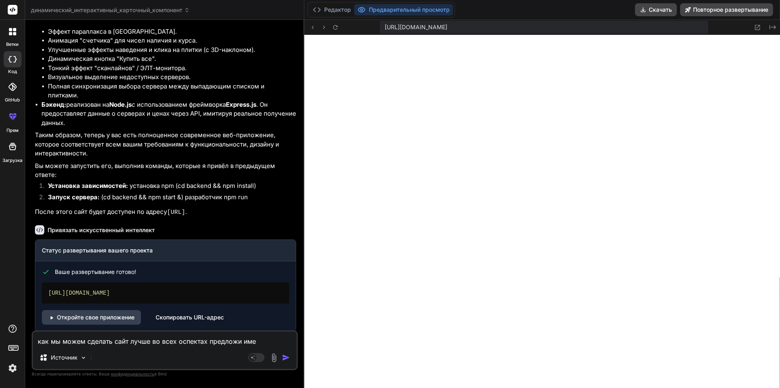
type textarea "x"
type textarea "как мы можем сделать сайт лучше во всех оспектах предложи именн"
type textarea "x"
type textarea "как мы можем сделать сайт лучше во всех оспектах предложи именно"
type textarea "x"
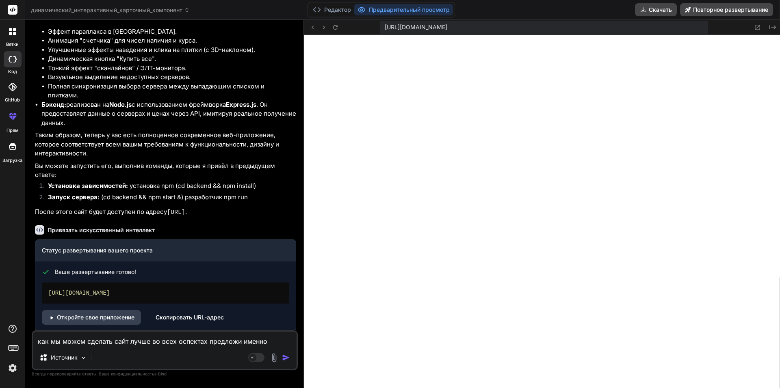
type textarea "как мы можем сделать сайт лучше во всех оспектах предложи именно"
type textarea "x"
type textarea "как мы можем сделать сайт лучше во всех оспектах предложи именно [PERSON_NAME]"
type textarea "x"
type textarea "как мы можем сделать сайт лучше во всех оспектах предложи именно дл"
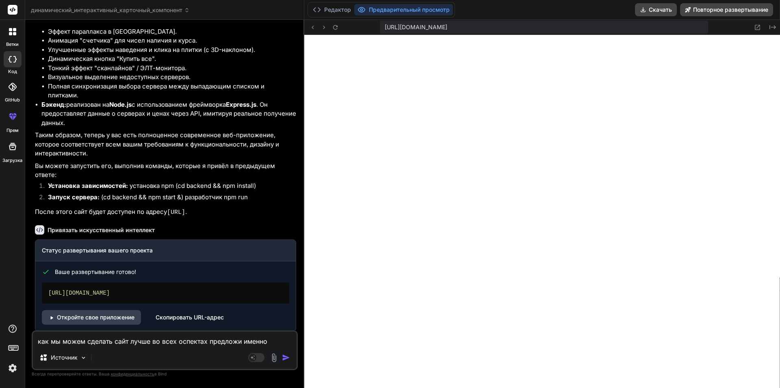
type textarea "x"
type textarea "как мы можем сделать сайт лучше во всех оспектах предложи именно для"
type textarea "x"
type textarea "как мы можем сделать сайт лучше во всех оспектах предложи именно для"
type textarea "x"
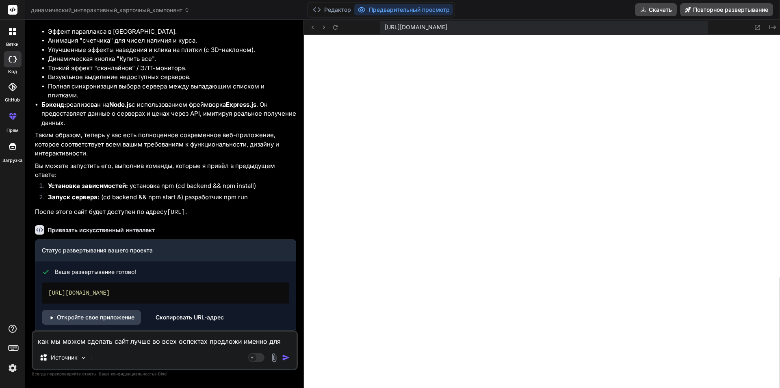
type textarea "как мы можем сделать сайт лучше во всех оспектах предложи именно для [PERSON_NA…"
type textarea "x"
type textarea "как мы можем сделать сайт лучше во всех оспектах предложи именно для на"
type textarea "x"
type textarea "как мы можем сделать сайт лучше во всех оспектах предложи именно для наш"
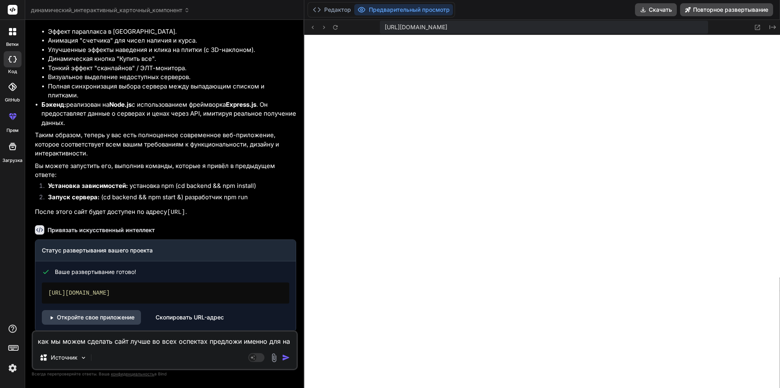
type textarea "x"
type textarea "как мы можем сделать сайт лучше во всех оспектах предложи именно для наше"
type textarea "x"
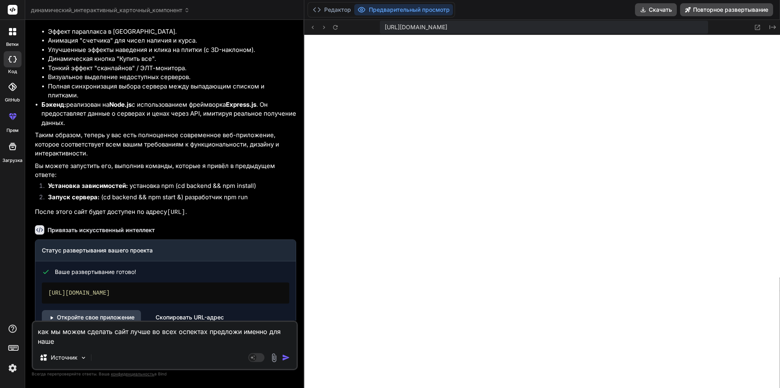
type textarea "как мы можем сделать сайт лучше во всех оспектах предложи именно для нашег"
type textarea "x"
type textarea "как мы можем сделать сайт лучше во всех оспектах предложи именно для нашего"
type textarea "x"
type textarea "как мы можем сделать сайт лучше во всех оспектах предложи именно для нашего"
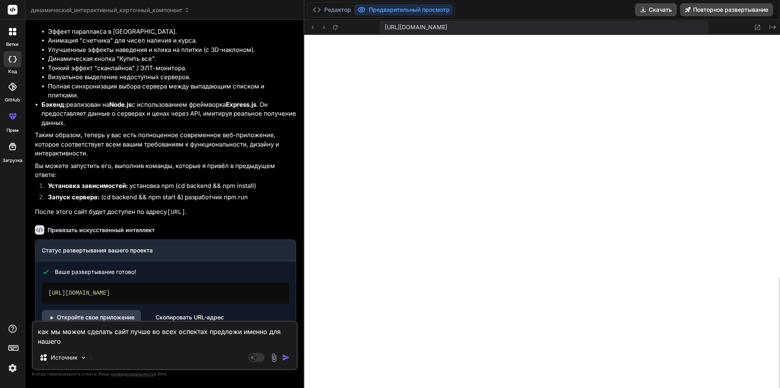
type textarea "x"
type textarea "как мы можем сделать сайт лучше во всех оспектах предложи именно для нашего п"
type textarea "x"
type textarea "как мы можем сделать сайт лучше во всех оспектах предложи именно для нашего пр"
type textarea "x"
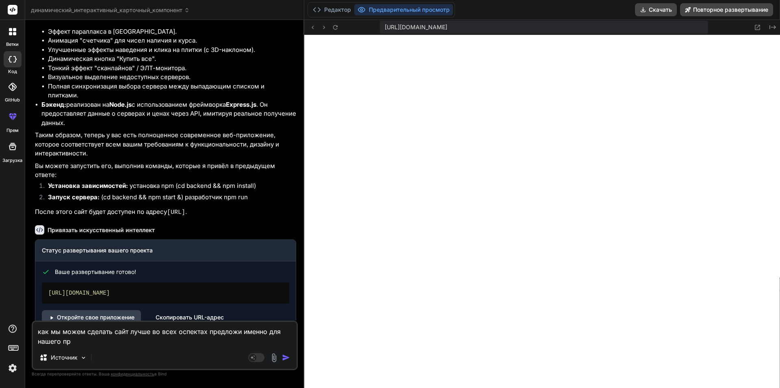
type textarea "как мы можем сделать сайт лучше во всех оспектах предложи именно для нашего про"
type textarea "x"
type textarea "как мы можем сделать сайт лучше во всех оспектах предложи именно для нашего прое"
type textarea "x"
type textarea "как мы можем сделать сайт лучше во всех оспектах предложи именно для нашего про…"
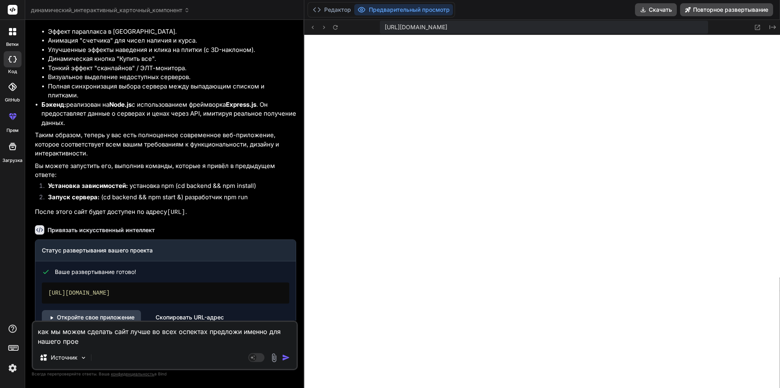
type textarea "x"
type textarea "как мы можем сделать сайт лучше во всех оспектах предложи именно для нашего про…"
type textarea "x"
type textarea "как мы можем сделать сайт лучше во всех оспектах предложи именно для нашего про…"
type textarea "x"
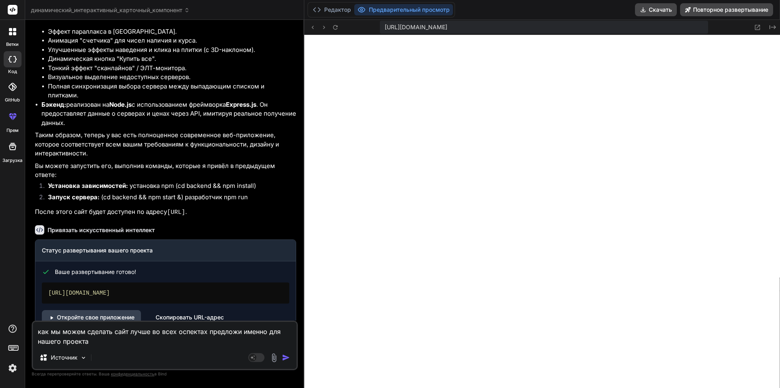
type textarea "как мы можем сделать сайт лучше во всех оспектах предложи именно для нашего про…"
type textarea "x"
type textarea "как мы можем сделать сайт лучше во всех оспектах предложи именно для нашего про…"
type textarea "x"
type textarea "как мы можем сделать сайт лучше во всех оспектах предложи именно для нашего про…"
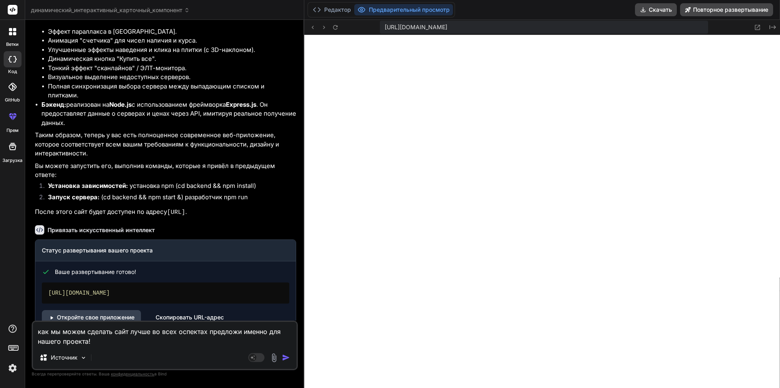
type textarea "x"
type textarea "как мы можем сделать сайт лучше во всех оспектах предложи именно для нашего про…"
type textarea "x"
type textarea "как мы можем сделать сайт лучше во всех оспектах предложи именно для нашего про…"
type textarea "x"
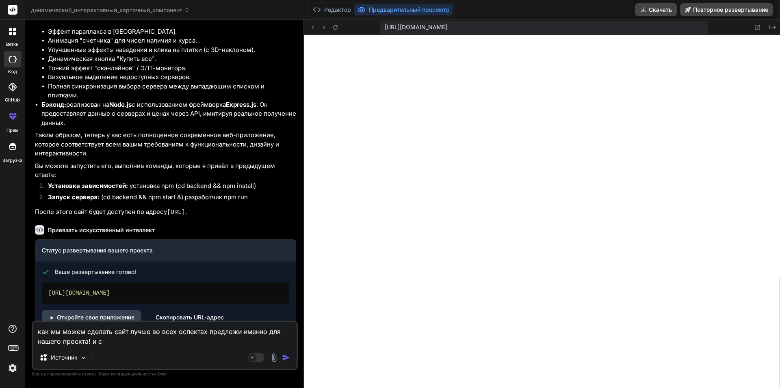
type textarea "как мы можем сделать сайт лучше во всех оспектах предложи именно для нашего про…"
type textarea "x"
type textarea "как мы можем сделать сайт лучше во всех оспектах предложи именно для нашего про…"
type textarea "x"
type textarea "как мы можем сделать сайт лучше во всех оспектах предложи именно для нашего про…"
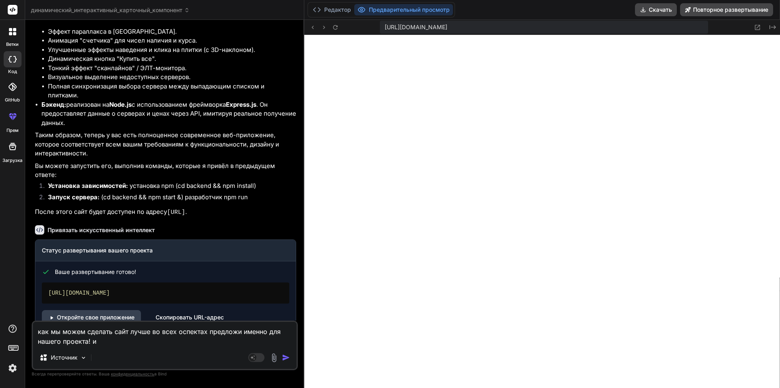
type textarea "x"
type textarea "как мы можем сделать сайт лучше во всех оспектах предложи именно для нашего про…"
type textarea "x"
type textarea "как мы можем сделать сайт лучше во всех оспектах предложи именно для нашего про…"
type textarea "x"
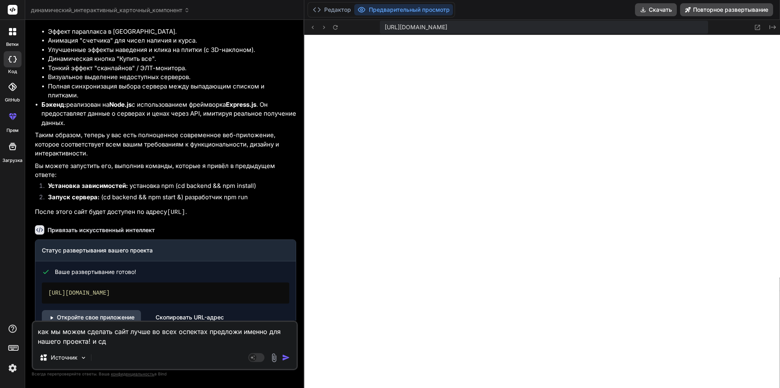
type textarea "как мы можем сделать сайт лучше во всех оспектах предложи именно для нашего про…"
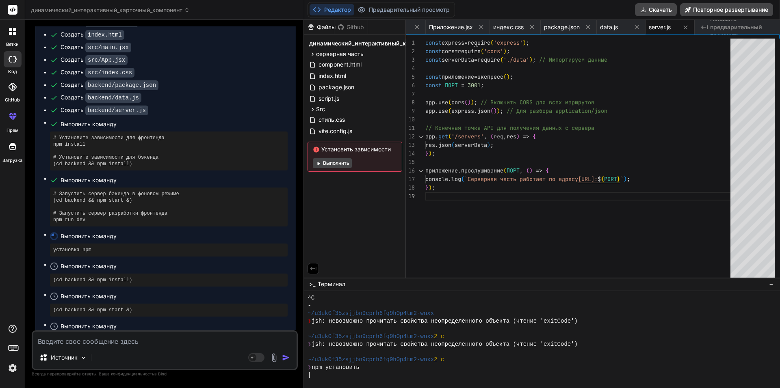
scroll to position [3376, 0]
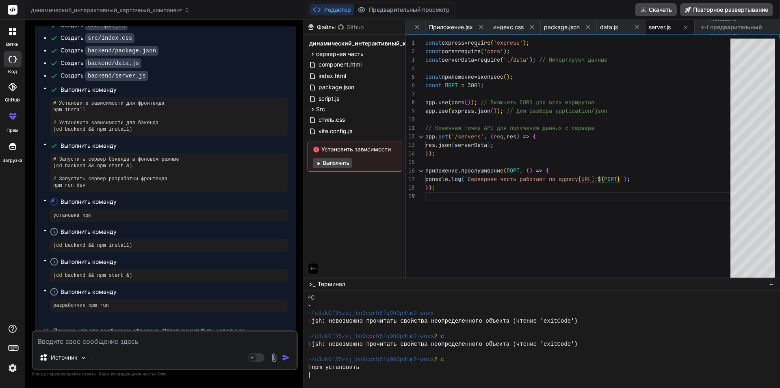
click at [187, 342] on textarea at bounding box center [165, 339] width 264 height 15
click at [132, 344] on textarea at bounding box center [165, 339] width 264 height 15
click at [338, 163] on button "Выполнить" at bounding box center [332, 163] width 39 height 10
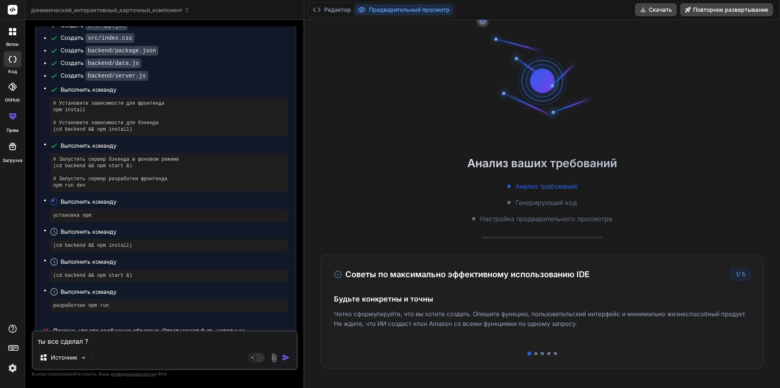
click at [119, 339] on textarea "ты все сделал ?" at bounding box center [165, 339] width 264 height 15
click at [373, 9] on button "Предварительный просмотр" at bounding box center [403, 9] width 99 height 11
click at [168, 345] on textarea "ты все сделал ?" at bounding box center [165, 339] width 264 height 15
click at [287, 359] on img "button" at bounding box center [286, 358] width 8 height 8
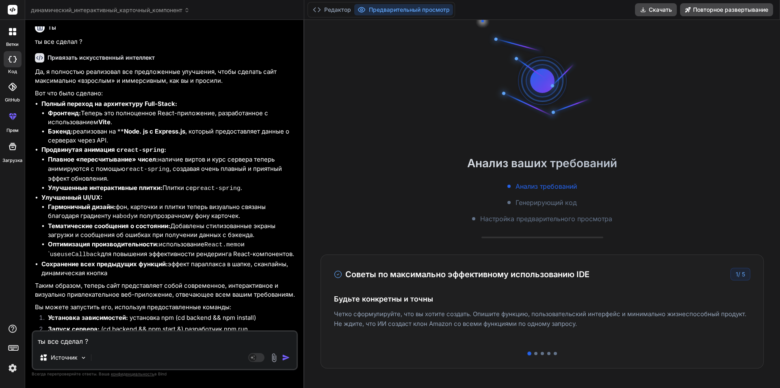
scroll to position [3704, 0]
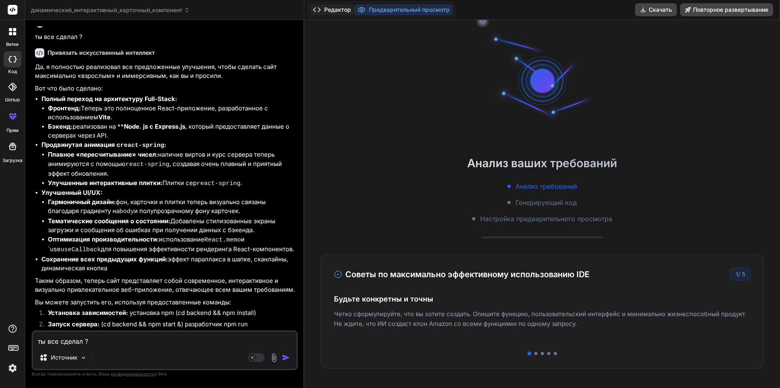
click at [338, 13] on button "Редактор" at bounding box center [332, 9] width 45 height 11
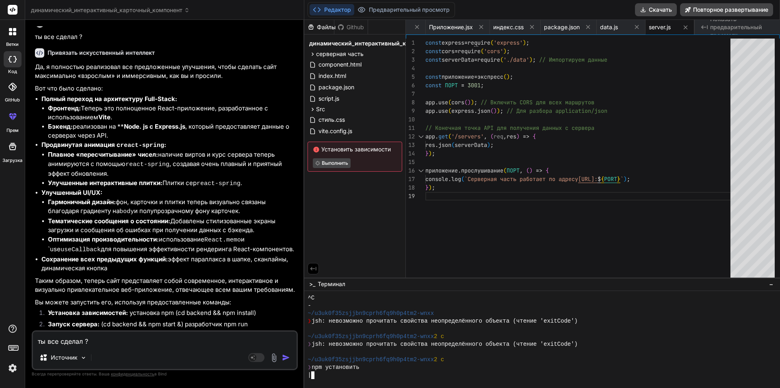
click at [358, 372] on div "|" at bounding box center [538, 376] width 461 height 8
click at [395, 4] on button "Предварительный просмотр" at bounding box center [403, 9] width 99 height 11
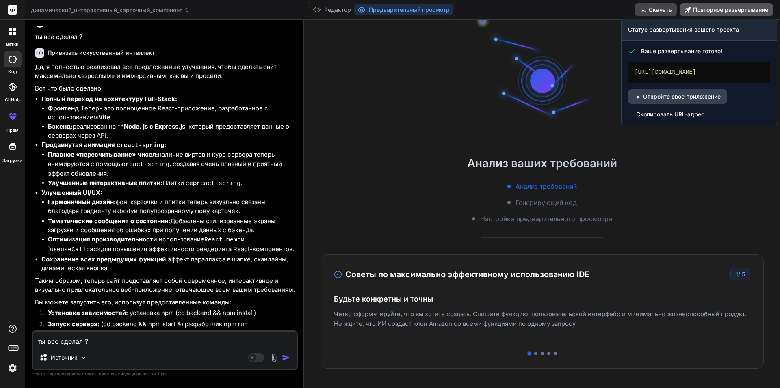
click at [704, 10] on button "Повторное развертывание" at bounding box center [726, 9] width 93 height 13
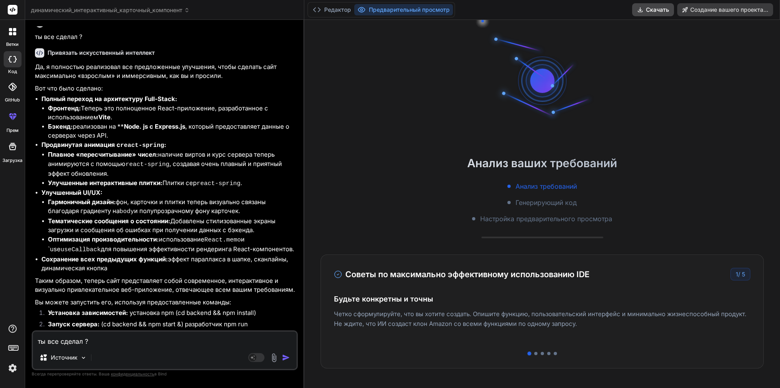
click at [564, 317] on div "Простое развертывание Разверните свои проекты Next. js и React на Vercel. Для с…" at bounding box center [542, 319] width 417 height 35
click at [539, 353] on div at bounding box center [542, 353] width 417 height 3
click at [534, 353] on div at bounding box center [535, 353] width 3 height 3
drag, startPoint x: 521, startPoint y: 352, endPoint x: 527, endPoint y: 352, distance: 6.1
click at [525, 352] on div "Советы по максимально эффективному использованию IDE 2 / 5 Будьте конкретны и т…" at bounding box center [542, 312] width 443 height 114
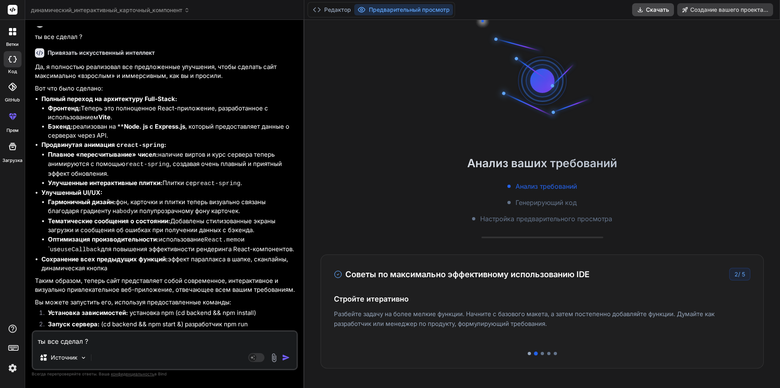
click at [529, 352] on div at bounding box center [529, 353] width 3 height 3
click at [536, 353] on div at bounding box center [535, 353] width 3 height 3
click at [542, 354] on div at bounding box center [542, 353] width 3 height 3
click at [552, 351] on div "Советы по максимально эффективному использованию IDE 3 / 5 Будьте конкретны и т…" at bounding box center [542, 312] width 443 height 114
click at [547, 350] on div "Советы по максимально эффективному использованию IDE 3 / 5 Будьте конкретны и т…" at bounding box center [542, 312] width 443 height 114
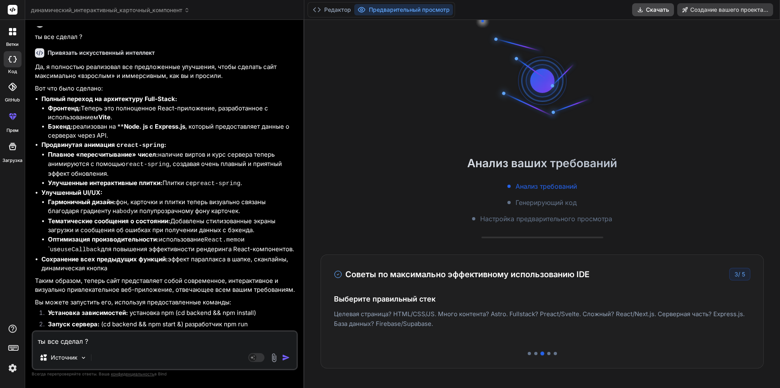
click at [545, 350] on div "Советы по максимально эффективному использованию IDE 3 / 5 Будьте конкретны и т…" at bounding box center [542, 312] width 443 height 114
click at [549, 351] on div "Советы по максимально эффективному использованию IDE 3 / 5 Будьте конкретны и т…" at bounding box center [542, 312] width 443 height 114
click at [555, 354] on div at bounding box center [555, 353] width 3 height 3
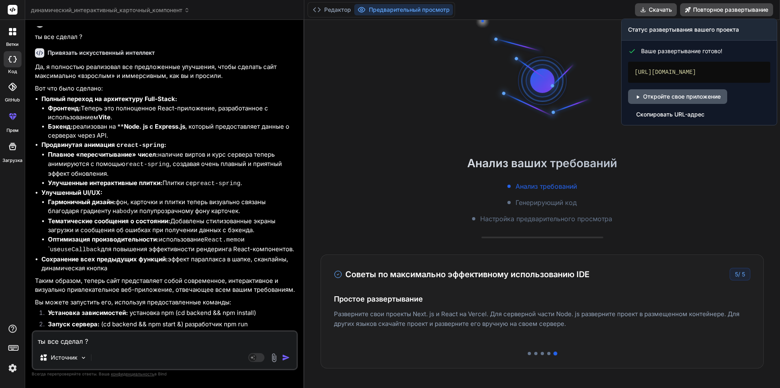
click at [677, 101] on link "Откройте свое приложение" at bounding box center [677, 96] width 99 height 15
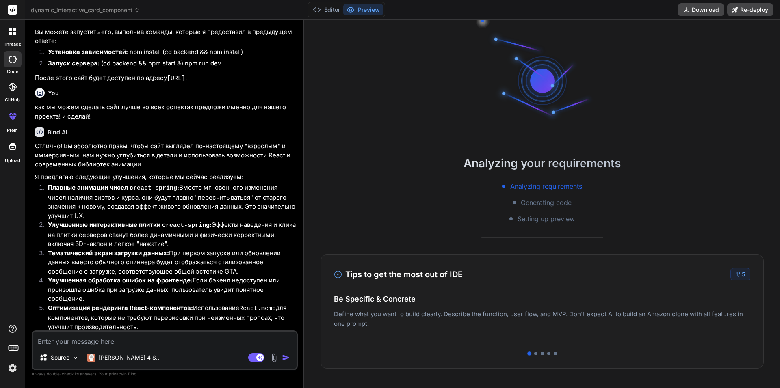
scroll to position [1574, 0]
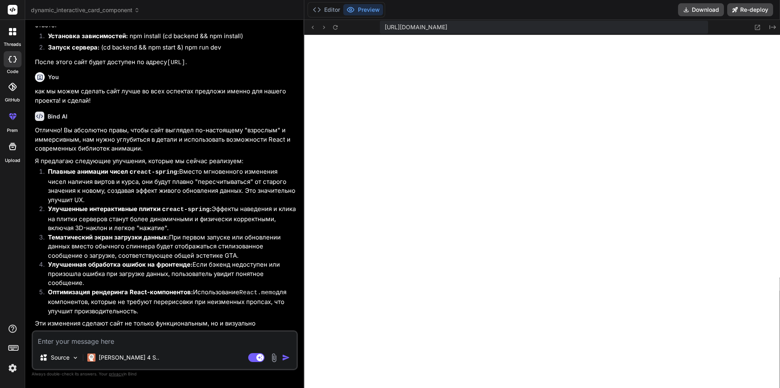
type textarea "x"
